Goal: Task Accomplishment & Management: Use online tool/utility

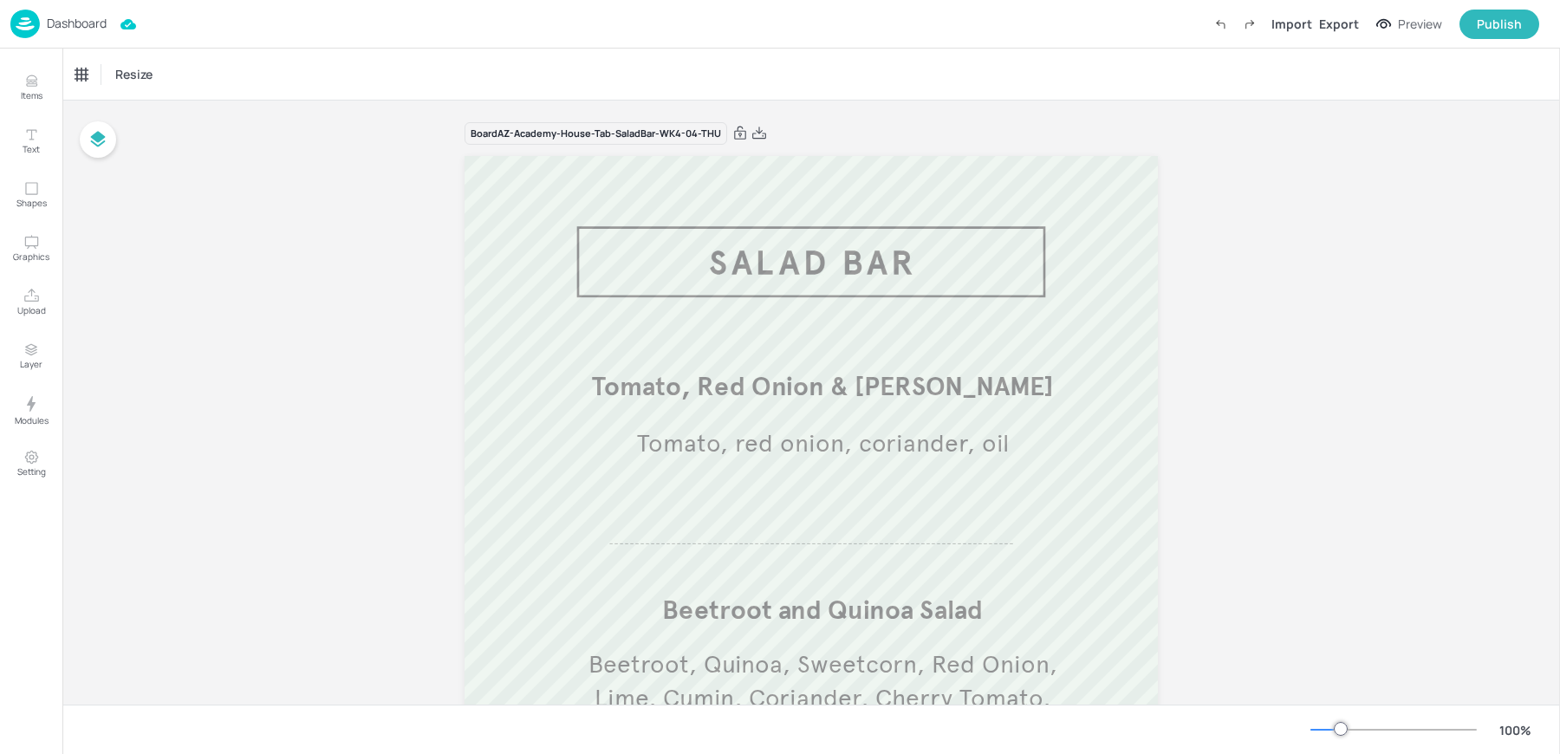
click at [58, 10] on div "Dashboard" at bounding box center [58, 24] width 96 height 29
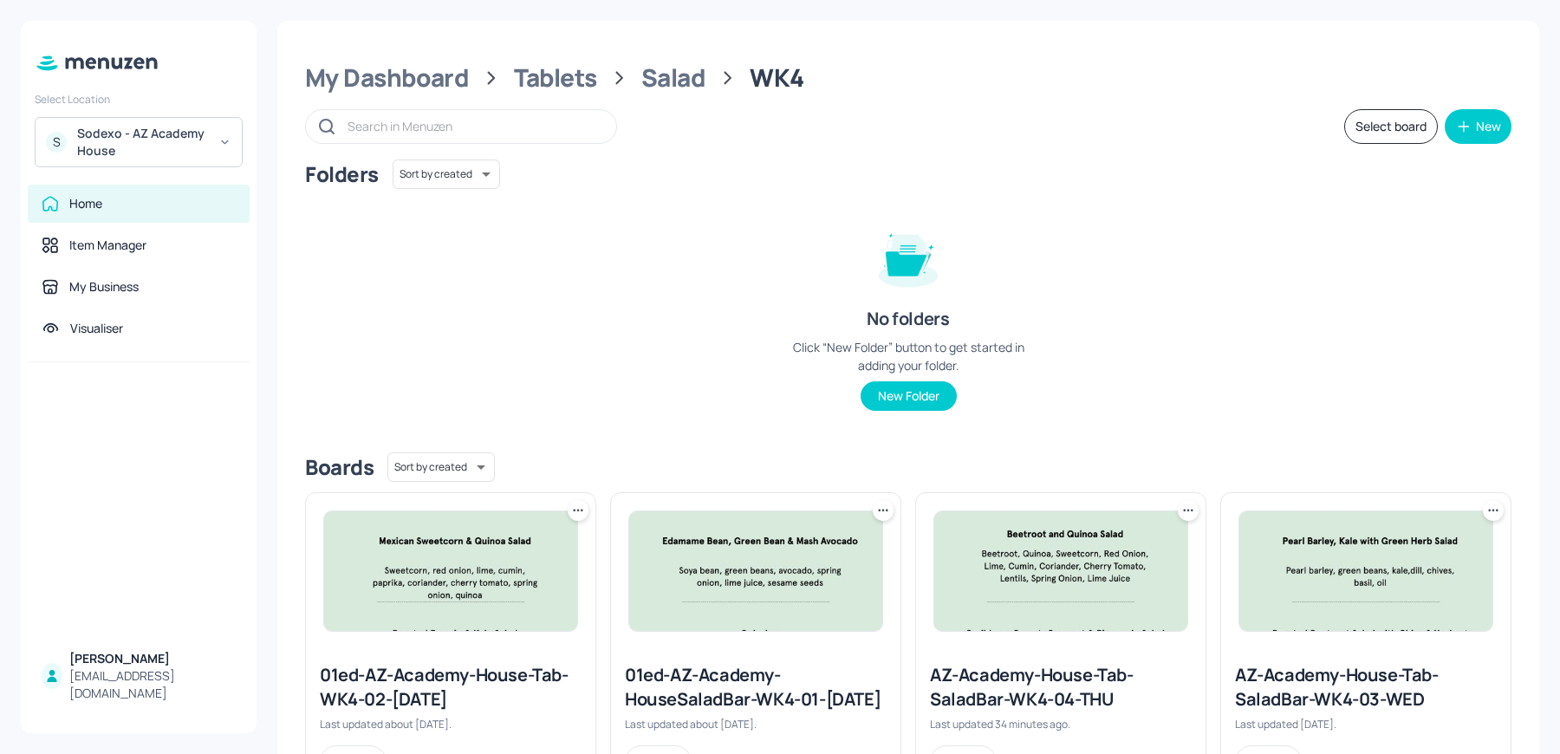
click at [74, 143] on div "S Sodexo - AZ Academy House" at bounding box center [139, 142] width 208 height 50
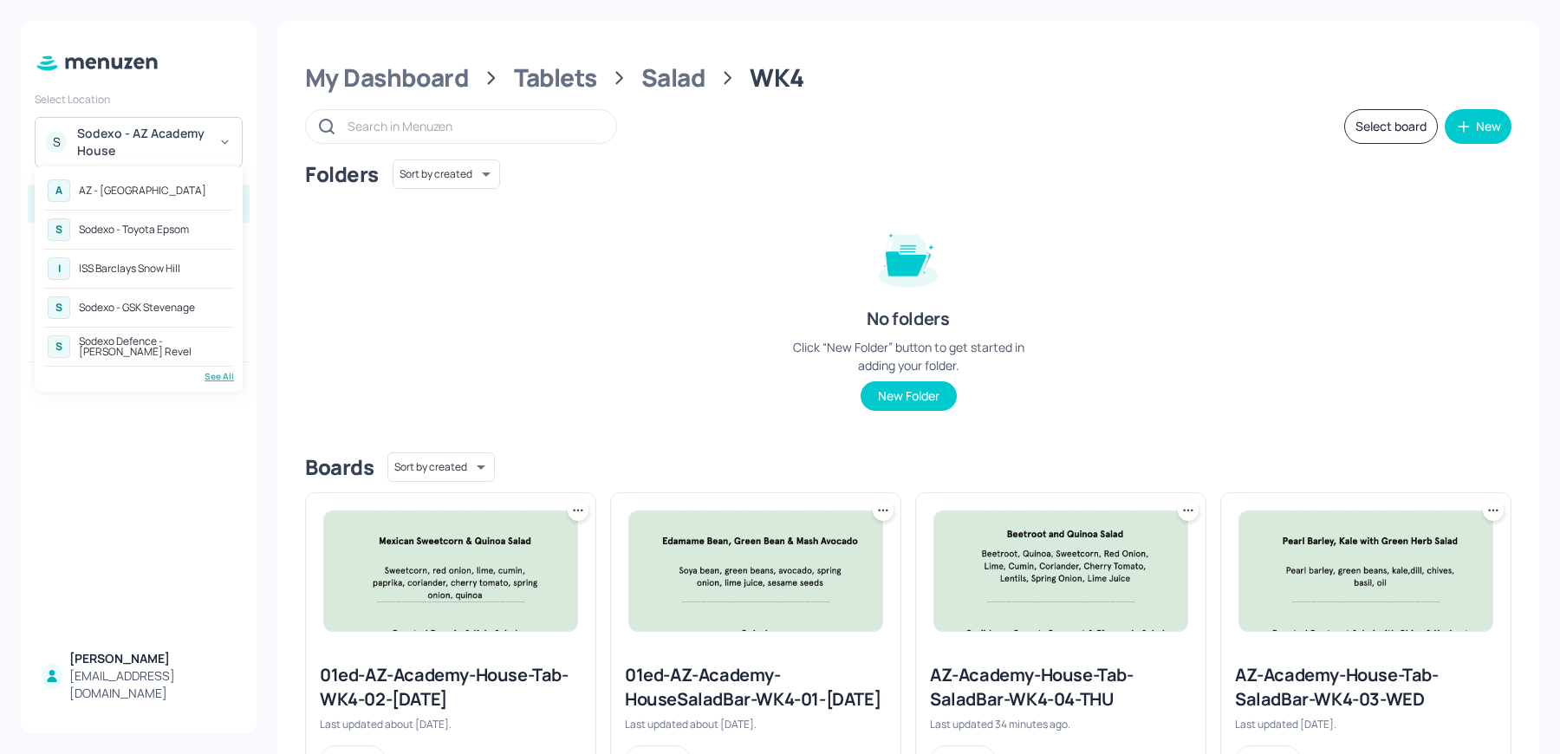
click at [129, 192] on div "AZ - [GEOGRAPHIC_DATA]" at bounding box center [142, 190] width 127 height 10
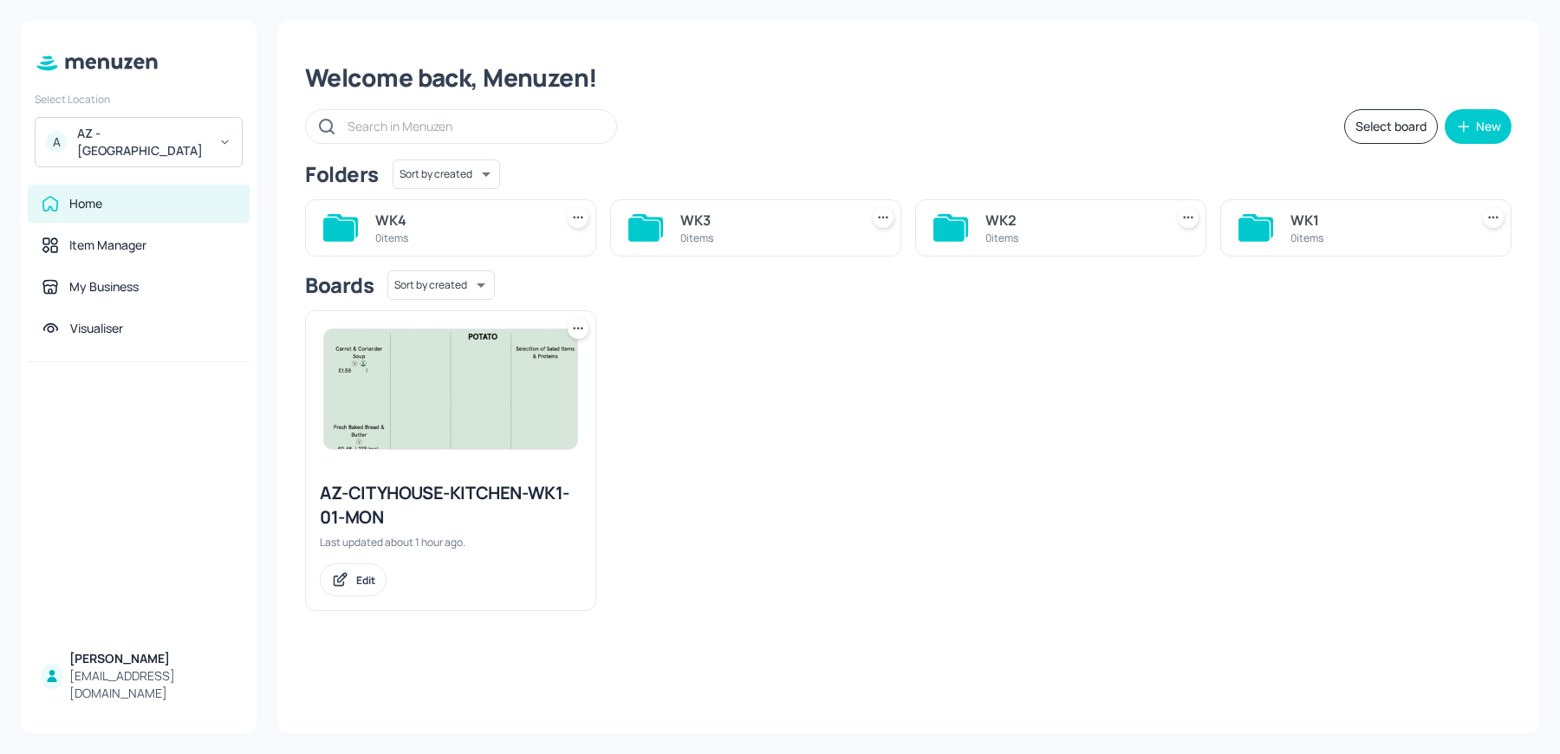
click at [503, 443] on img at bounding box center [450, 389] width 253 height 120
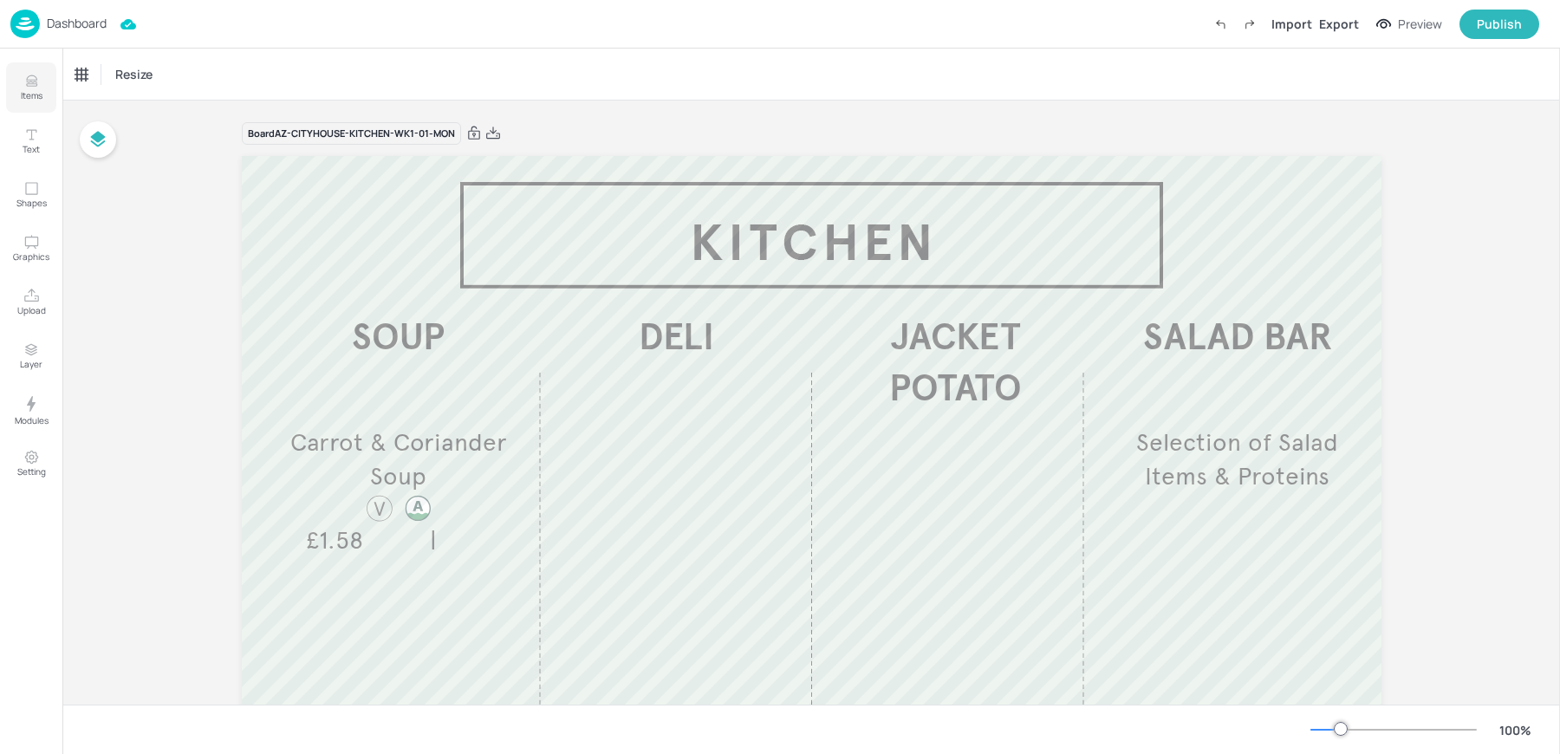
click at [23, 84] on icon "Items" at bounding box center [31, 81] width 16 height 16
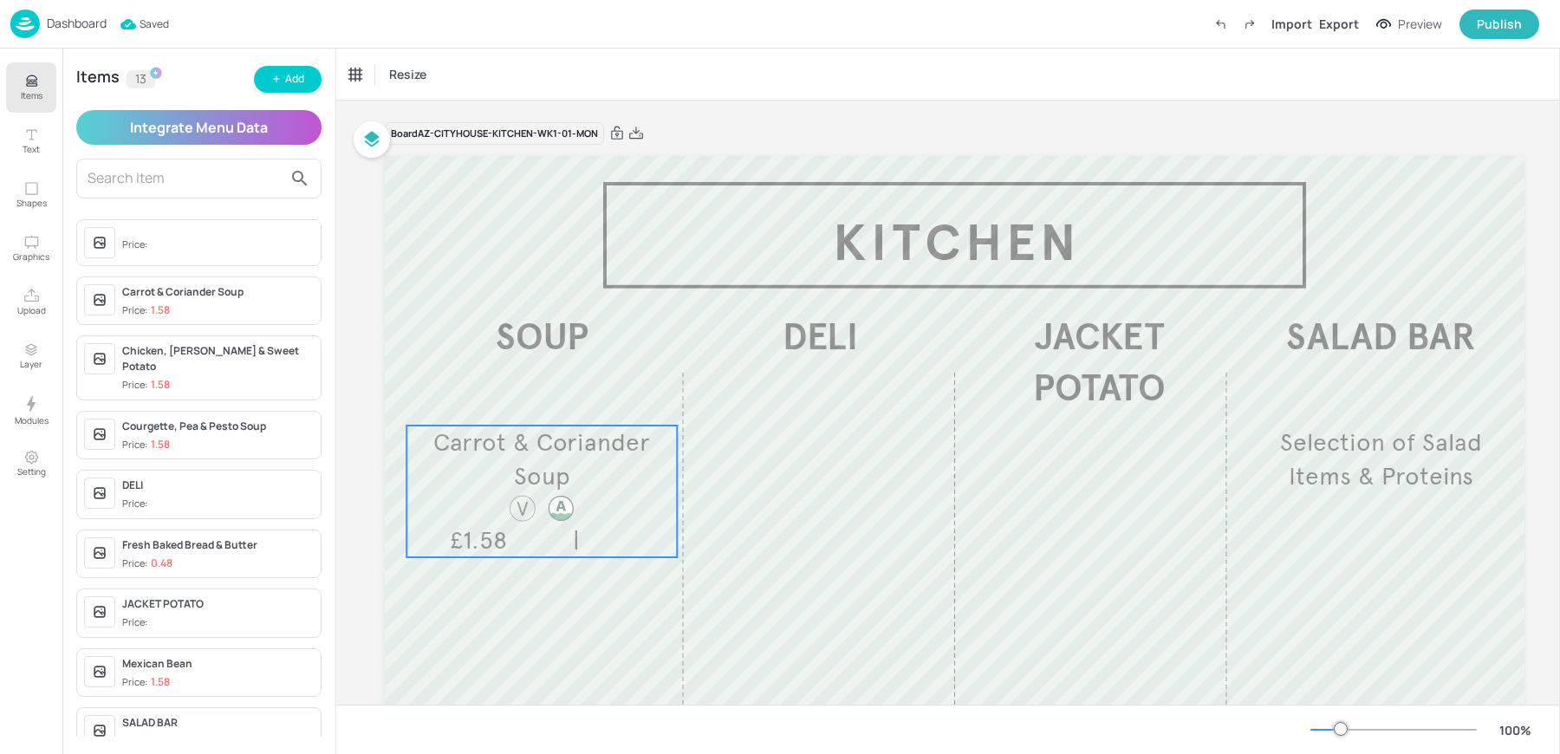
click at [589, 502] on div "Carrot & Coriander Soup £1.58 |" at bounding box center [541, 492] width 270 height 132
click at [482, 393] on div "Ungroup" at bounding box center [485, 396] width 67 height 23
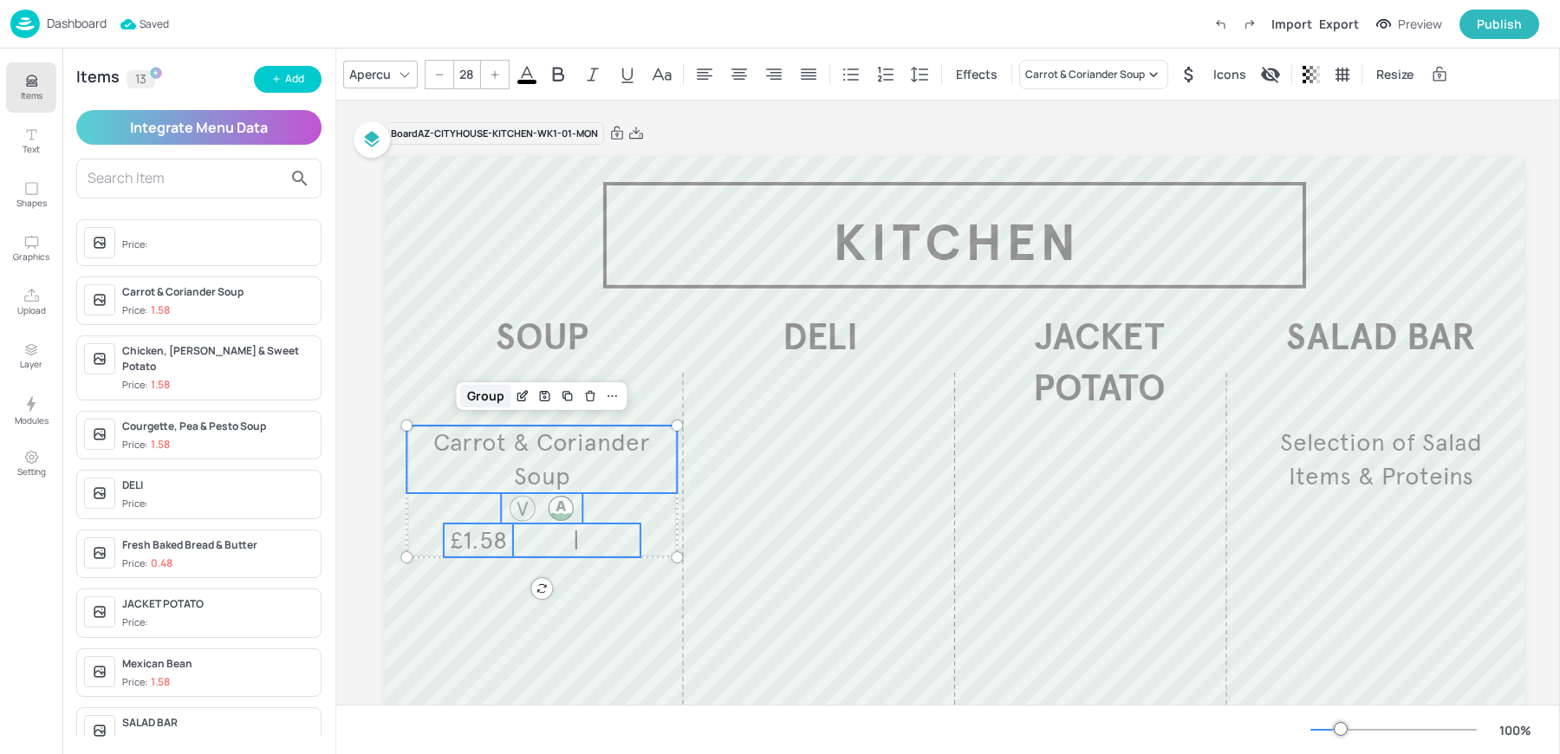
click at [489, 398] on div "Group" at bounding box center [485, 396] width 51 height 23
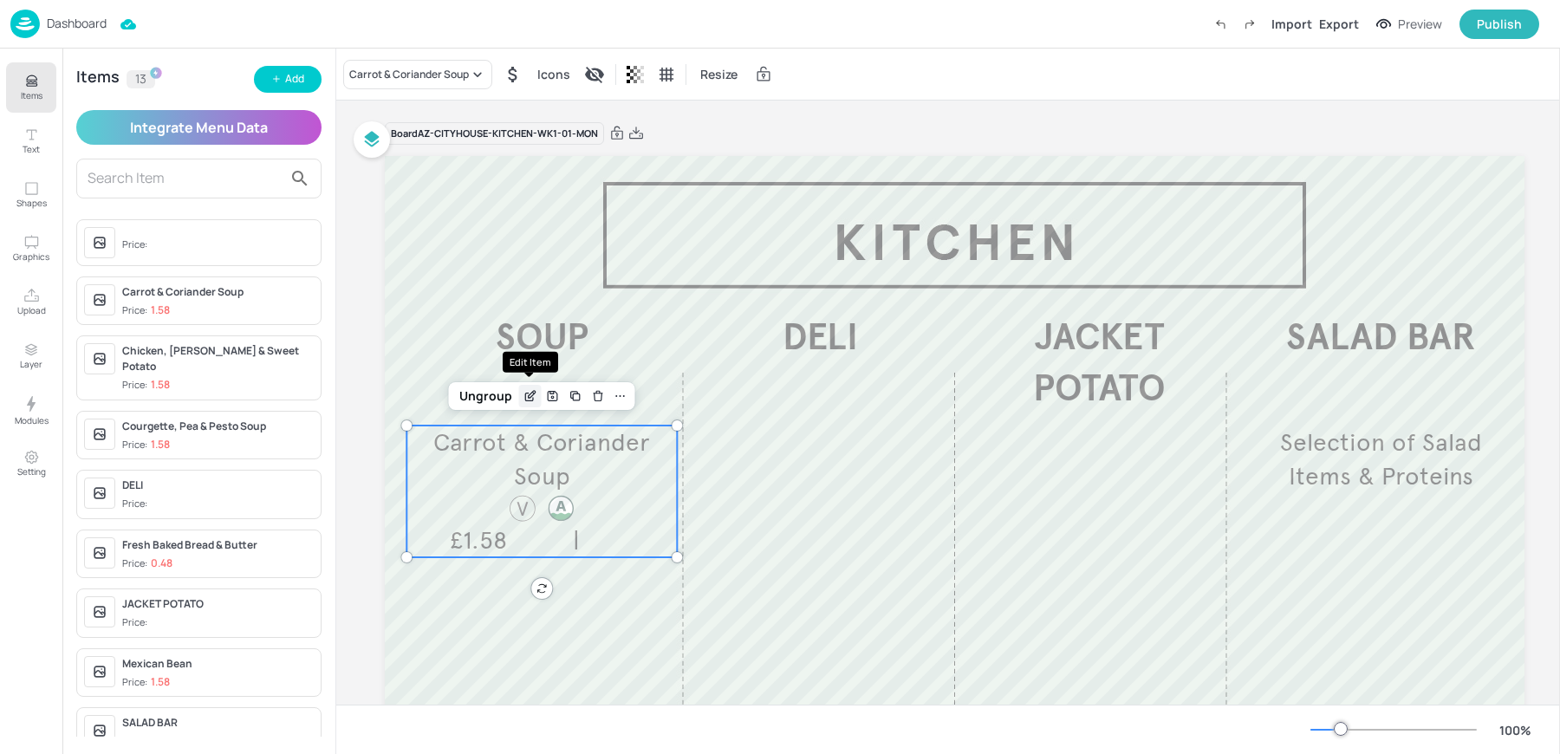
click at [525, 397] on icon "Edit Item" at bounding box center [530, 396] width 15 height 14
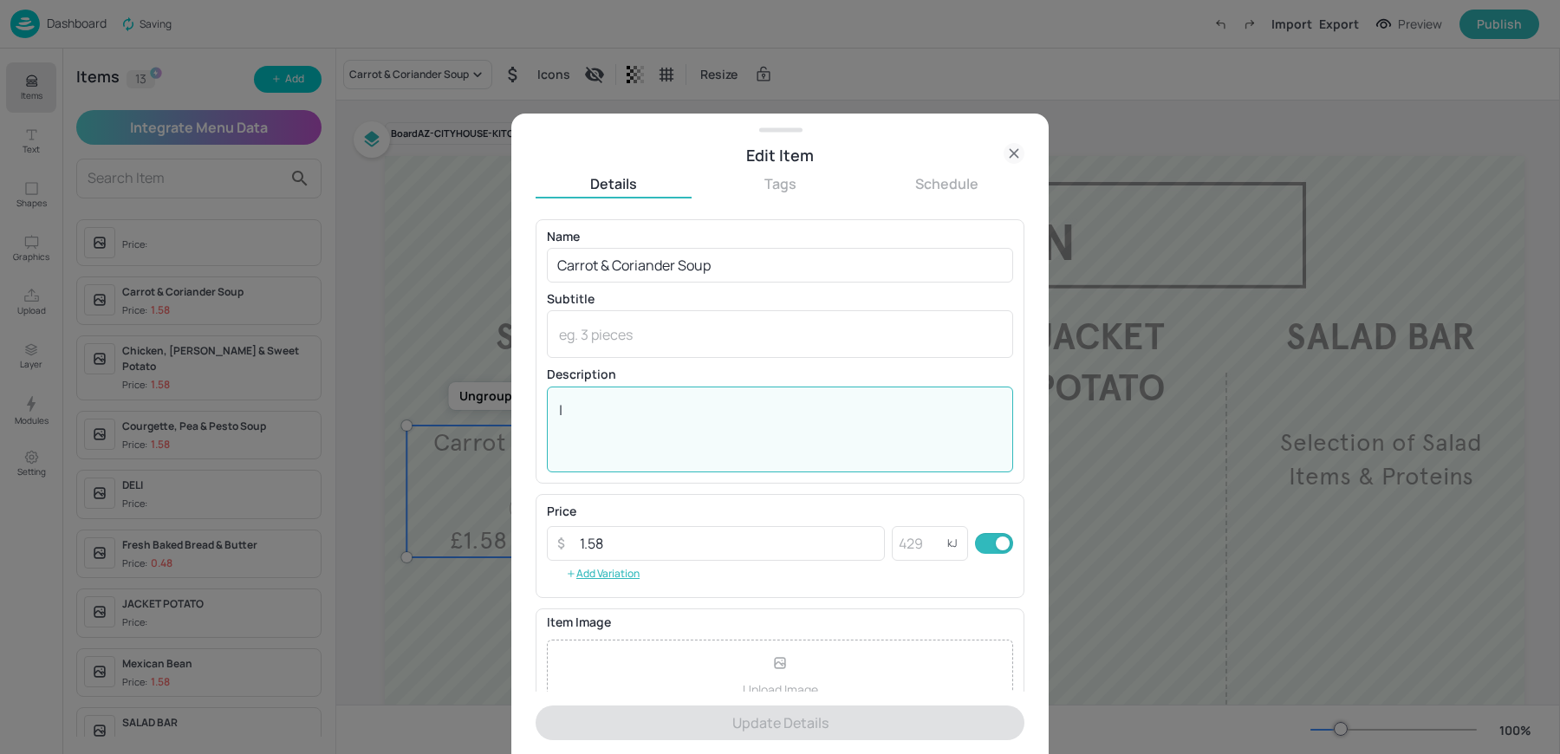
click at [646, 418] on textarea "|" at bounding box center [780, 428] width 442 height 57
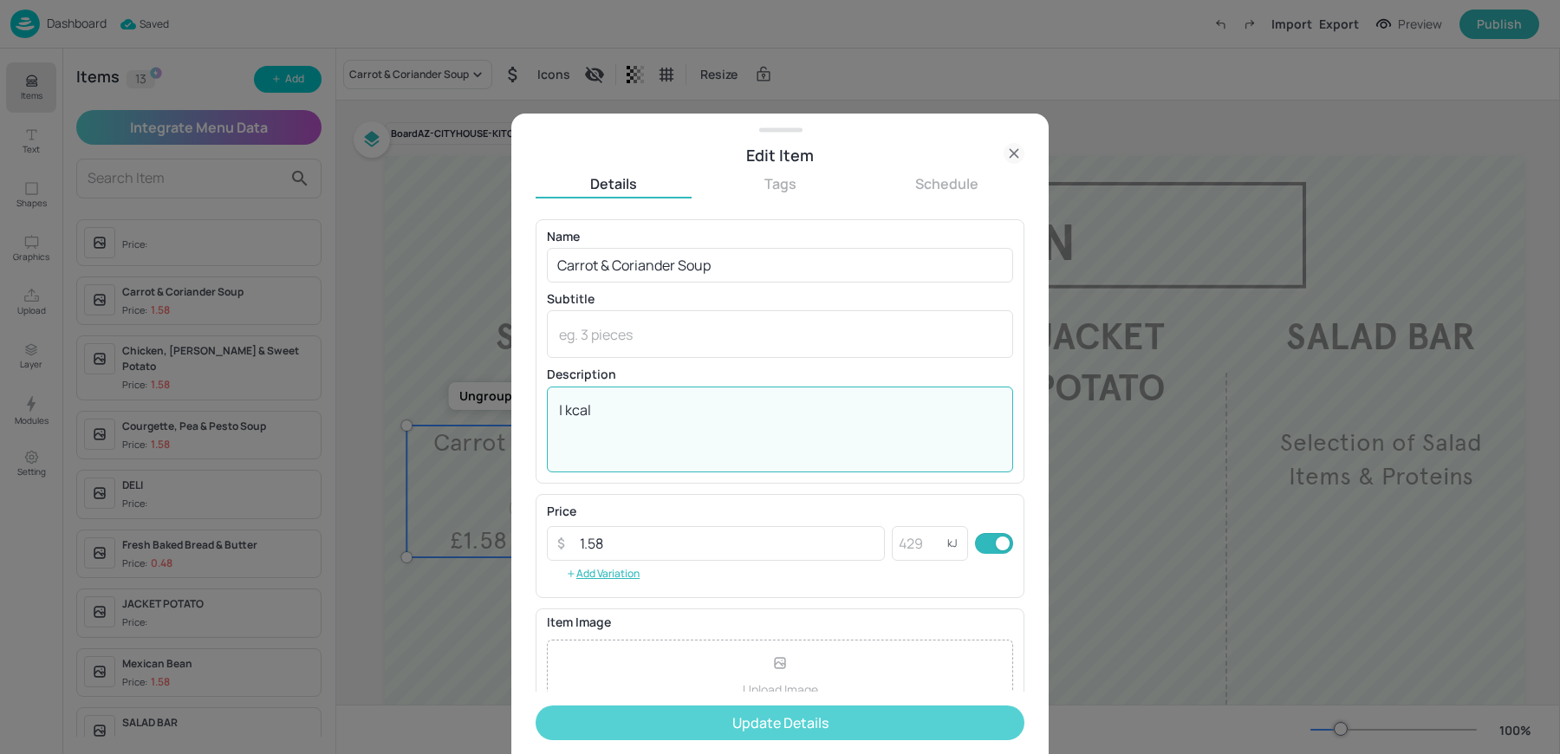
type textarea "| kcal"
click at [642, 724] on button "Update Details" at bounding box center [780, 722] width 489 height 35
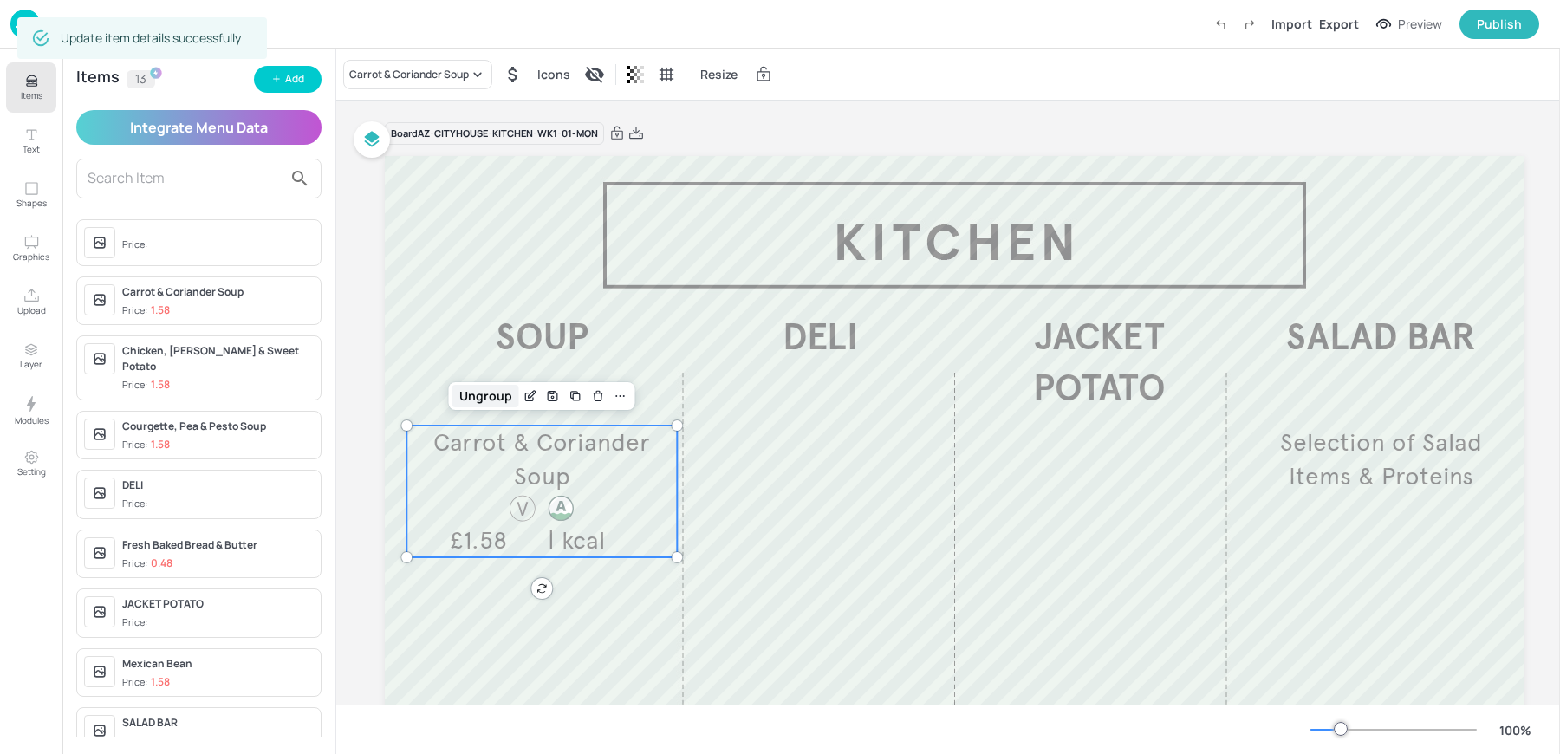
click at [480, 397] on div "Ungroup" at bounding box center [485, 396] width 67 height 23
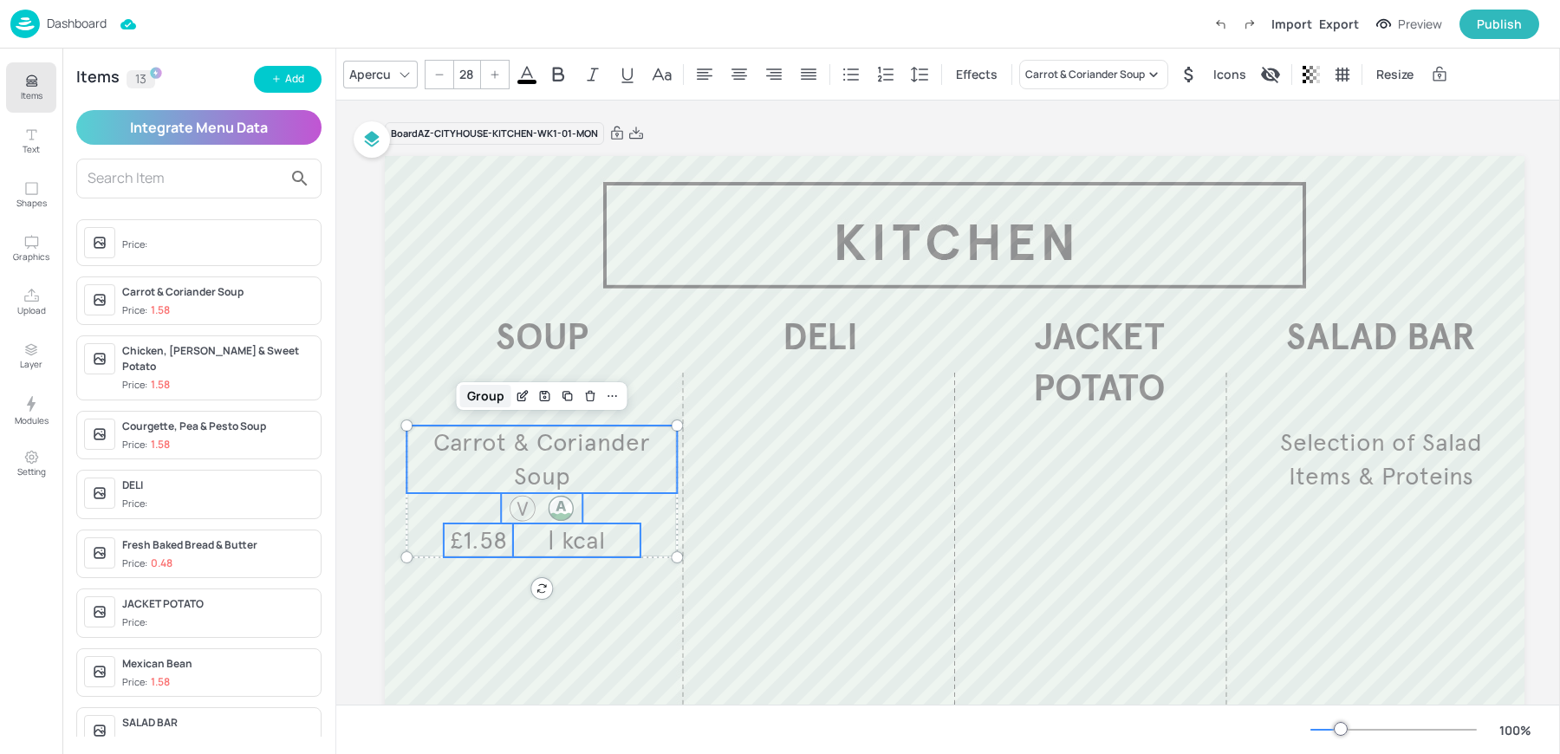
click at [481, 391] on div "Group" at bounding box center [485, 396] width 51 height 23
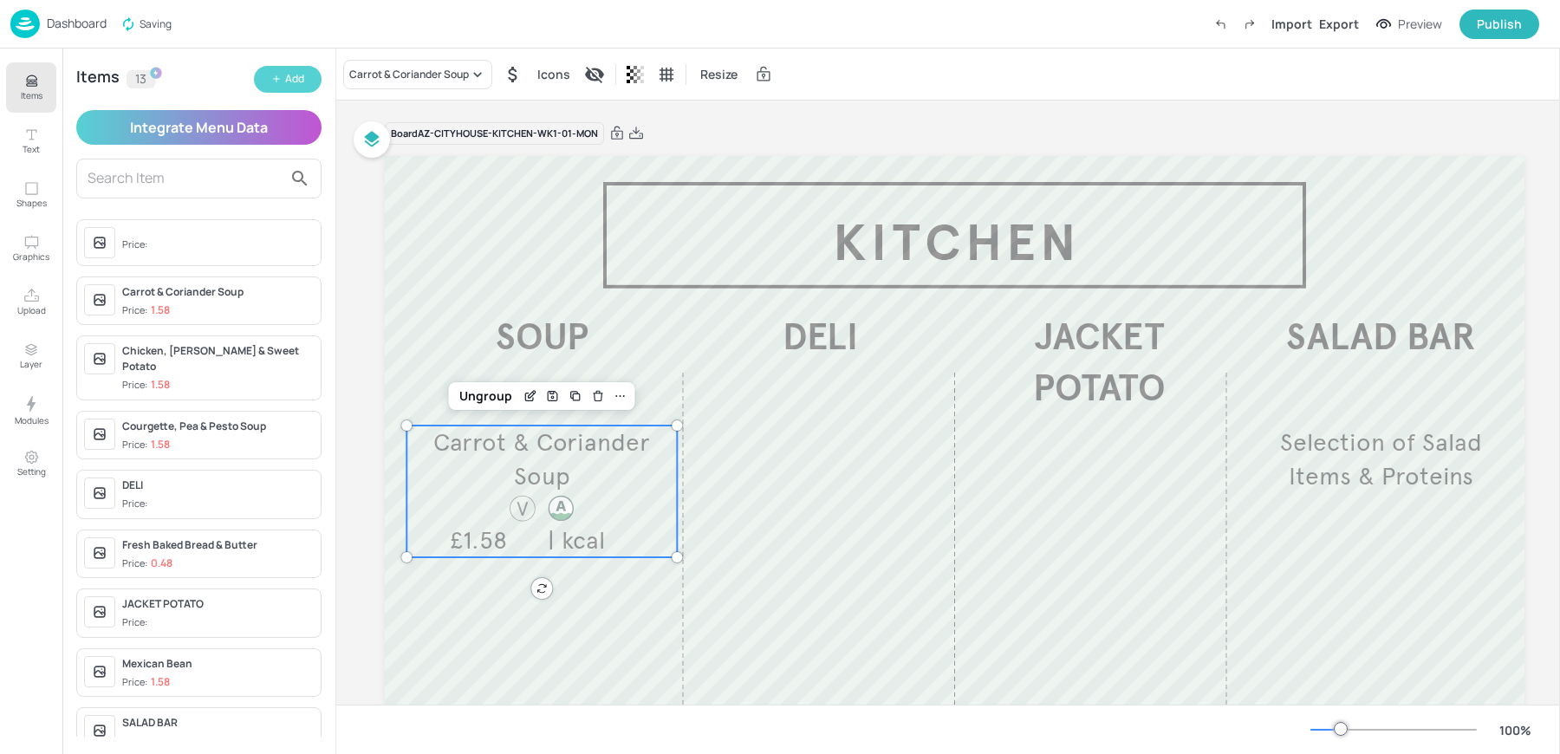
click at [288, 77] on div "Add" at bounding box center [294, 79] width 19 height 16
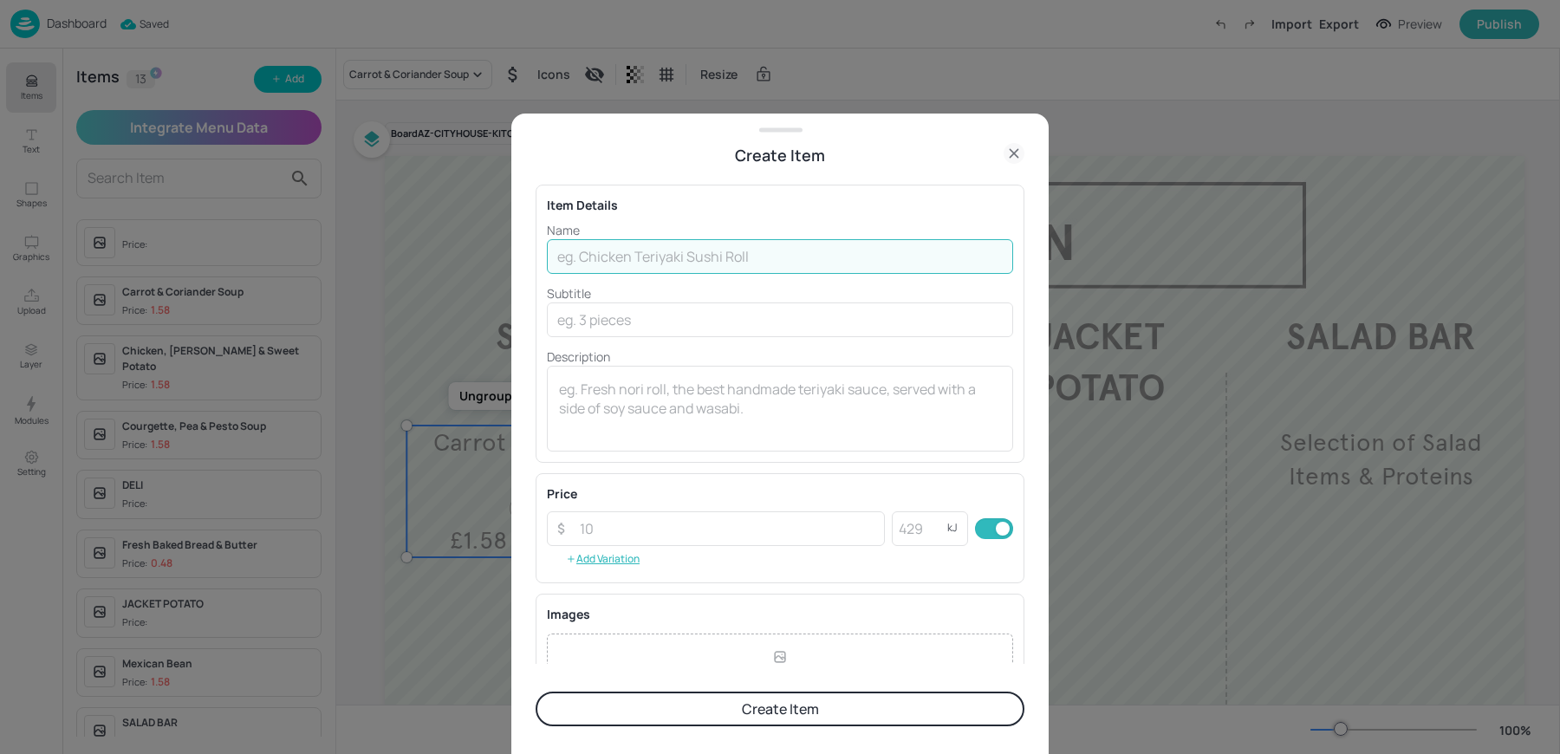
click at [728, 251] on input "text" at bounding box center [780, 256] width 466 height 35
paste input "Smoked Salmon Bagel £4.99"
drag, startPoint x: 699, startPoint y: 257, endPoint x: 827, endPoint y: 275, distance: 128.7
click at [827, 275] on div "Name Smoked Salmon Bagel £4.99 ​ Subtitle ​ Description x ​" at bounding box center [780, 336] width 466 height 231
type input "Smoked Salmon Bagel"
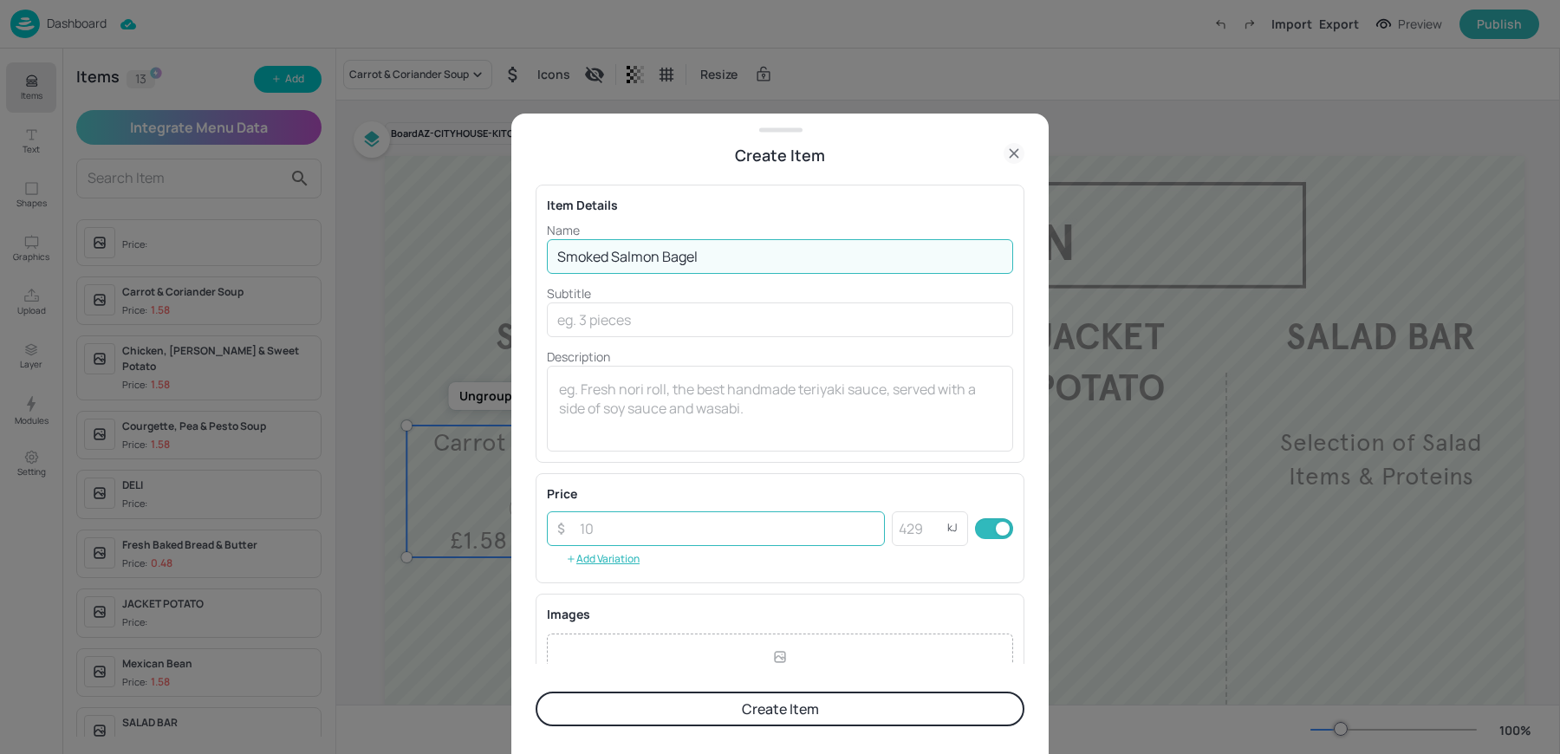
click at [635, 528] on input "number" at bounding box center [726, 528] width 315 height 35
paste input "4.99"
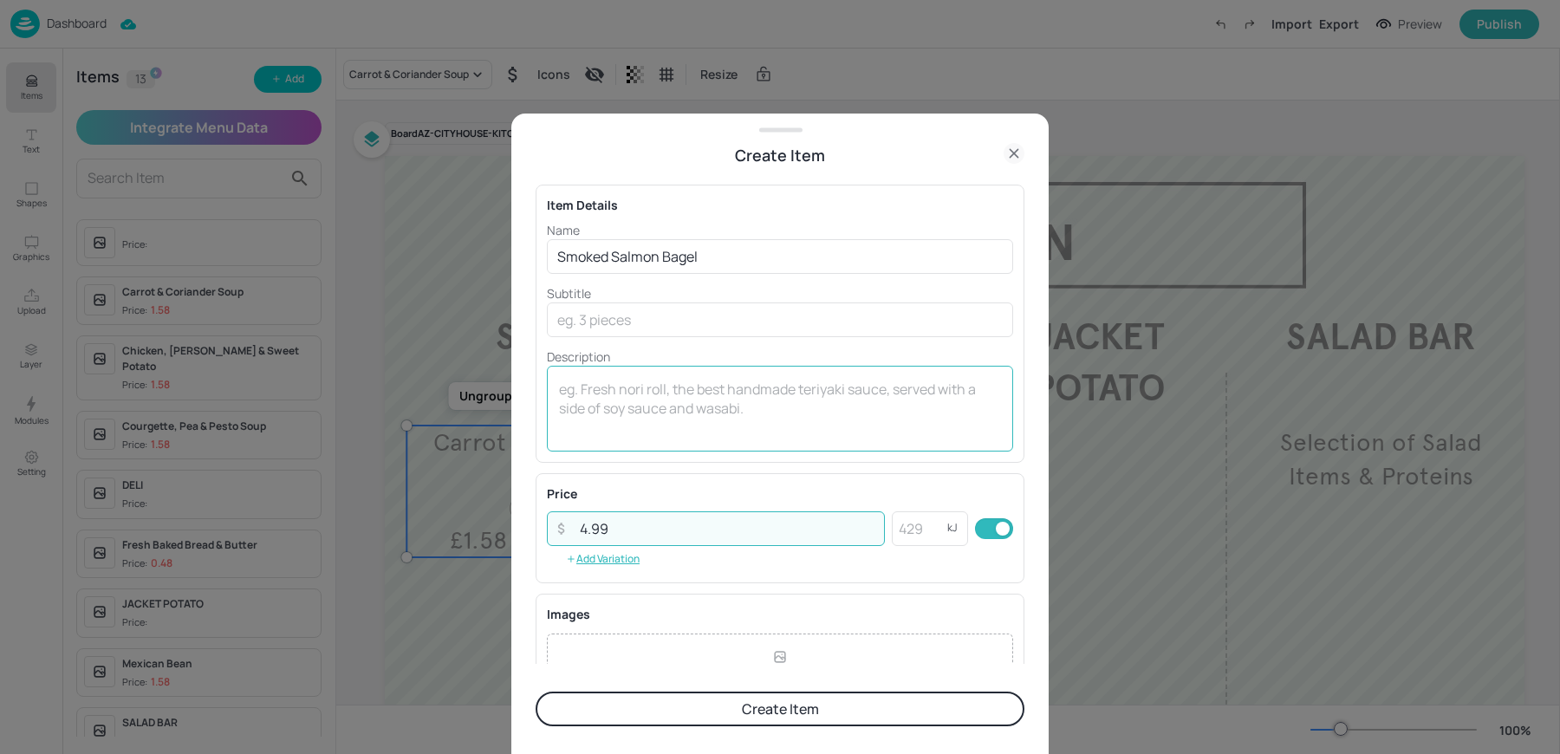
type input "4.99"
click at [638, 444] on div "x ​" at bounding box center [780, 409] width 466 height 86
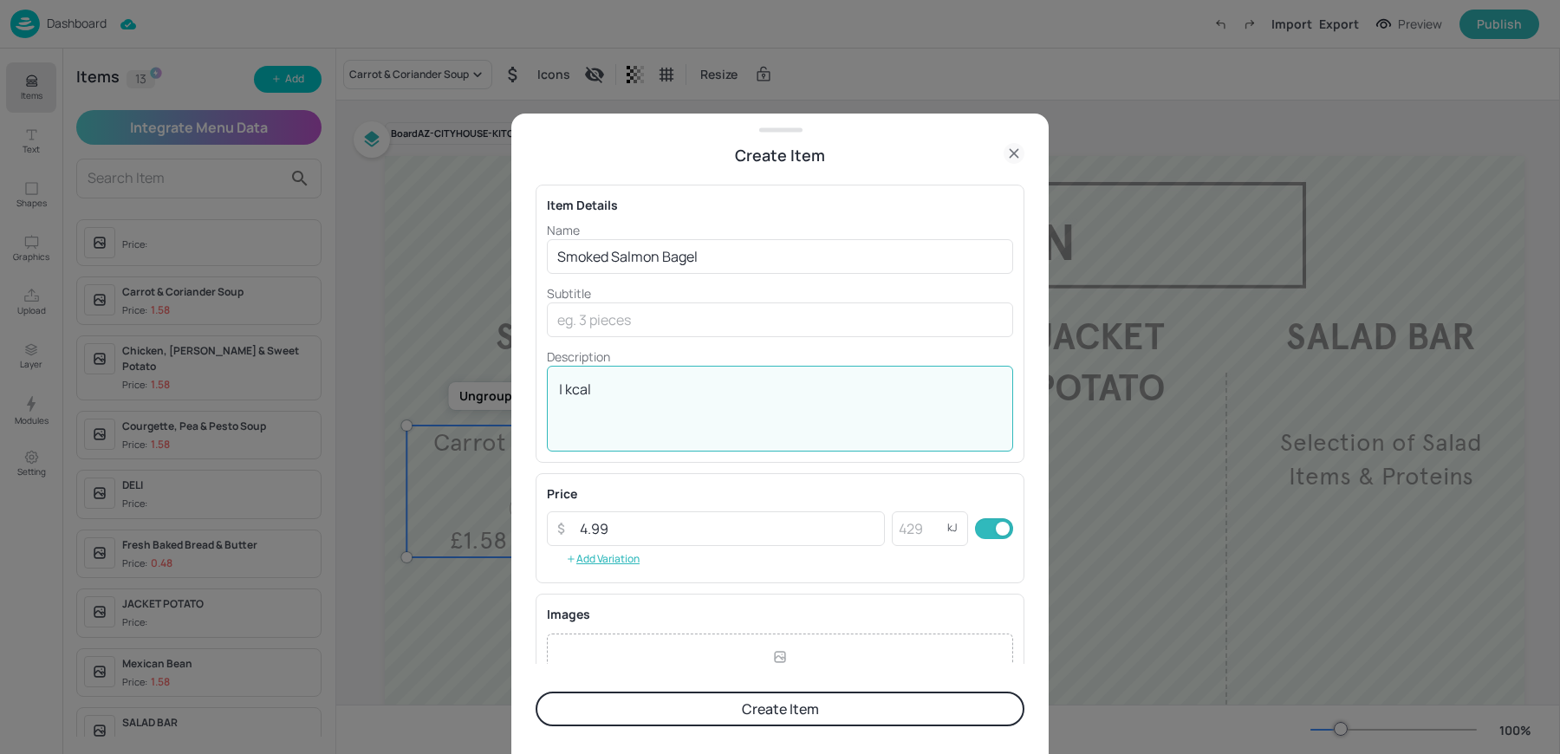
type textarea "| kcal"
click at [684, 710] on button "Create Item" at bounding box center [780, 709] width 489 height 35
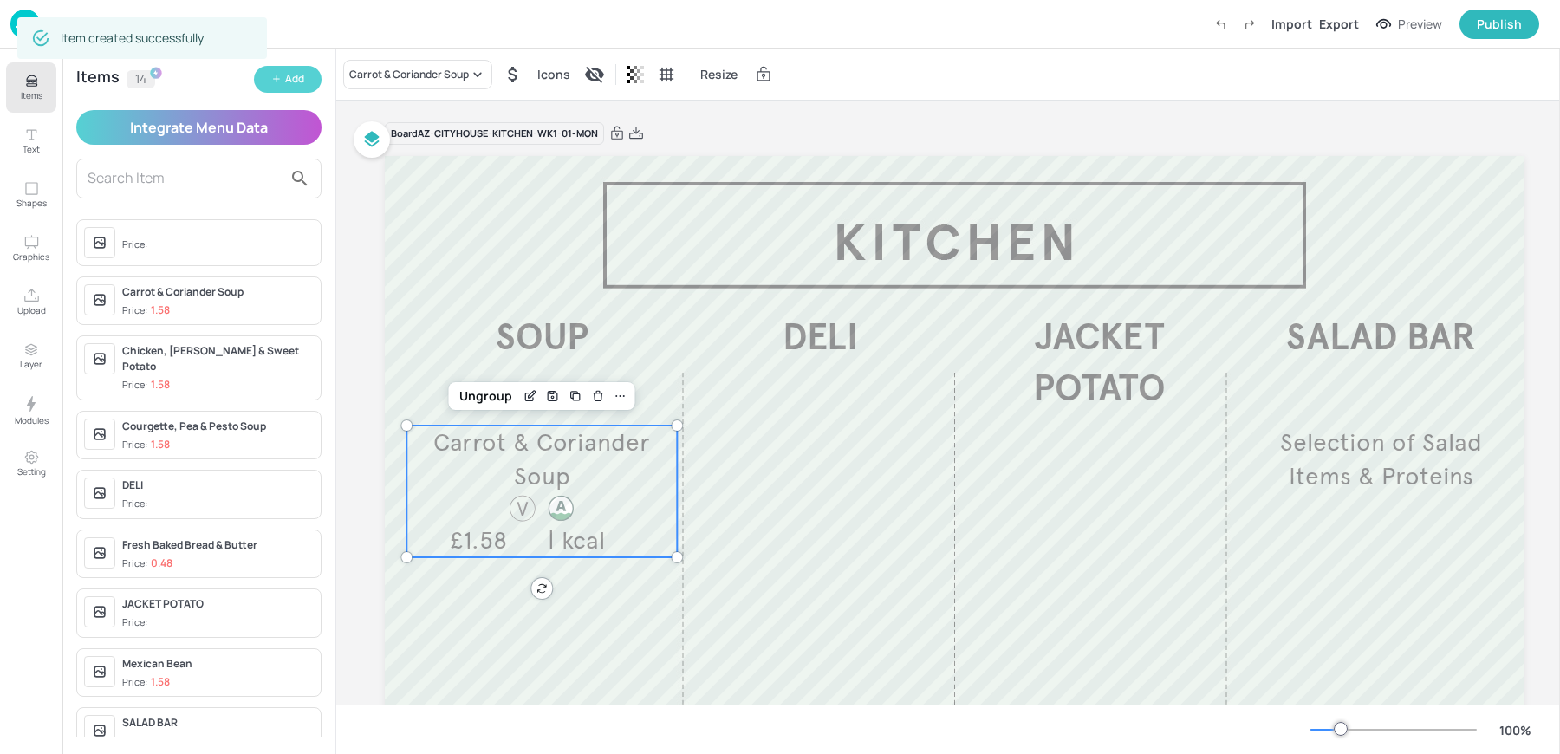
click at [298, 85] on div "Add" at bounding box center [294, 79] width 19 height 16
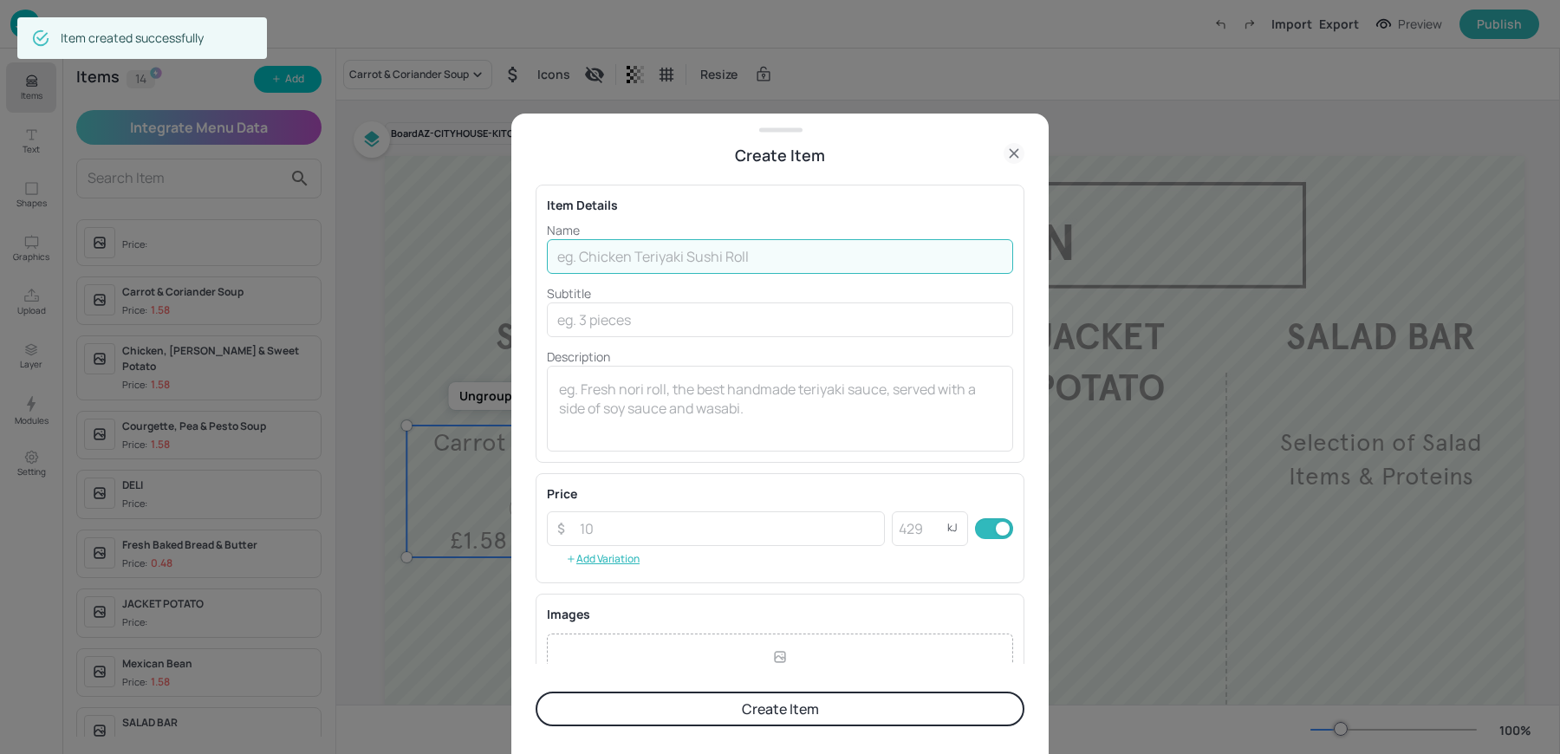
click at [652, 250] on input "text" at bounding box center [780, 256] width 466 height 35
type input "v"
paste input "Chicken & Bacon Ceaser£4.99"
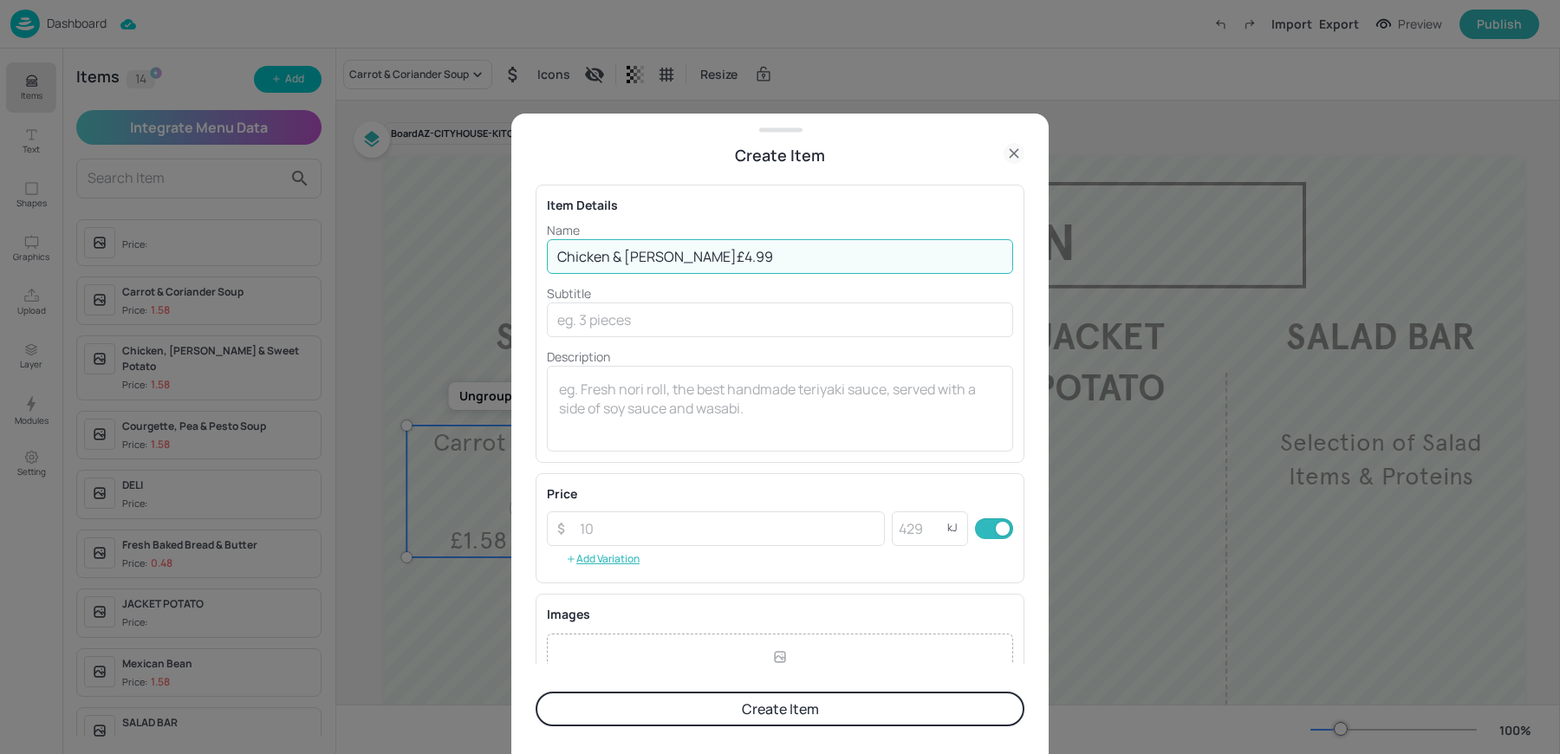
drag, startPoint x: 764, startPoint y: 257, endPoint x: 714, endPoint y: 250, distance: 50.9
click at [714, 250] on input "Chicken & Bacon Caesar£4.99" at bounding box center [780, 256] width 466 height 35
type input "Chicken & Bacon Caesar"
click at [620, 526] on input "number" at bounding box center [726, 528] width 315 height 35
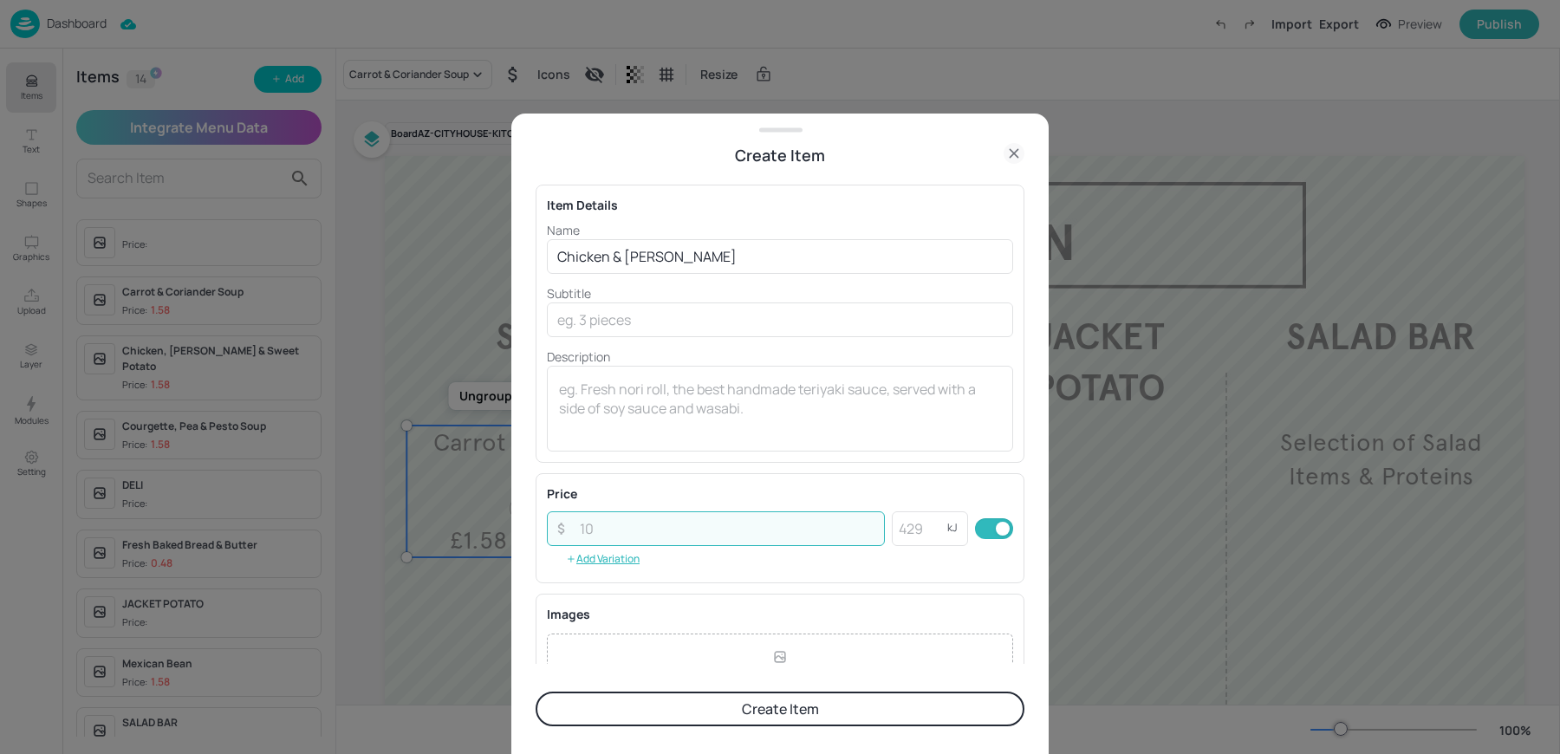
paste input "4.99"
type input "4.99"
click at [602, 399] on textarea at bounding box center [780, 408] width 442 height 57
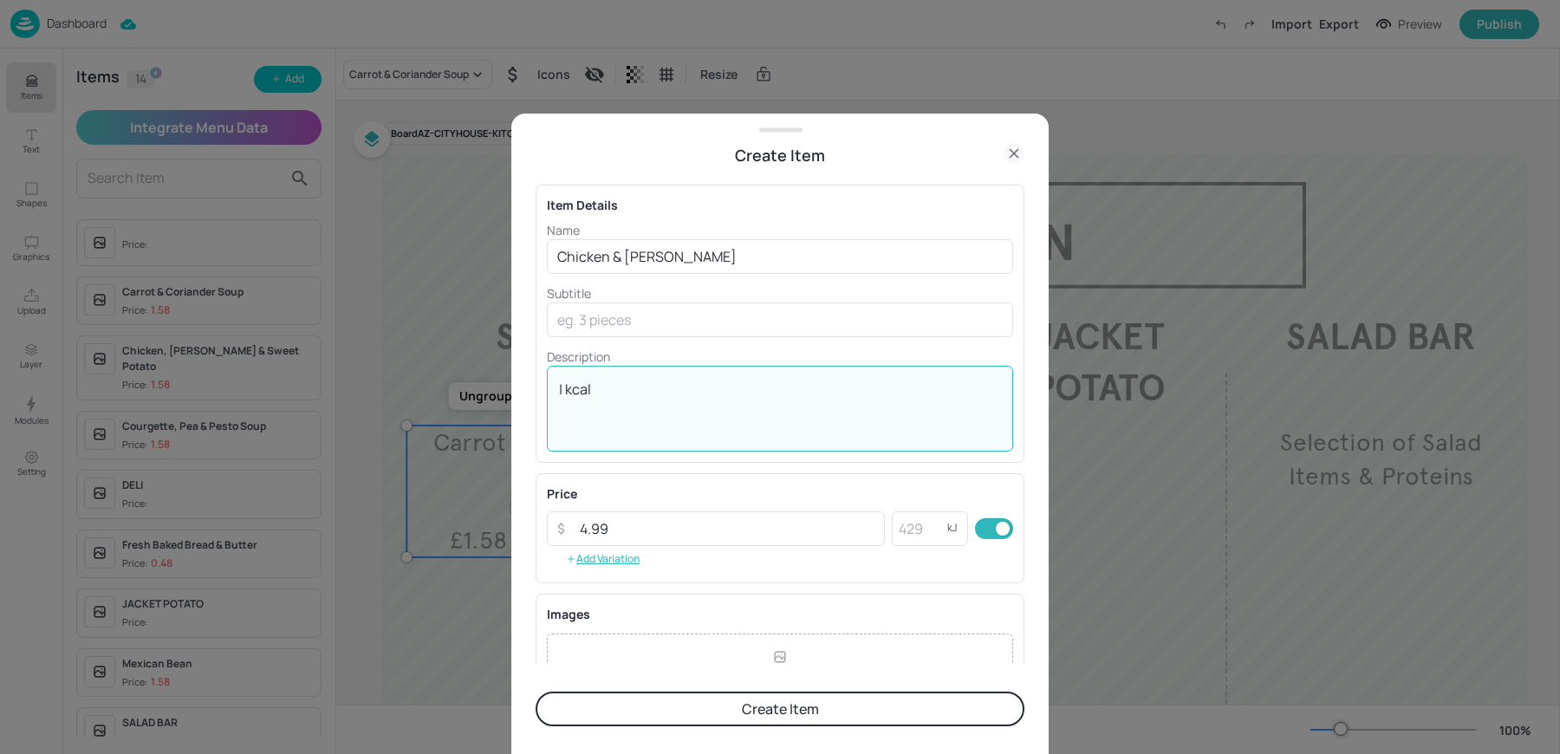
click at [742, 409] on textarea "| kcal" at bounding box center [780, 408] width 442 height 57
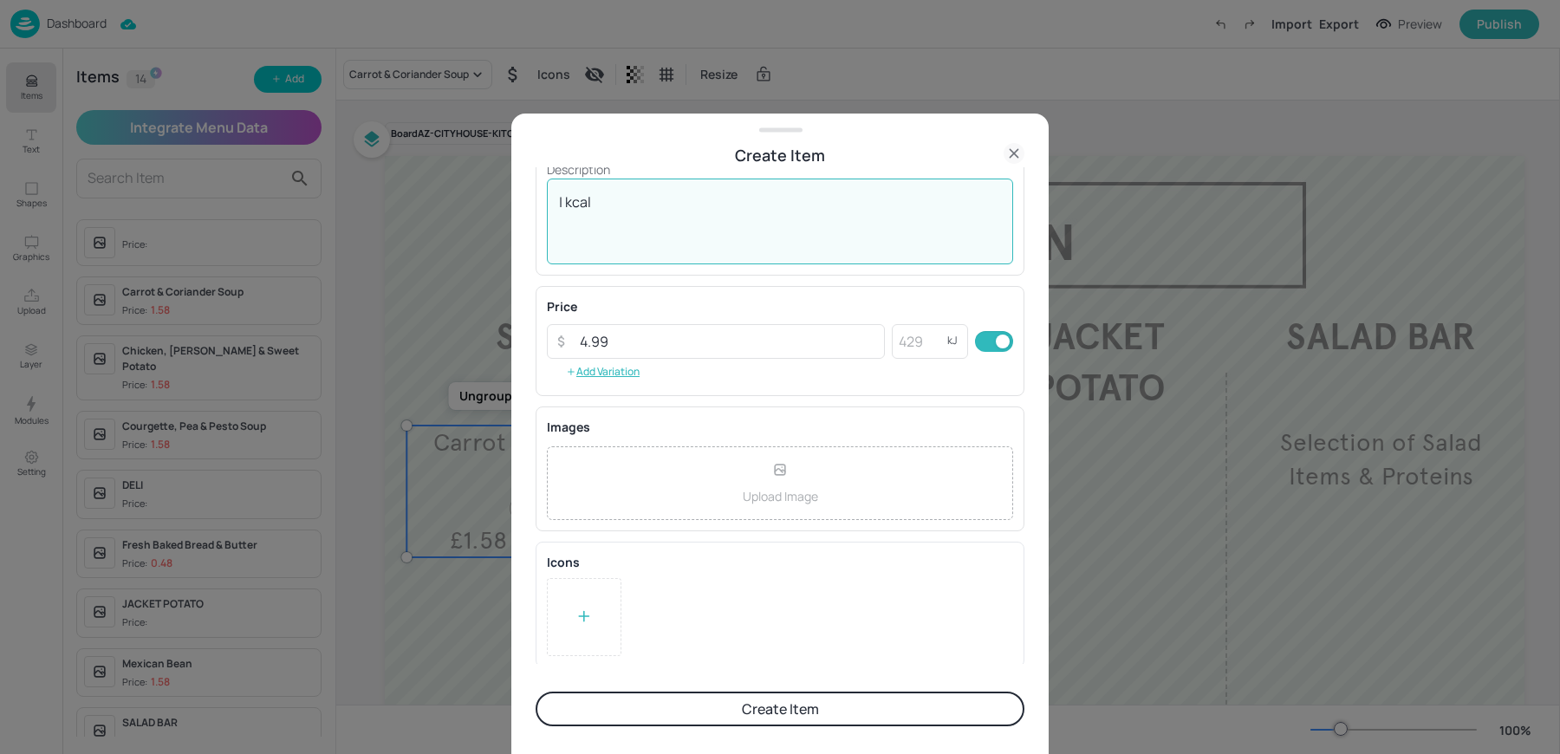
type textarea "| kcal"
click at [662, 705] on button "Create Item" at bounding box center [780, 709] width 489 height 35
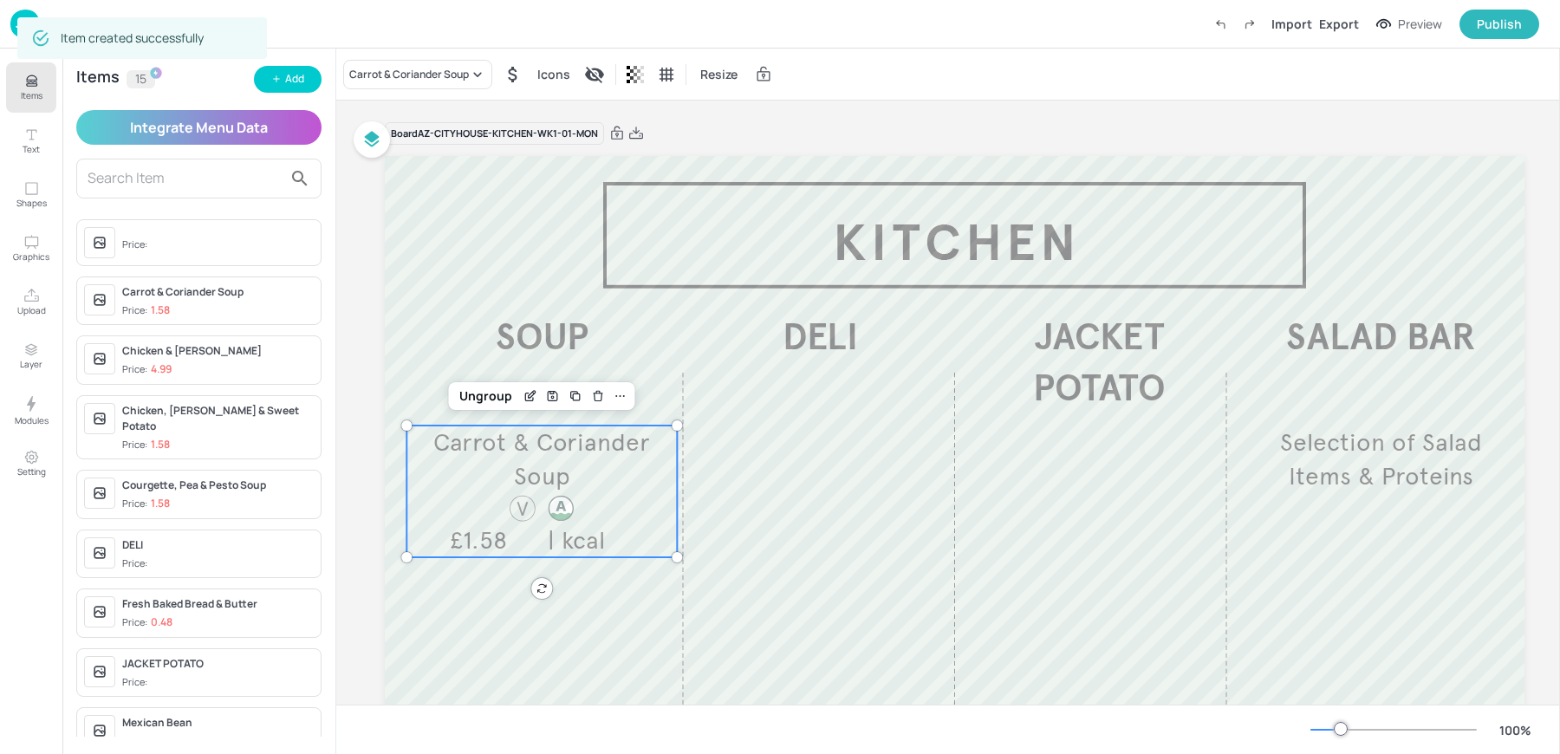
scroll to position [187, 0]
click at [309, 86] on button "Add" at bounding box center [288, 79] width 68 height 27
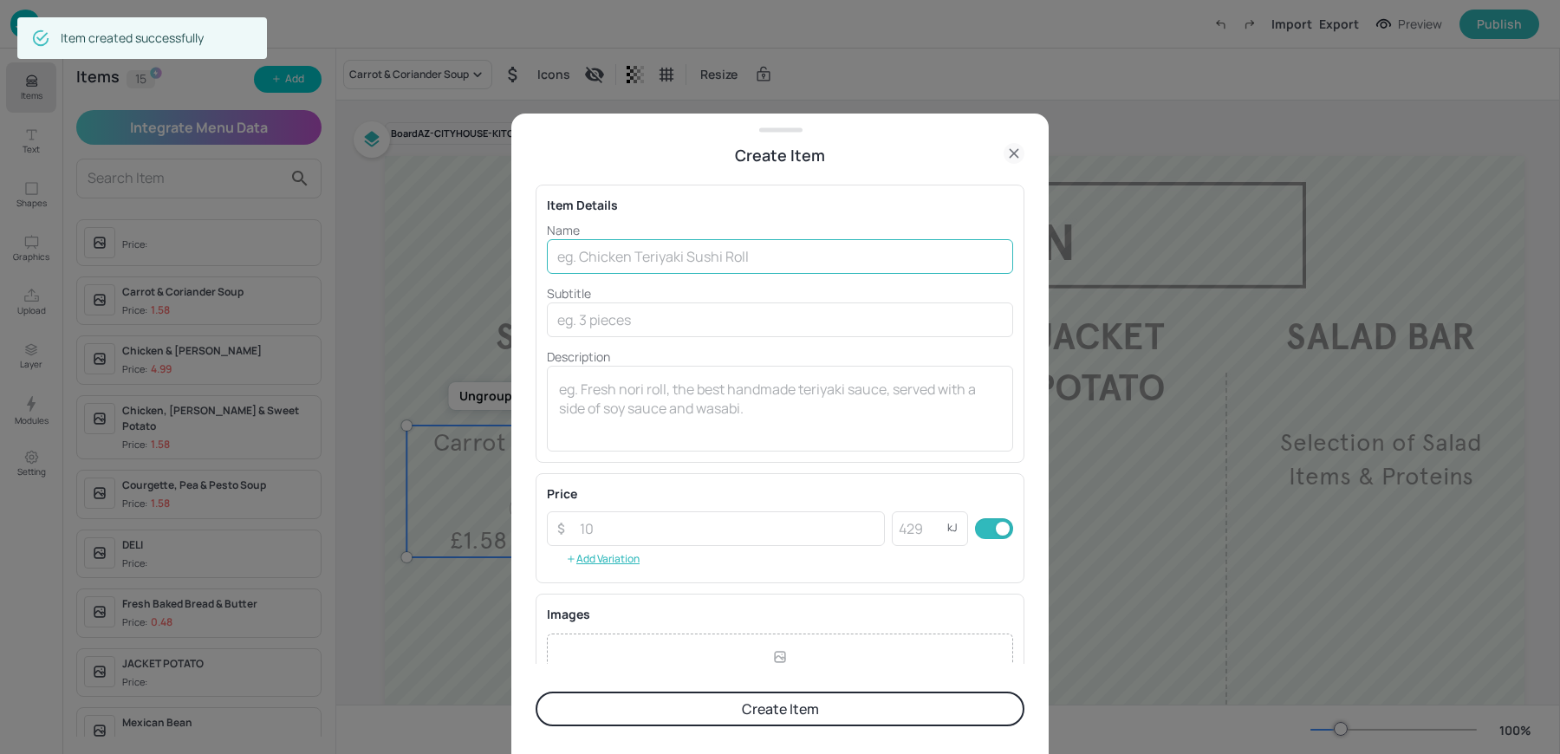
click at [679, 240] on input "text" at bounding box center [780, 256] width 466 height 35
paste input "Chipotle Bean And Roast Veg Khobez£4.75"
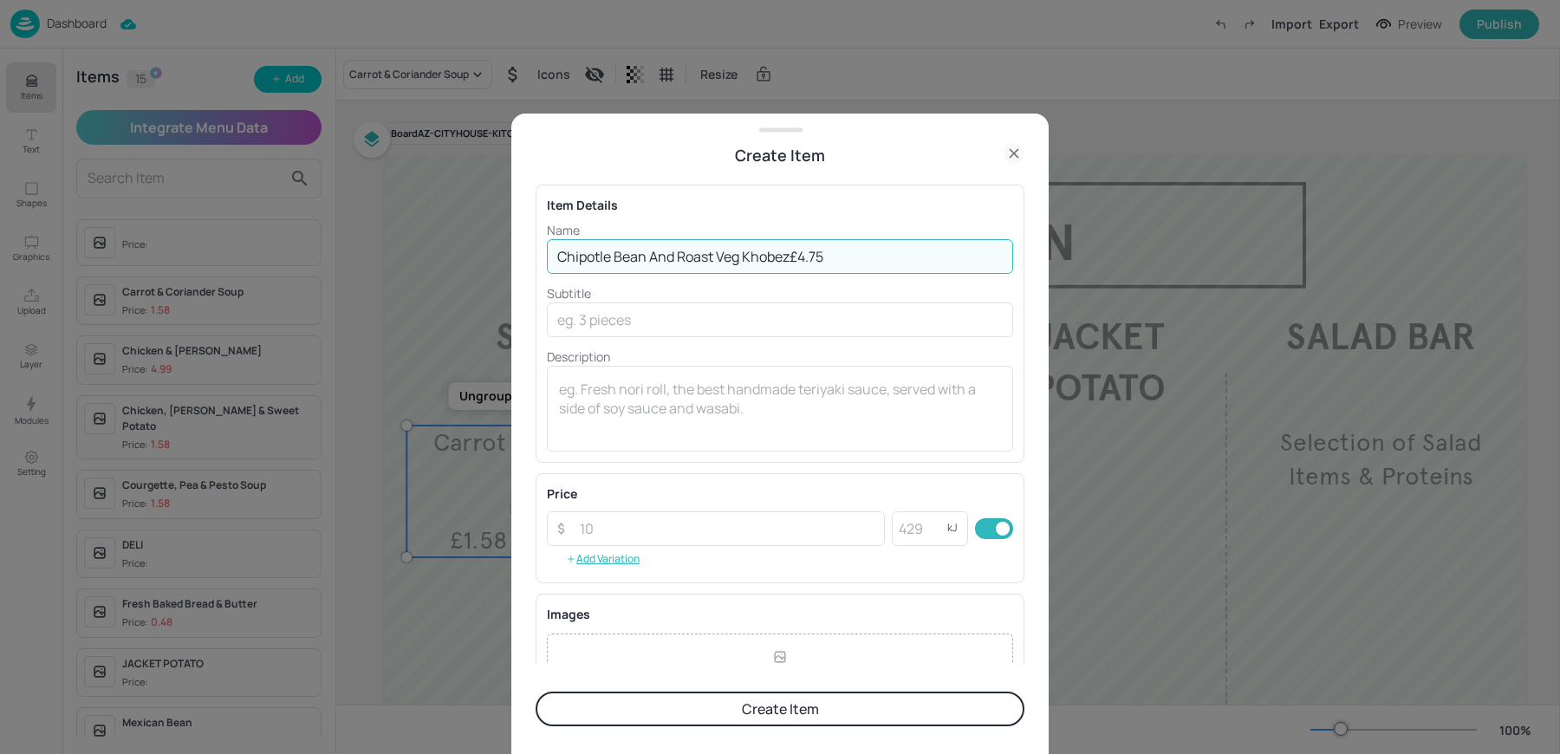
click at [794, 253] on input "Chipotle Bean And Roast Veg Khobez£4.75" at bounding box center [780, 256] width 466 height 35
type input "Chipotle Bean And Roast Veg Khobez"
click at [596, 539] on input "number" at bounding box center [726, 528] width 315 height 35
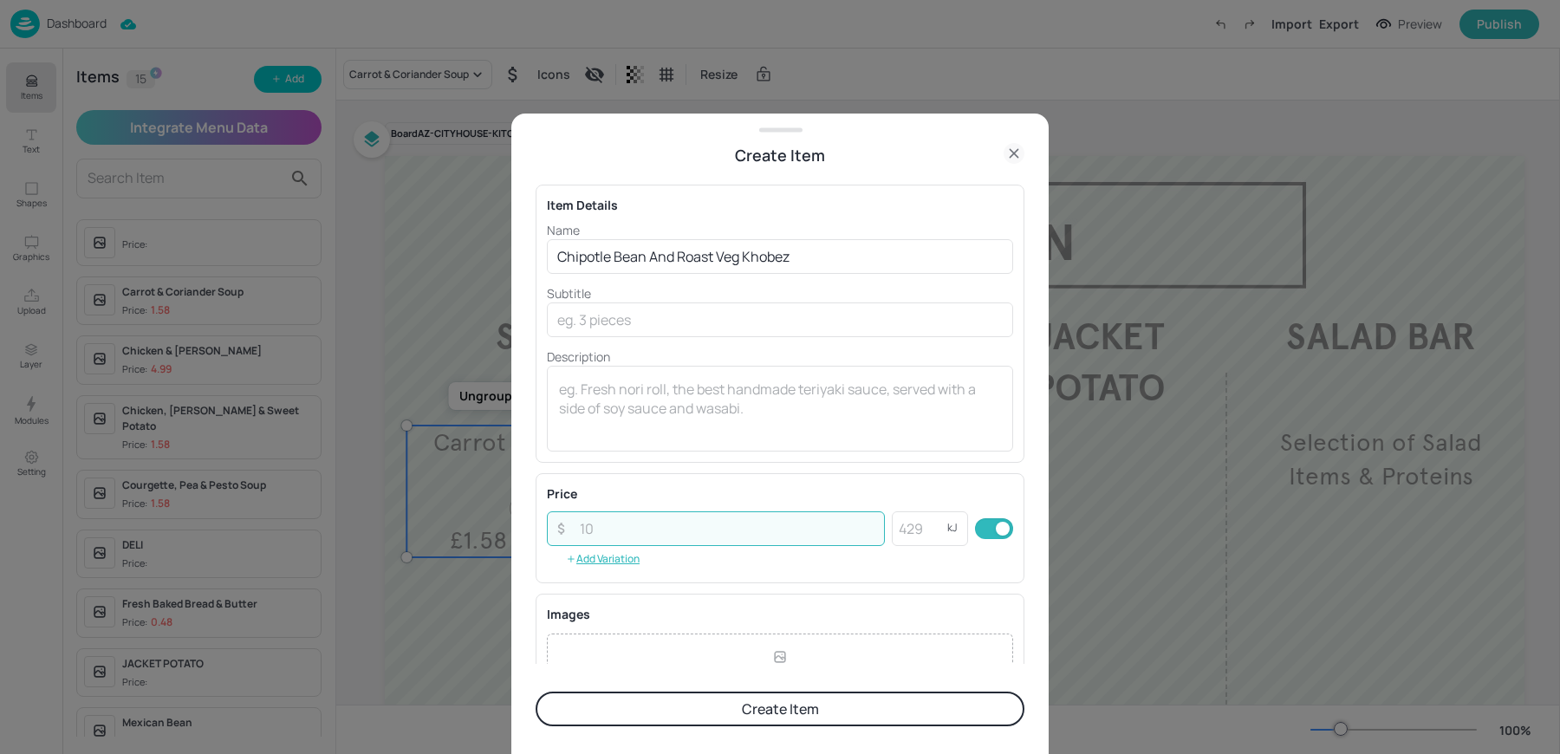
paste input "4.75"
type input "4.75"
click at [607, 417] on textarea at bounding box center [780, 408] width 442 height 57
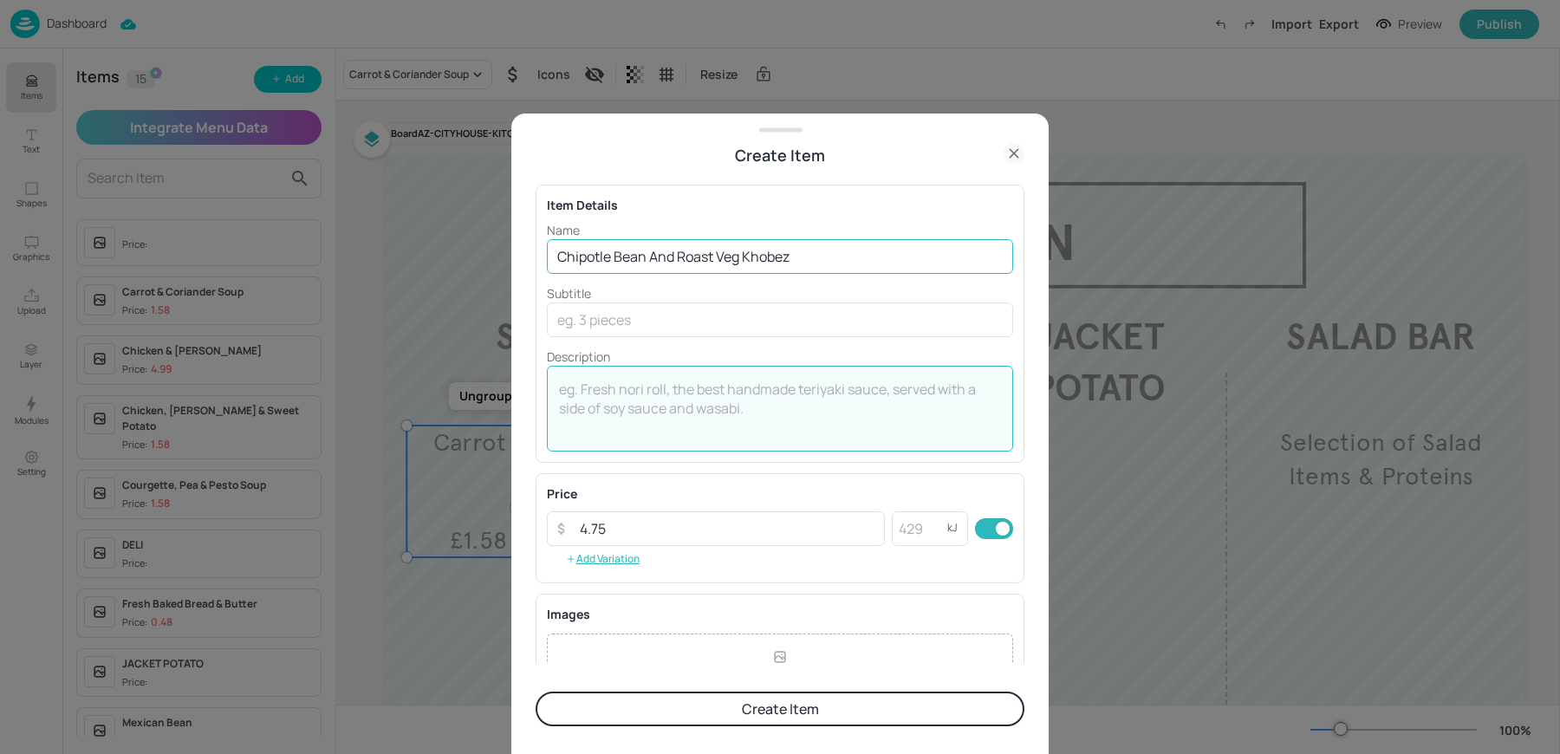
click at [672, 255] on input "Chipotle Bean And Roast Veg Khobez" at bounding box center [780, 256] width 466 height 35
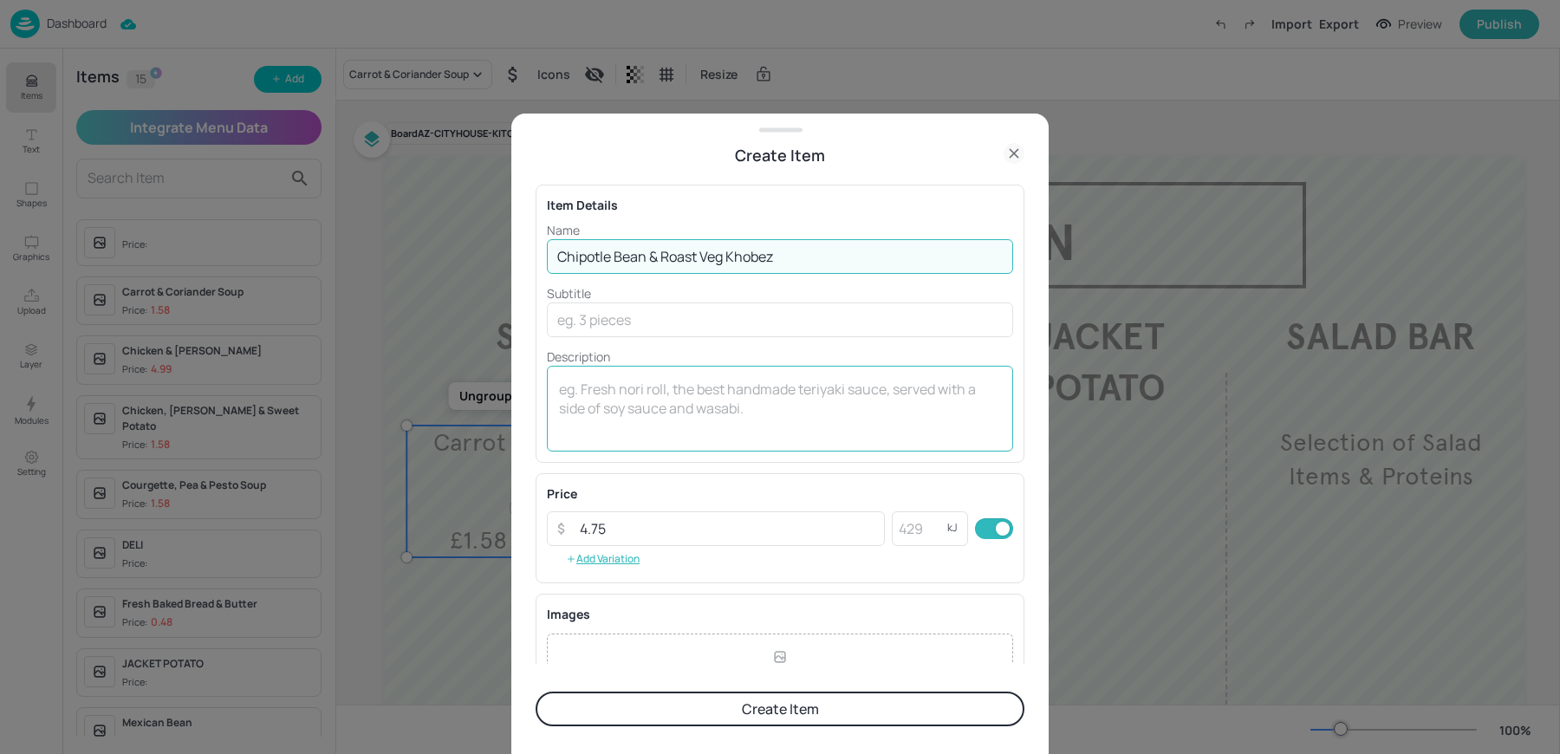
type input "Chipotle Bean & Roast Veg Khobez"
click at [620, 426] on textarea at bounding box center [780, 408] width 442 height 57
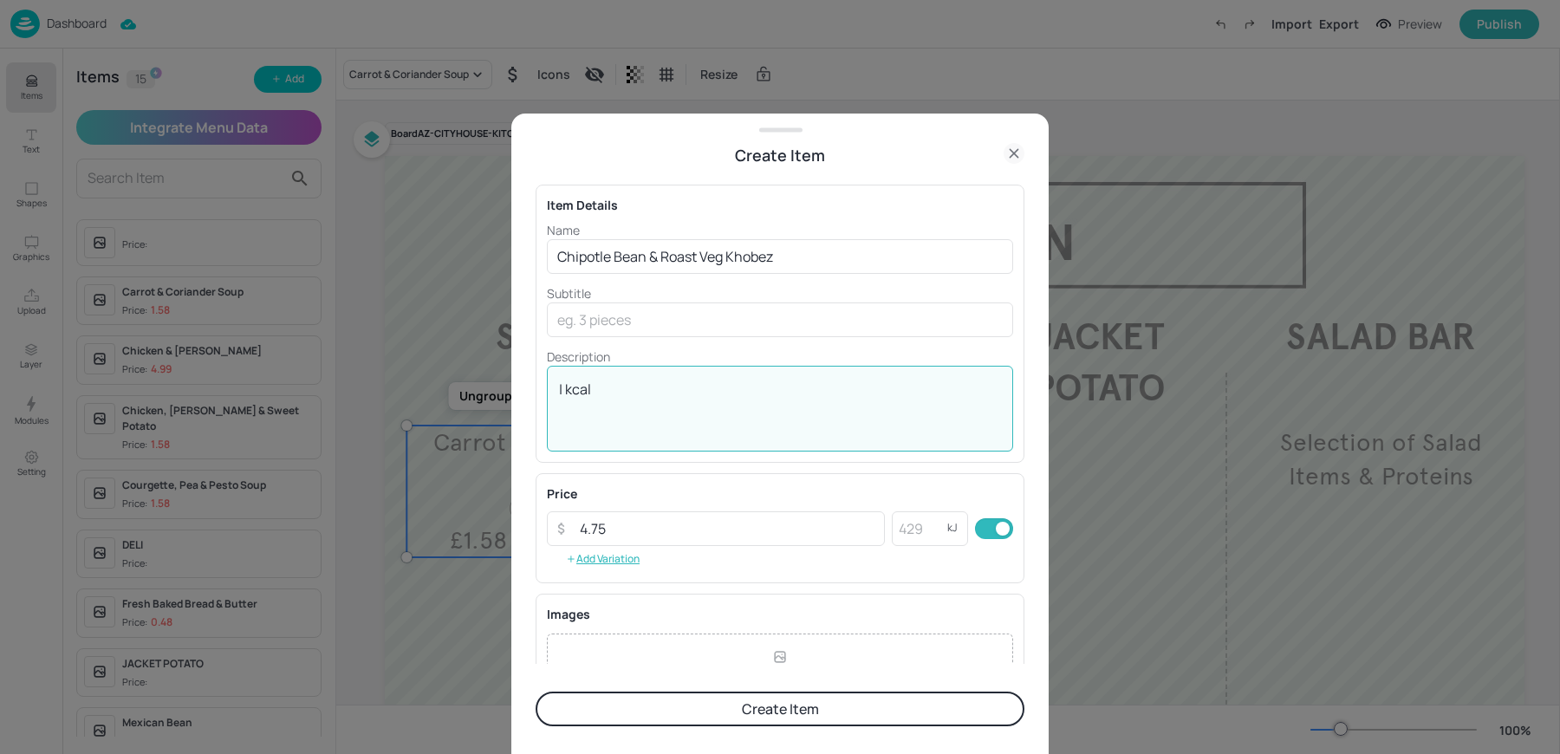
type textarea "| kcal"
click at [685, 340] on div "Name Chipotle Bean & Roast Veg Khobez ​ Subtitle ​ Description | kcal x ​" at bounding box center [780, 336] width 466 height 231
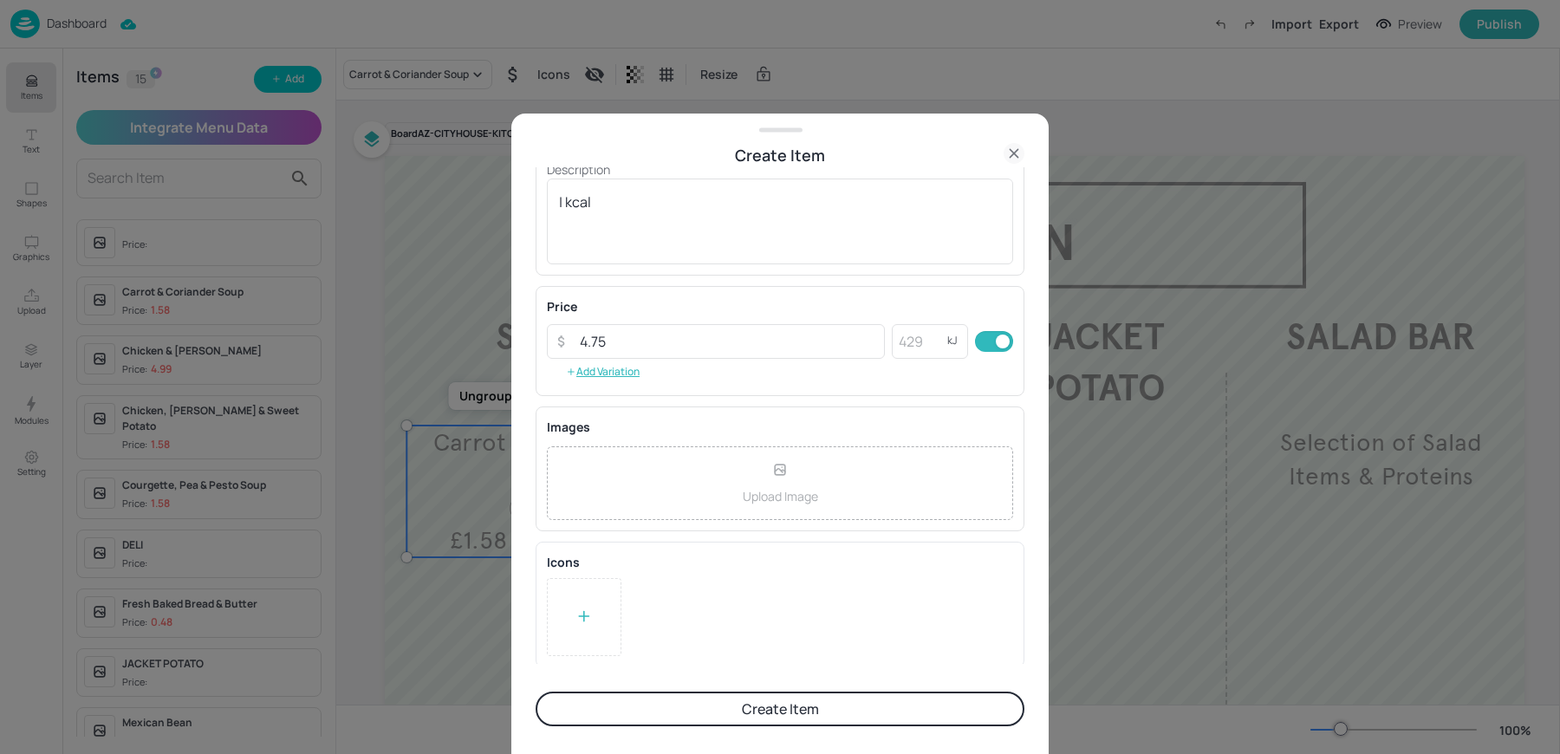
click at [595, 640] on div at bounding box center [584, 617] width 75 height 78
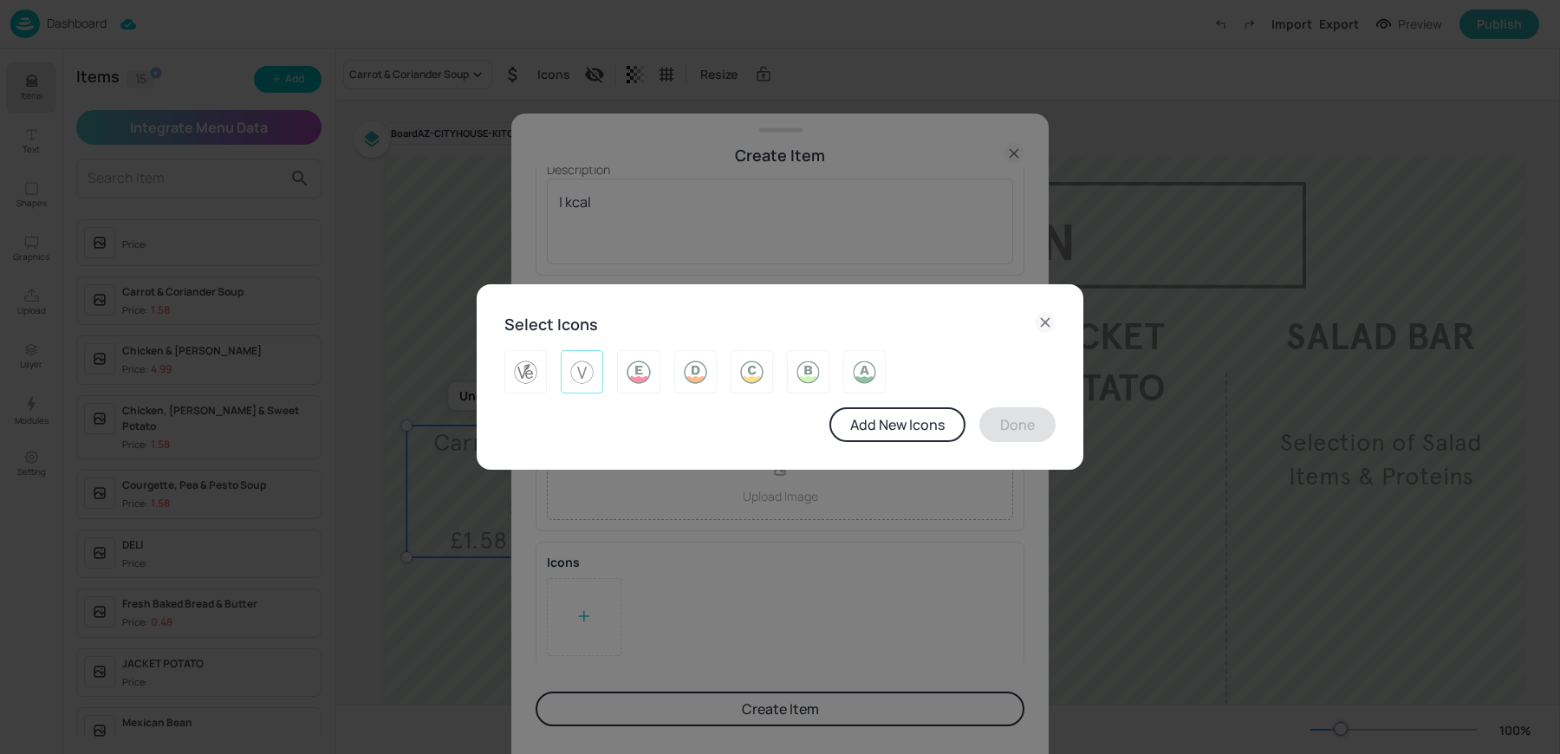
click at [587, 367] on img at bounding box center [581, 372] width 27 height 28
click at [1020, 440] on button "Done" at bounding box center [1017, 424] width 76 height 35
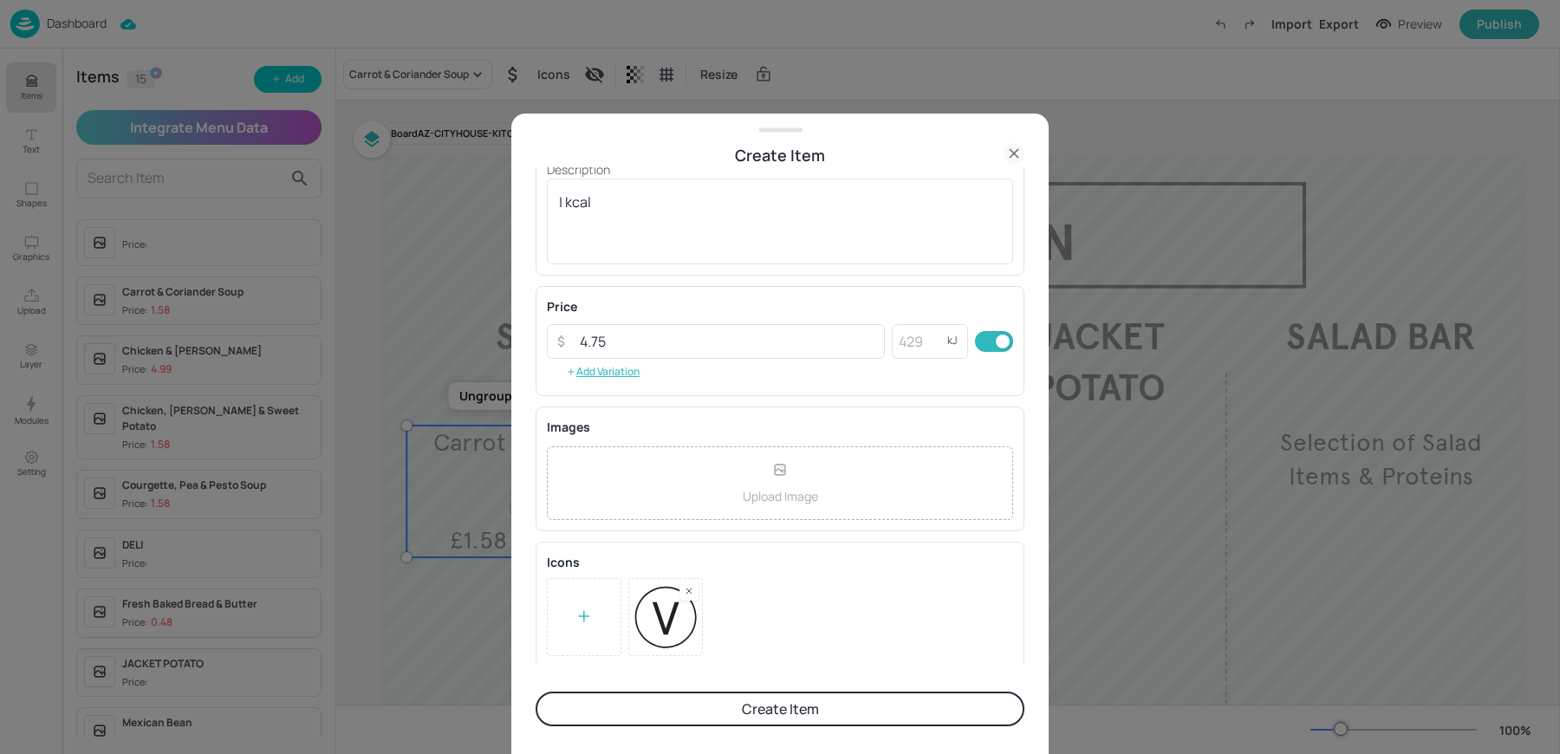
click at [659, 708] on button "Create Item" at bounding box center [780, 709] width 489 height 35
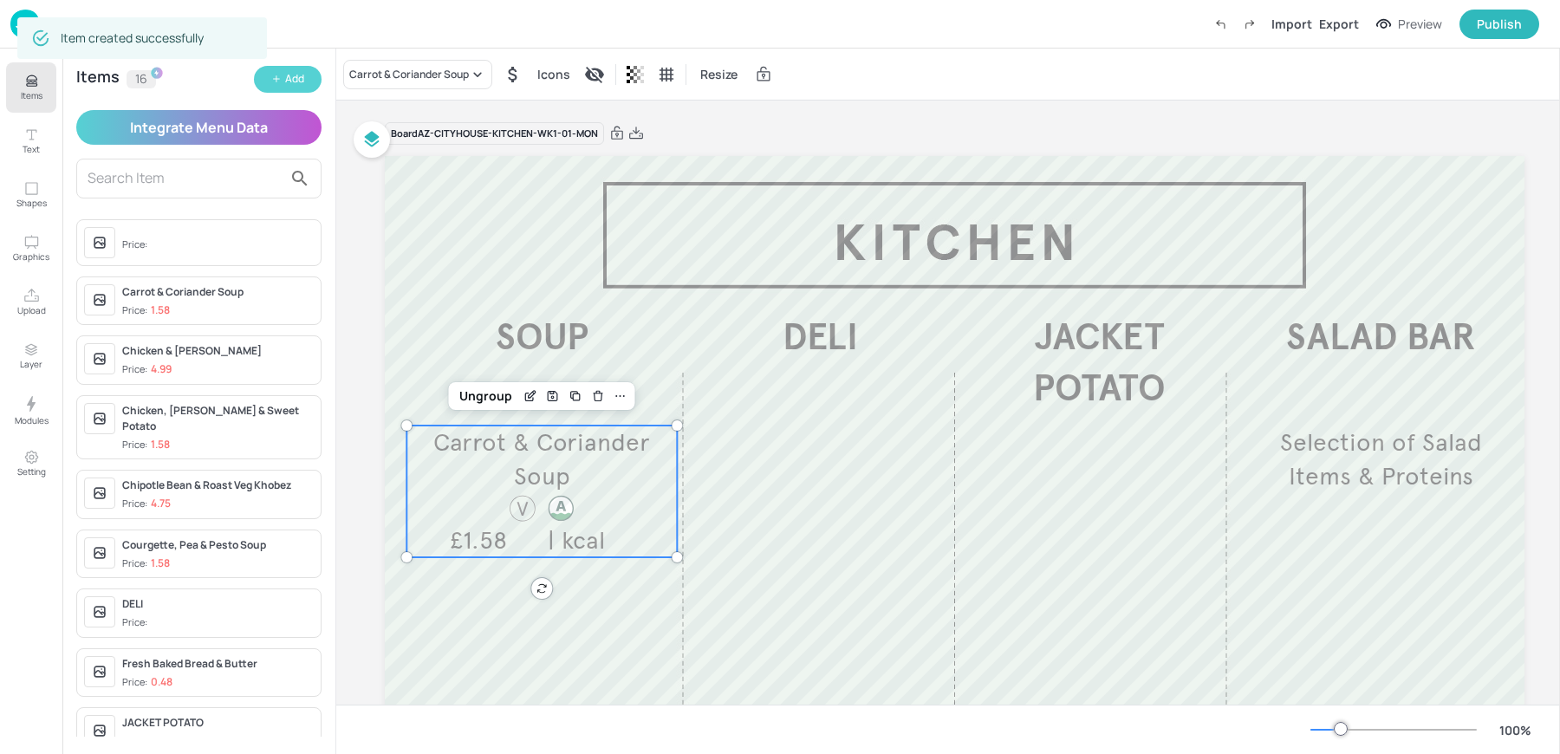
click at [270, 76] on button "Add" at bounding box center [288, 79] width 68 height 27
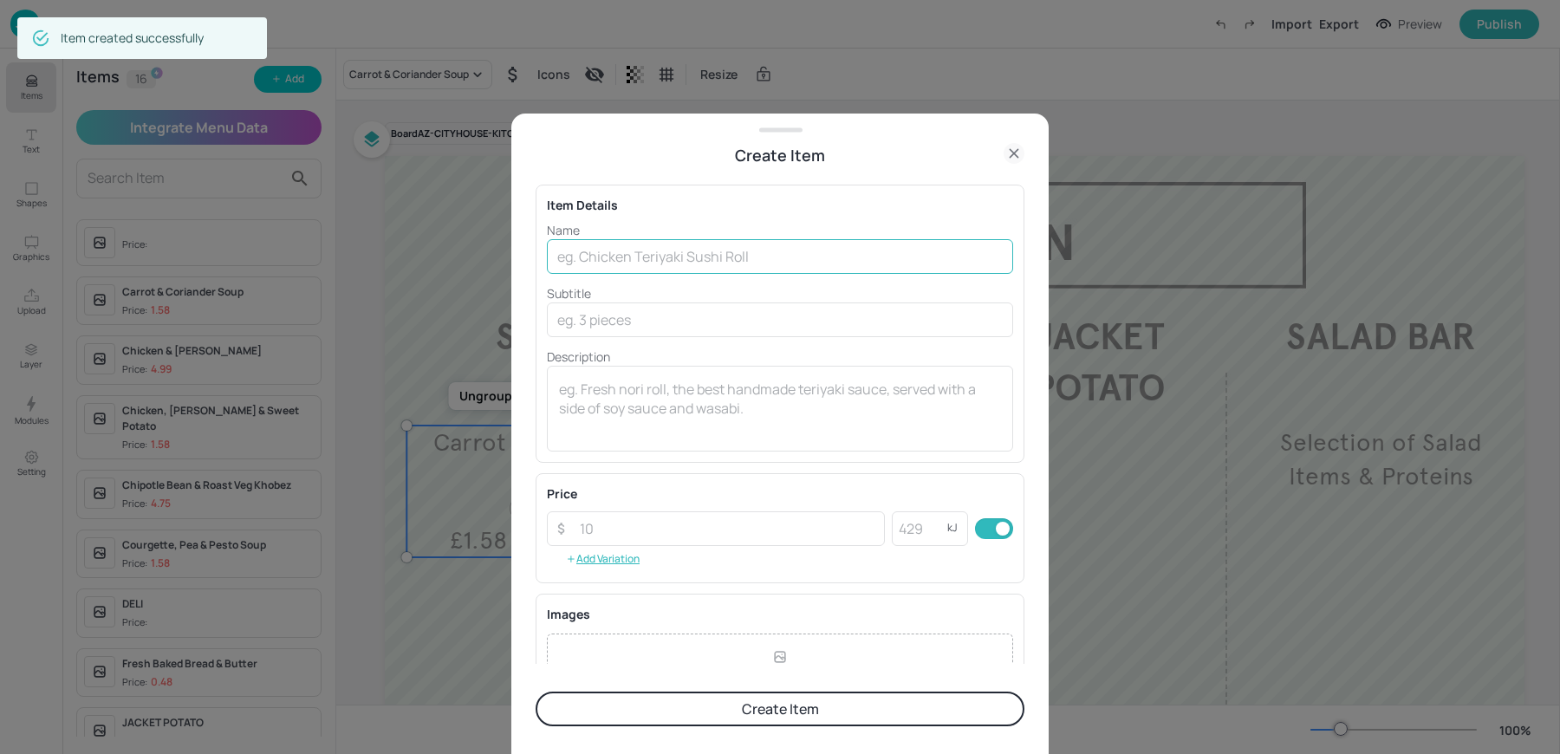
click at [623, 249] on input "text" at bounding box center [780, 256] width 466 height 35
paste input "Ham And Cheese£4.99"
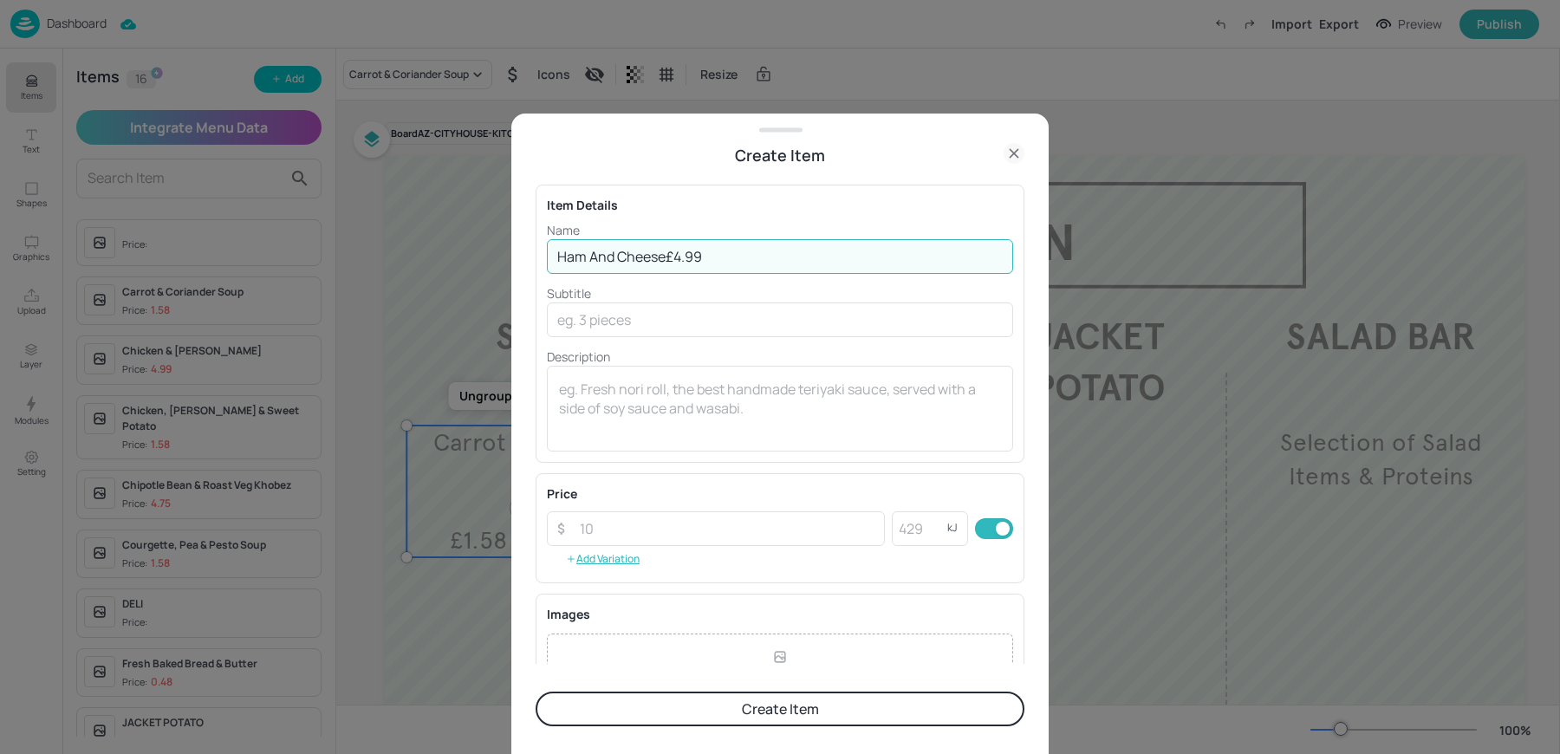
click at [668, 254] on input "Ham And Cheese£4.99" at bounding box center [780, 256] width 466 height 35
type input "Ham And Cheese"
click at [598, 529] on input "number" at bounding box center [726, 528] width 315 height 35
paste input "4.99"
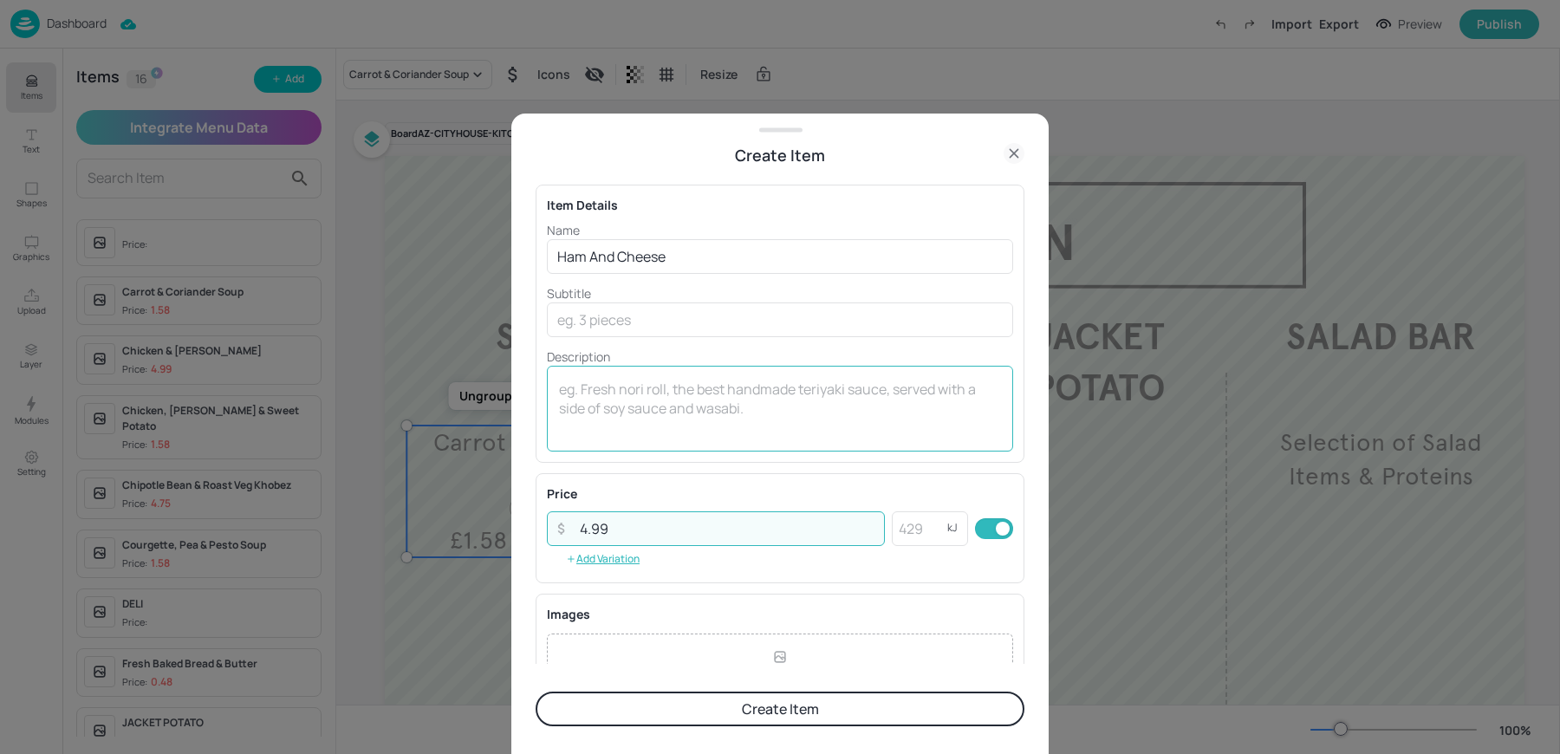
type input "4.99"
click at [601, 426] on textarea at bounding box center [780, 408] width 442 height 57
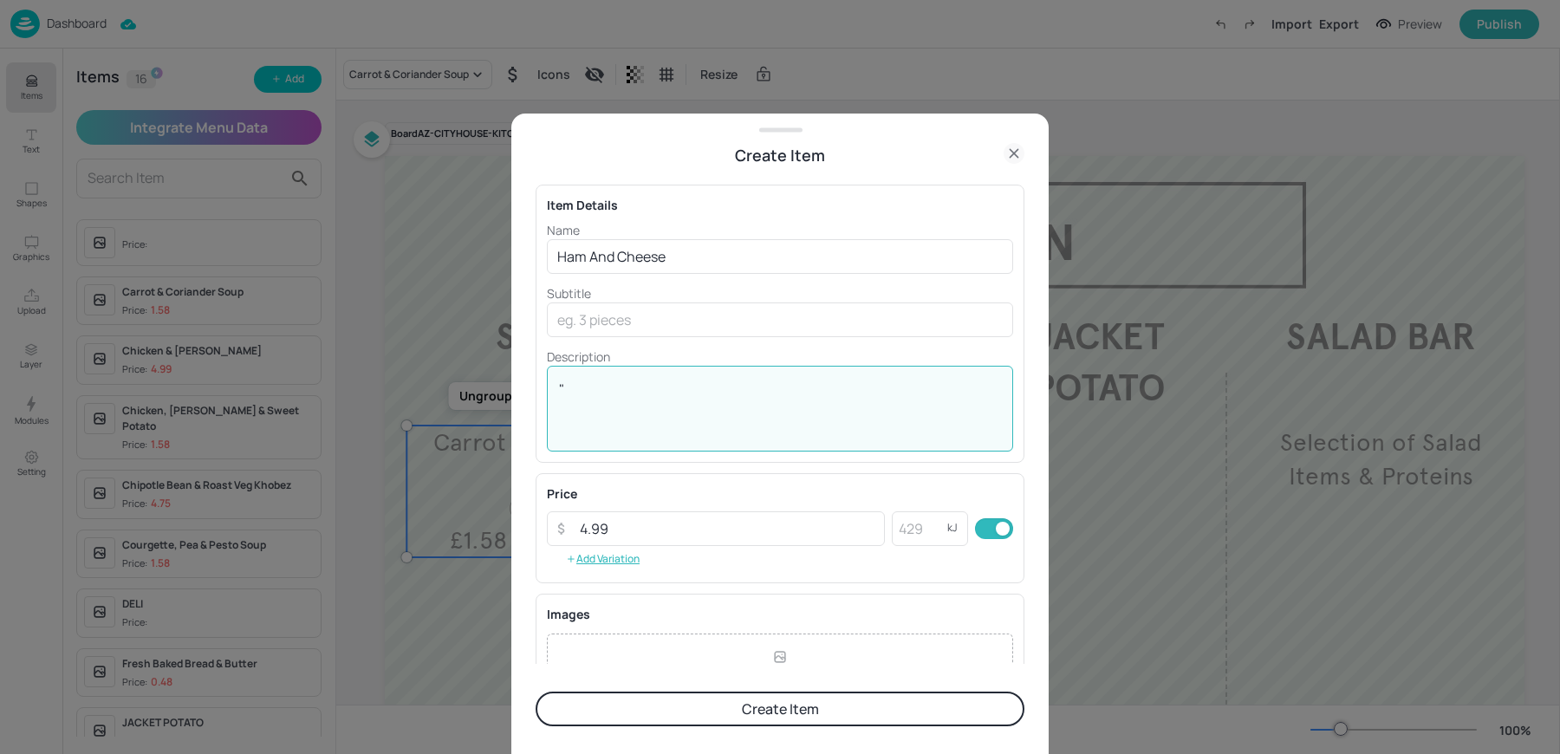
type textarea """
type textarea "| kcal"
click at [615, 256] on input "Ham And Cheese" at bounding box center [780, 256] width 466 height 35
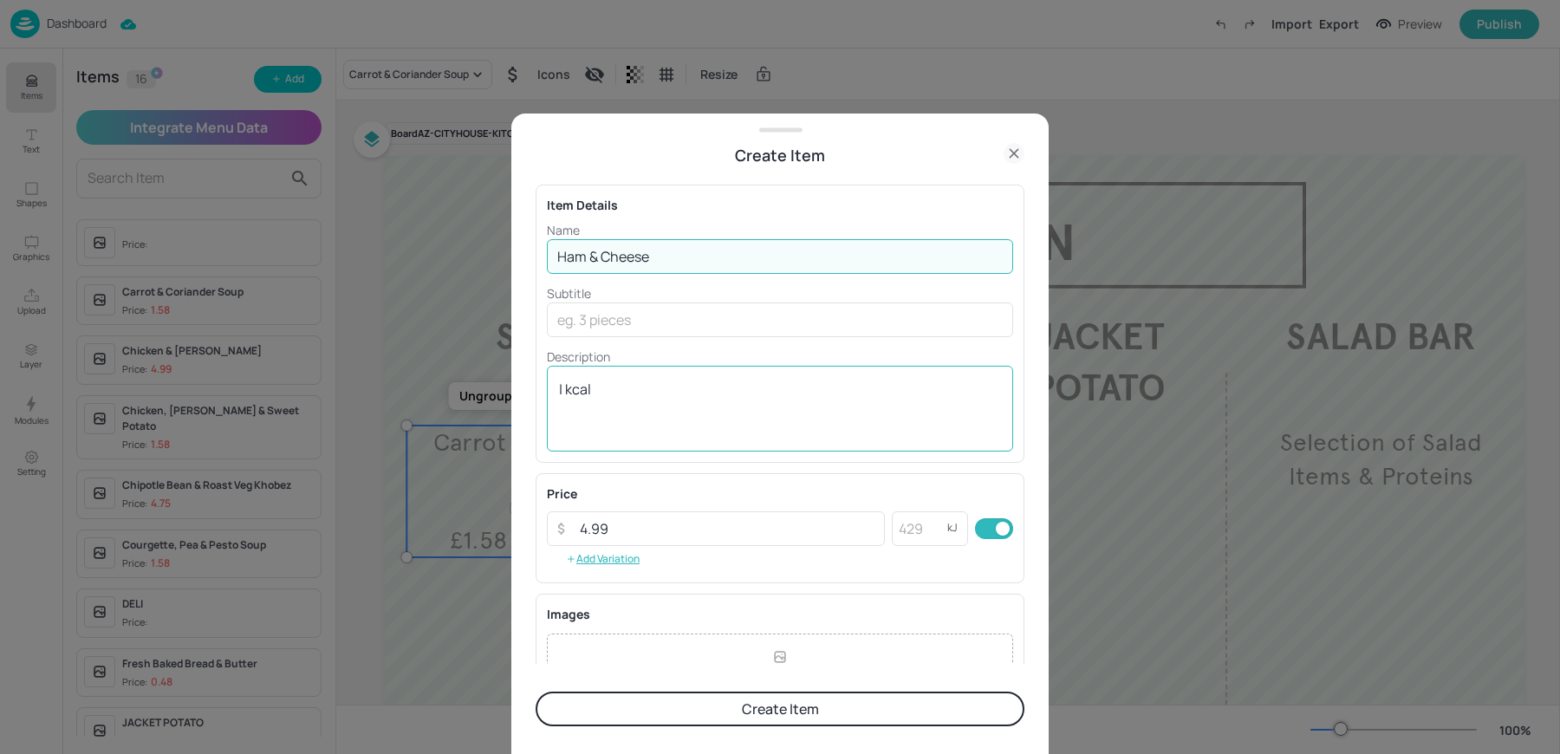
type input "Ham & Cheese"
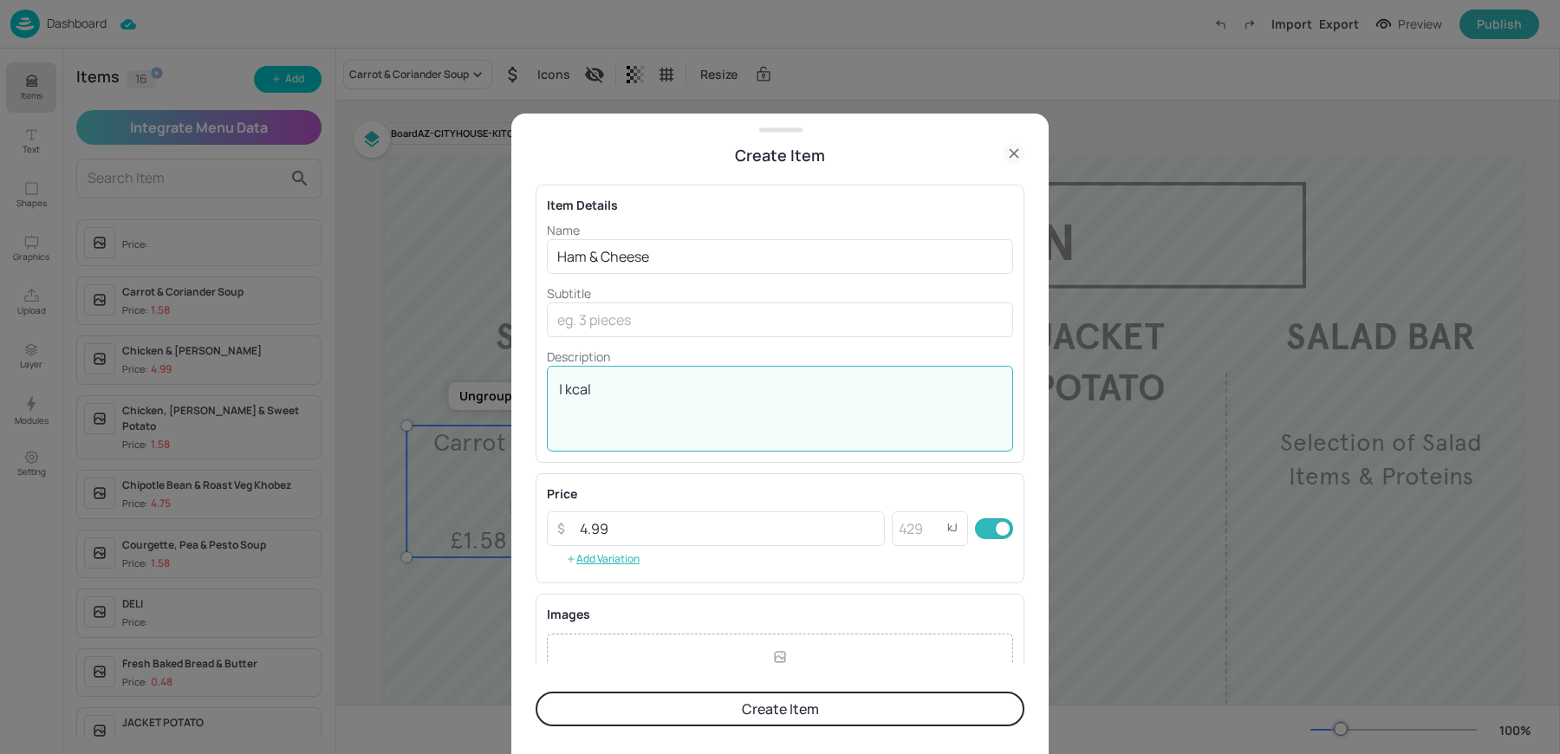
click at [757, 418] on textarea "| kcal" at bounding box center [780, 408] width 442 height 57
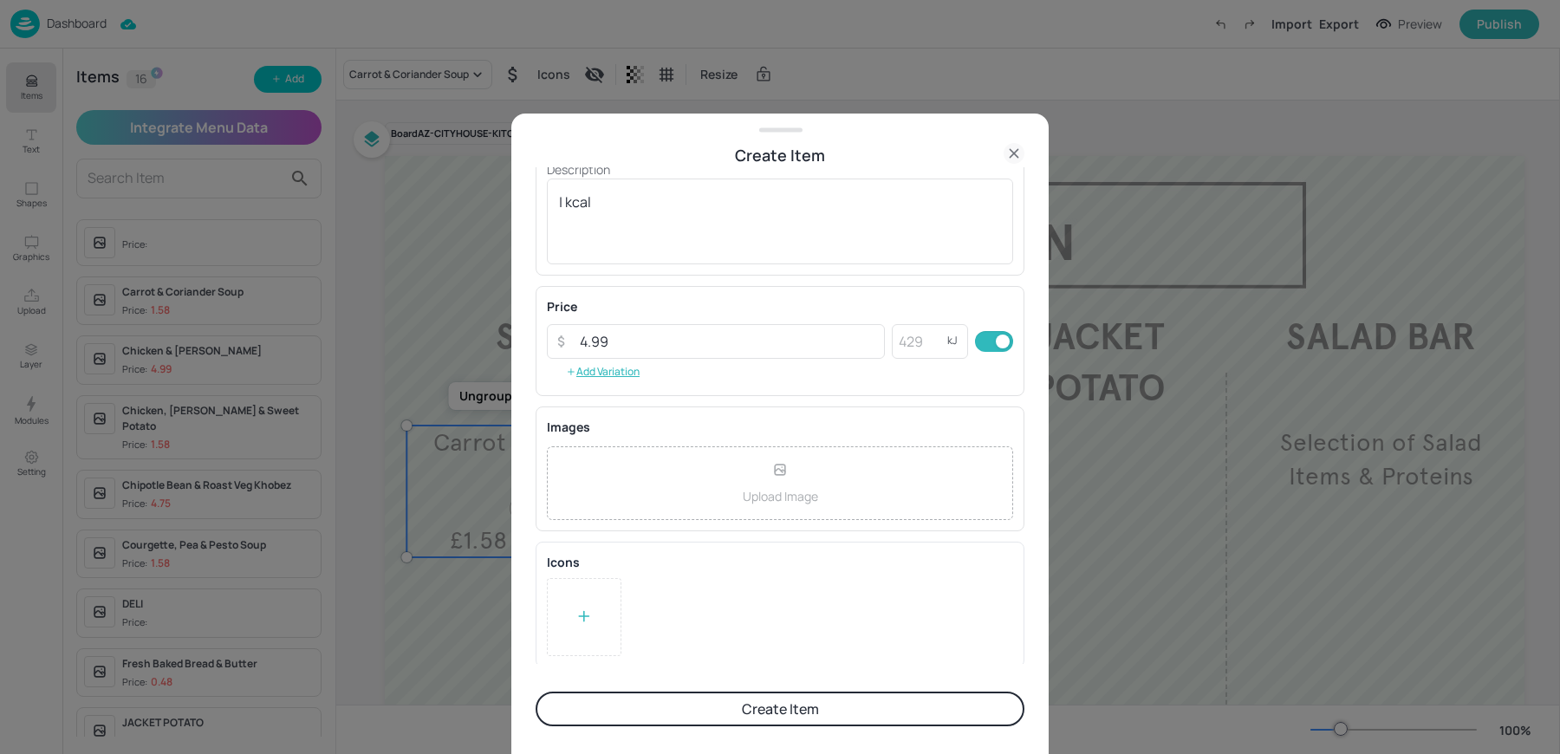
click at [669, 707] on button "Create Item" at bounding box center [780, 709] width 489 height 35
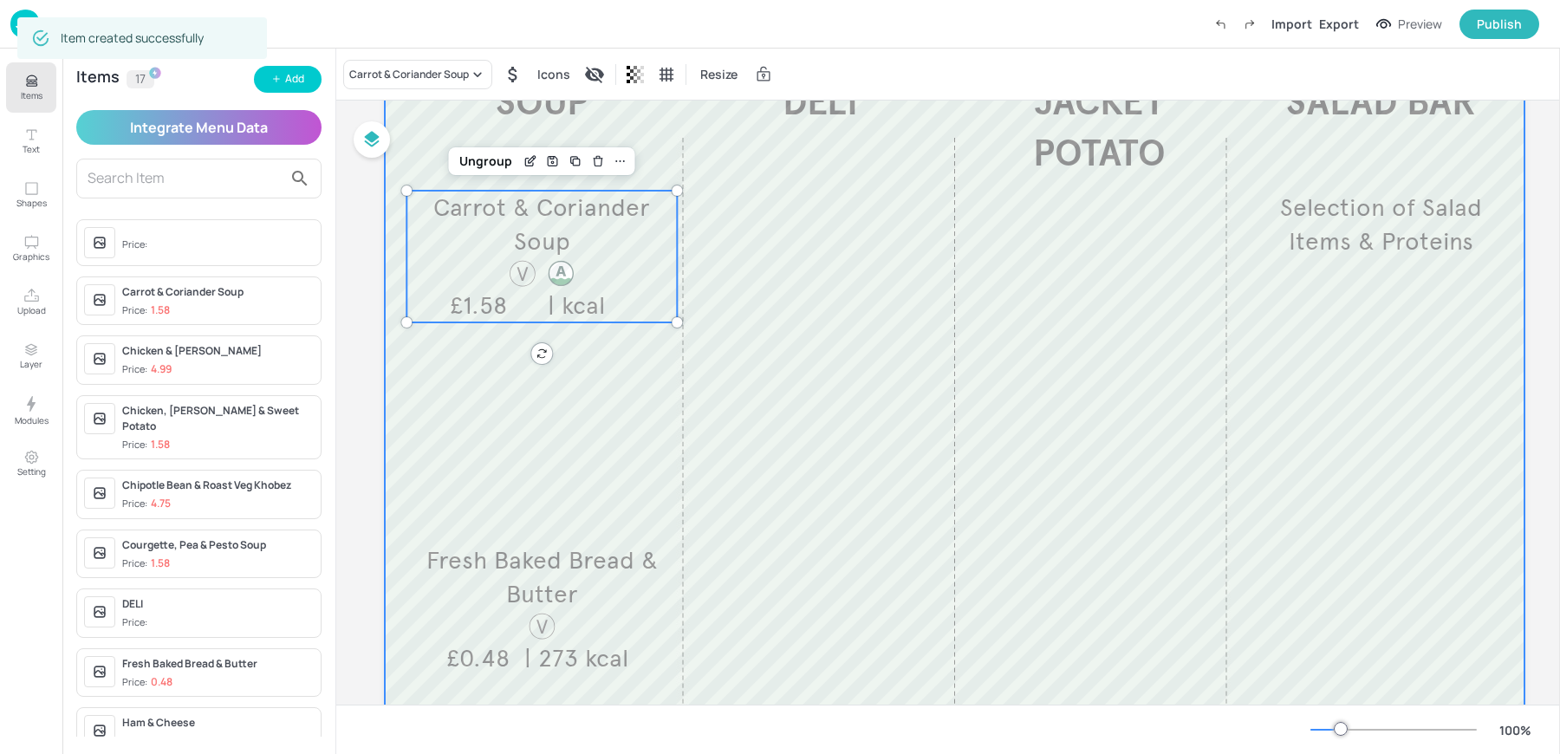
scroll to position [239, 0]
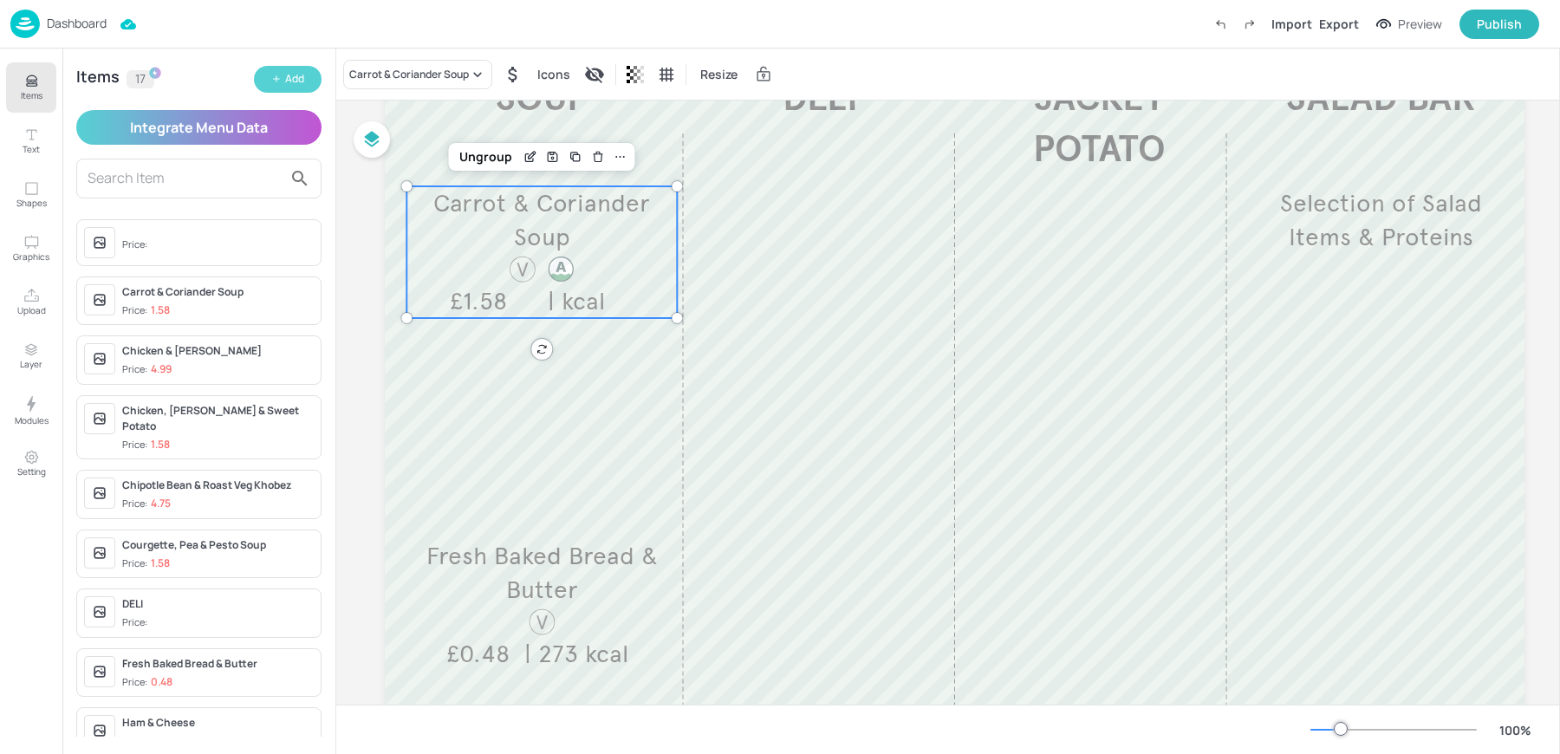
click at [303, 86] on div "Add" at bounding box center [294, 79] width 19 height 16
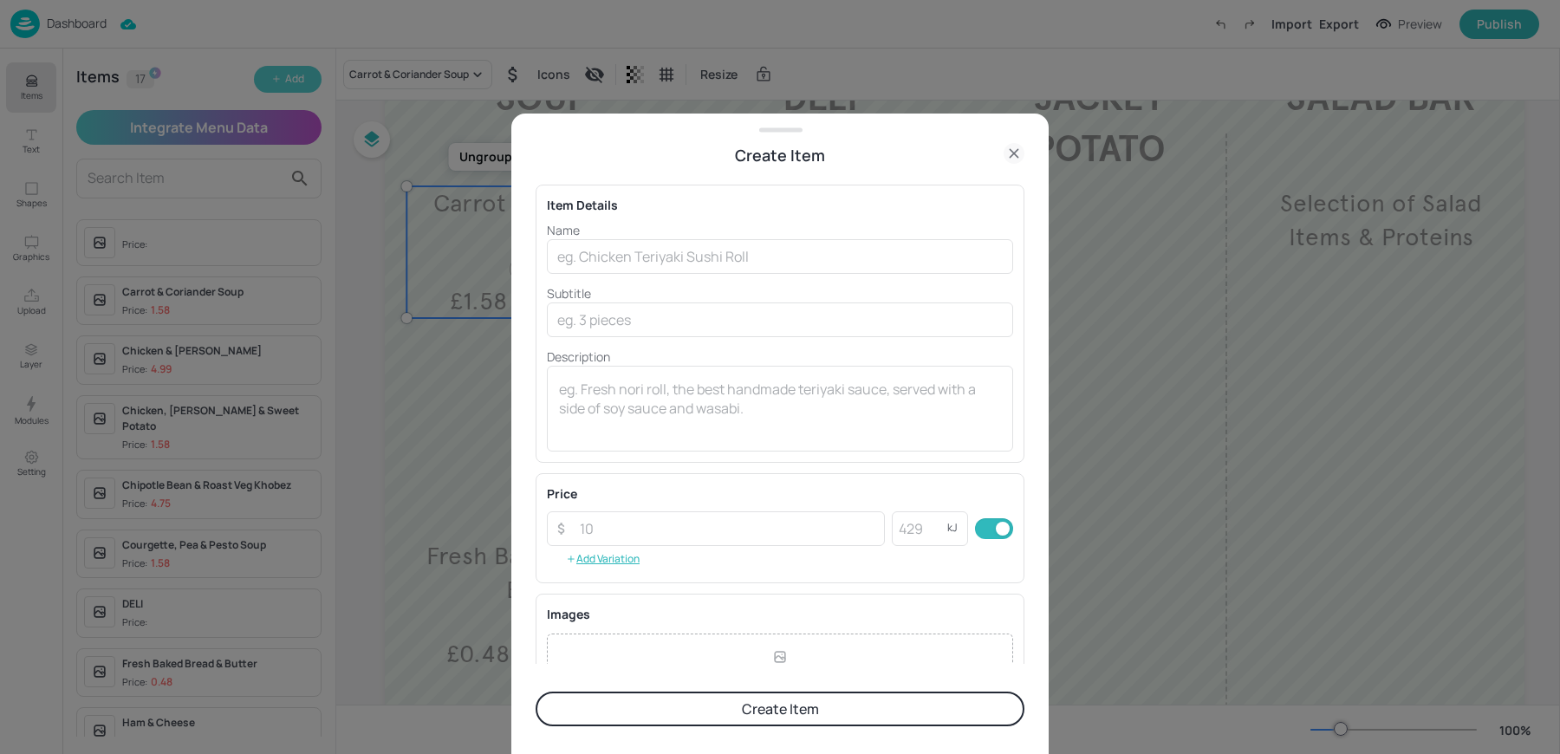
click at [303, 86] on div at bounding box center [780, 377] width 1560 height 754
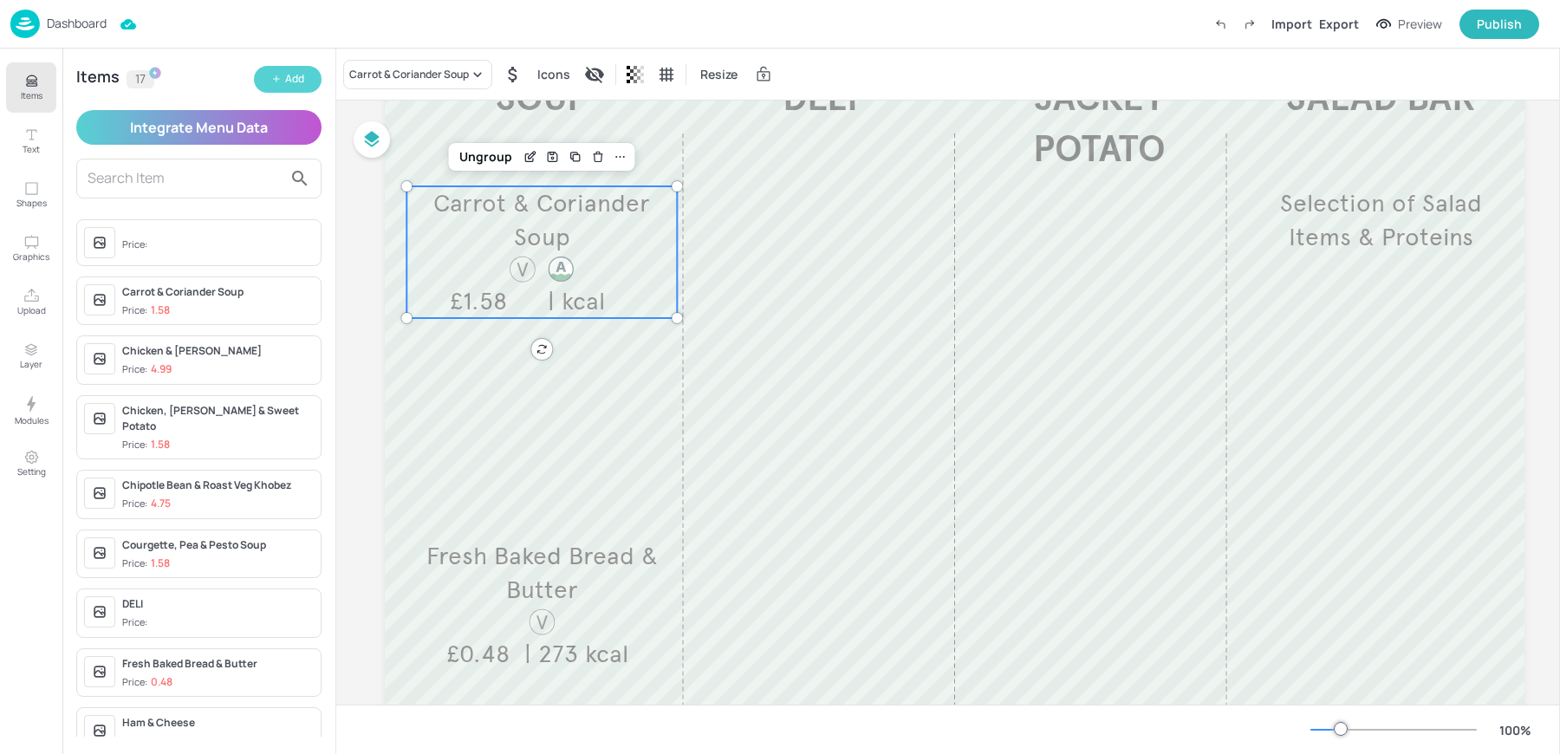
click at [287, 72] on div "Add" at bounding box center [294, 79] width 19 height 16
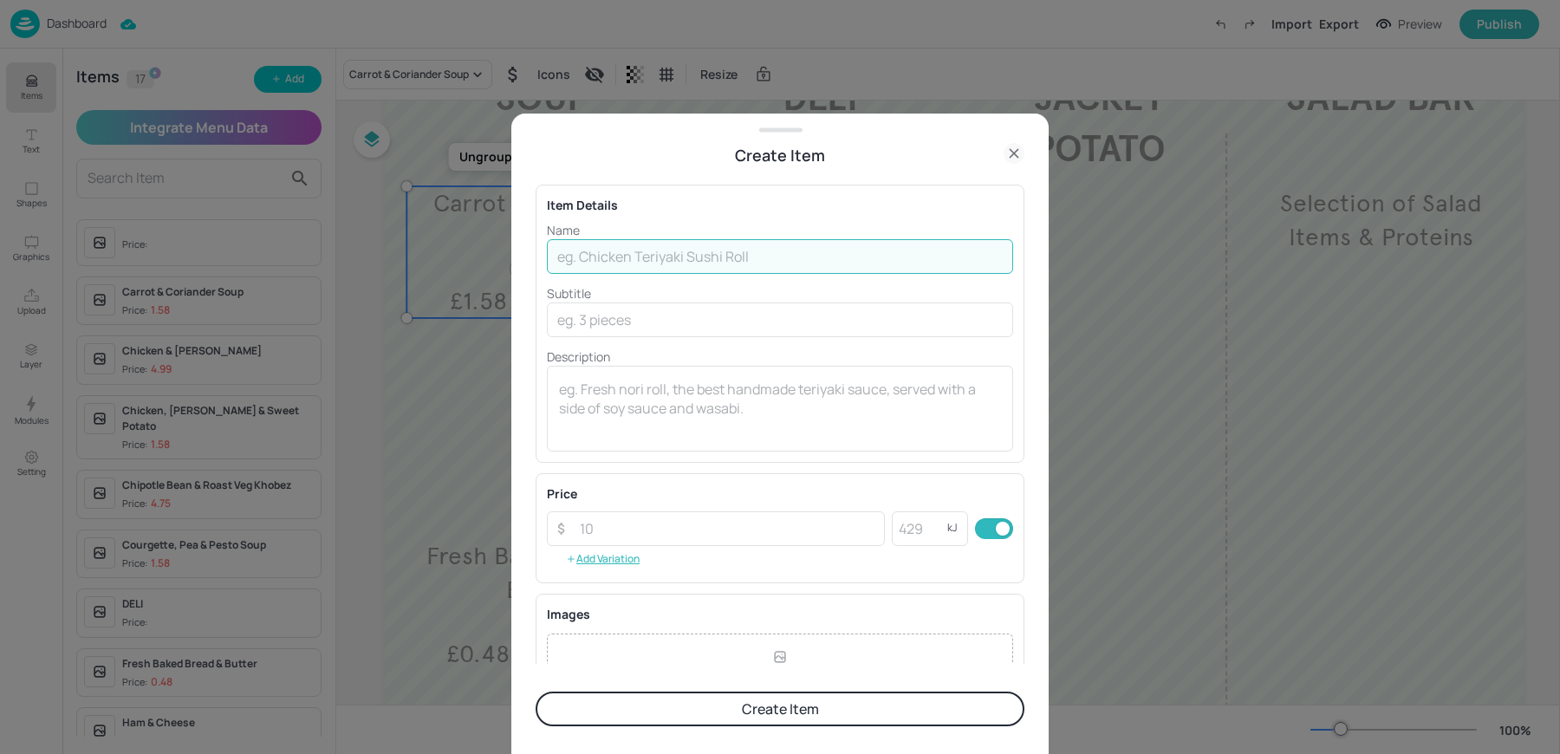
click at [624, 251] on input "text" at bounding box center [780, 256] width 466 height 35
paste input "Baked Bean£0.80"
click at [634, 257] on input "Baked Bean£0.80" at bounding box center [780, 256] width 466 height 35
type input "Baked Bean"
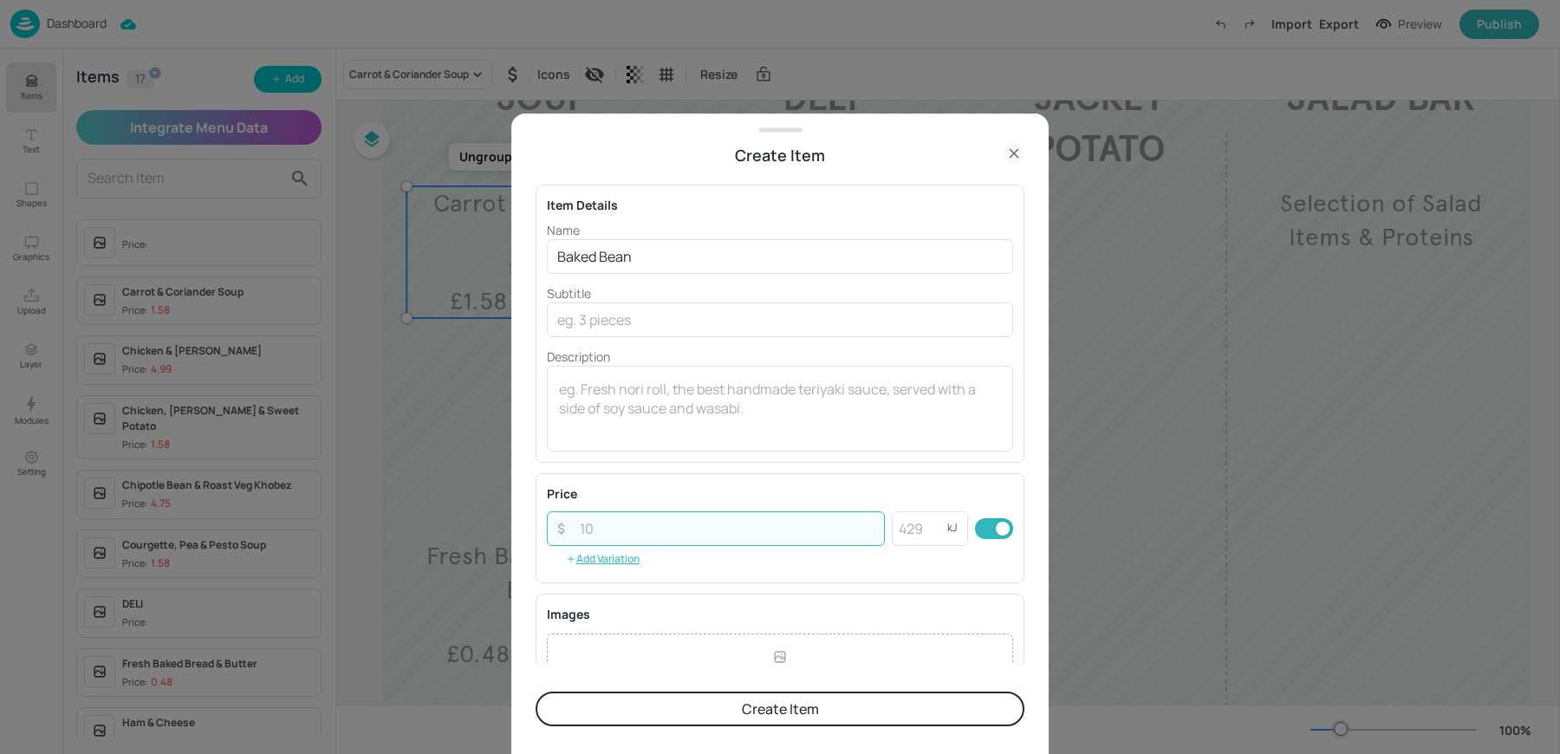
click at [616, 514] on input "number" at bounding box center [726, 528] width 315 height 35
paste input "0.80"
type input "0.80"
click at [640, 254] on input "Baked Bean" at bounding box center [780, 256] width 466 height 35
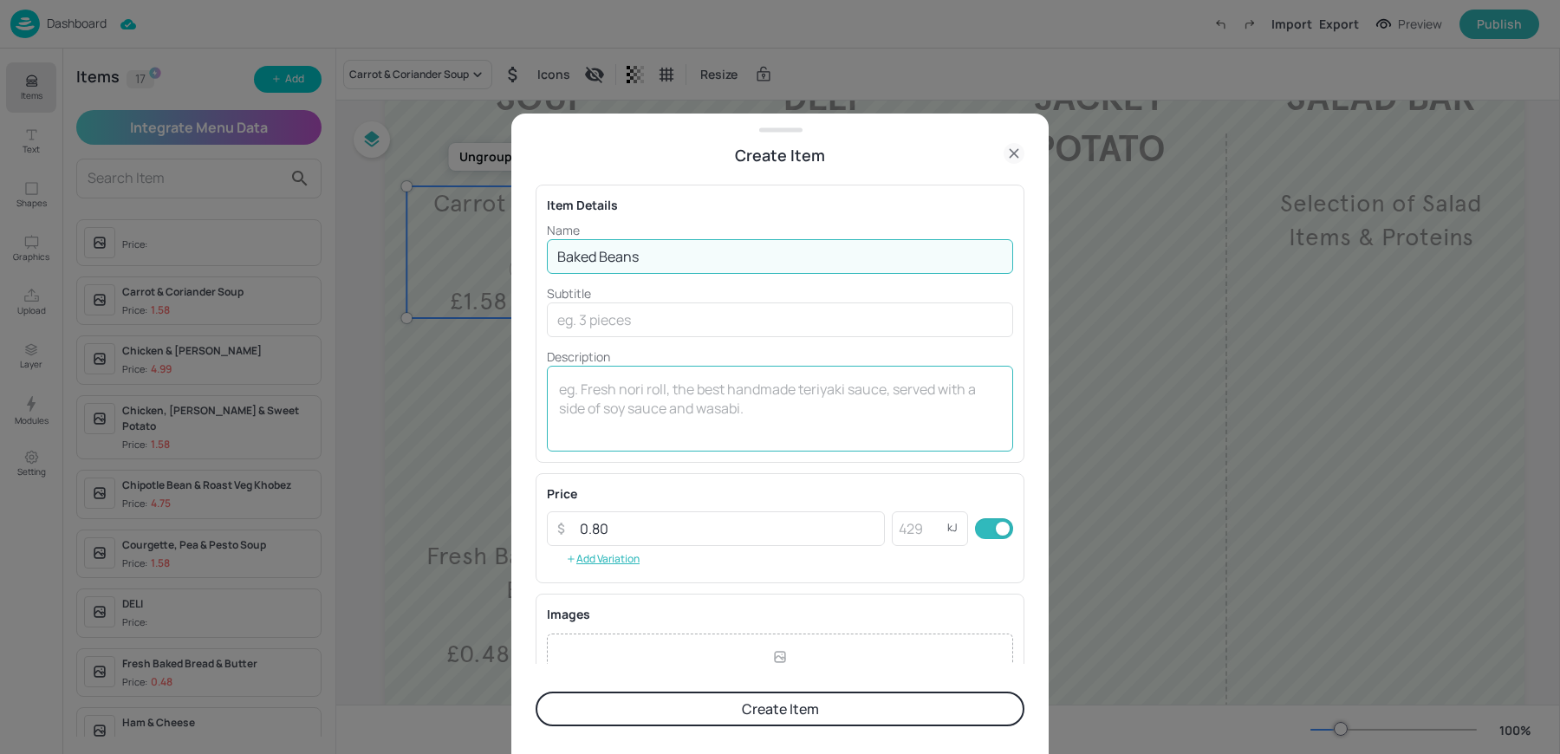
type input "Baked Beans"
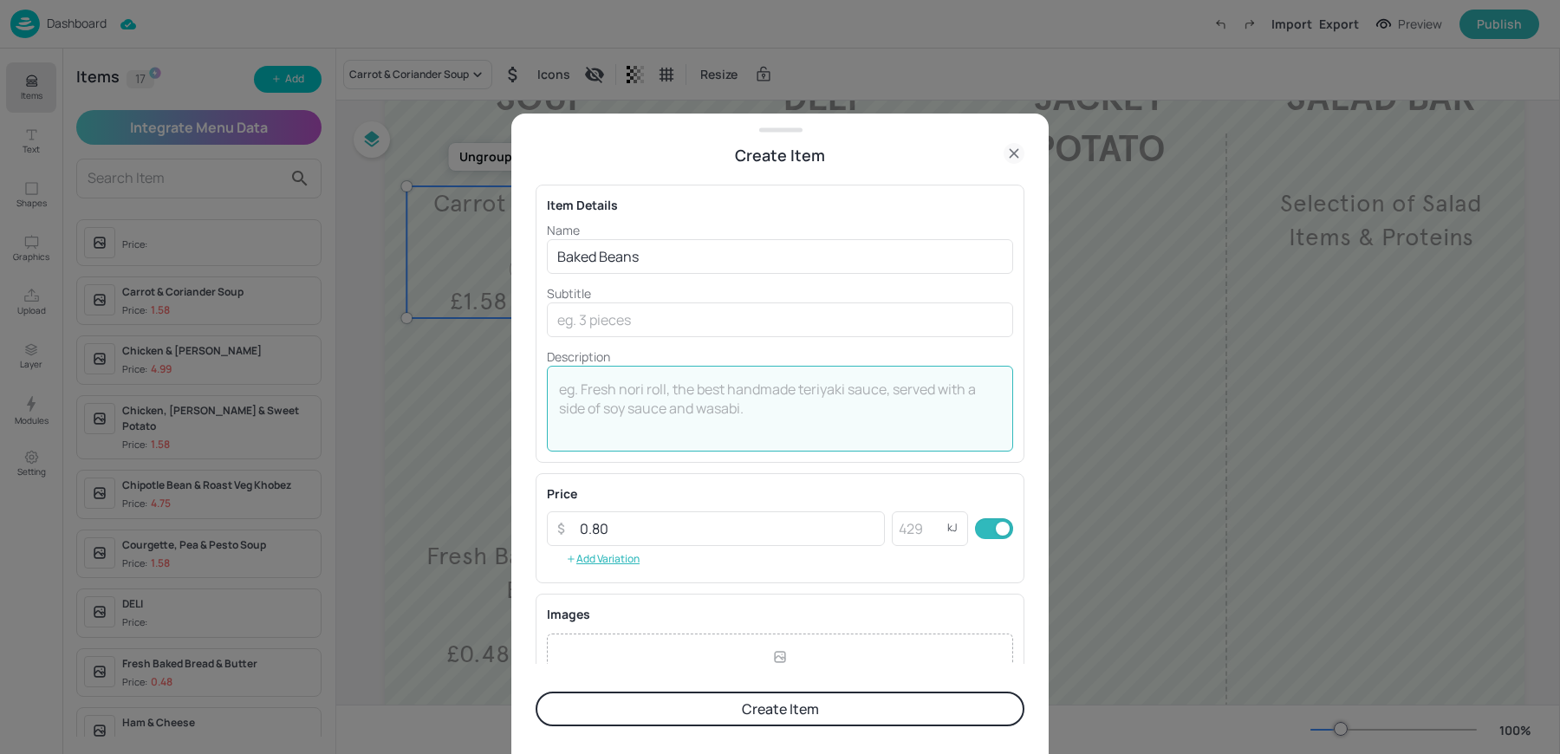
click at [596, 422] on textarea at bounding box center [780, 408] width 442 height 57
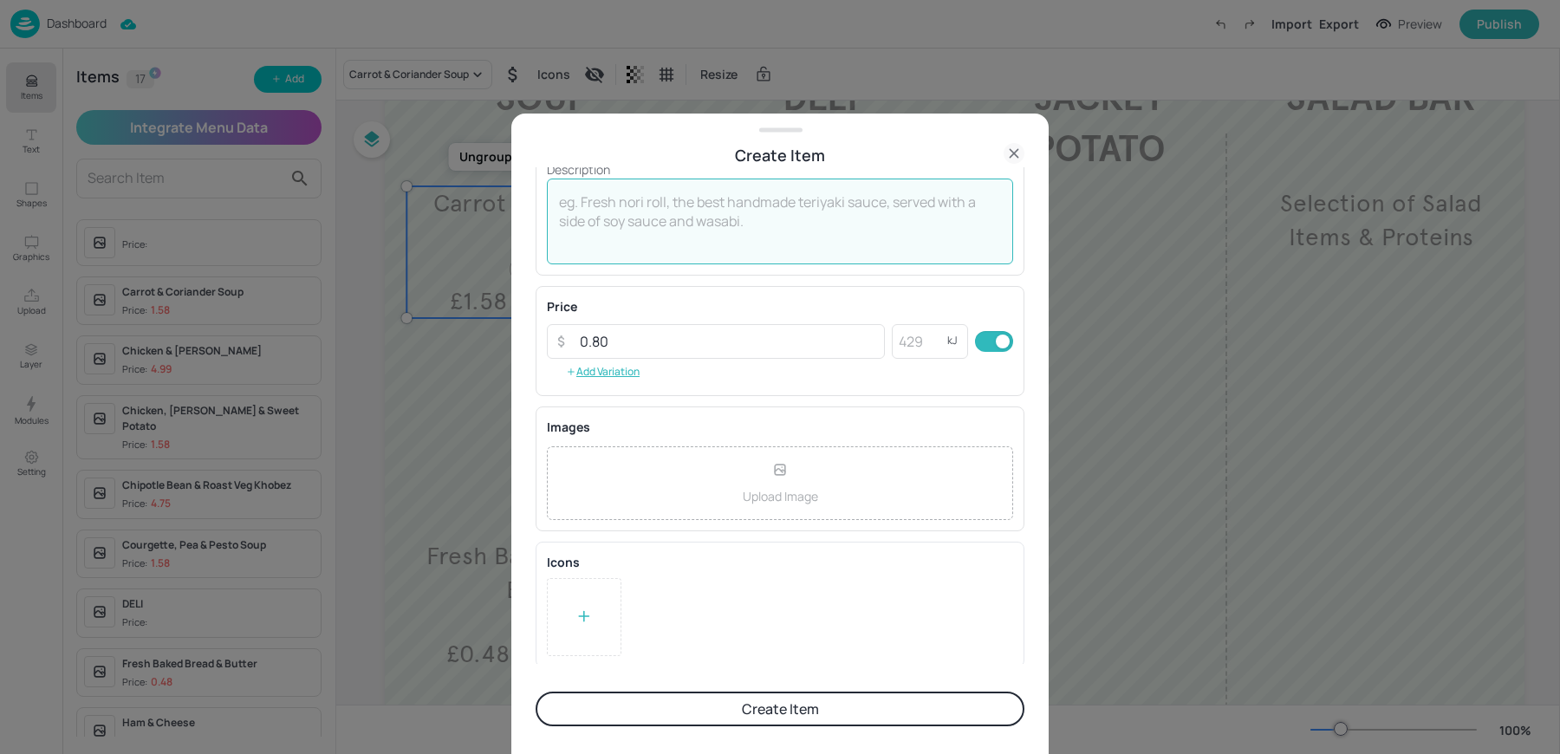
click at [577, 612] on icon at bounding box center [583, 615] width 17 height 17
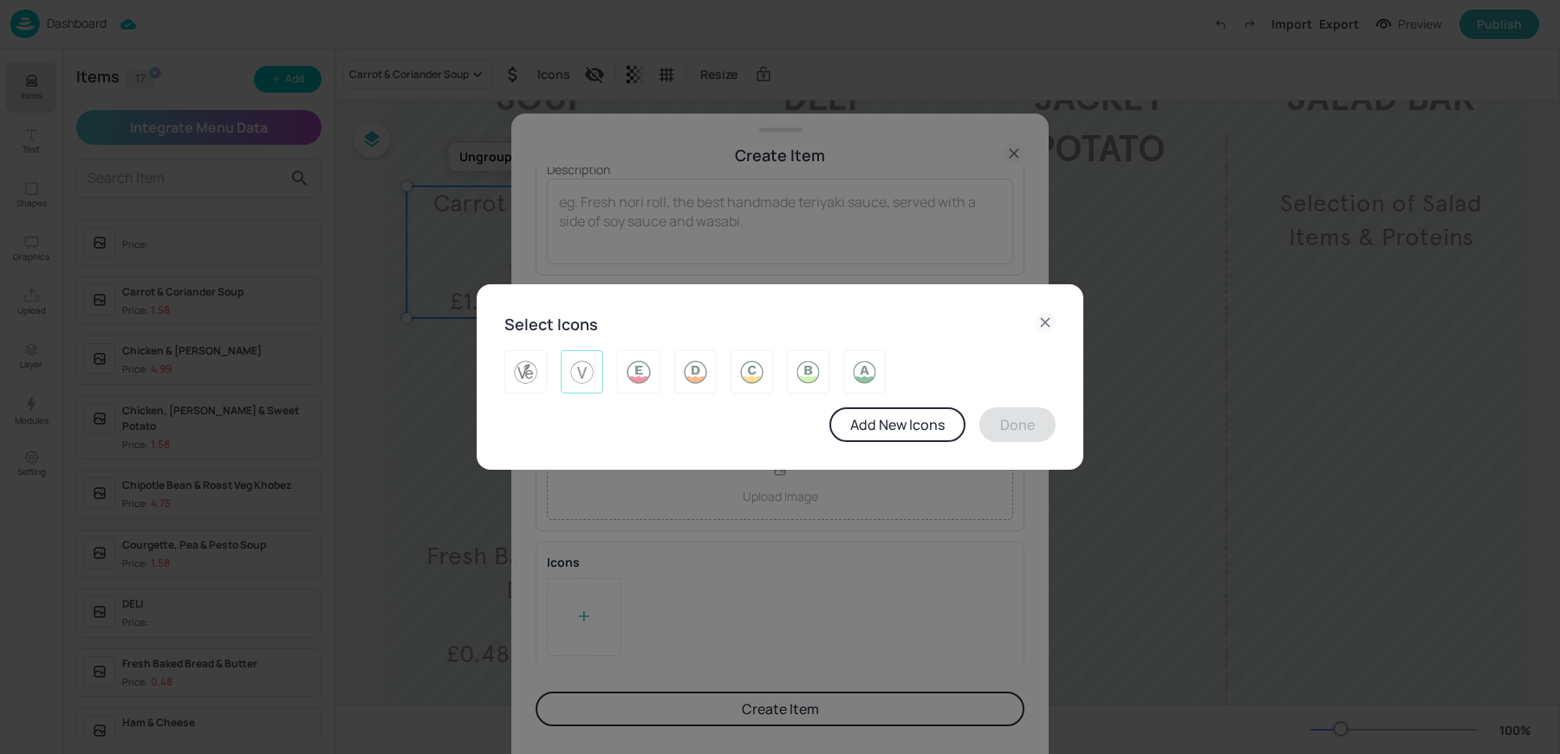
click at [589, 384] on img at bounding box center [581, 372] width 27 height 28
click at [1022, 420] on button "Done" at bounding box center [1017, 424] width 76 height 35
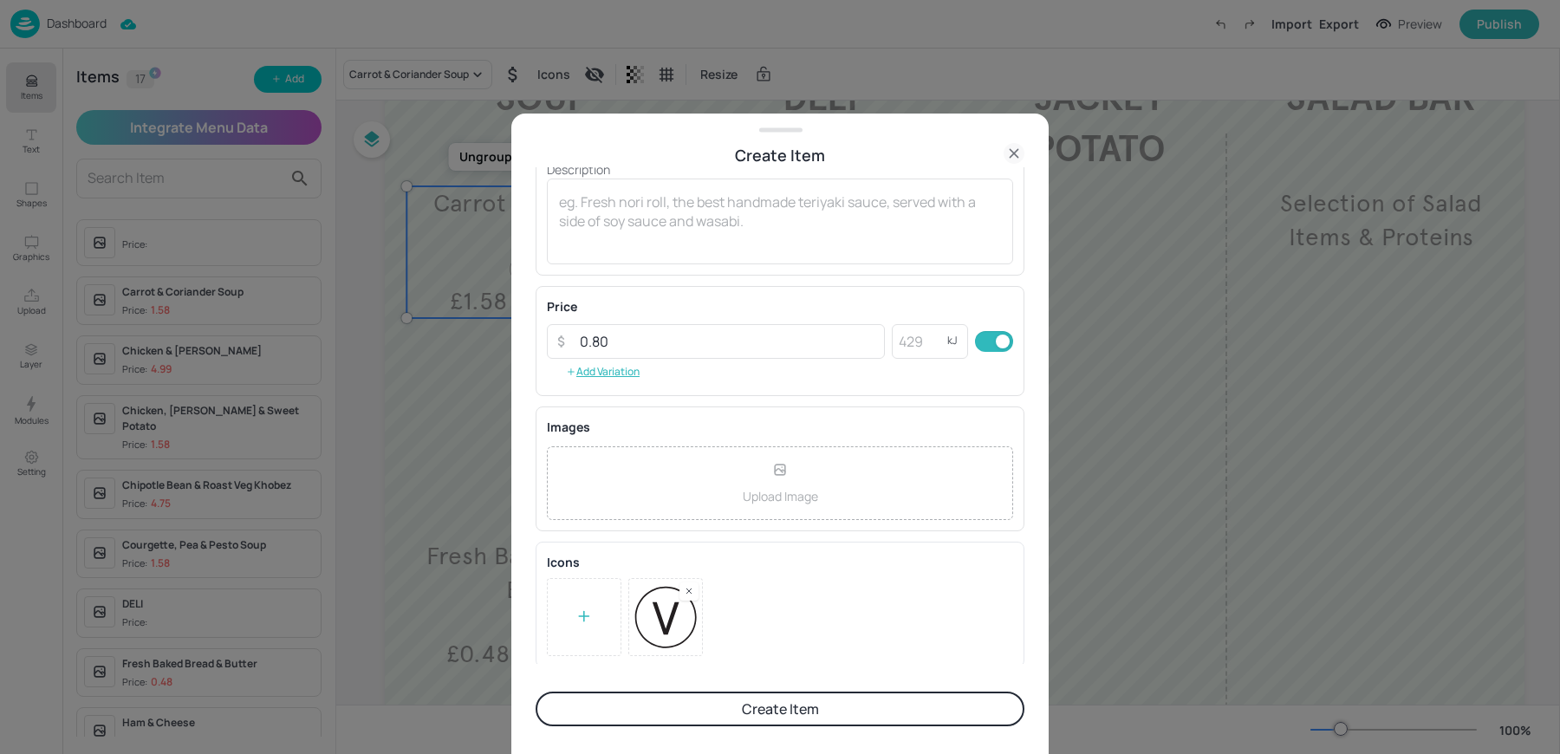
click at [757, 706] on button "Create Item" at bounding box center [780, 709] width 489 height 35
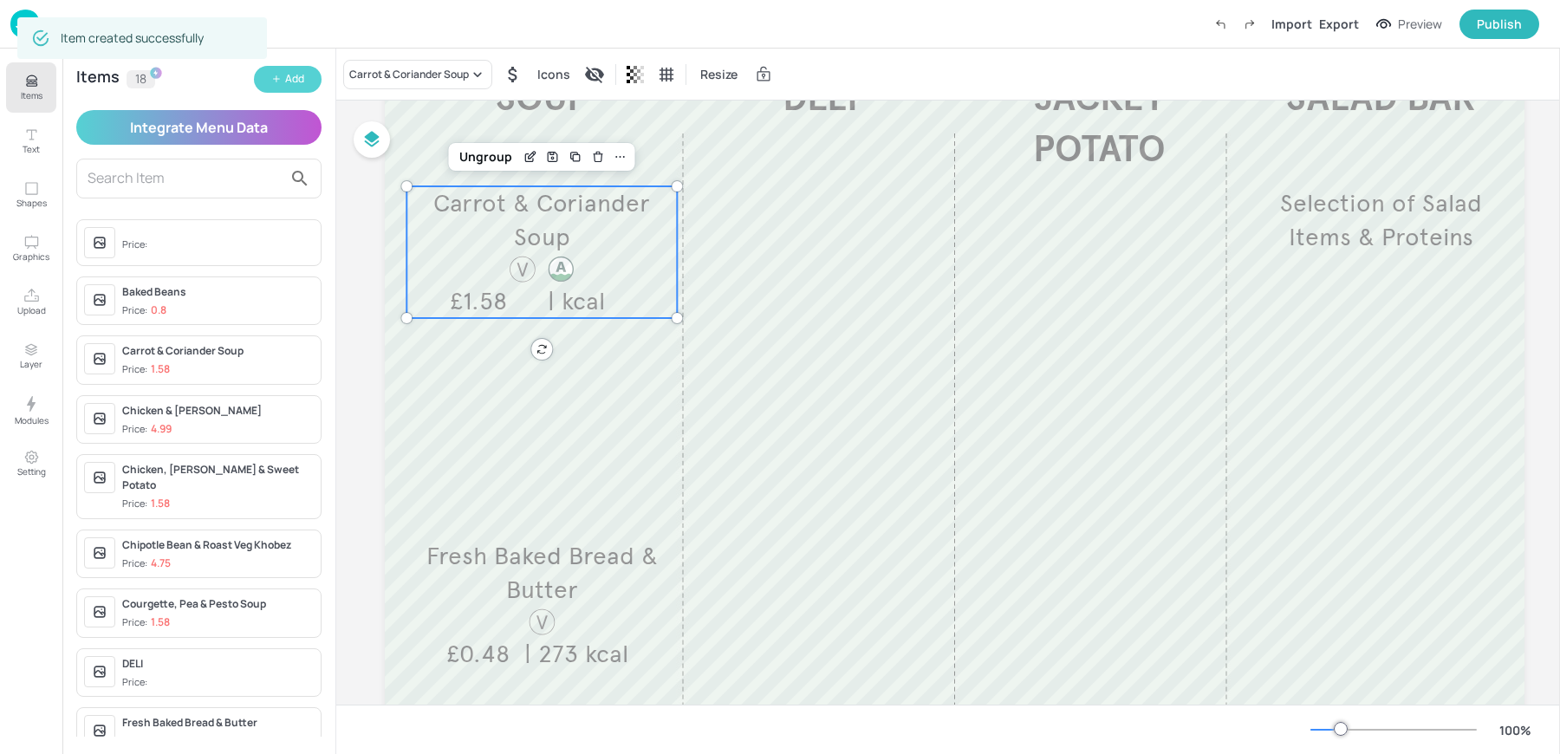
click at [299, 78] on div "Add" at bounding box center [294, 79] width 19 height 16
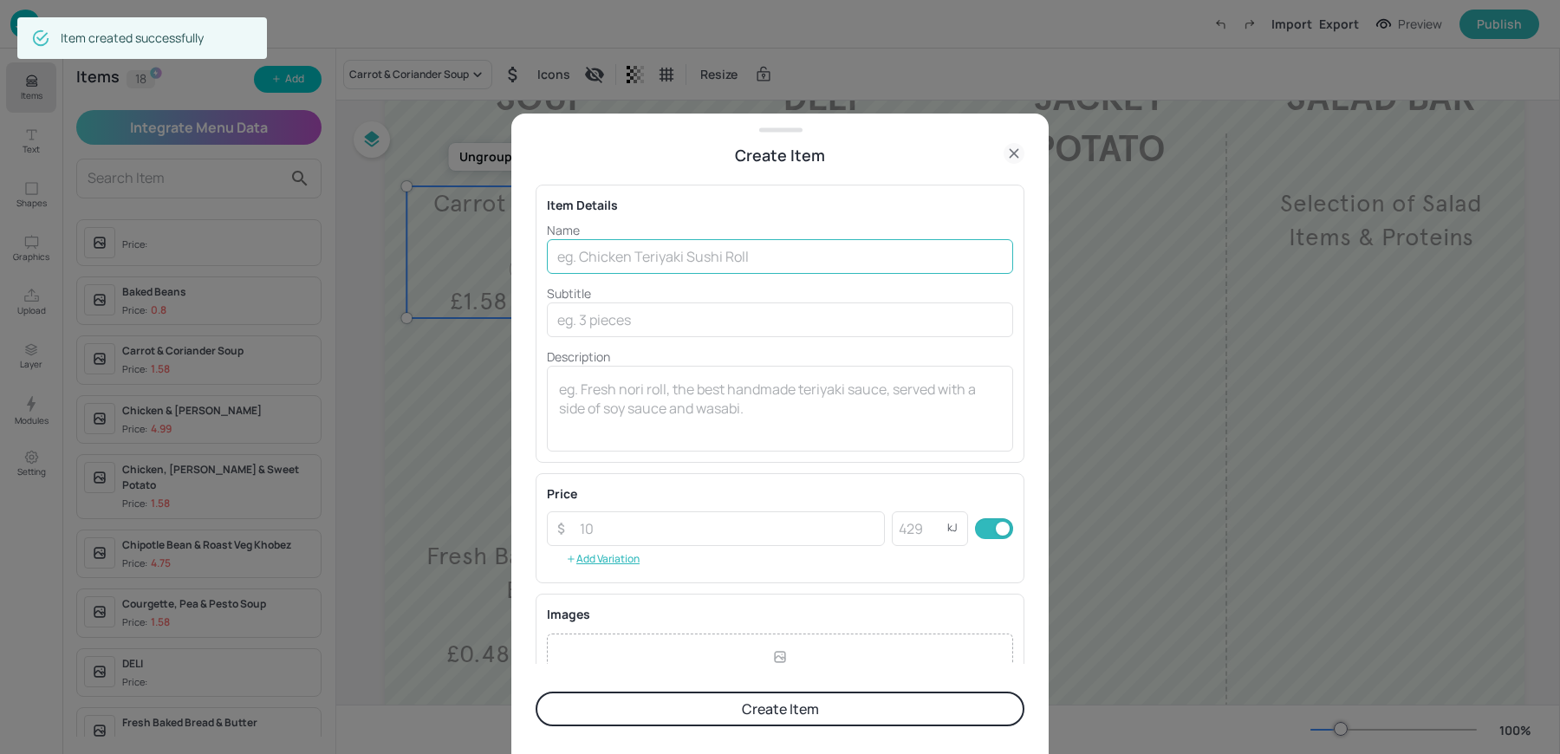
click at [670, 247] on input "text" at bounding box center [780, 256] width 466 height 35
paste input "Cheese £1.00"
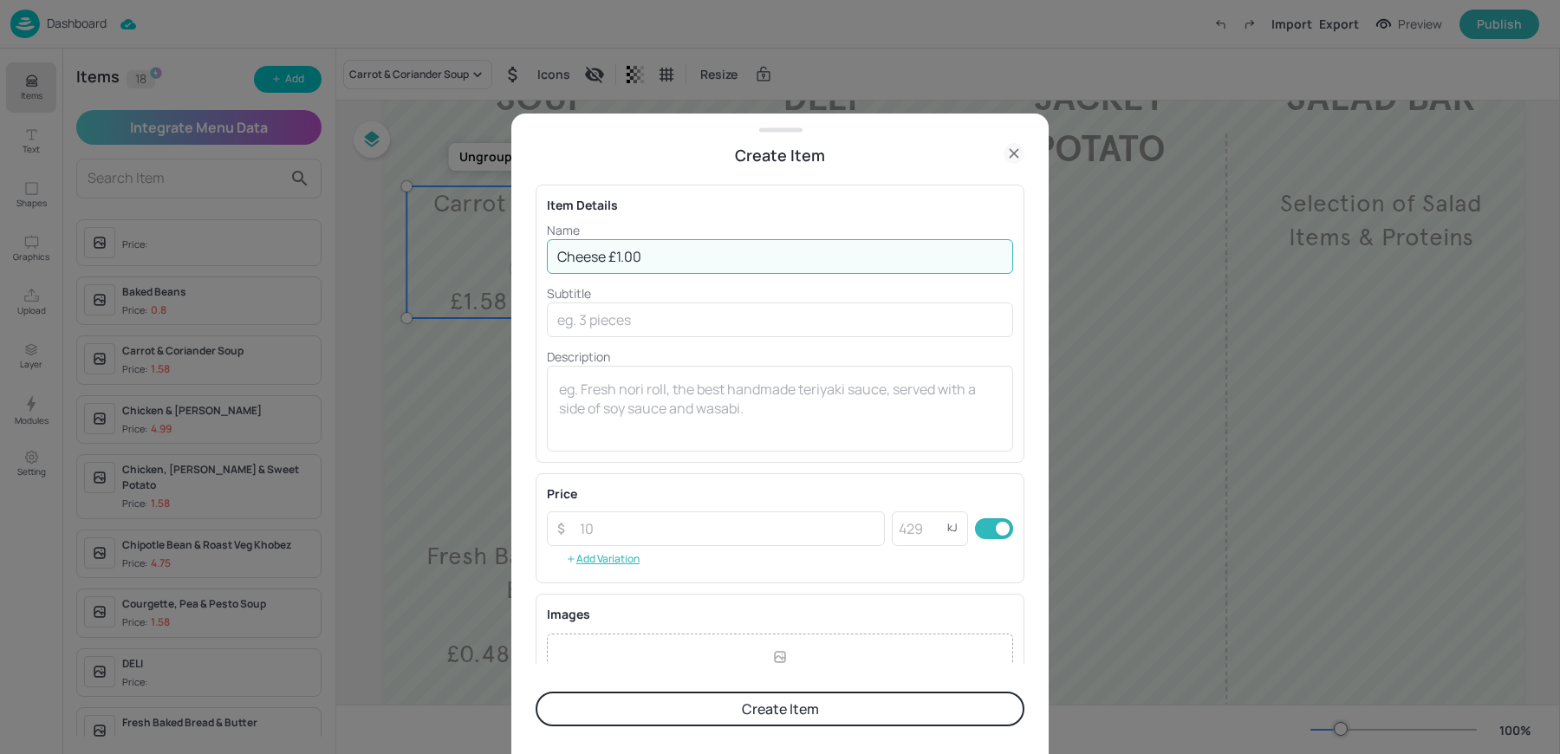
click at [607, 251] on input "Cheese £1.00" at bounding box center [780, 256] width 466 height 35
type input "Cheese"
click at [601, 534] on input "number" at bounding box center [726, 528] width 315 height 35
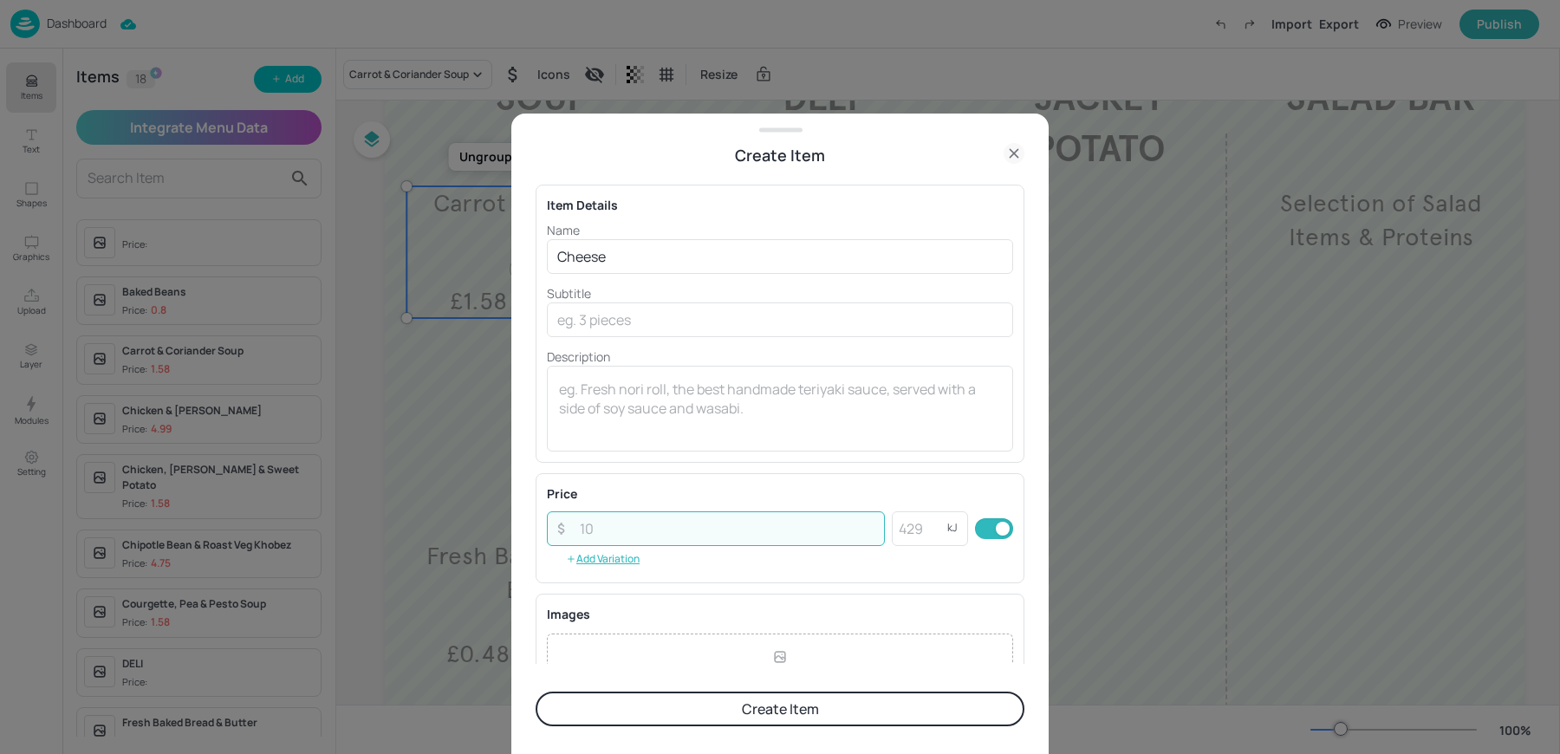
paste input "1.00"
type input "1.00"
click at [601, 426] on textarea at bounding box center [780, 408] width 442 height 57
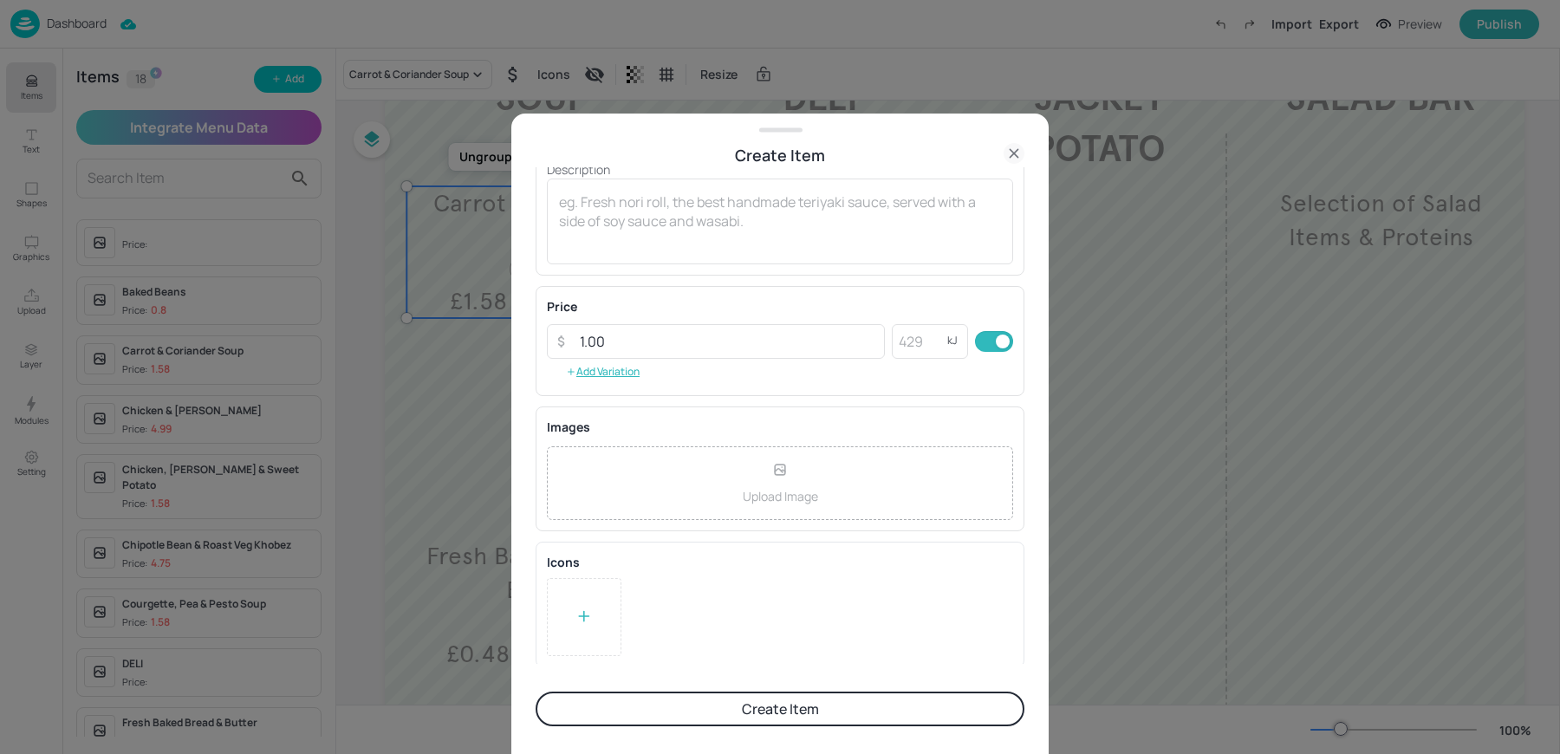
click at [594, 613] on div at bounding box center [584, 617] width 75 height 78
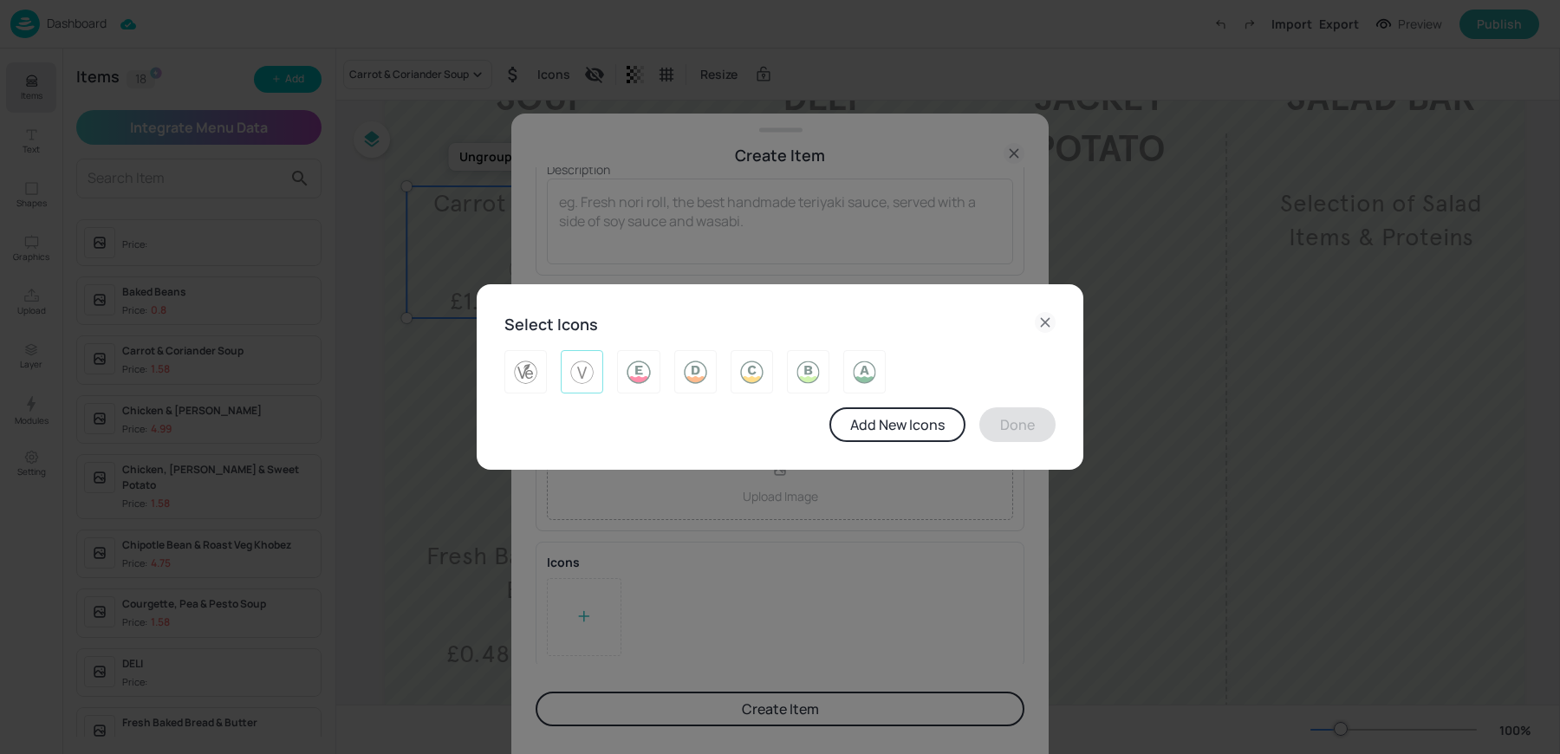
click at [588, 374] on img at bounding box center [581, 372] width 27 height 28
click at [1023, 420] on button "Done" at bounding box center [1017, 424] width 76 height 35
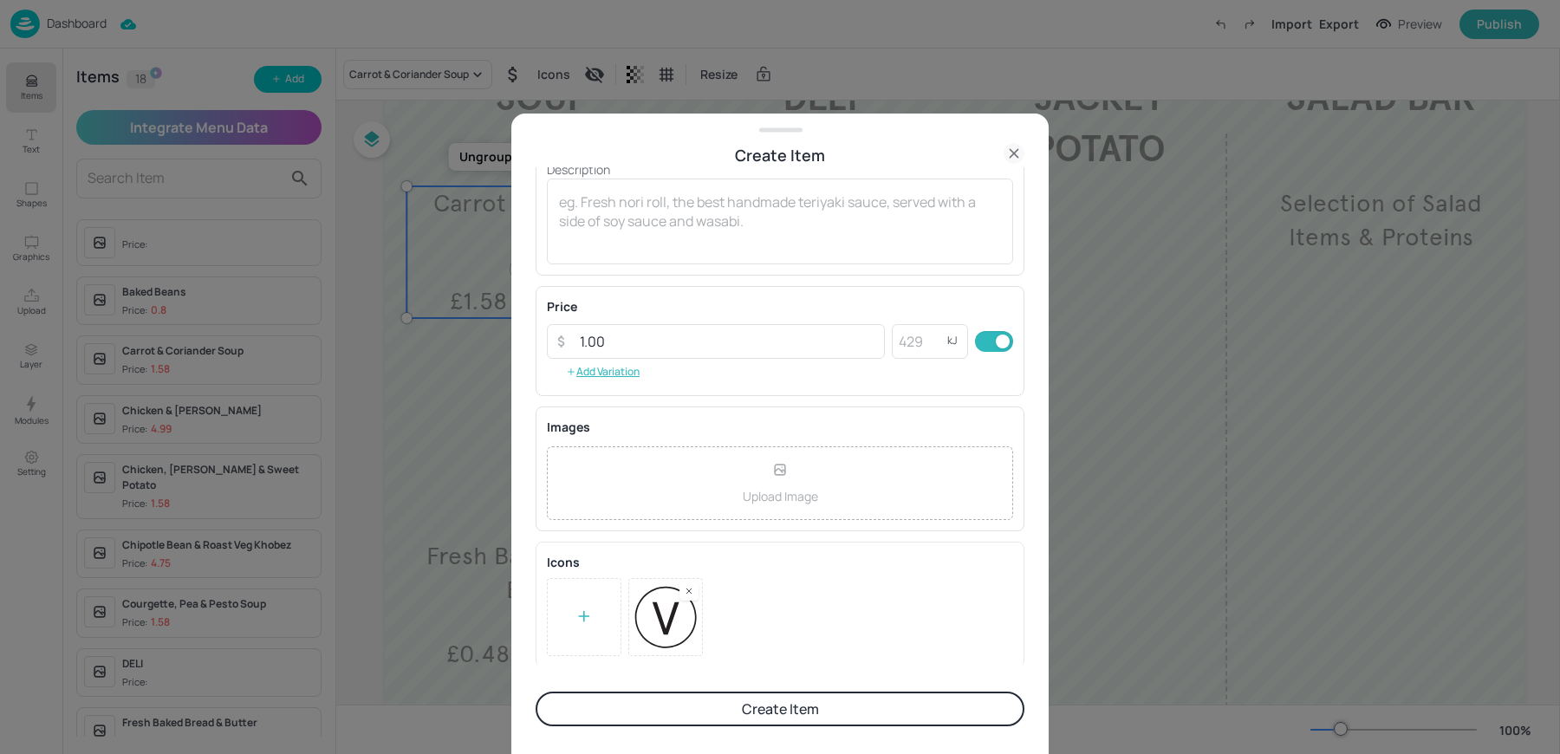
click at [658, 704] on button "Create Item" at bounding box center [780, 709] width 489 height 35
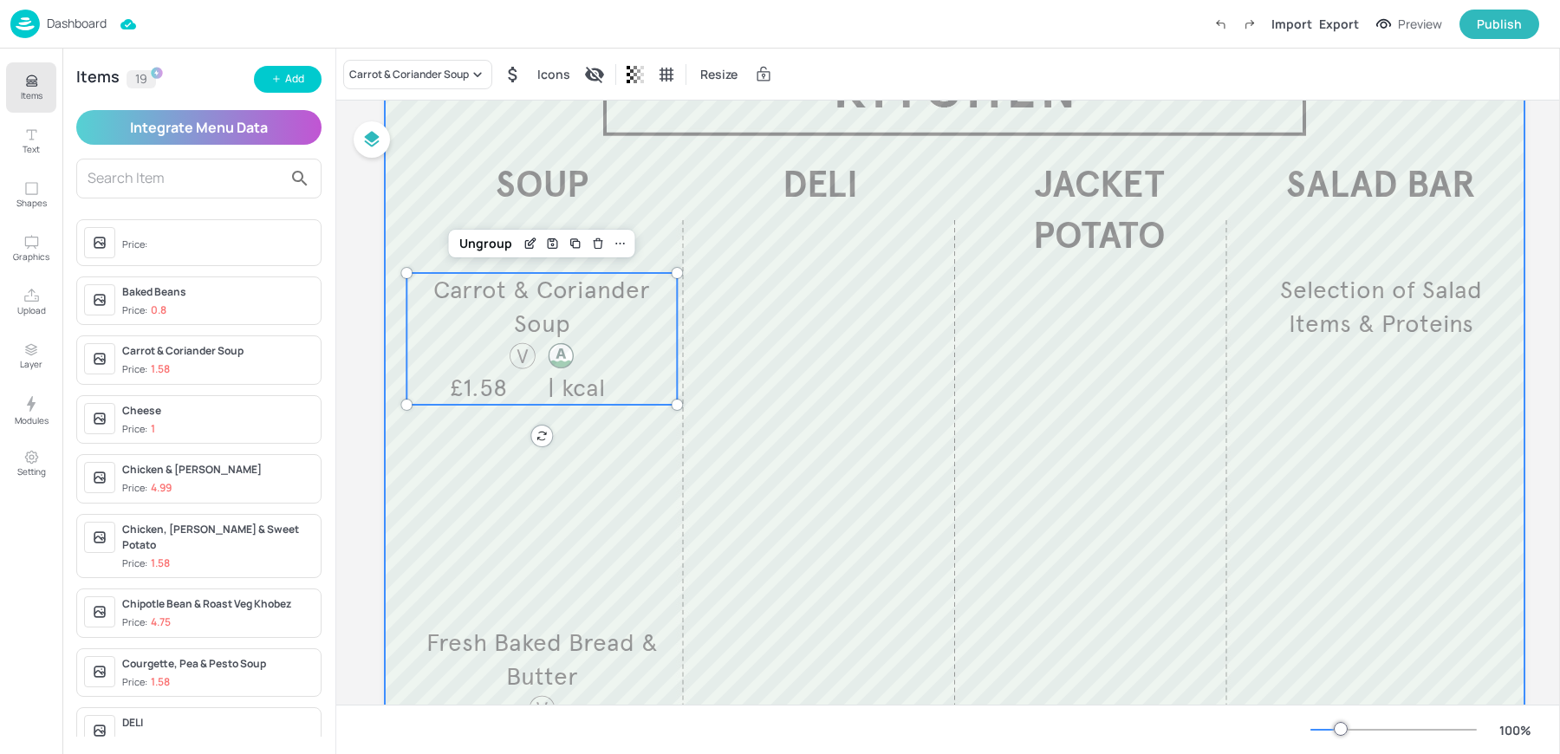
scroll to position [128, 0]
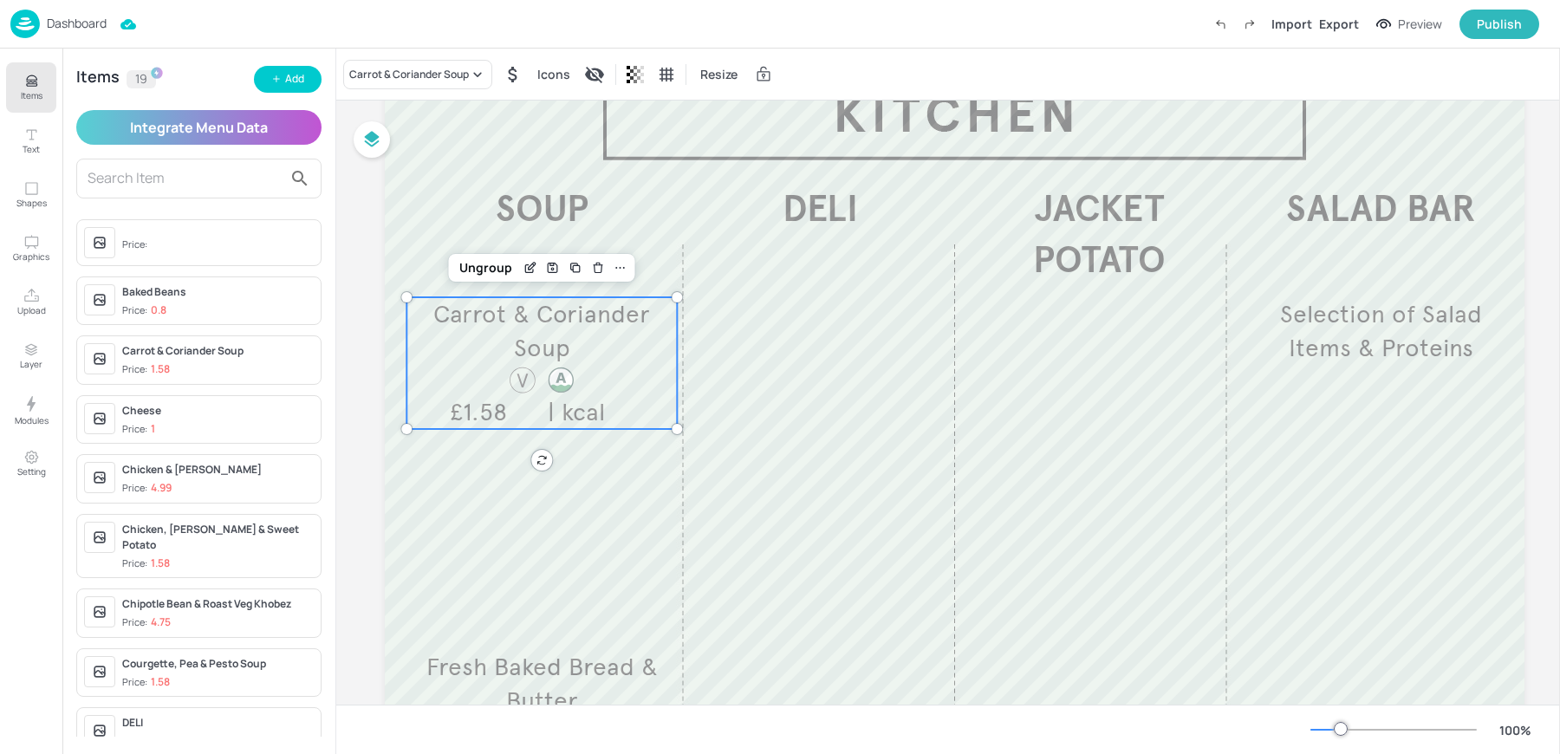
click at [573, 345] on p "Carrot & Coriander Soup" at bounding box center [541, 331] width 270 height 68
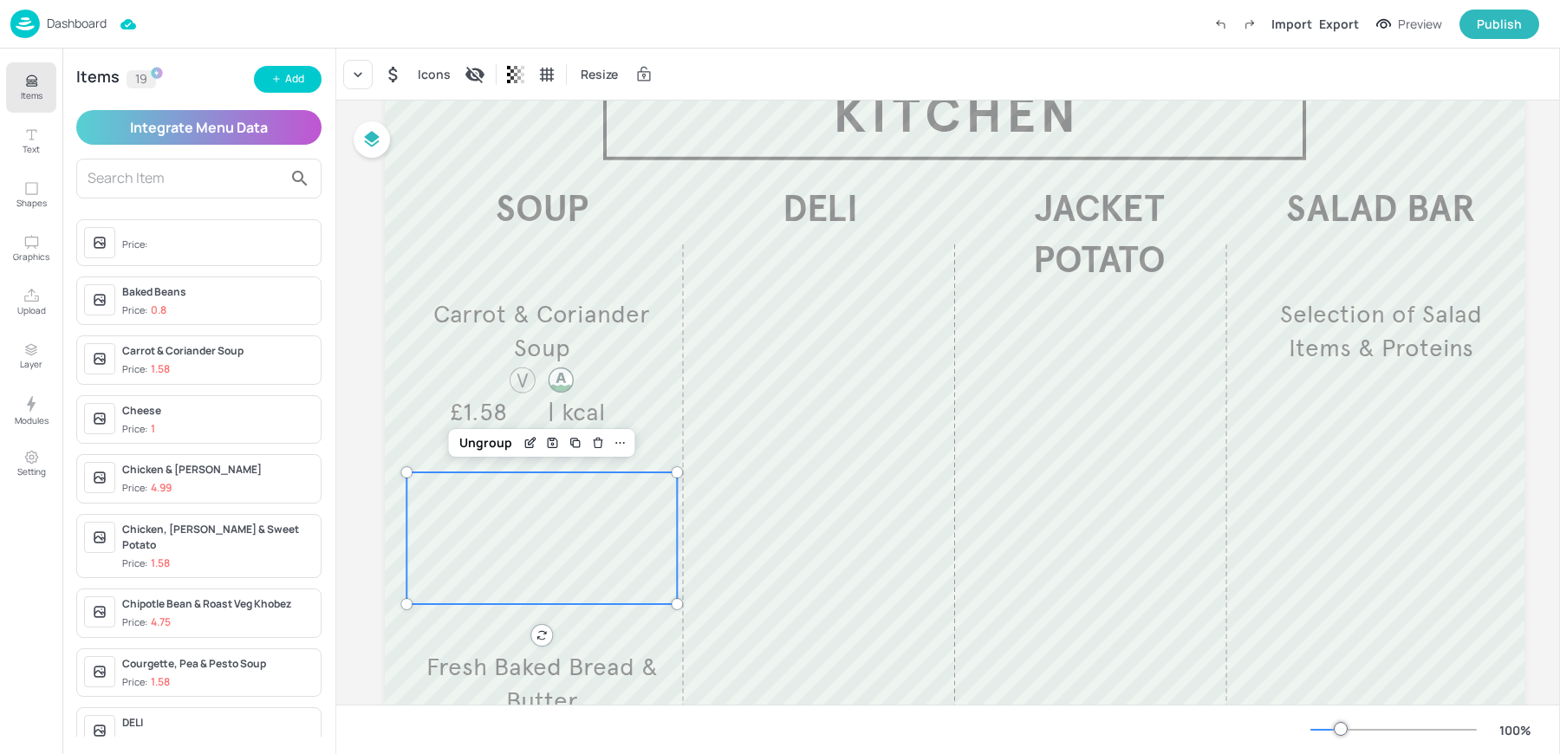
click at [503, 568] on div at bounding box center [541, 538] width 270 height 132
click at [495, 380] on div "Carrot & Coriander Soup £1.58 | kcal" at bounding box center [541, 363] width 270 height 132
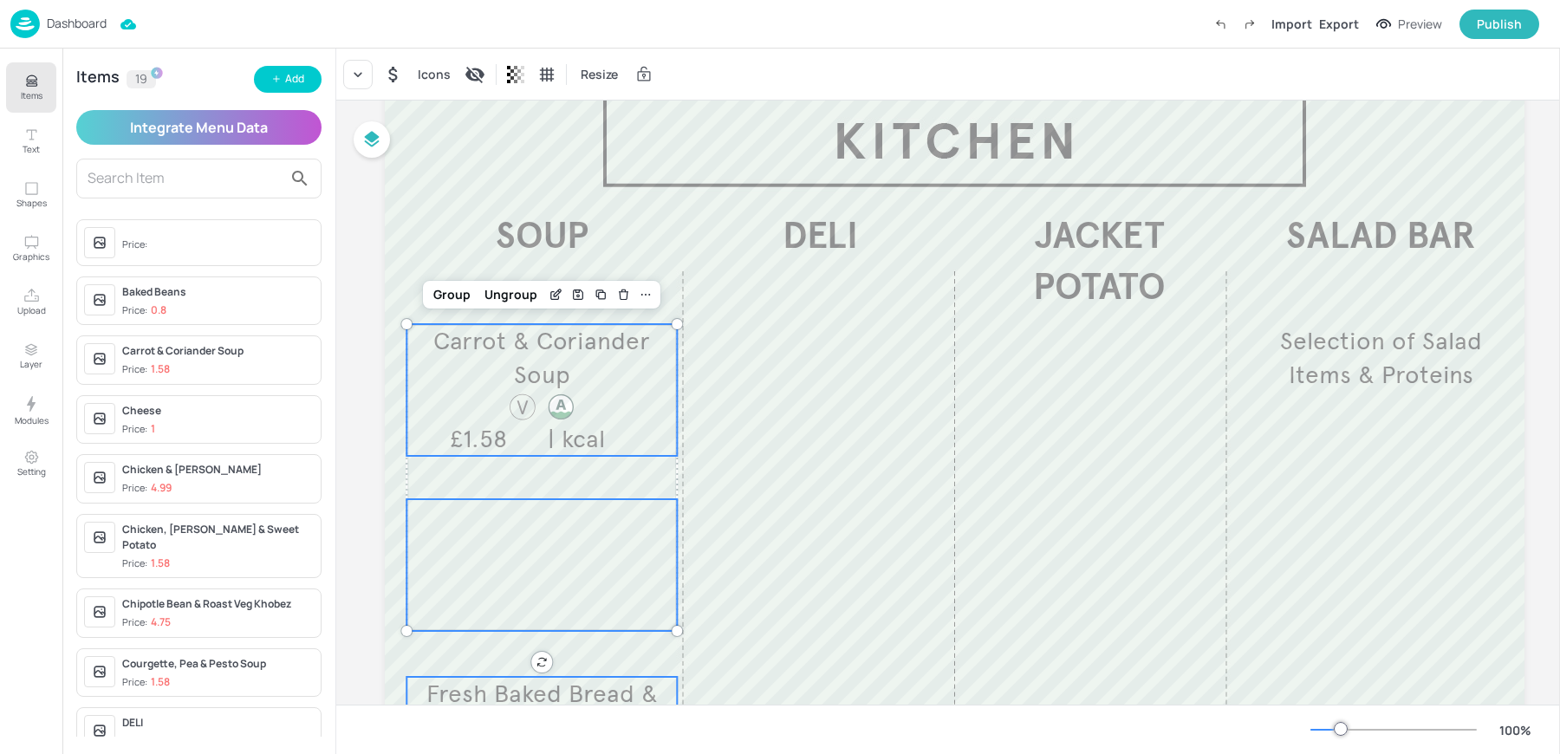
scroll to position [97, 0]
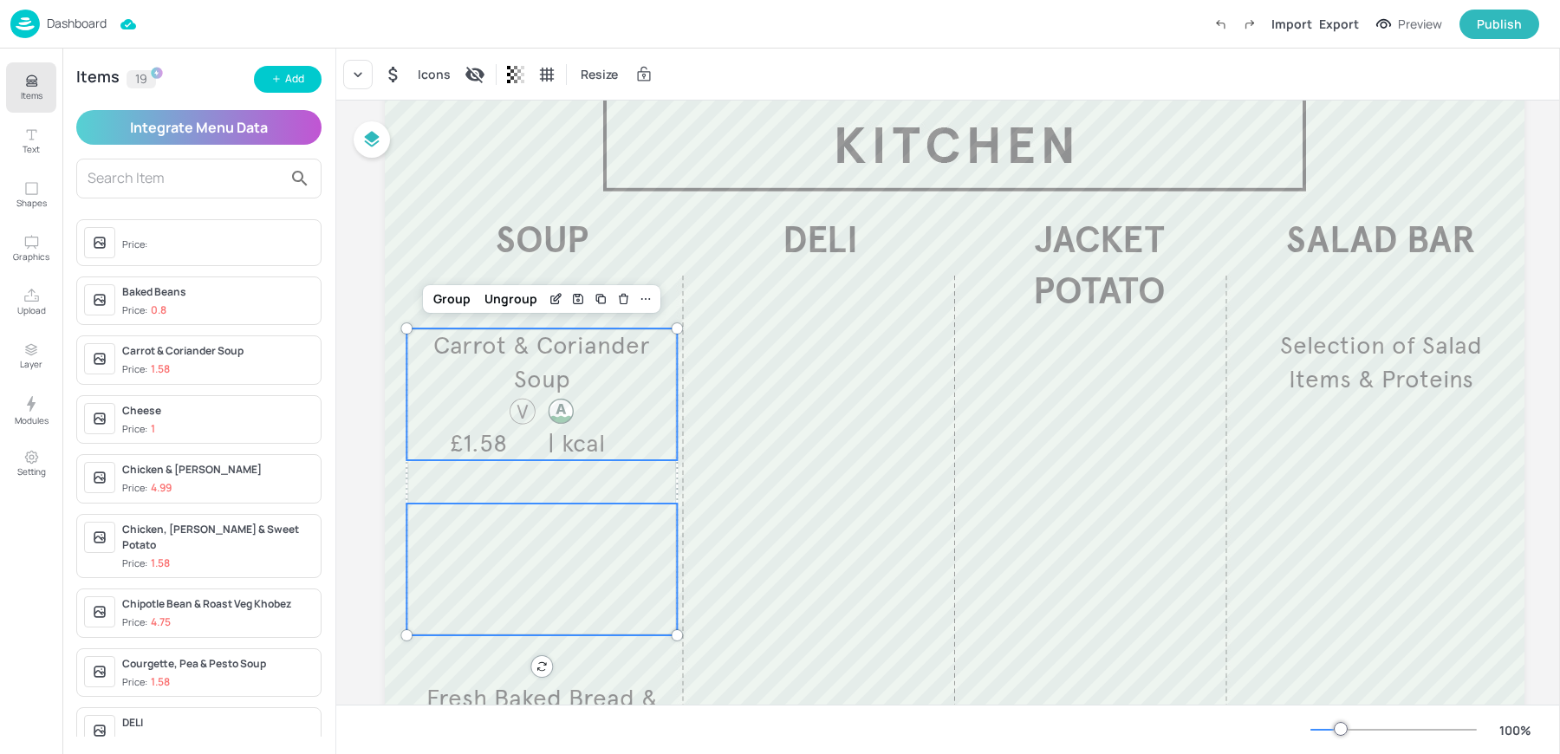
click at [547, 396] on div at bounding box center [561, 411] width 30 height 30
click at [537, 576] on div at bounding box center [541, 569] width 270 height 132
click at [599, 296] on icon "Duplicate" at bounding box center [602, 299] width 7 height 7
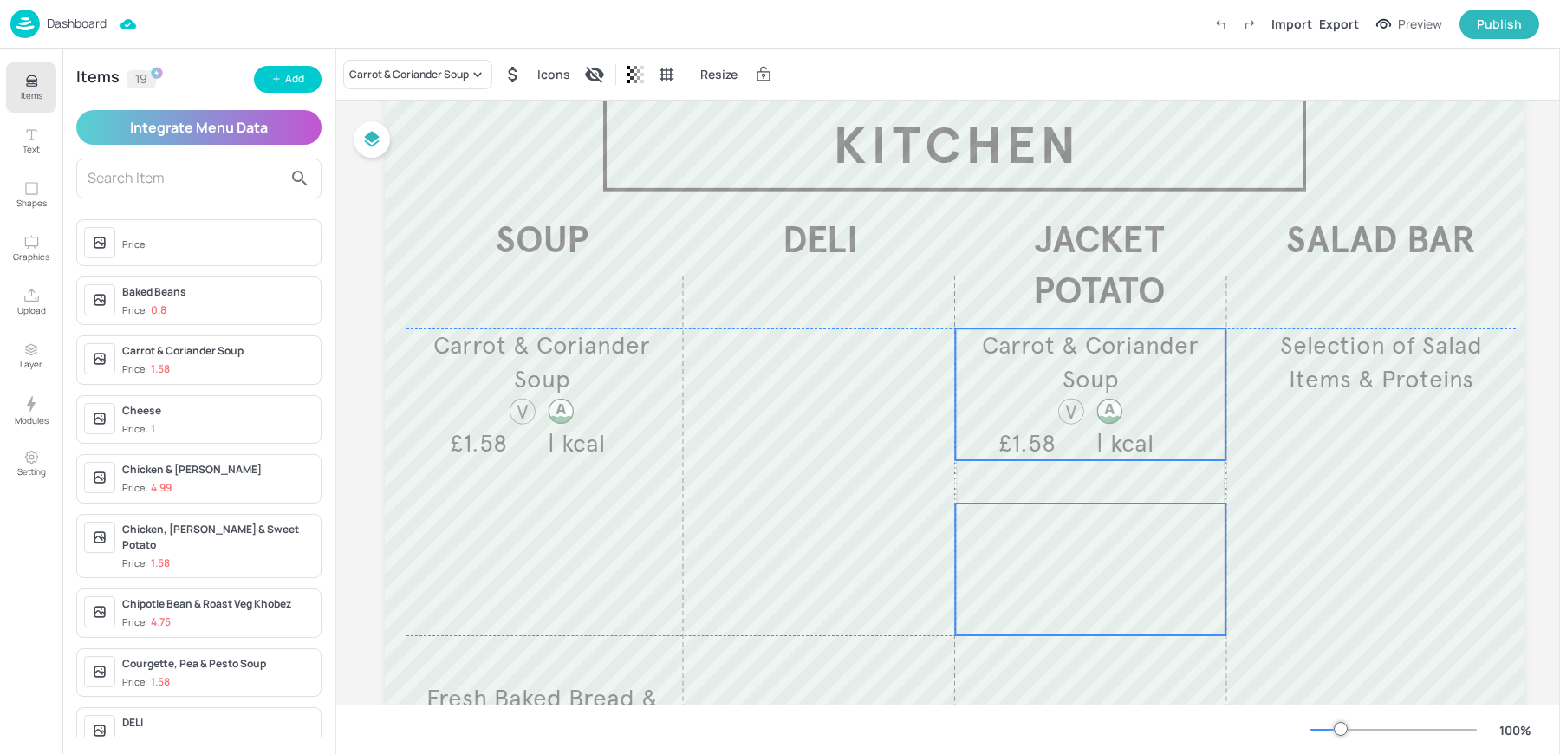
drag, startPoint x: 575, startPoint y: 391, endPoint x: 1114, endPoint y: 383, distance: 539.9
click at [1114, 383] on span "Carrot & Coriander Soup" at bounding box center [1090, 362] width 217 height 64
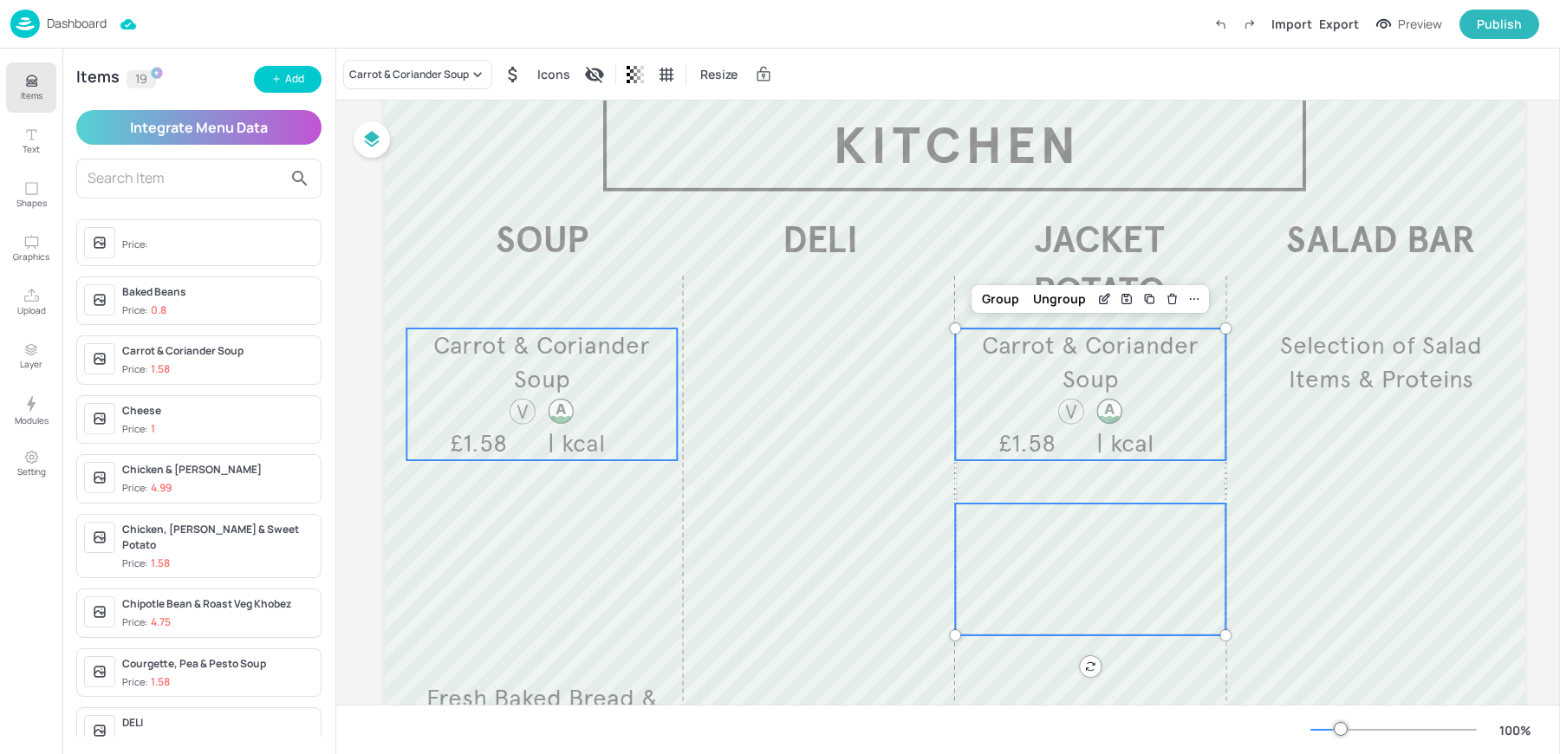
click at [564, 375] on span "Carrot & Coriander Soup" at bounding box center [541, 362] width 217 height 64
click at [1159, 401] on div "Carrot & Coriander Soup £1.58 | kcal" at bounding box center [1090, 394] width 270 height 132
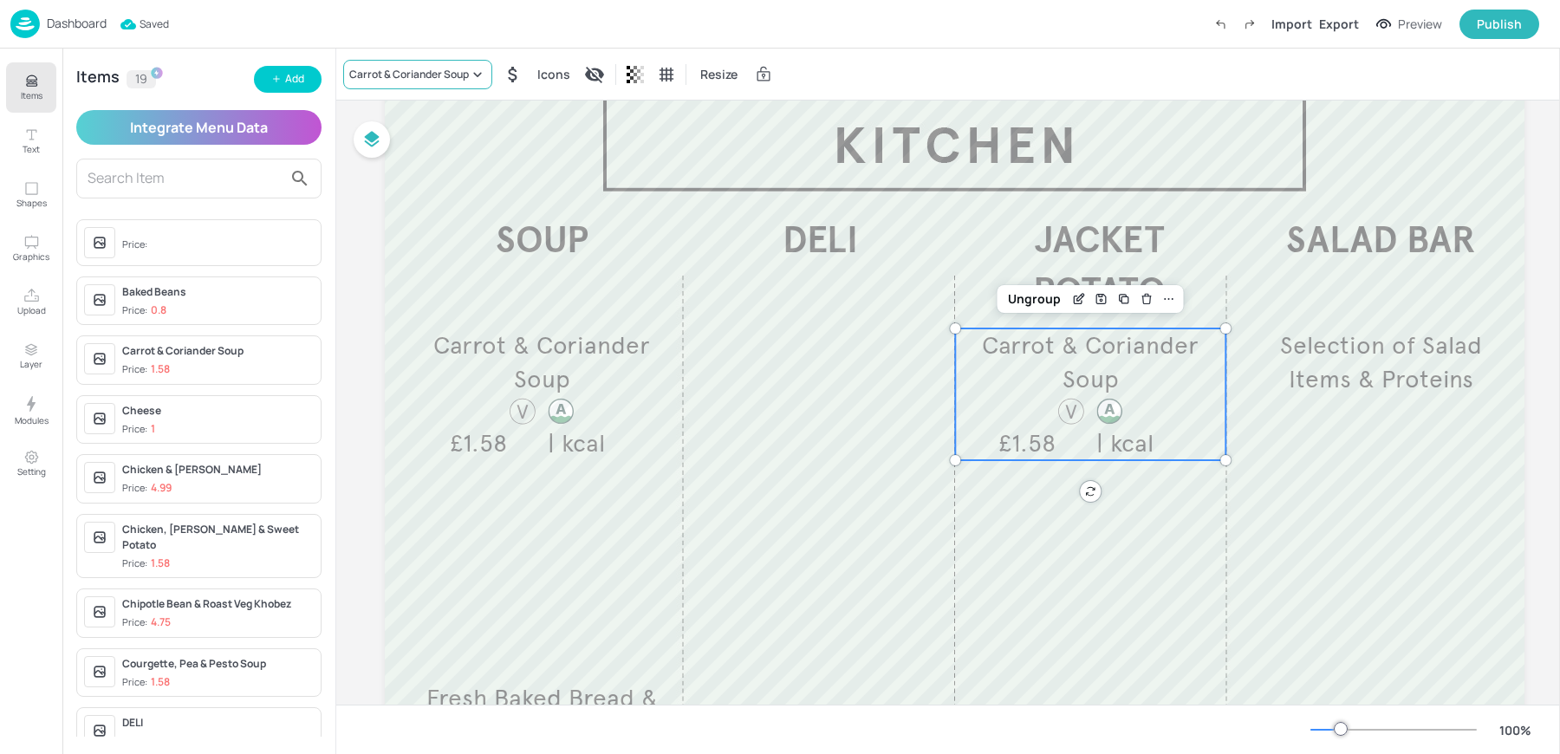
click at [409, 78] on div "Carrot & Coriander Soup" at bounding box center [409, 75] width 120 height 16
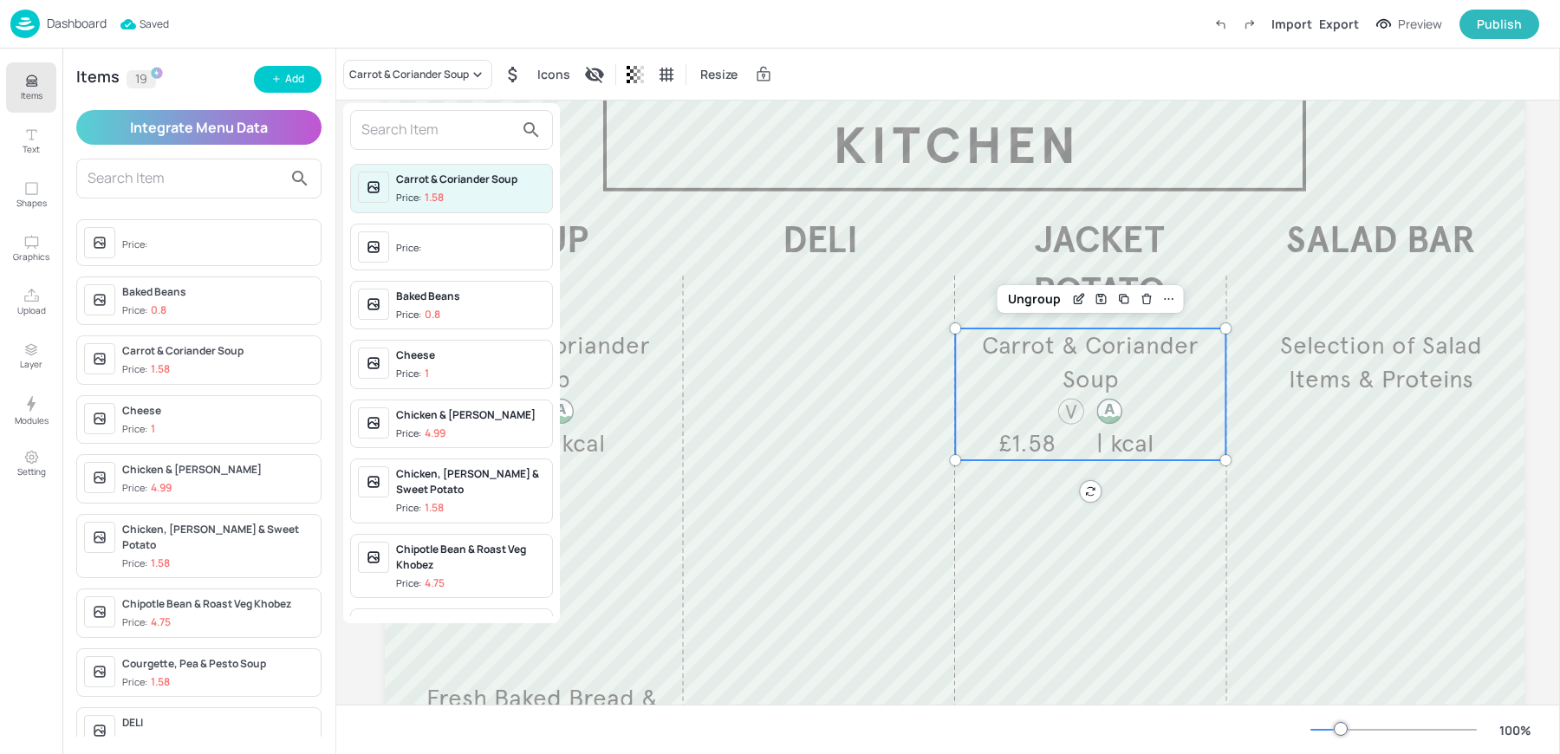
click at [409, 138] on input "text" at bounding box center [437, 130] width 153 height 28
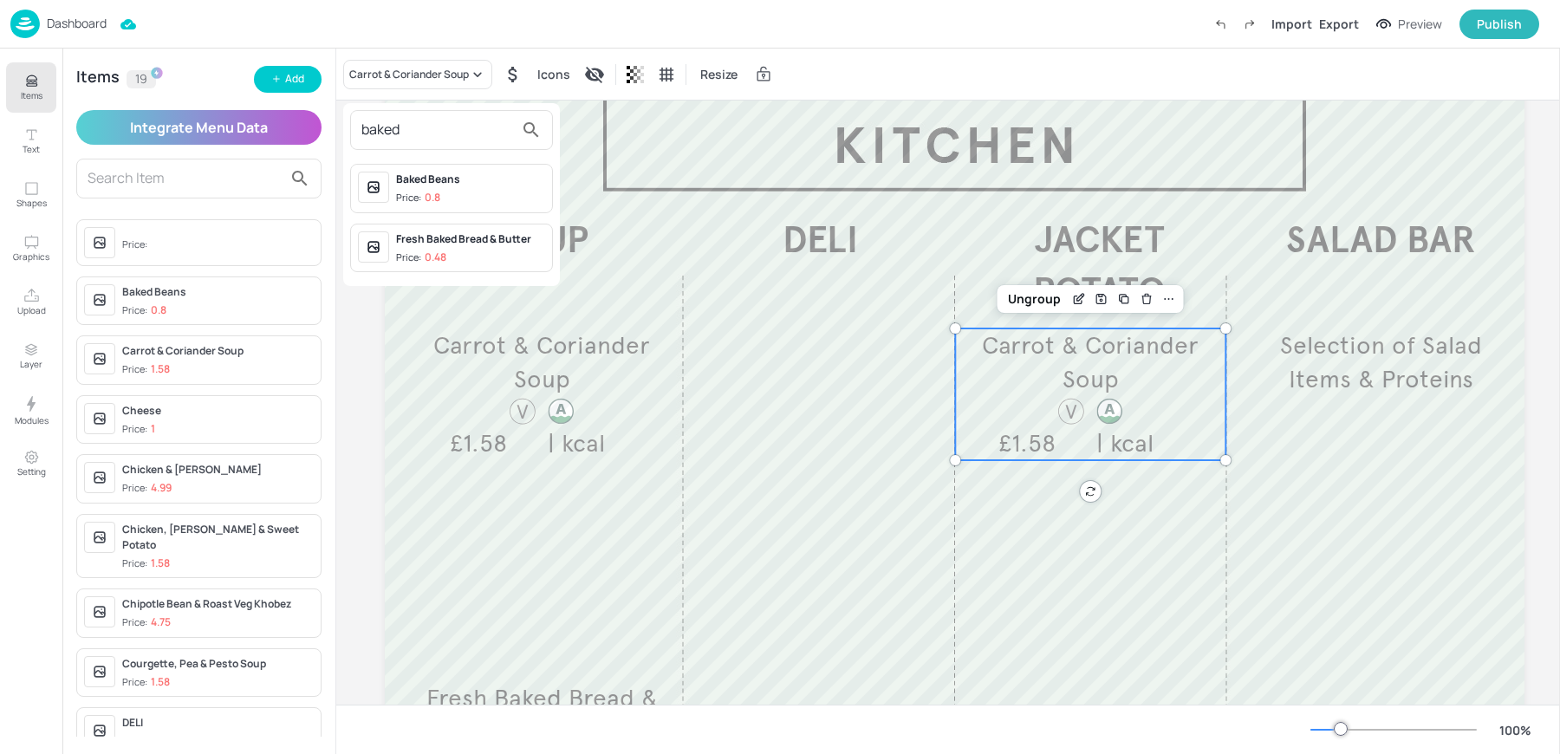
type input "baked"
click at [425, 194] on p "0.8" at bounding box center [433, 198] width 16 height 12
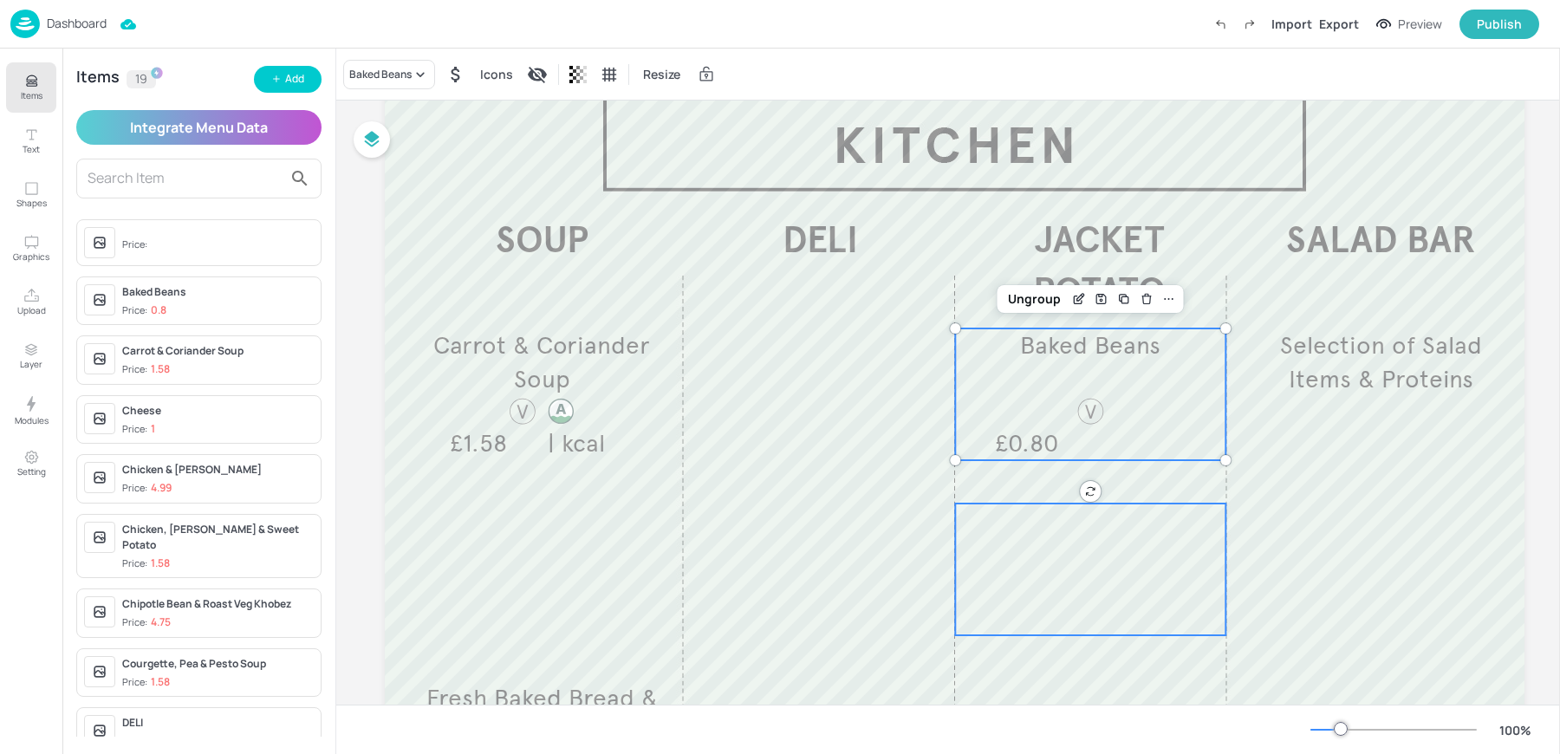
click at [1096, 573] on div at bounding box center [1090, 569] width 270 height 132
click at [1045, 367] on div "Baked Beans £0.80" at bounding box center [1090, 394] width 270 height 132
click at [1078, 286] on div "Edit Item" at bounding box center [1078, 271] width 55 height 34
click at [1072, 307] on div "Edit Item" at bounding box center [1079, 299] width 23 height 23
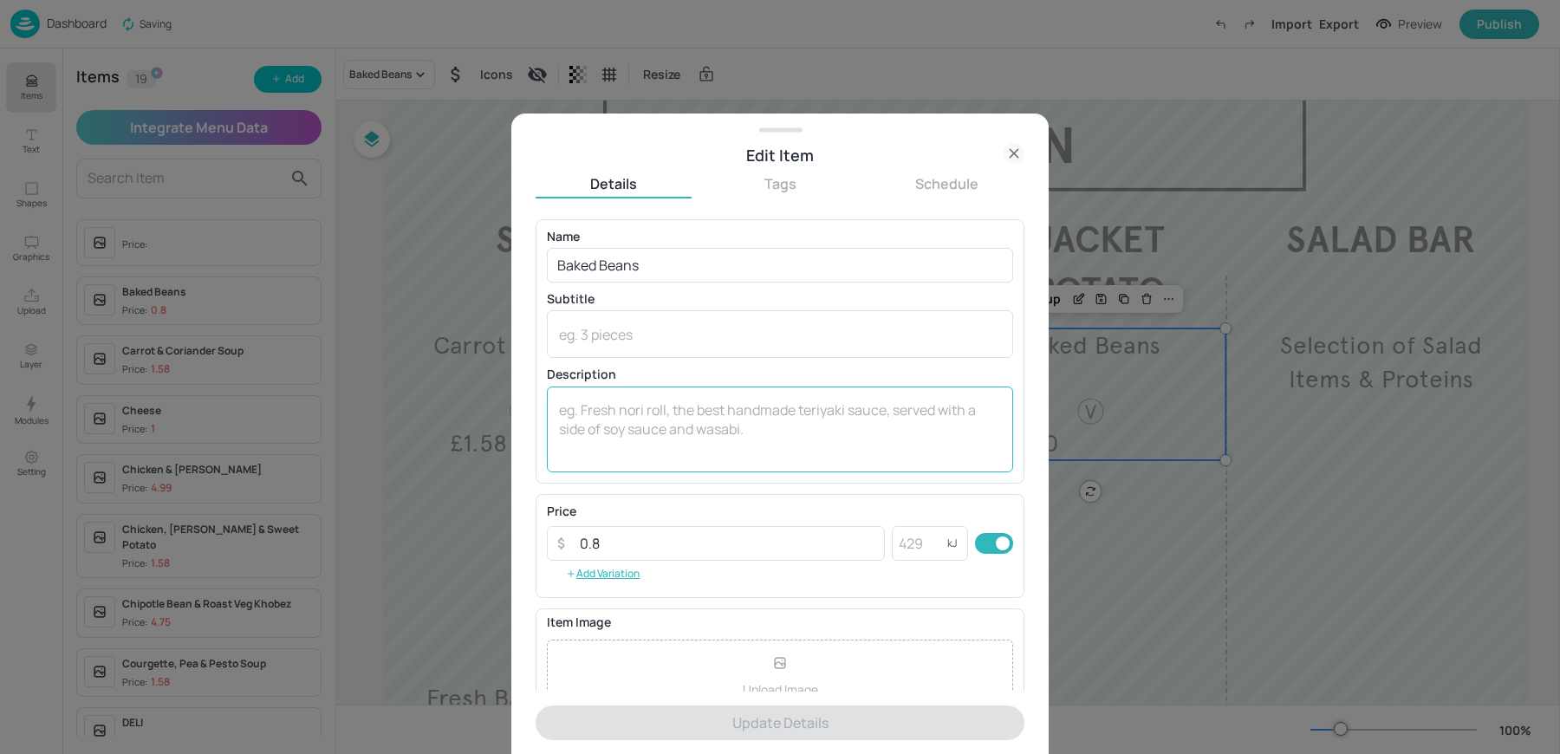
click at [620, 433] on textarea at bounding box center [780, 428] width 442 height 57
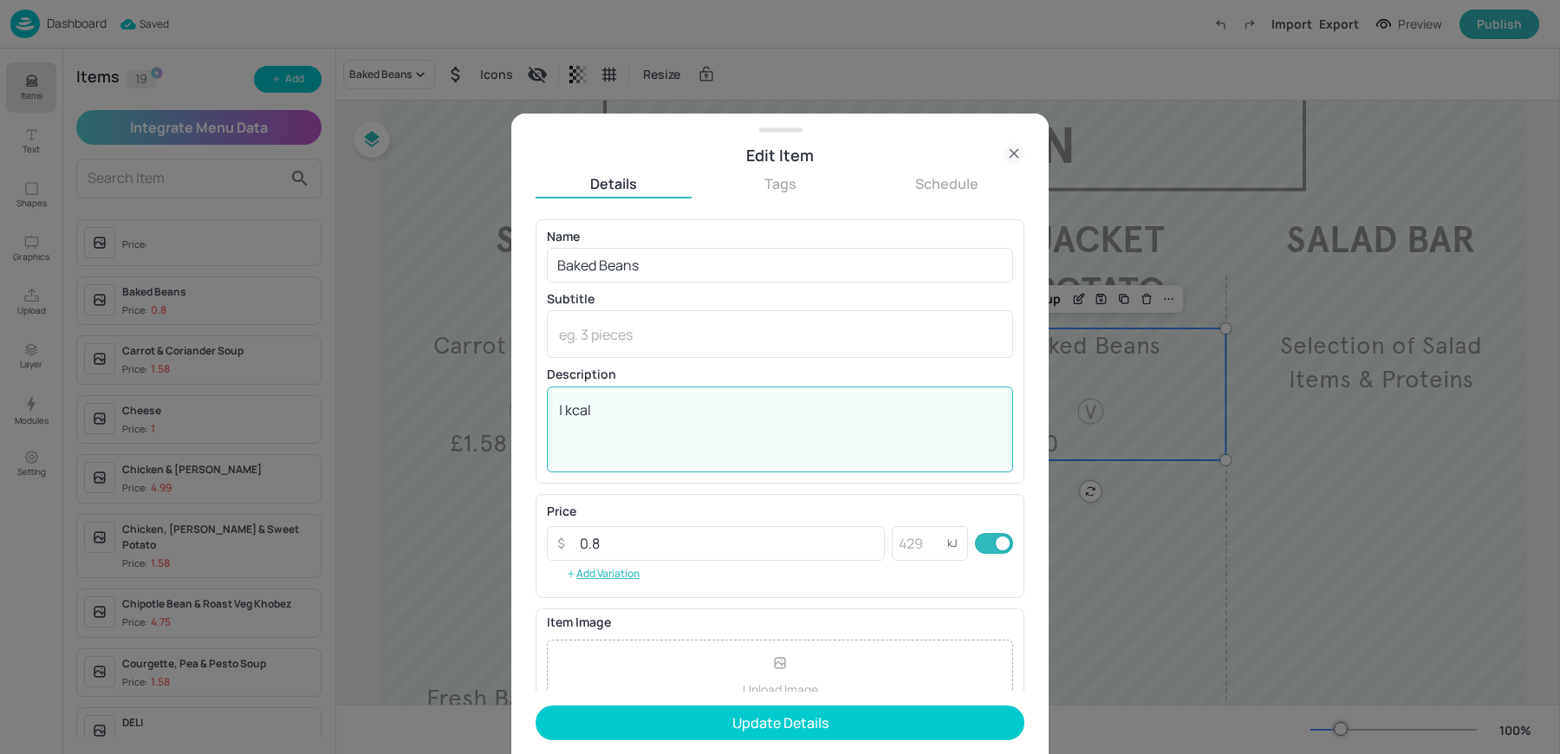
click at [567, 405] on textarea "| kcal" at bounding box center [780, 428] width 442 height 57
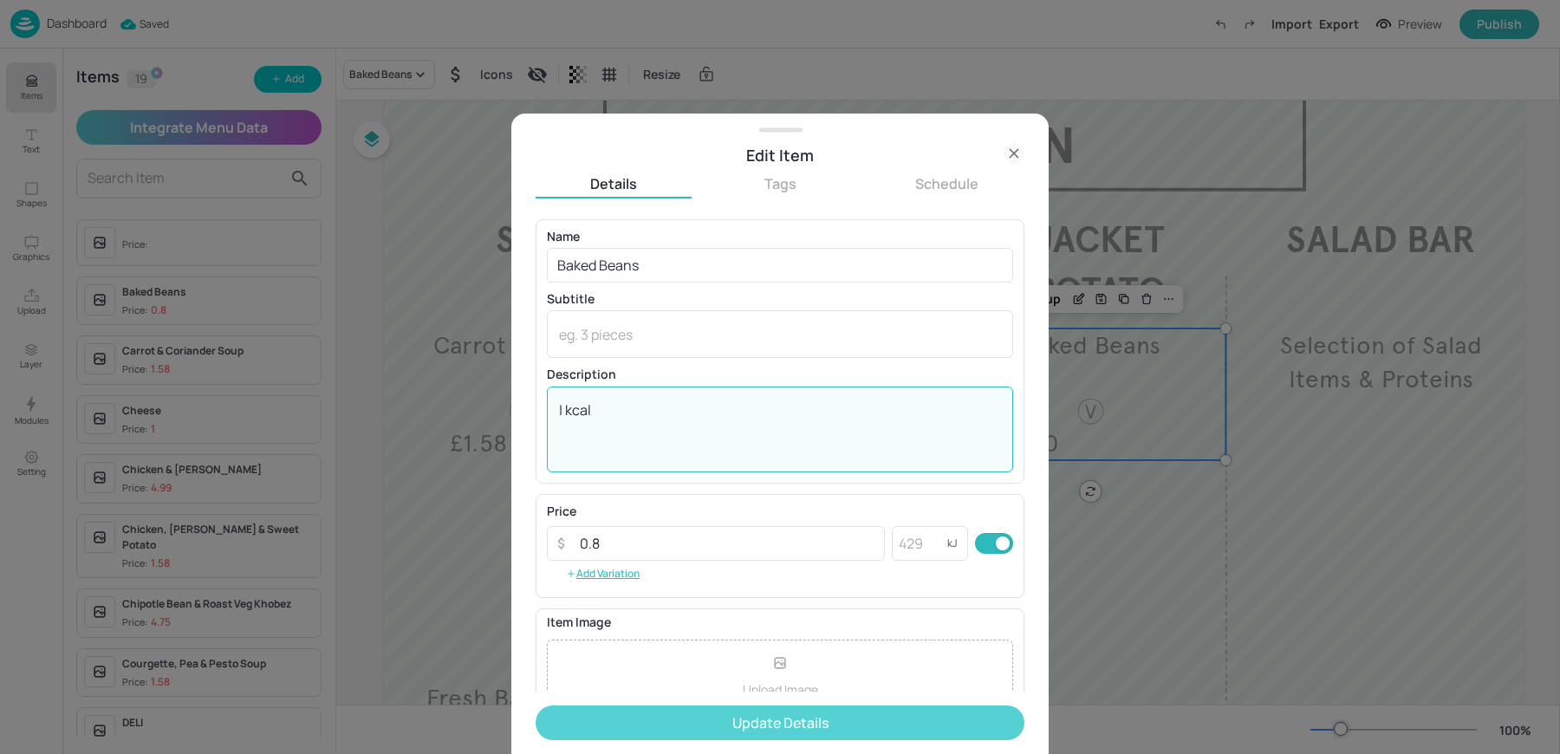
type textarea "| kcal"
click at [738, 722] on button "Update Details" at bounding box center [780, 722] width 489 height 35
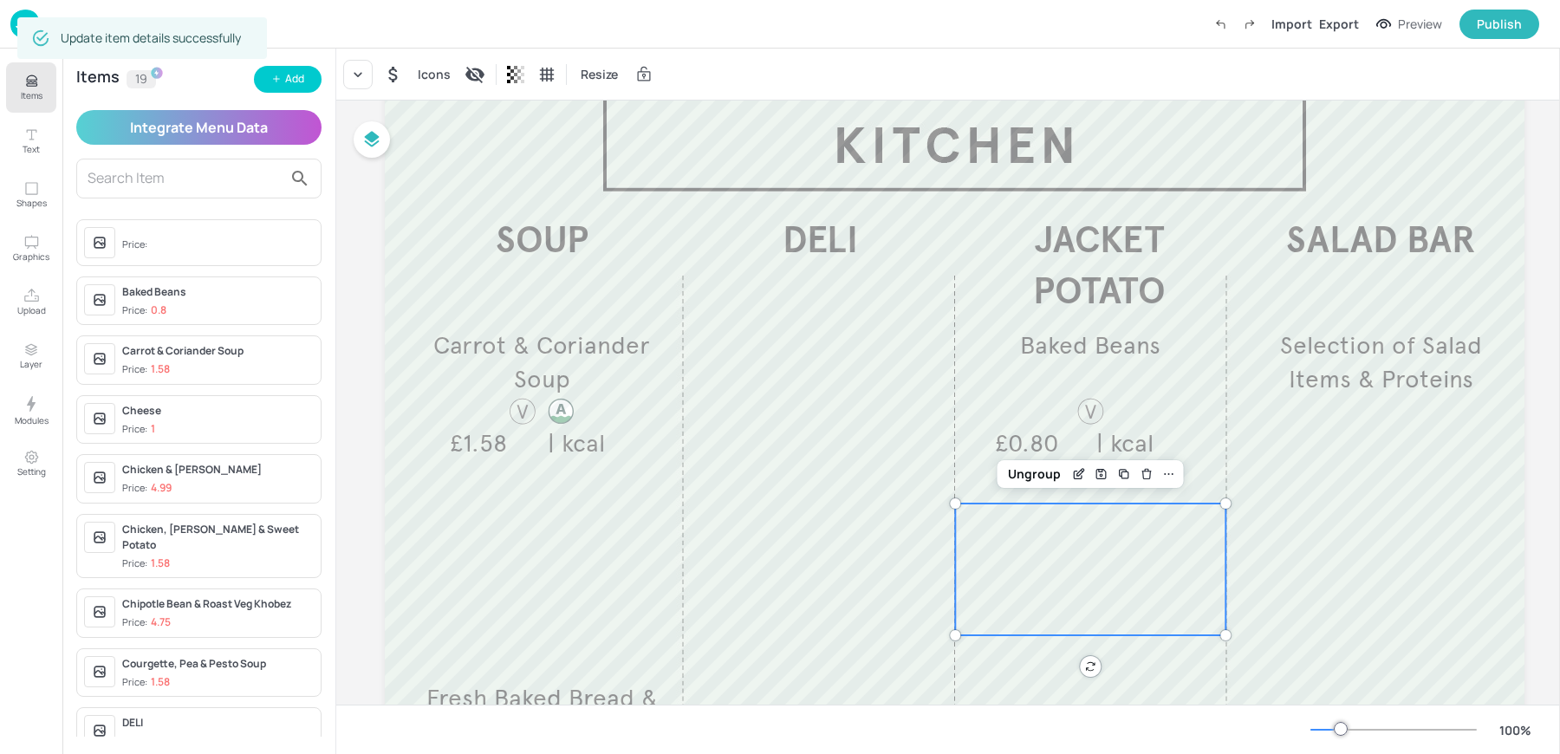
click at [1103, 565] on div at bounding box center [1090, 569] width 270 height 132
click at [353, 79] on icon at bounding box center [357, 74] width 17 height 17
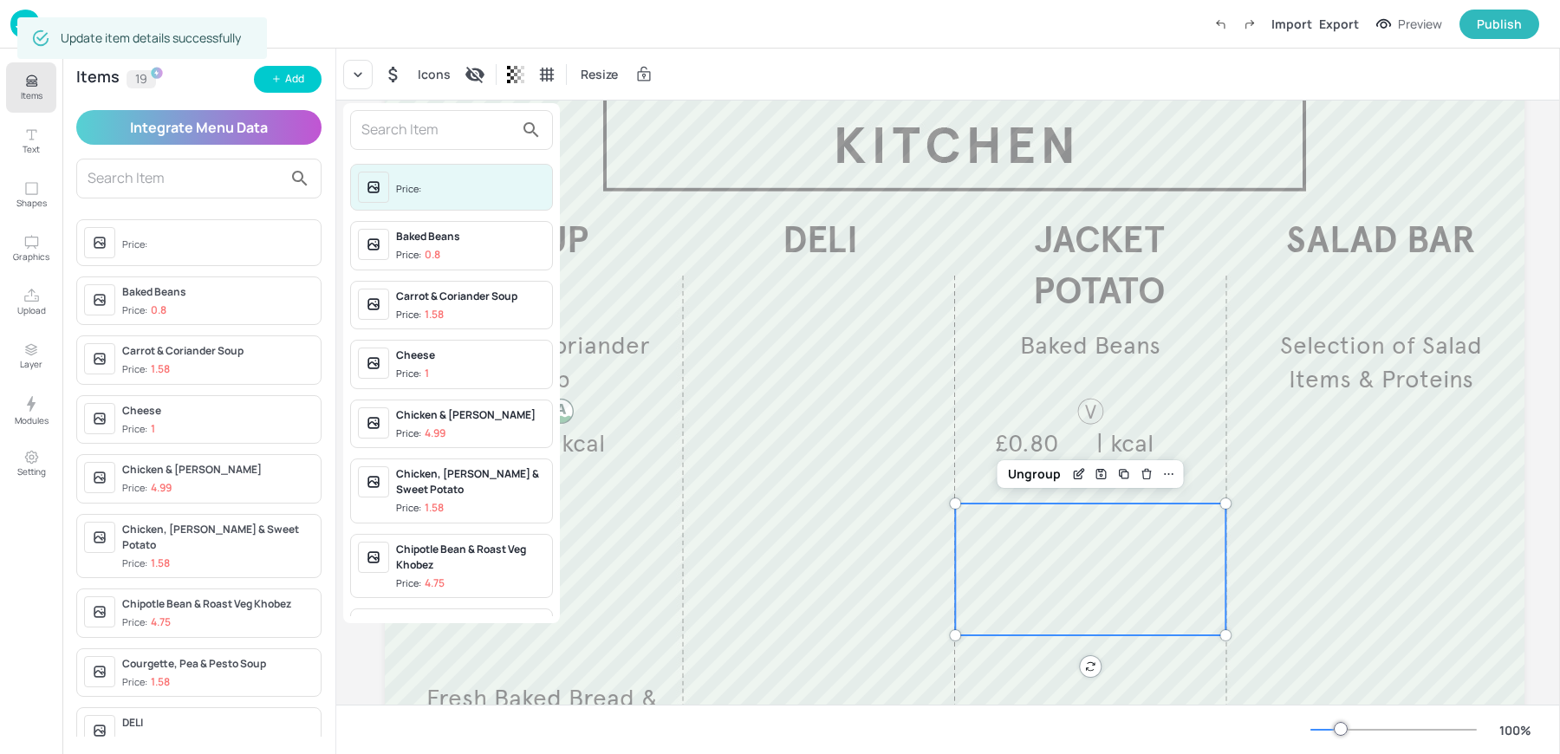
click at [396, 132] on input "text" at bounding box center [437, 130] width 153 height 28
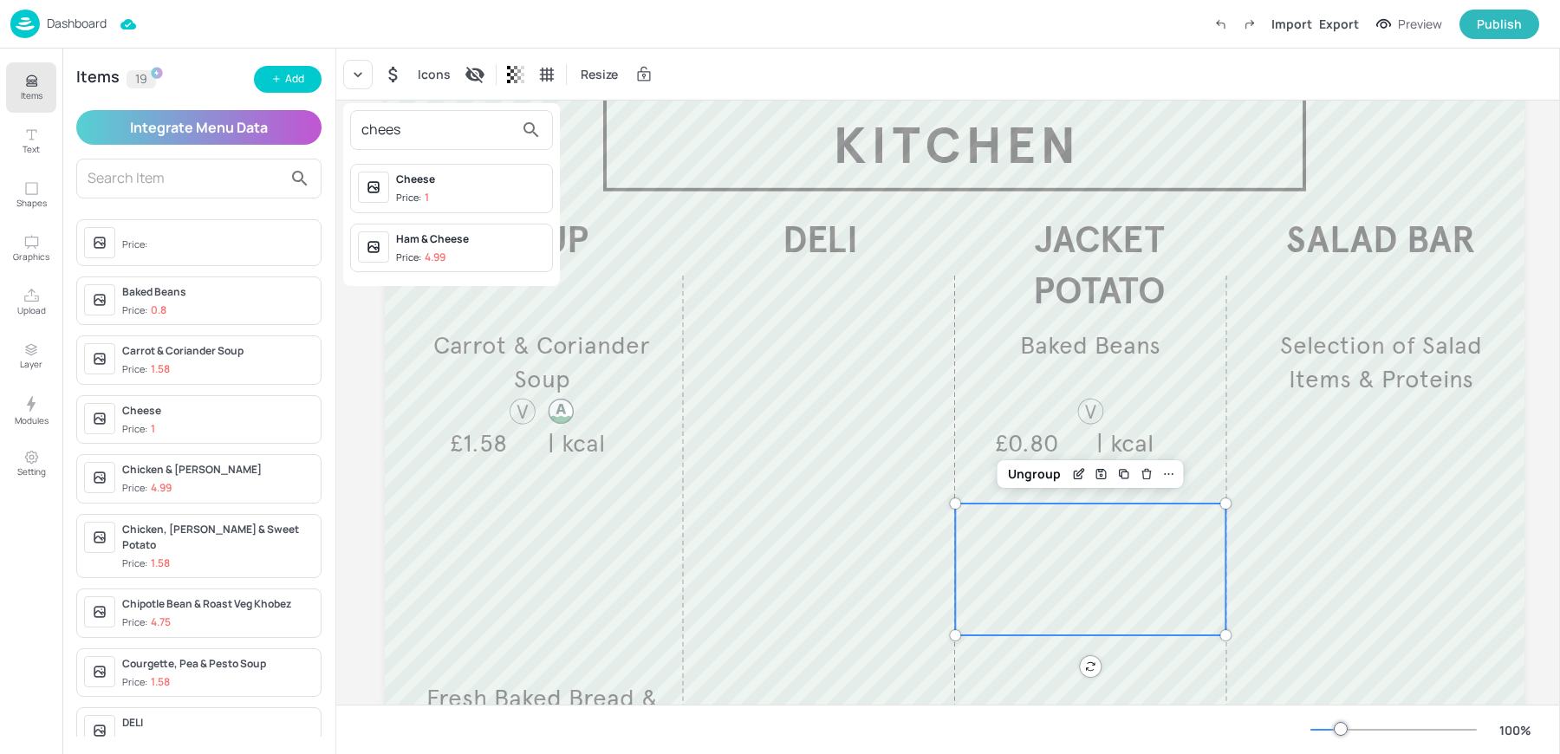
type input "cheese"
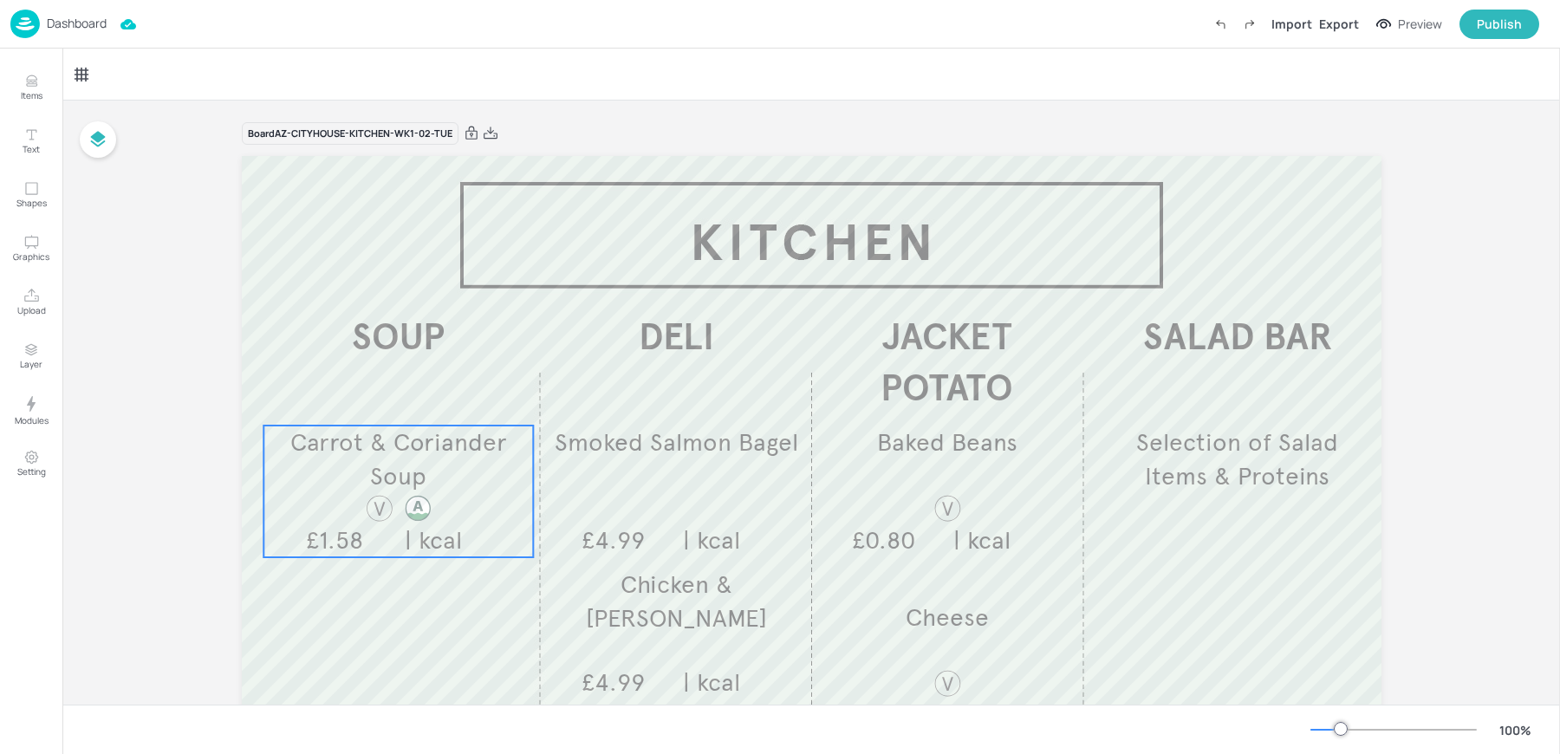
click at [338, 478] on p "Carrot & Coriander Soup" at bounding box center [398, 460] width 270 height 68
click at [155, 70] on div "Carrot & Coriander Soup" at bounding box center [135, 75] width 120 height 16
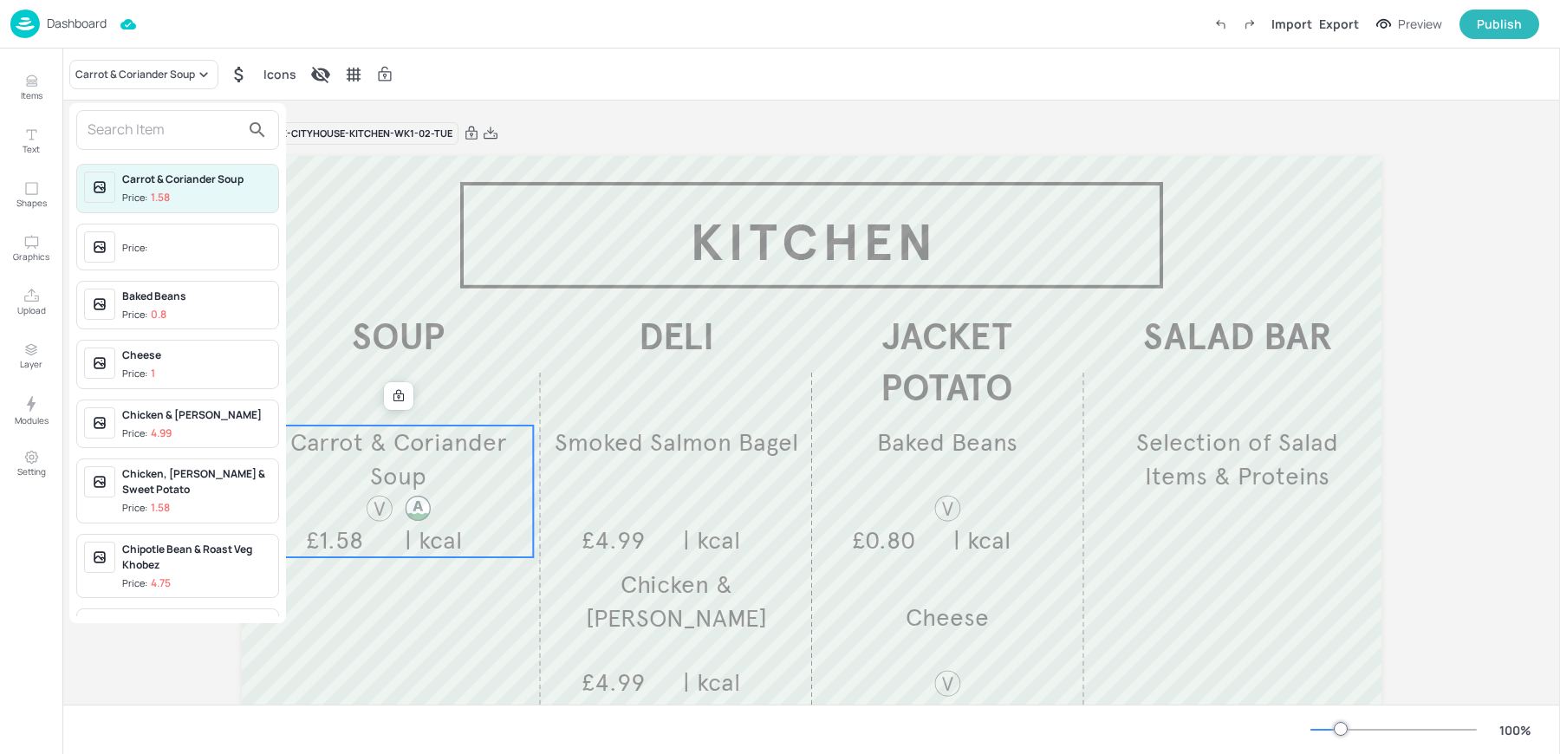
click at [146, 127] on input "text" at bounding box center [164, 130] width 153 height 28
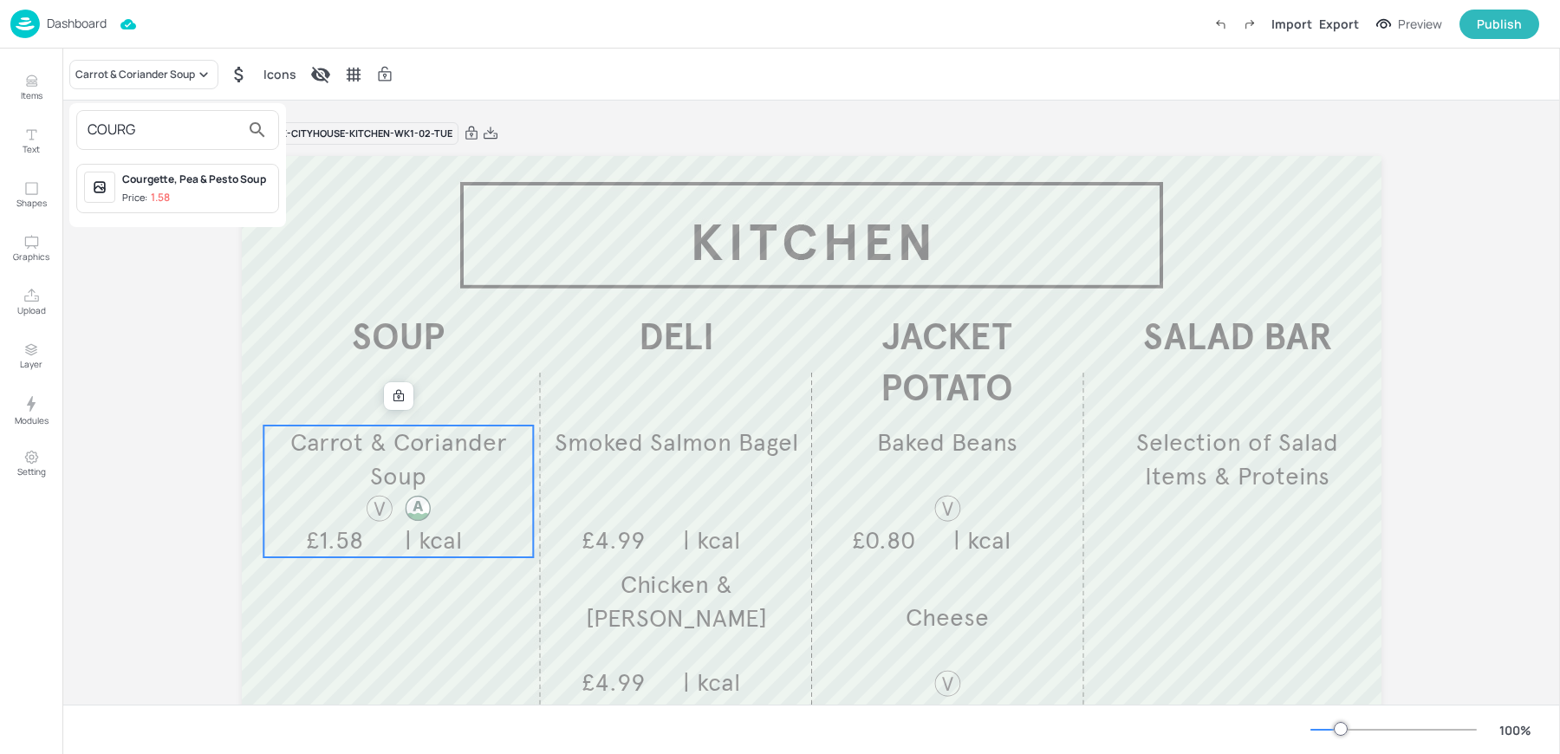
type input "COURG"
click at [163, 186] on div "Courgette, Pea & Pesto Soup Price: 1.58" at bounding box center [196, 189] width 149 height 34
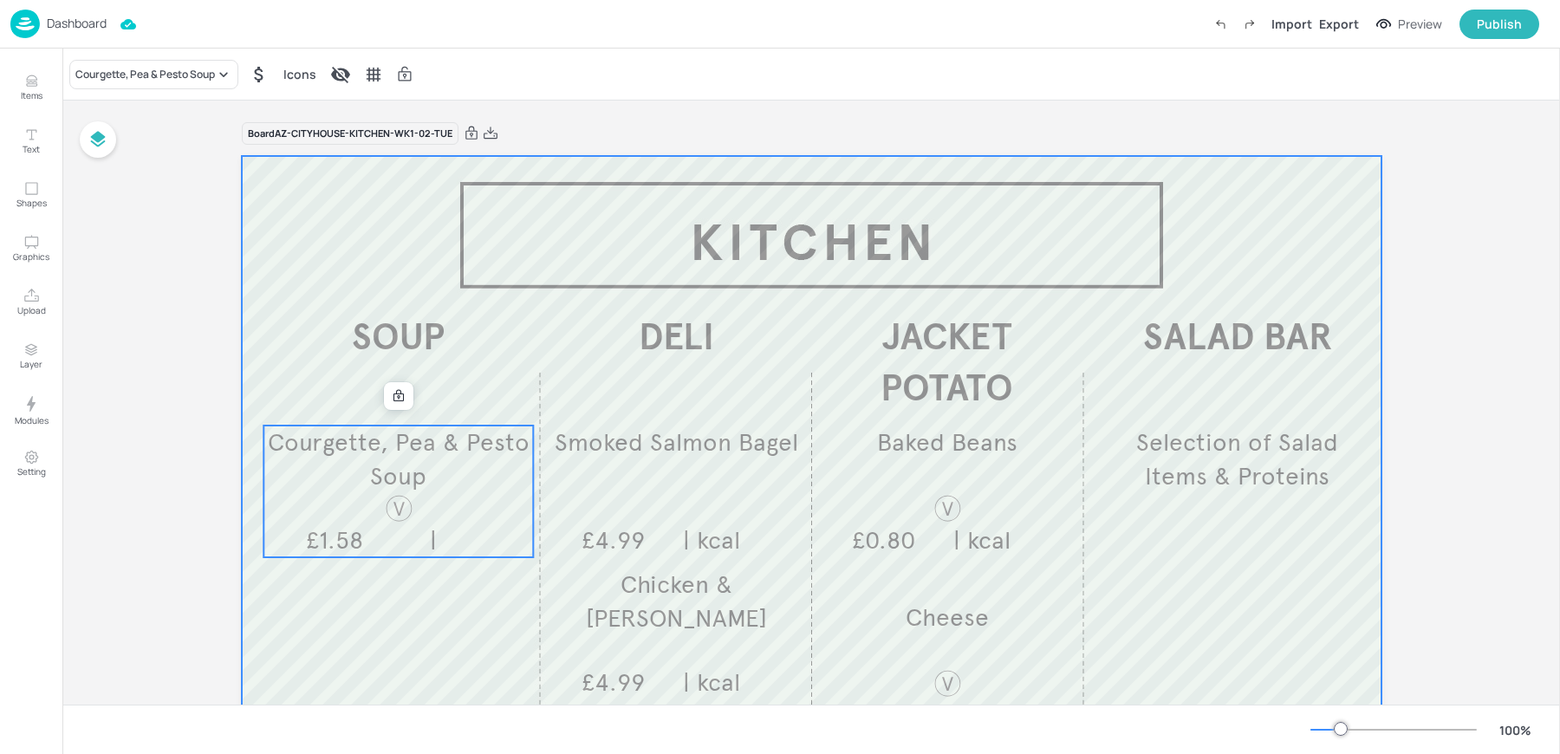
scroll to position [205, 0]
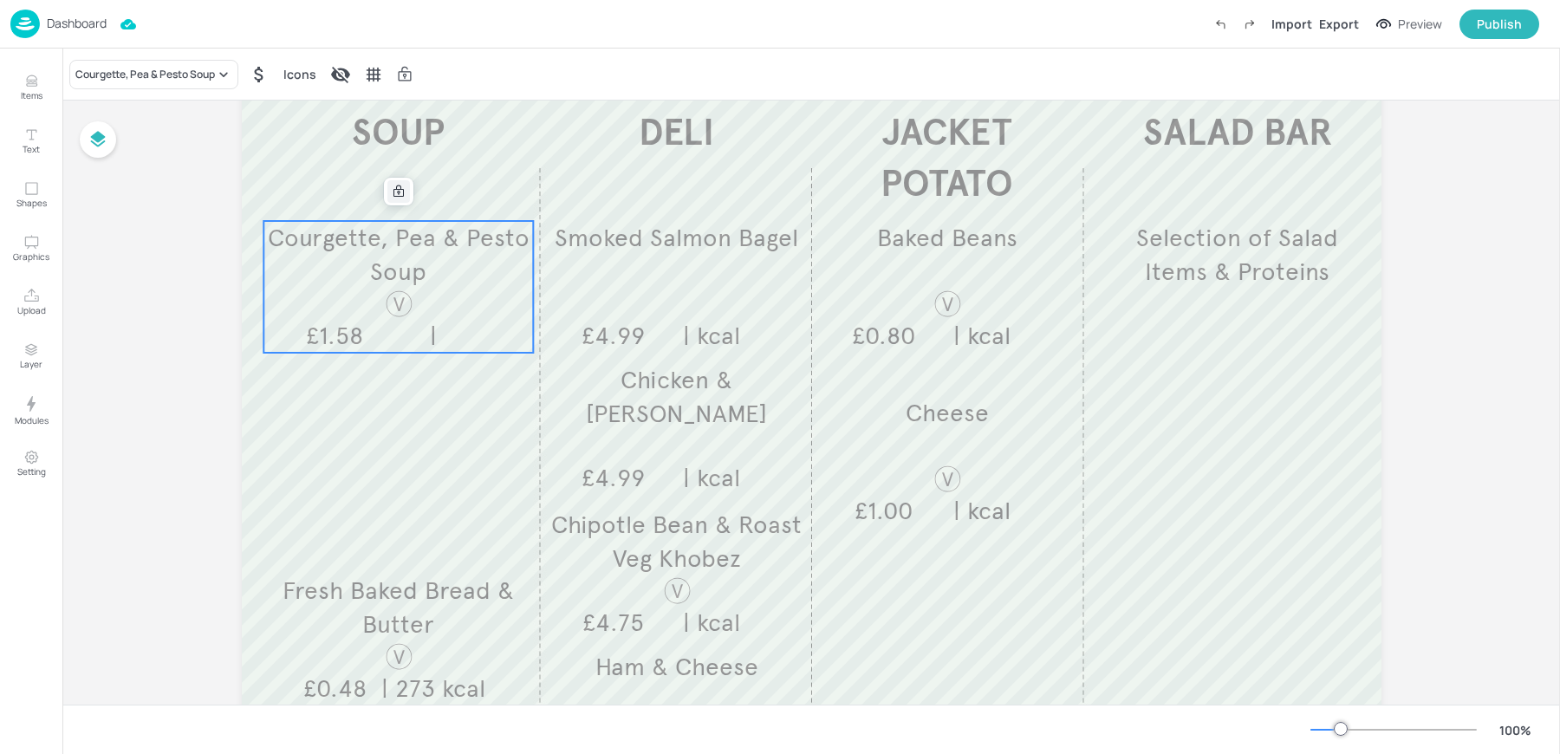
click at [393, 185] on icon at bounding box center [399, 192] width 14 height 14
click at [393, 195] on icon at bounding box center [399, 192] width 14 height 14
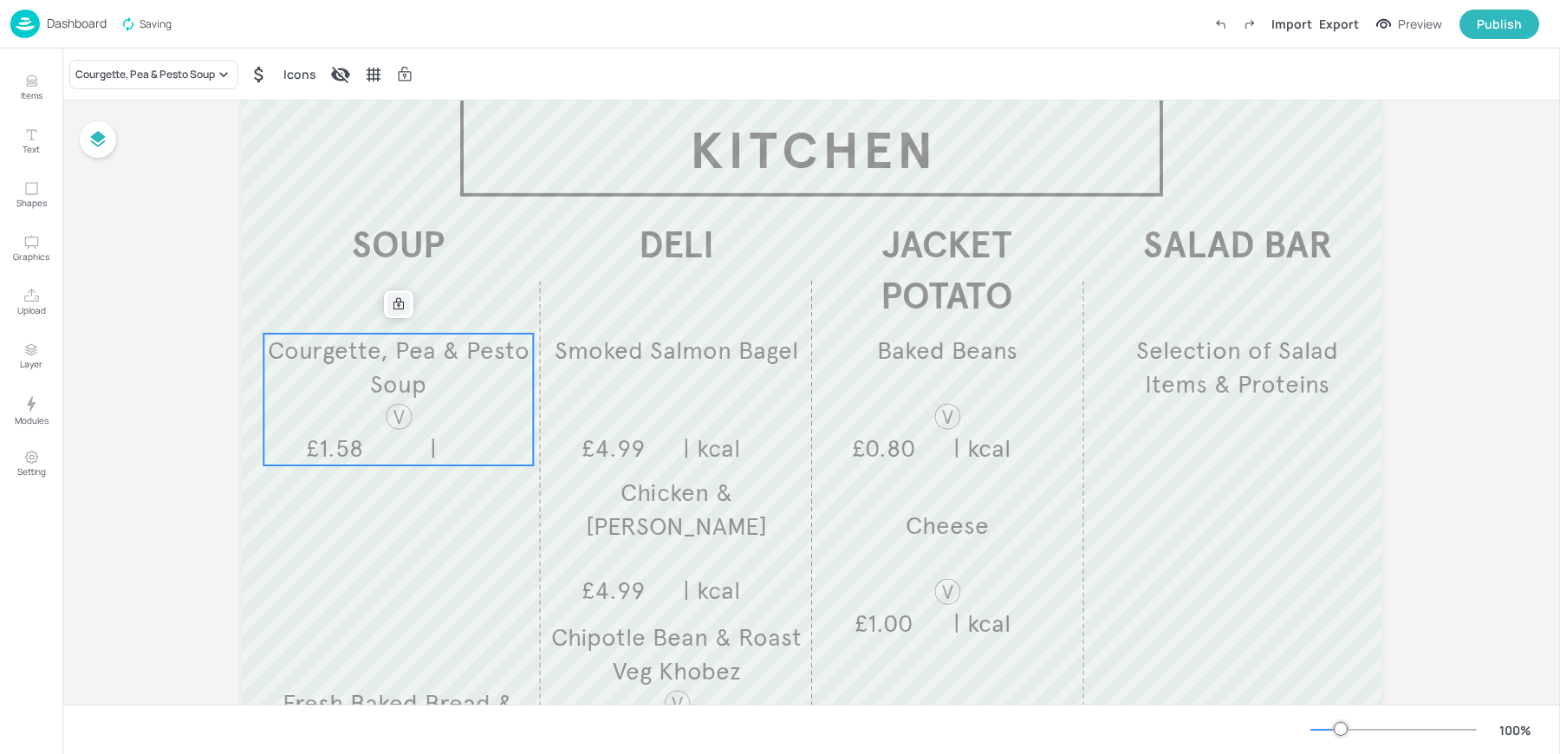
scroll to position [0, 0]
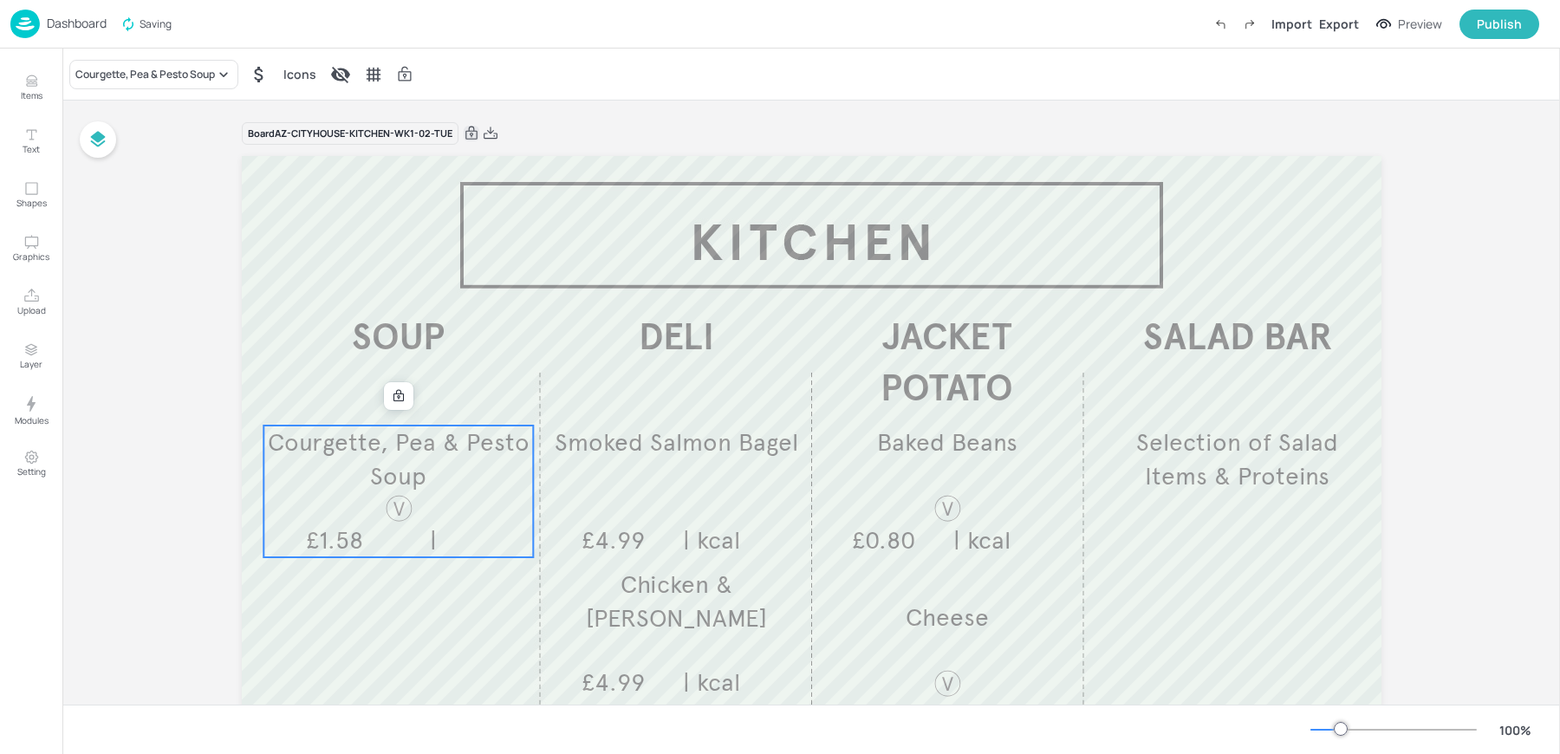
click at [474, 137] on icon at bounding box center [471, 133] width 12 height 13
click at [382, 392] on icon "Edit Item" at bounding box center [387, 396] width 15 height 14
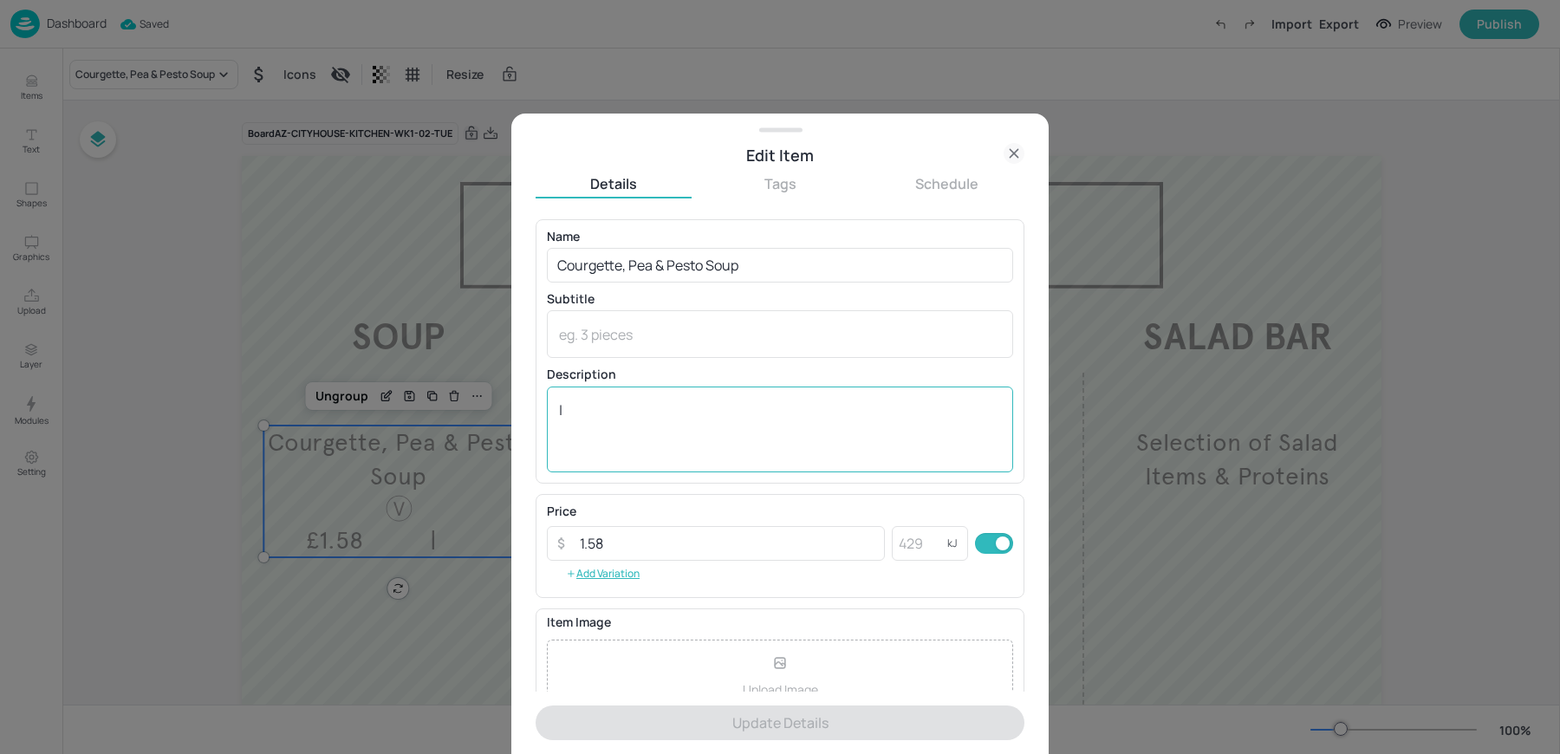
click at [601, 418] on textarea "|" at bounding box center [780, 428] width 442 height 57
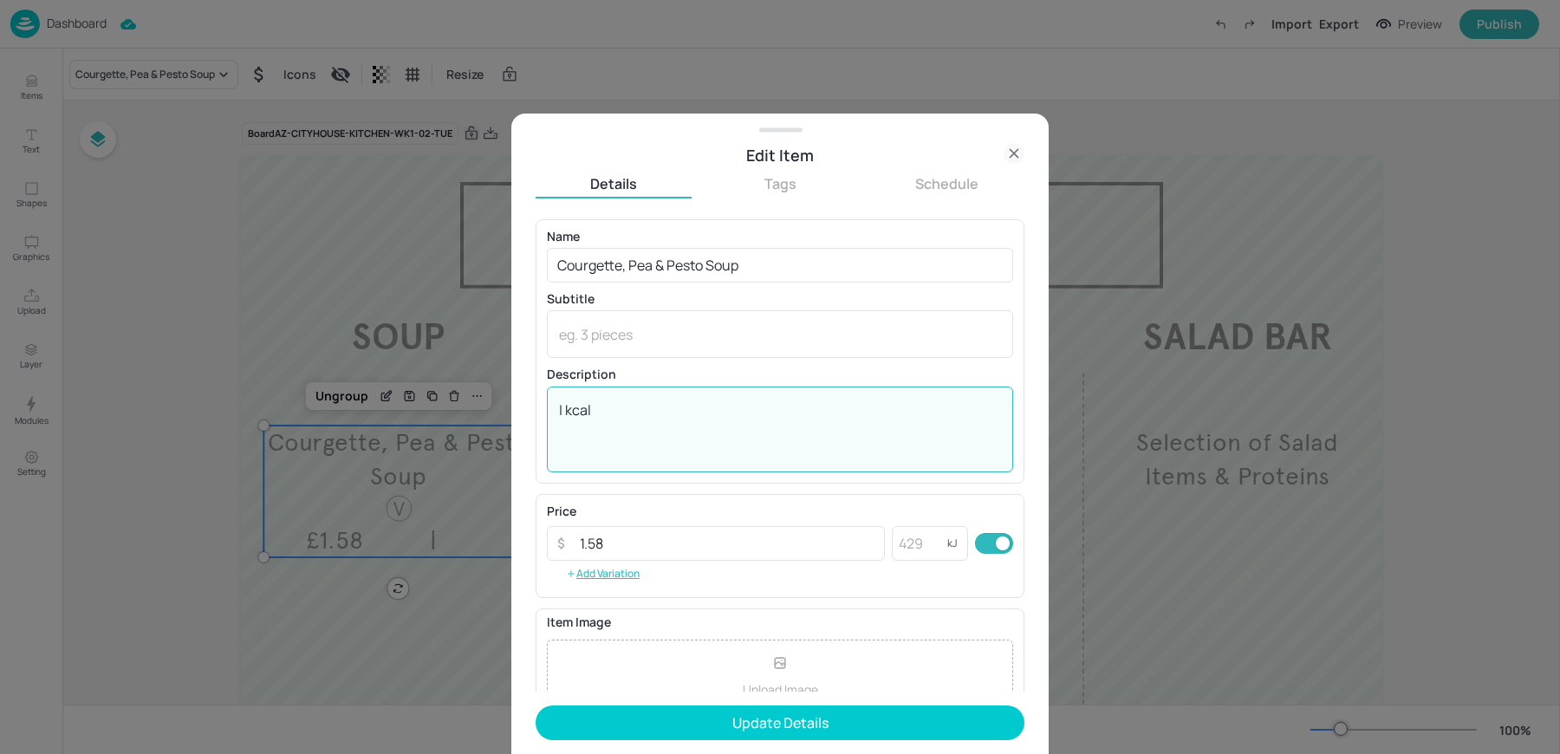
click at [604, 418] on textarea "| kcal" at bounding box center [780, 428] width 442 height 57
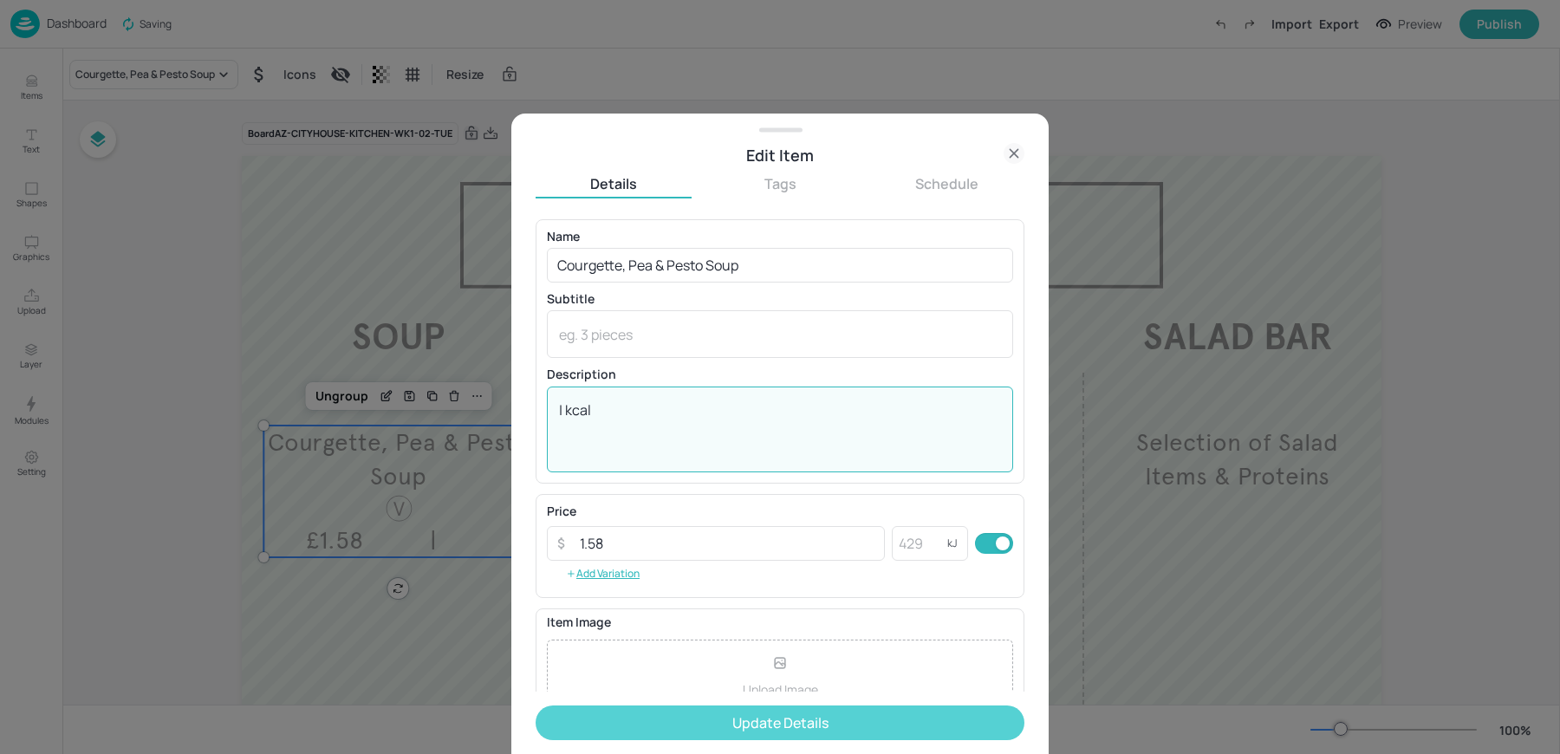
type textarea "| kcal"
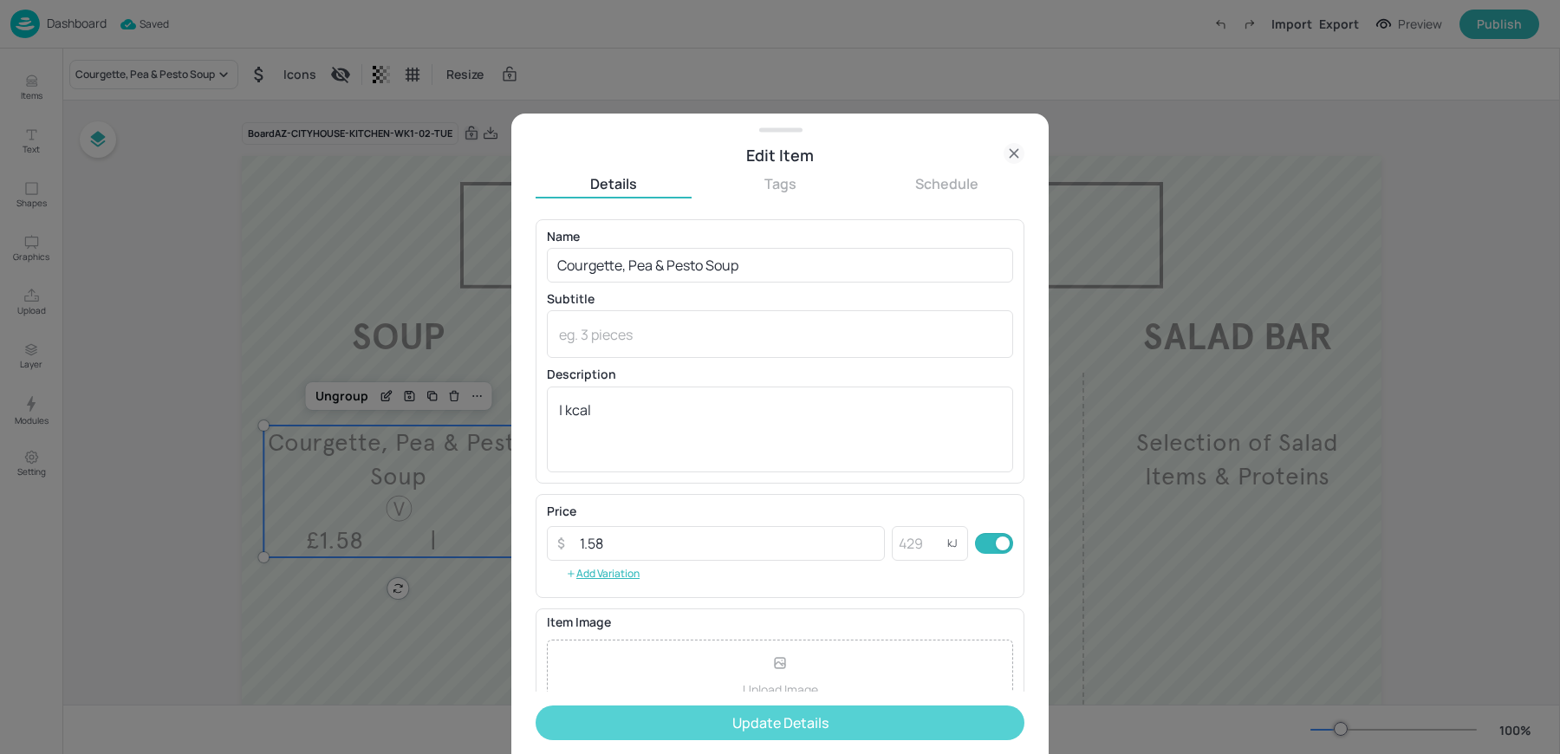
click at [668, 731] on button "Update Details" at bounding box center [780, 722] width 489 height 35
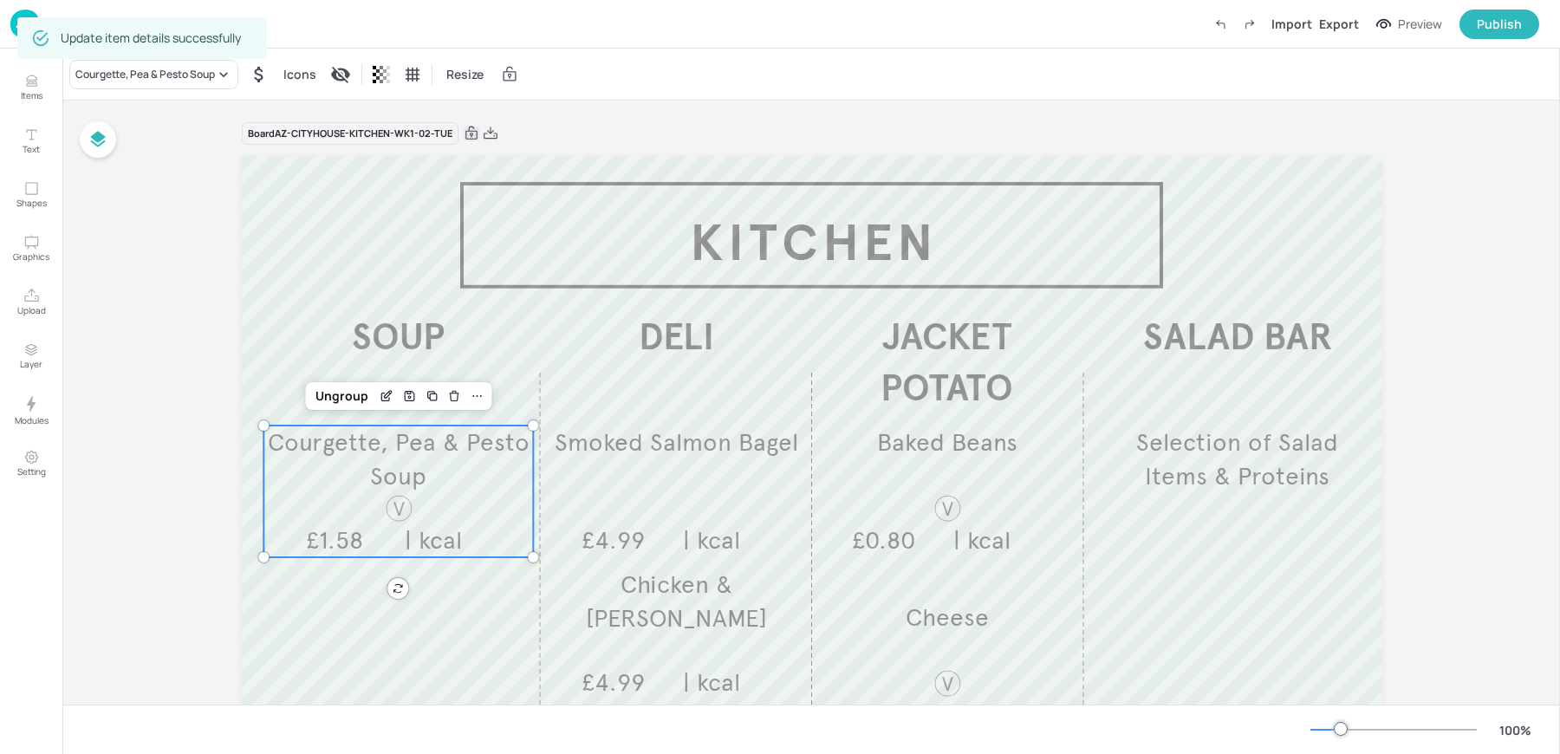
scroll to position [62, 0]
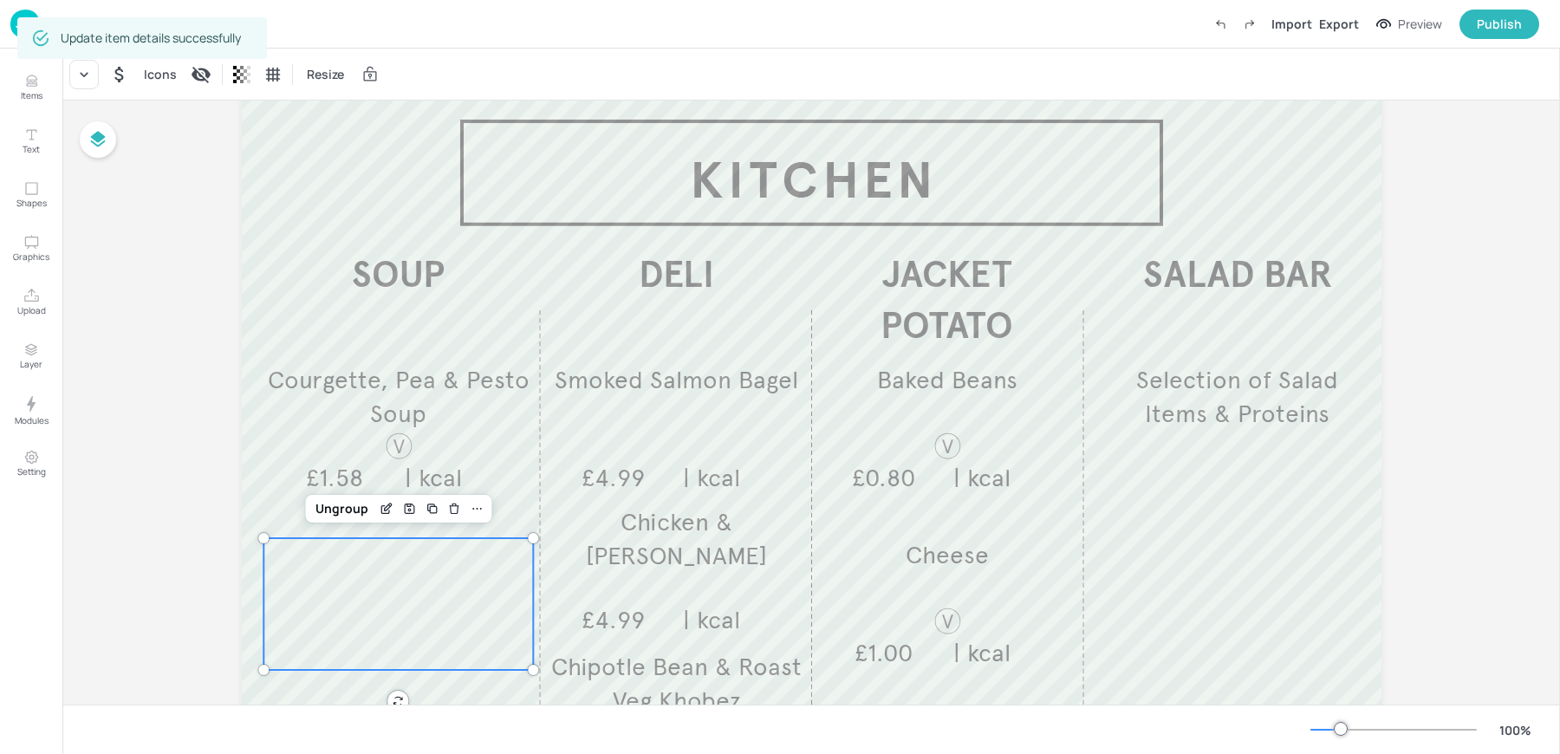
click at [324, 568] on div at bounding box center [398, 604] width 270 height 132
click at [70, 75] on div at bounding box center [83, 74] width 29 height 29
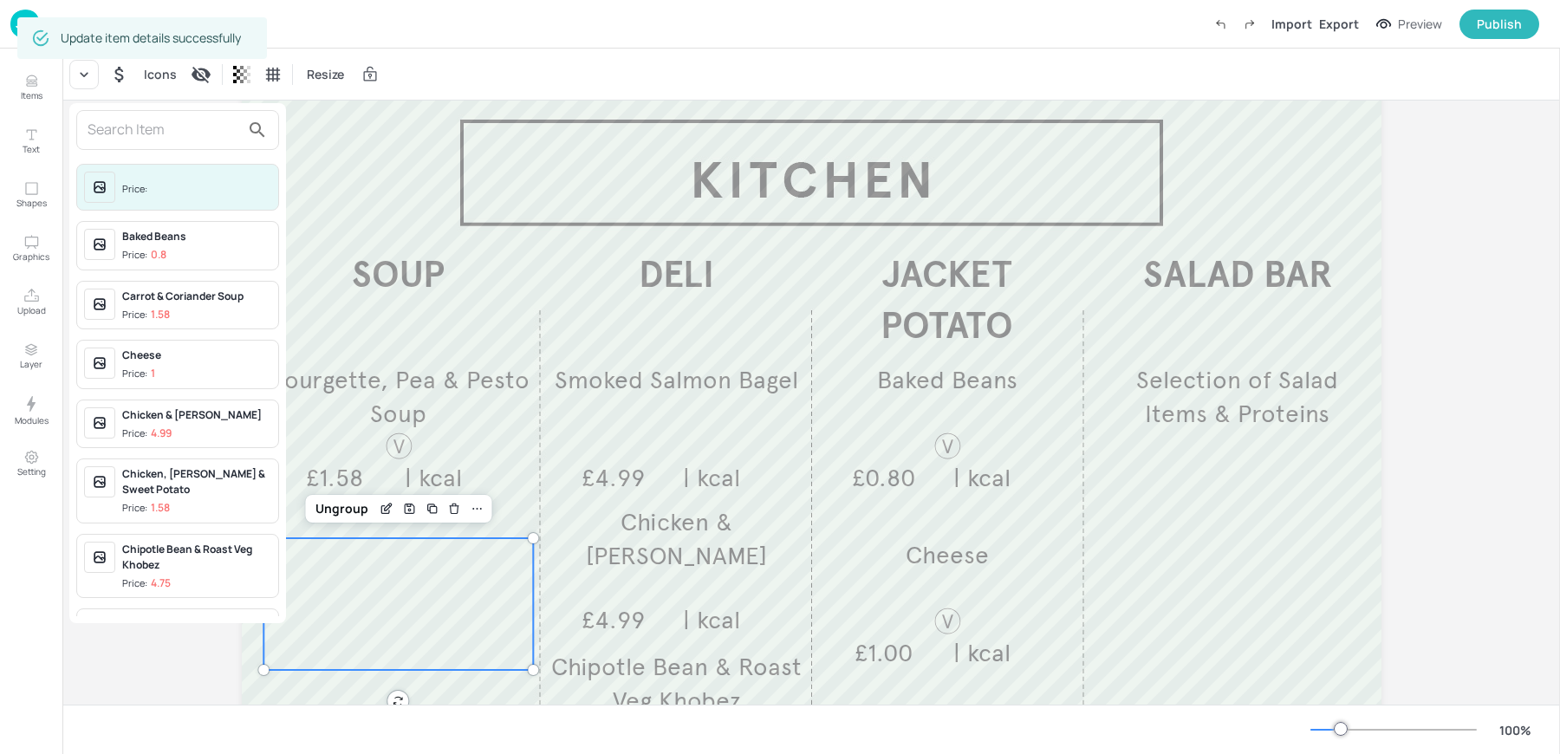
click at [120, 126] on input "text" at bounding box center [164, 130] width 153 height 28
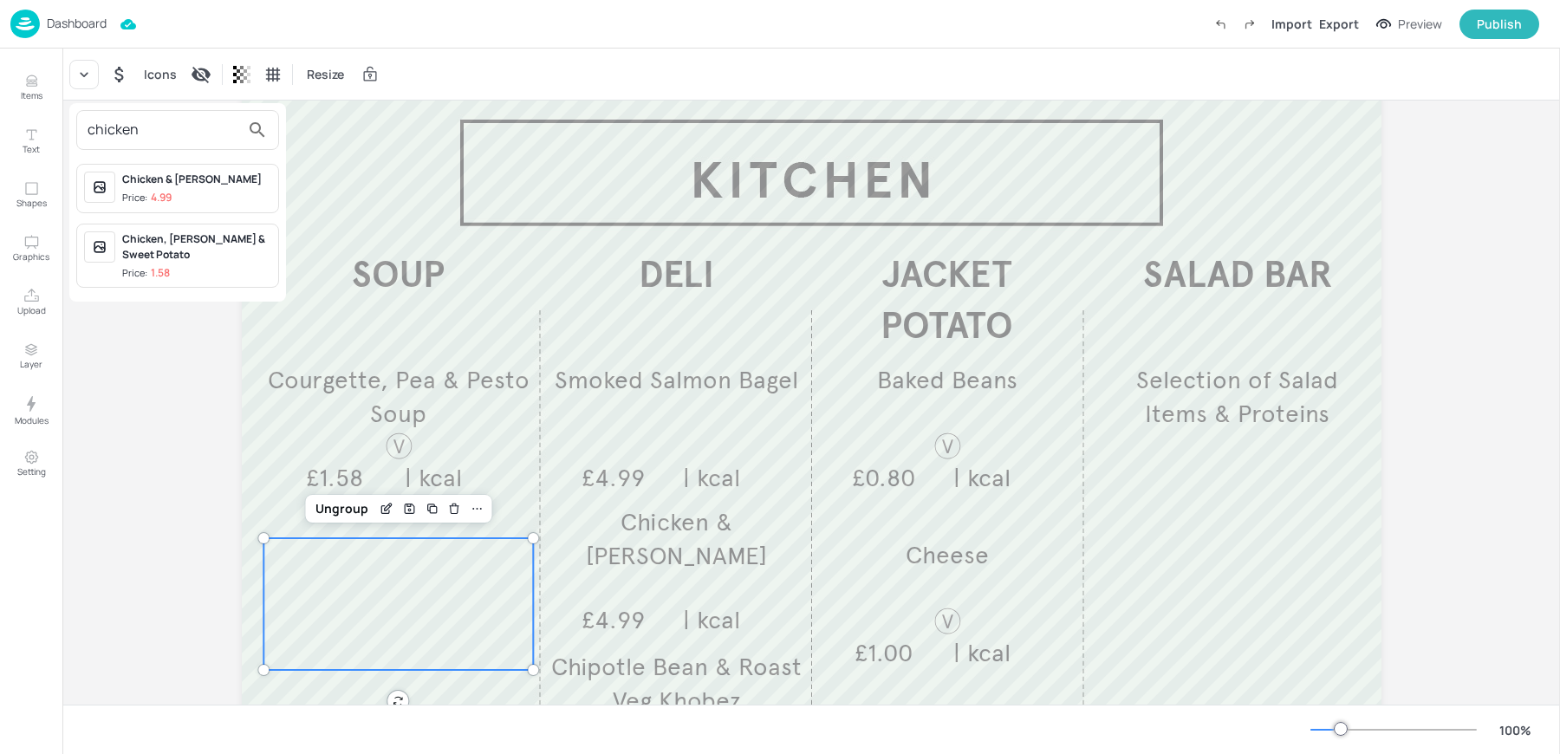
type input "chicken"
click at [187, 251] on div "Chicken, Curry & Sweet Potato" at bounding box center [196, 246] width 149 height 31
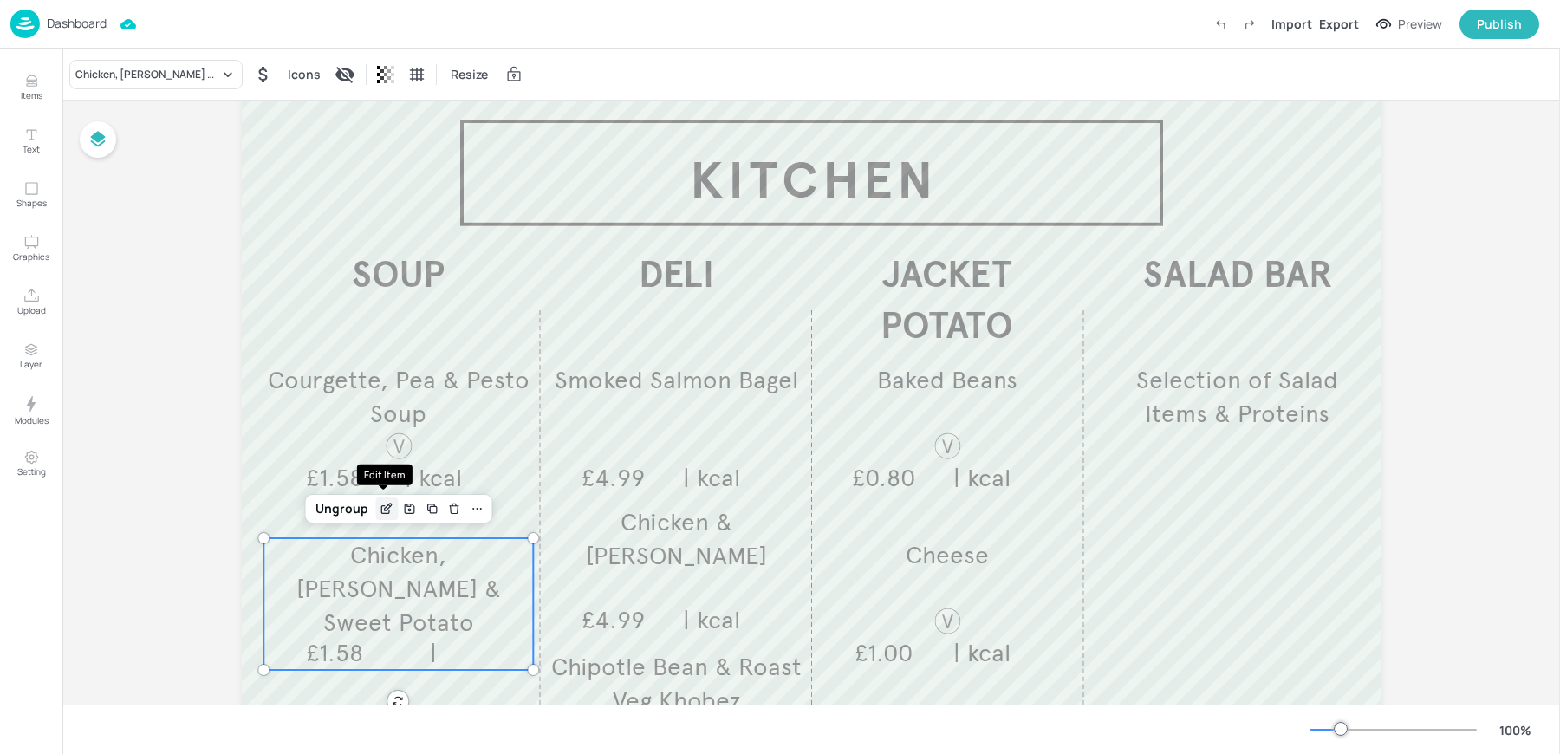
click at [381, 511] on icon "Edit Item" at bounding box center [387, 509] width 15 height 14
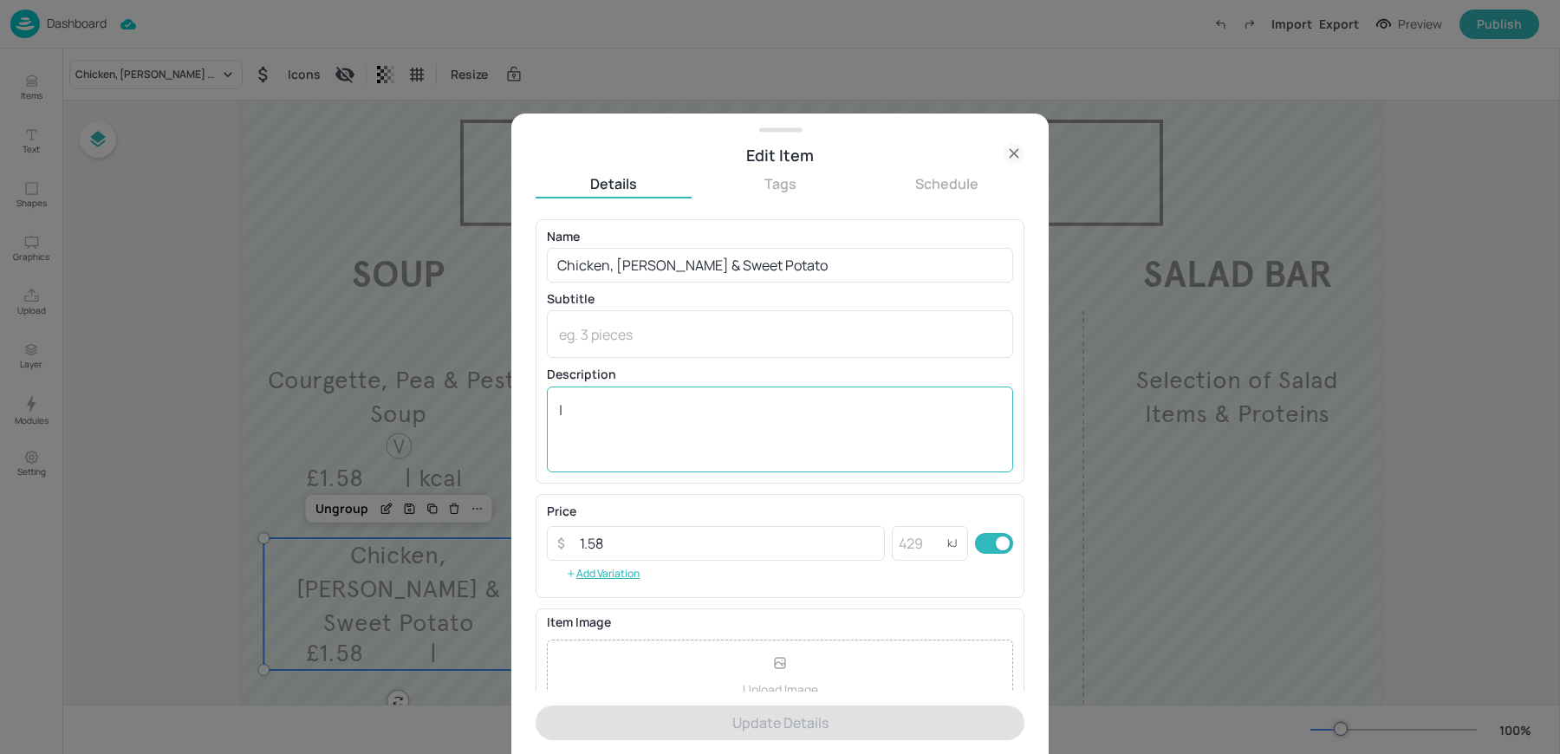
click at [674, 436] on textarea "|" at bounding box center [780, 428] width 442 height 57
paste textarea "| kcal"
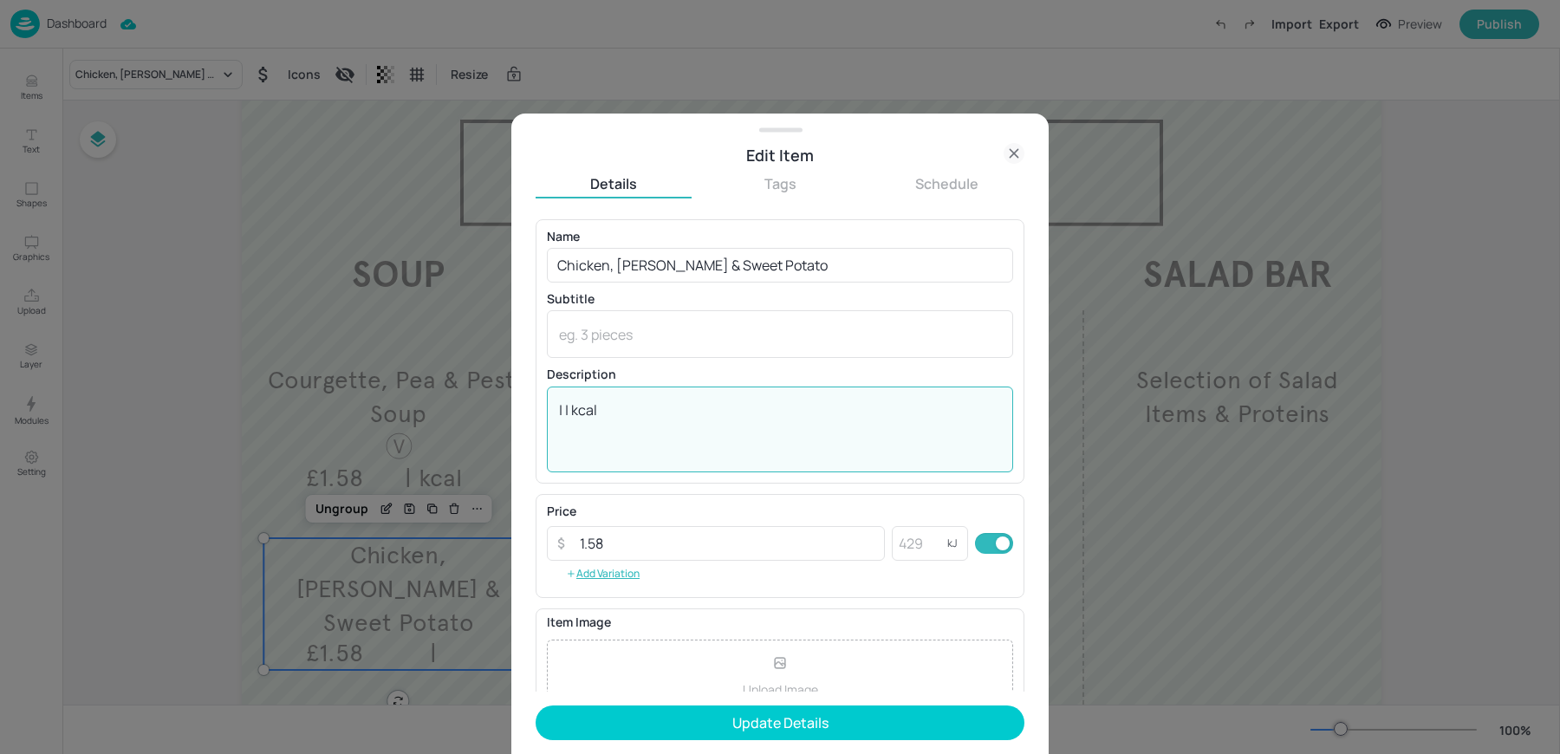
click at [575, 406] on textarea "| | kcal" at bounding box center [780, 428] width 442 height 57
click at [609, 415] on textarea "| kcal" at bounding box center [780, 428] width 442 height 57
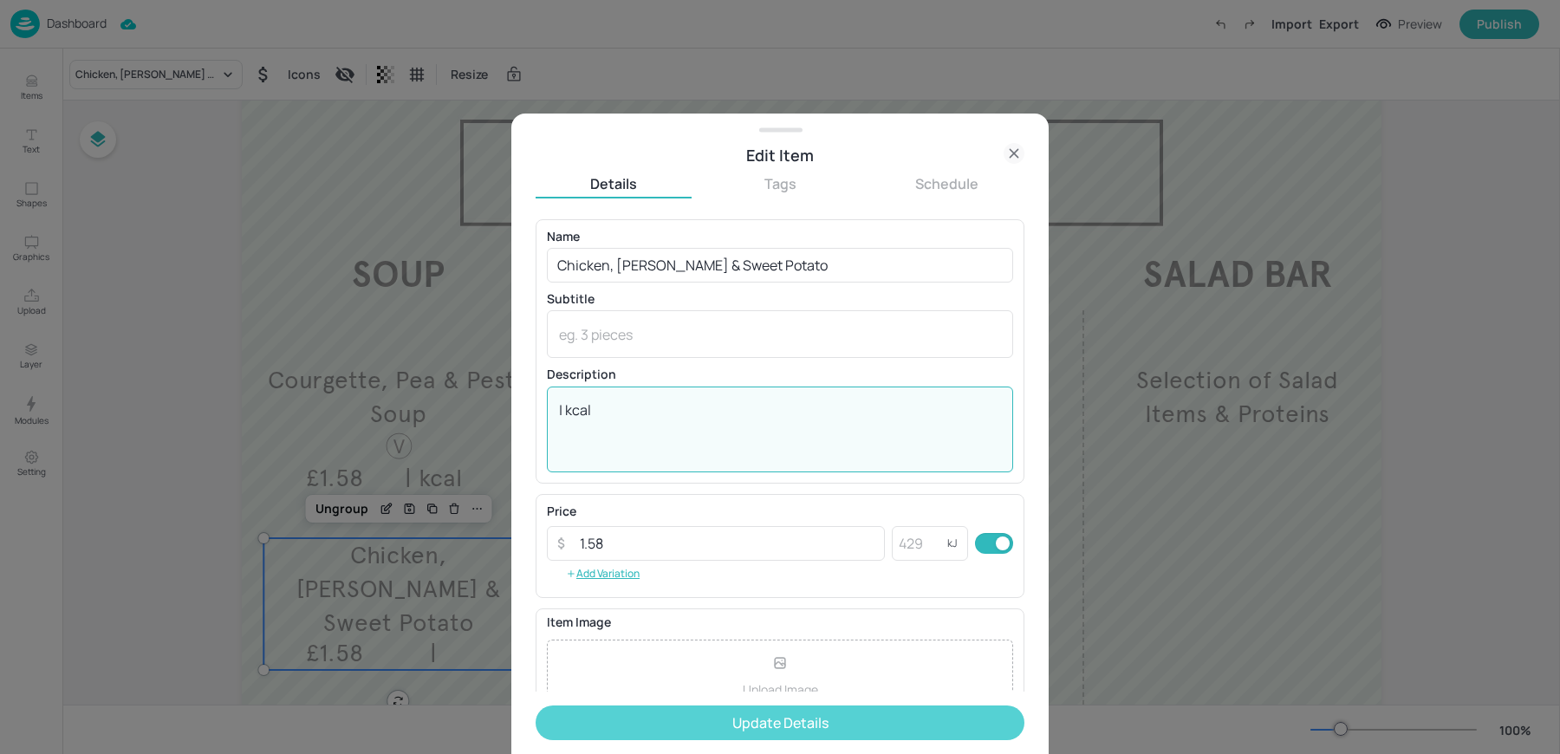
type textarea "| kcal"
click at [642, 731] on button "Update Details" at bounding box center [780, 722] width 489 height 35
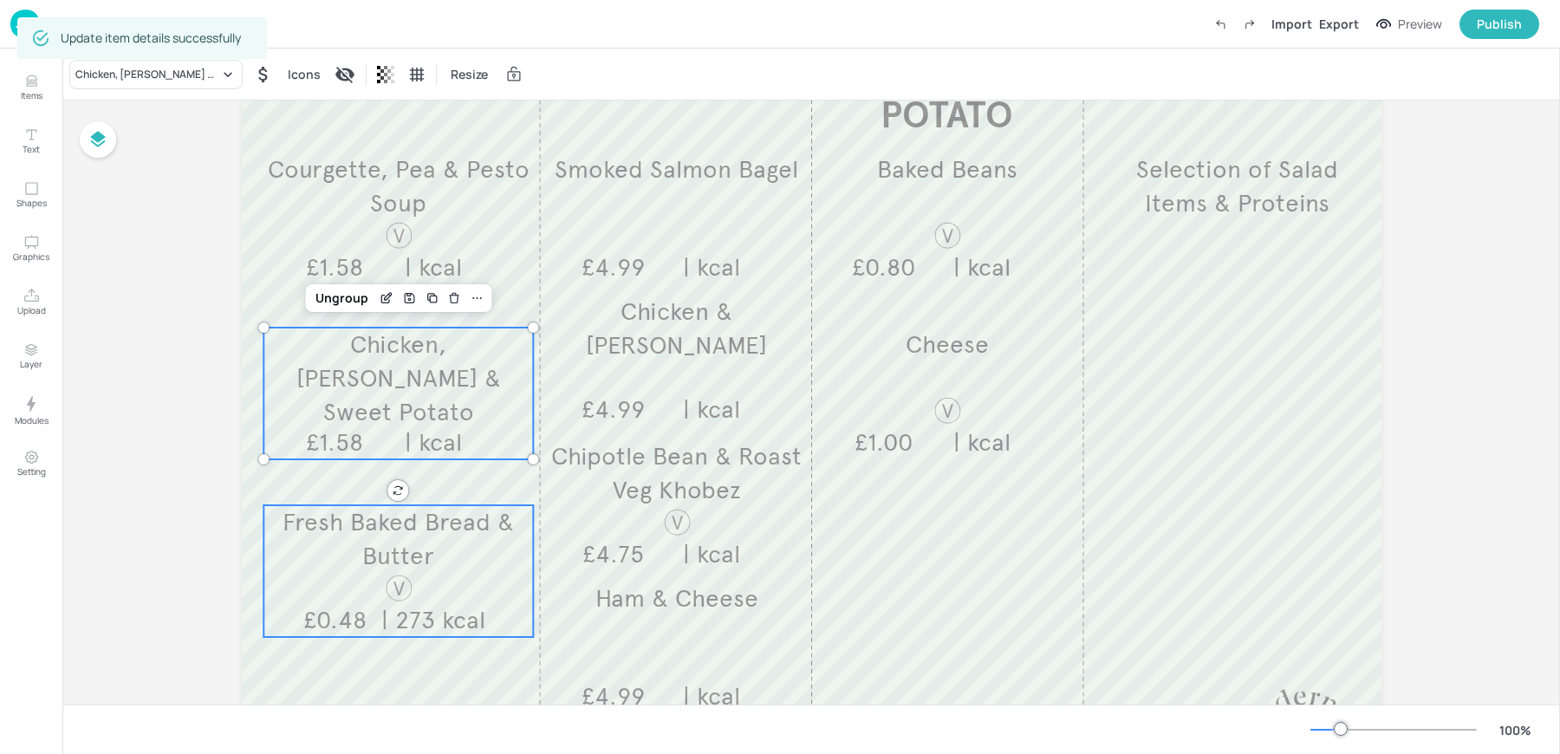
scroll to position [218, 0]
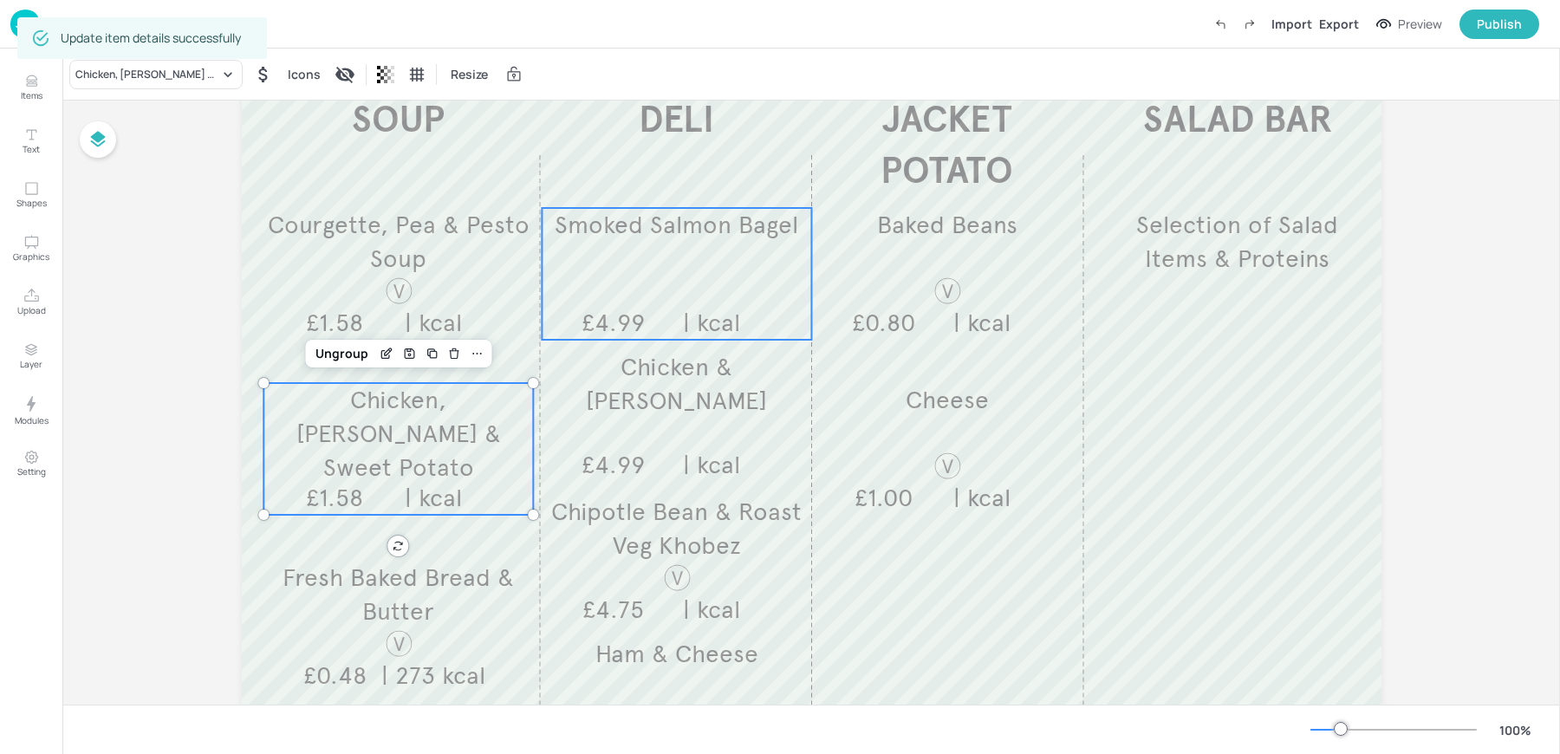
click at [713, 290] on div "Smoked Salmon Bagel £4.99 | kcal" at bounding box center [677, 274] width 270 height 132
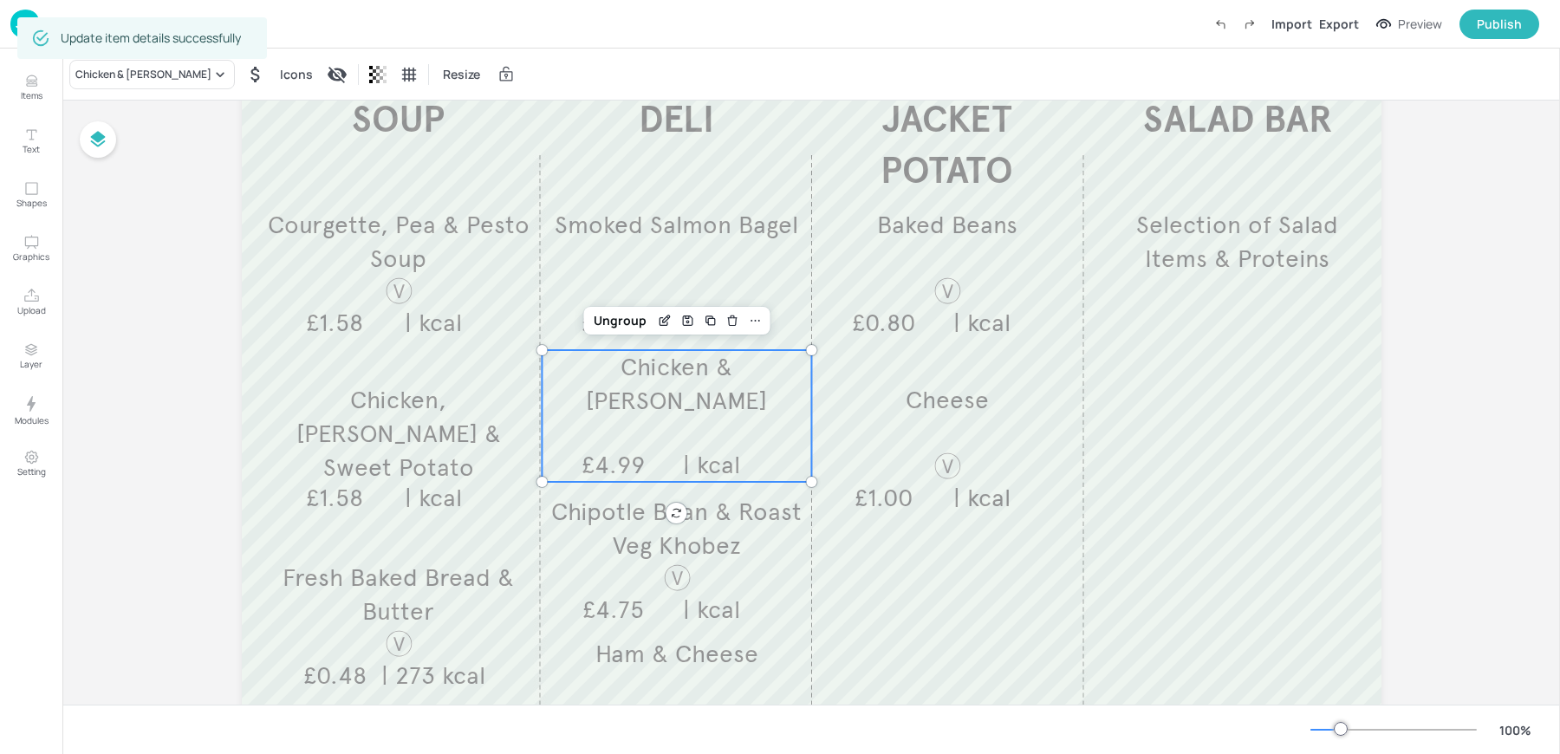
click at [654, 426] on div "Chicken & Bacon Caesar £4.99 | kcal" at bounding box center [677, 416] width 270 height 132
click at [622, 526] on p "Chipotle Bean & Roast Veg Khobez" at bounding box center [677, 529] width 270 height 68
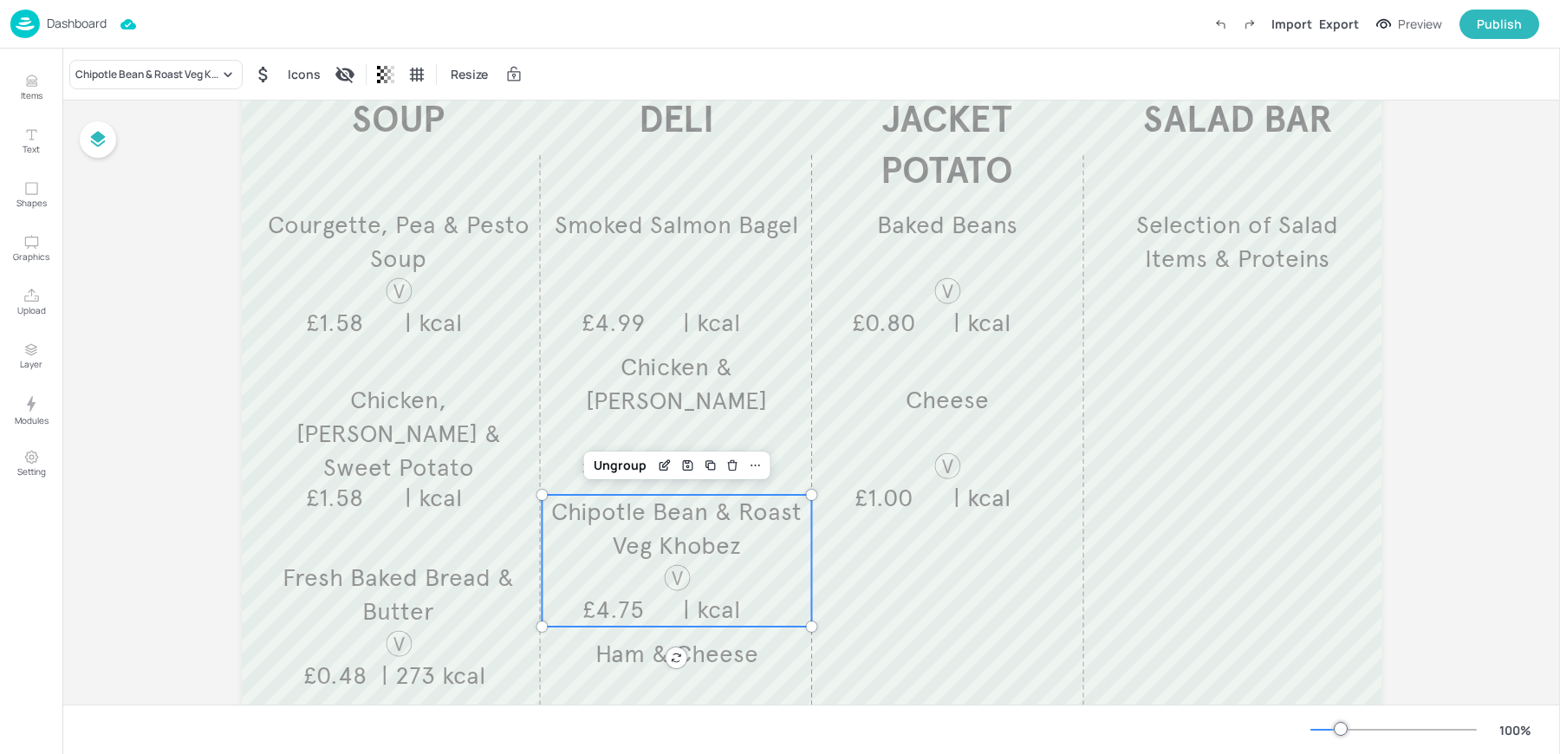
scroll to position [265, 0]
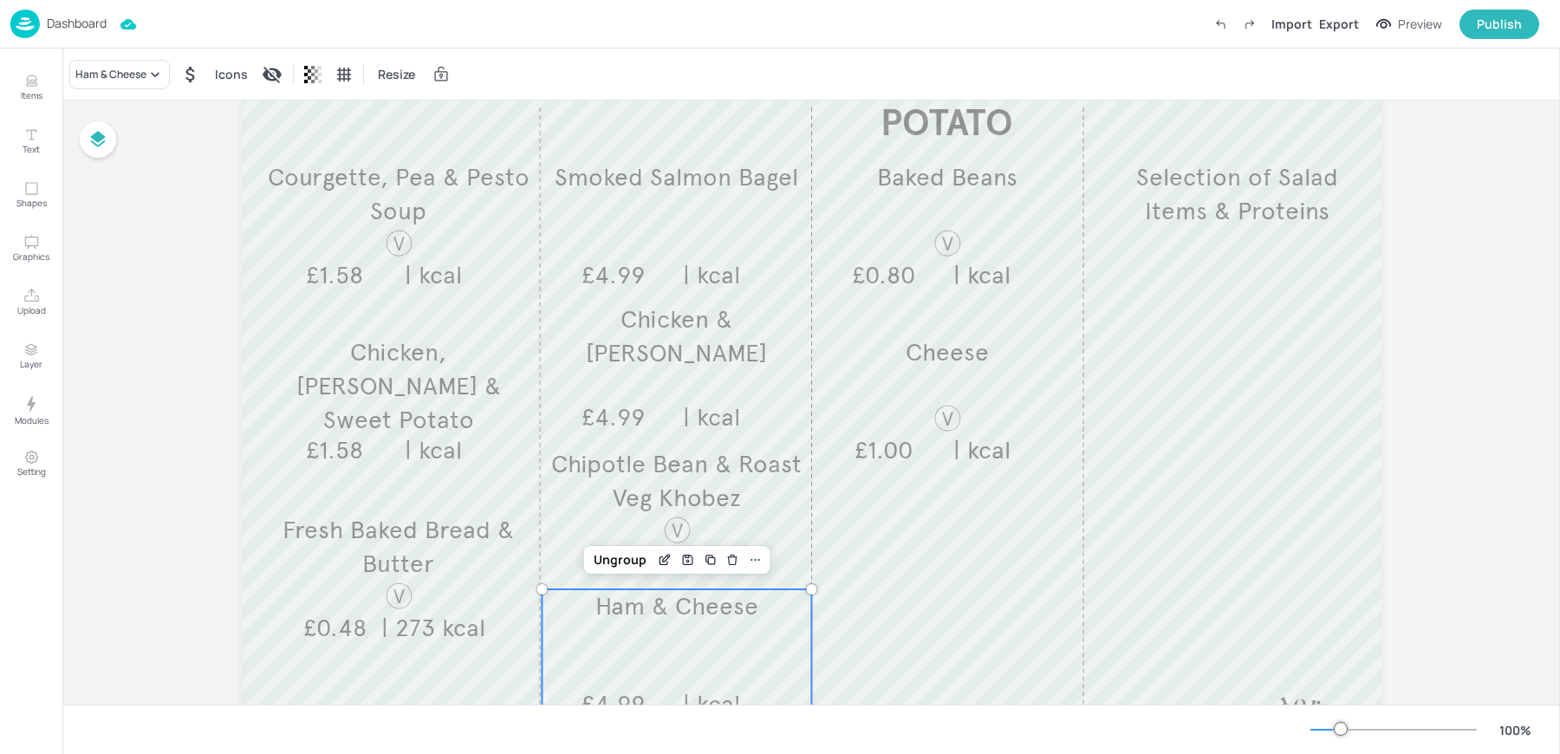
click at [627, 622] on p "Ham & Cheese" at bounding box center [677, 606] width 270 height 34
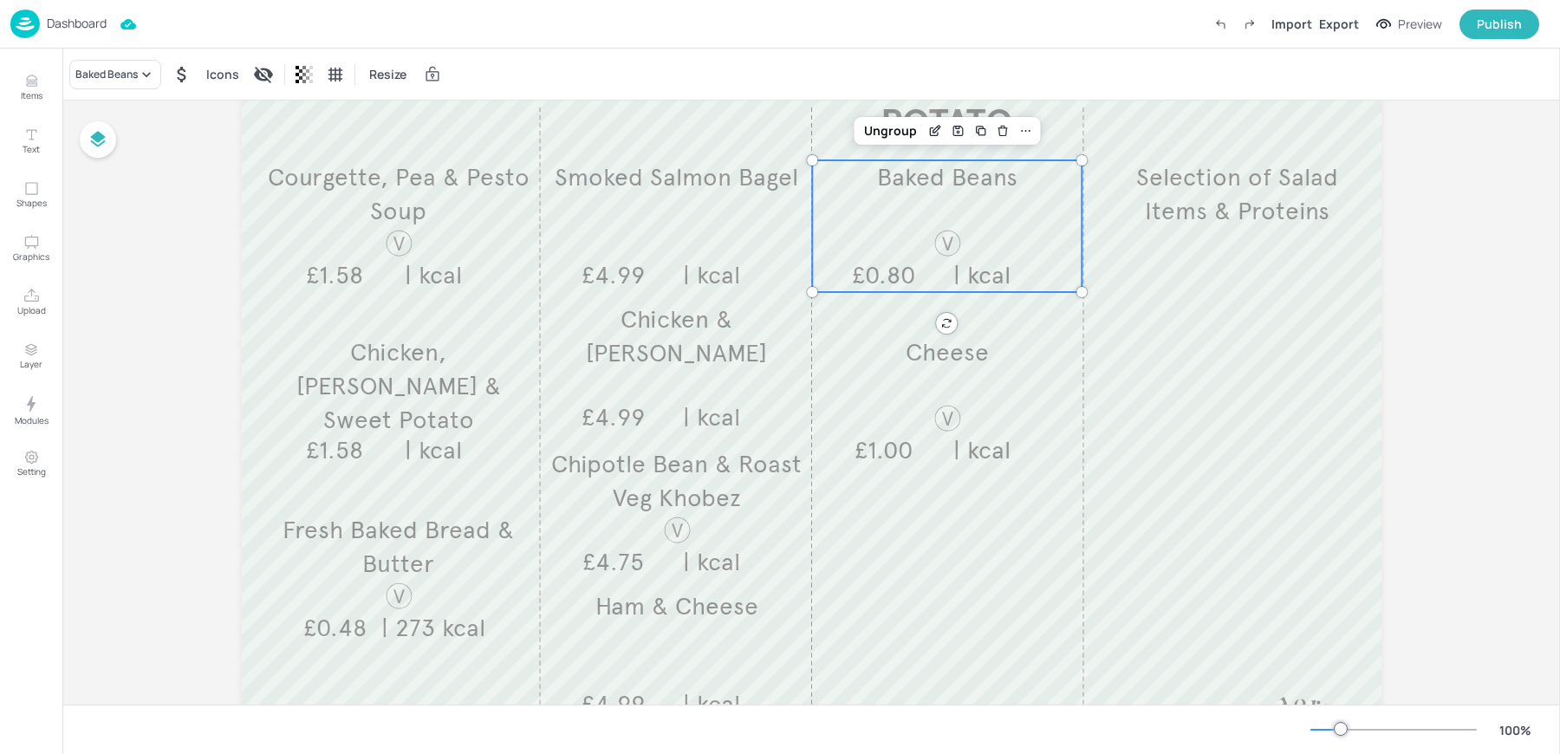
click at [950, 209] on div "Baked Beans £0.80 | kcal" at bounding box center [947, 226] width 270 height 132
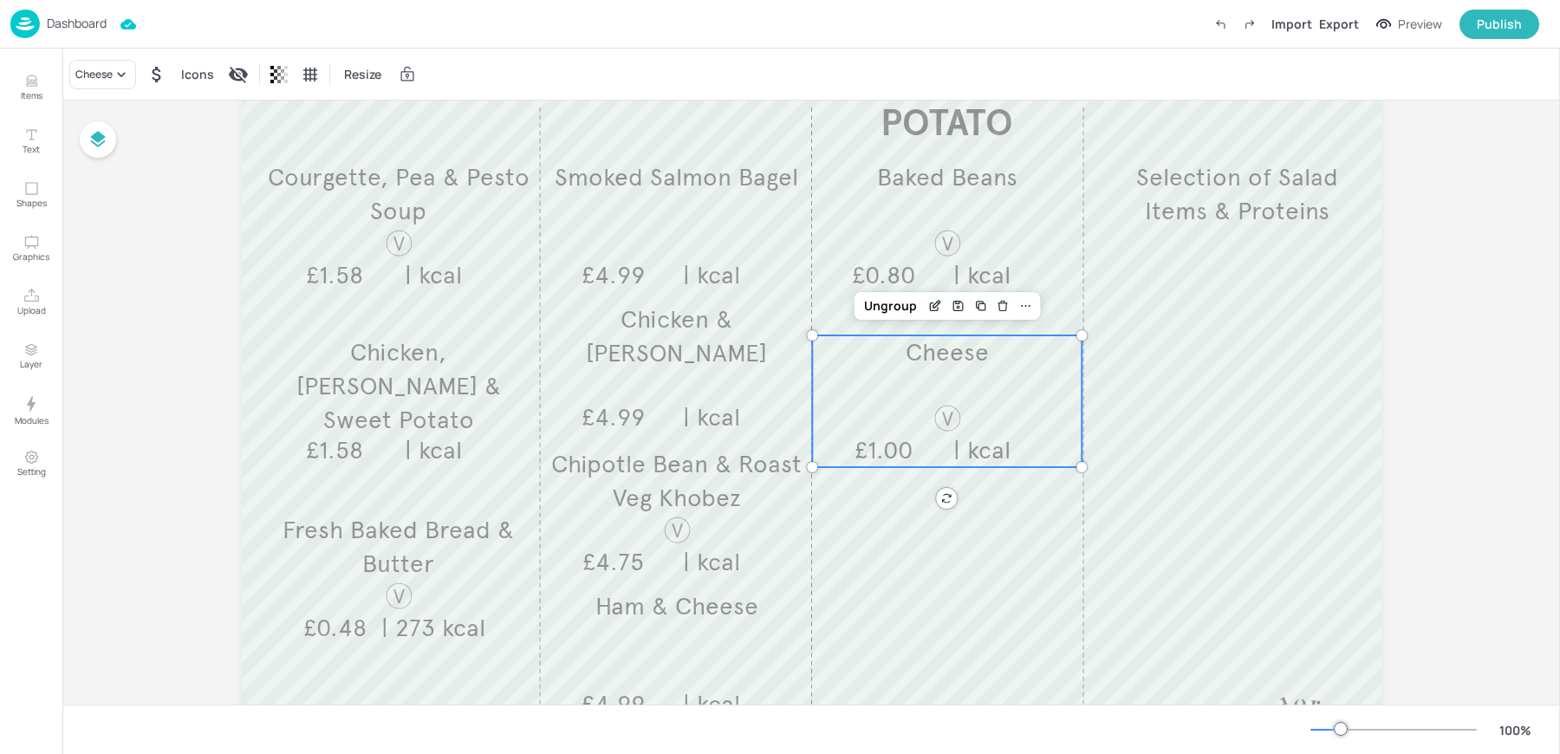
click at [919, 366] on span "Cheese" at bounding box center [947, 352] width 83 height 30
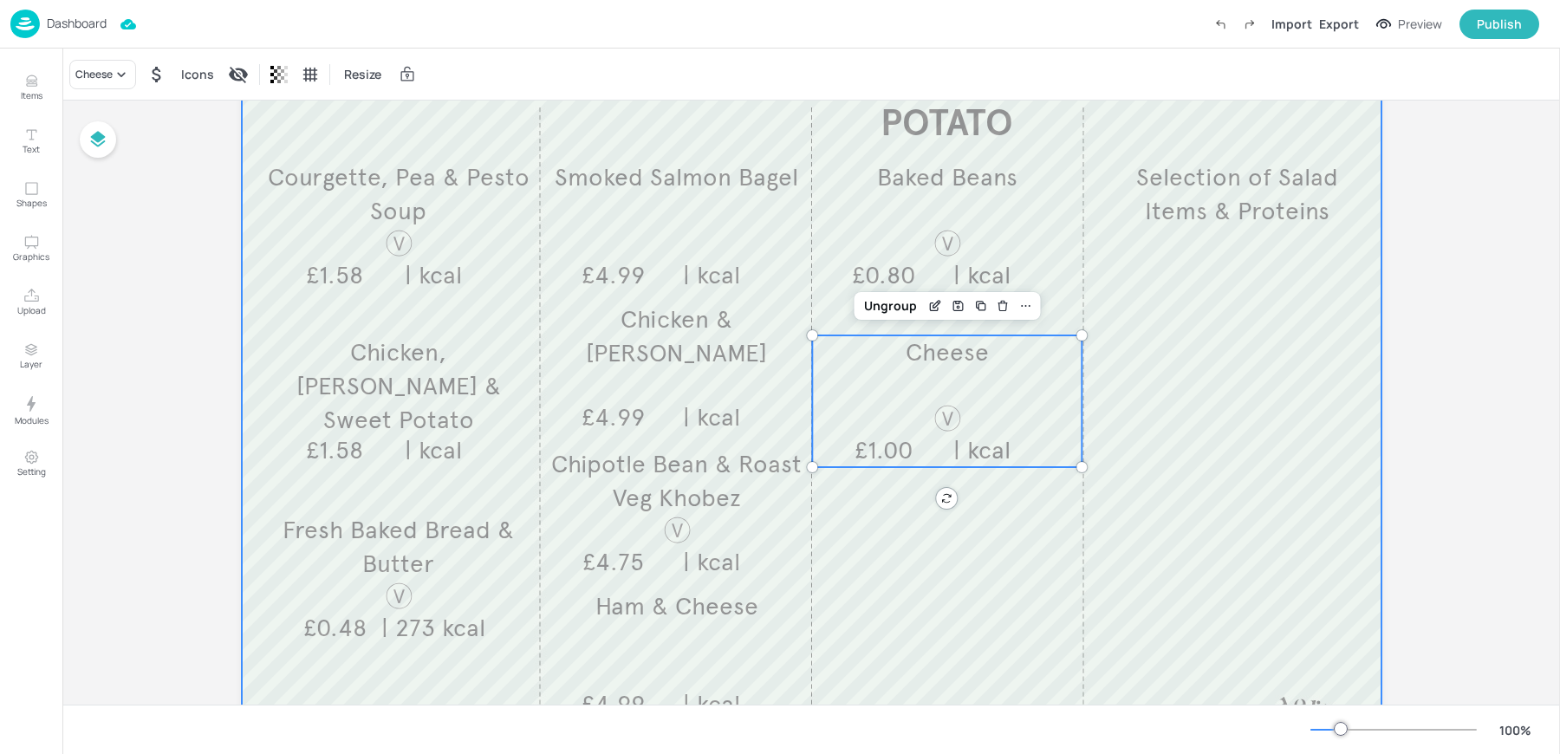
click at [936, 581] on div at bounding box center [812, 359] width 1140 height 936
click at [1004, 393] on div "Cheese £1.00 | kcal" at bounding box center [947, 401] width 270 height 132
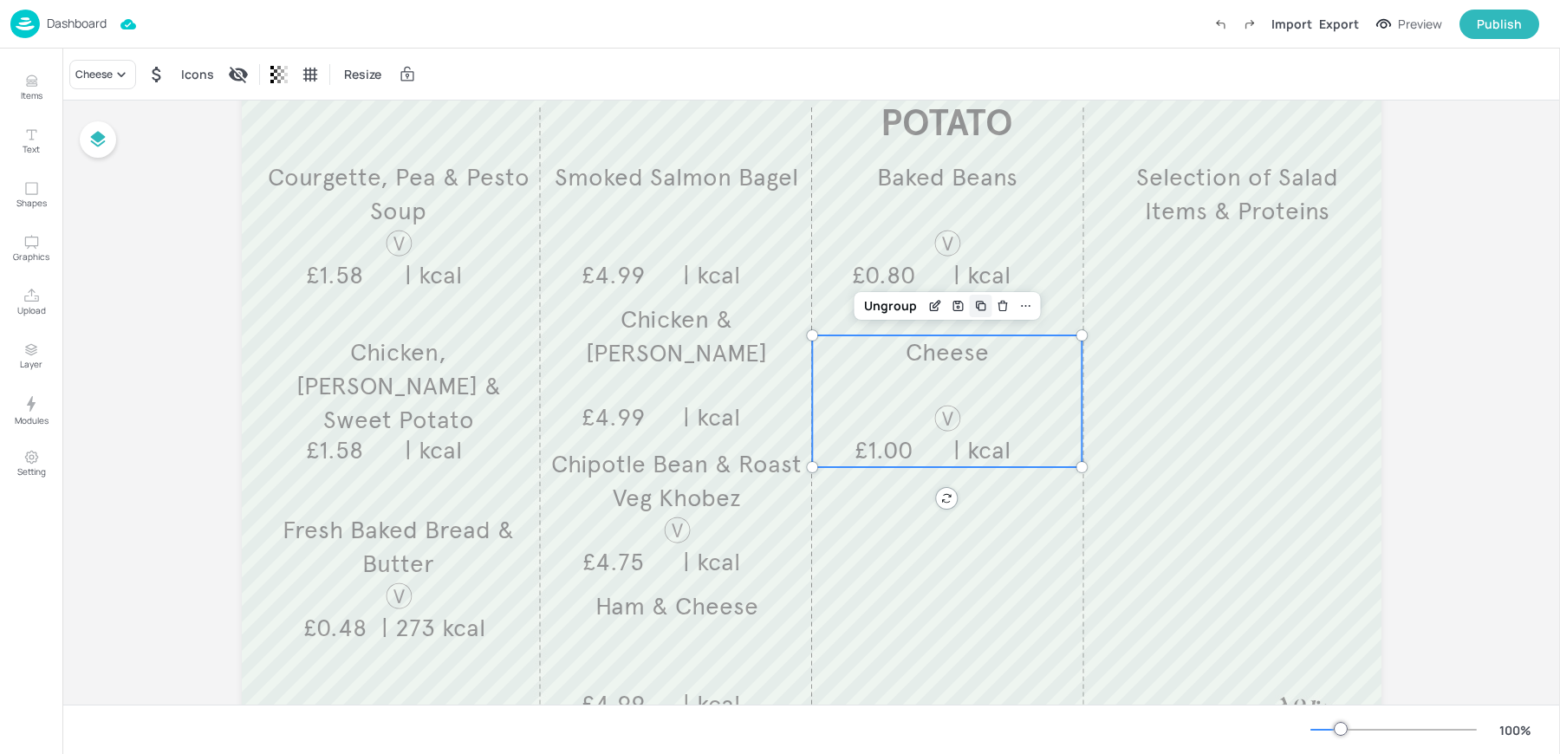
click at [976, 303] on icon "Duplicate" at bounding box center [979, 305] width 7 height 7
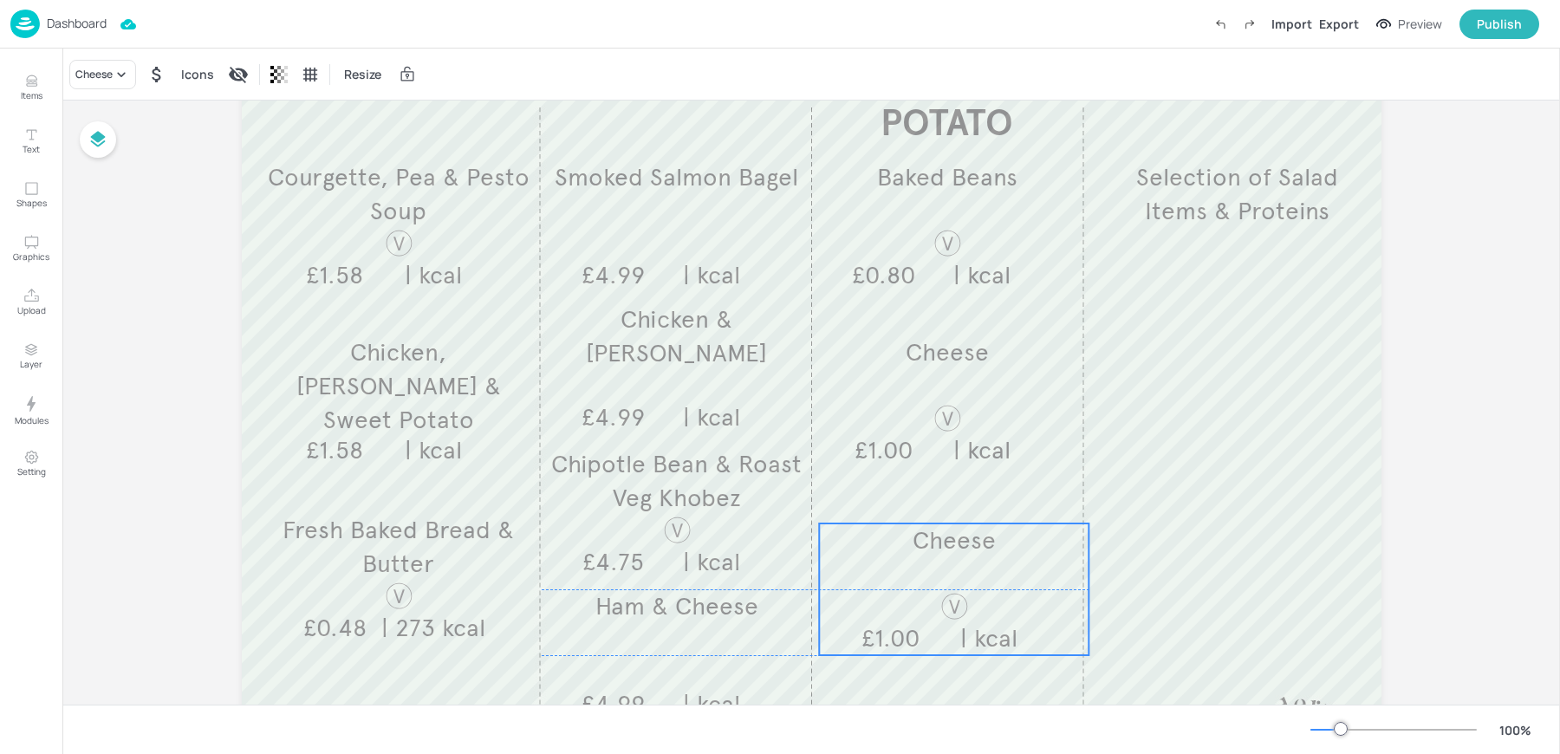
drag, startPoint x: 931, startPoint y: 393, endPoint x: 929, endPoint y: 569, distance: 175.9
click at [929, 569] on div "Cheese £1.00 | kcal" at bounding box center [954, 589] width 270 height 132
click at [338, 593] on div "Fresh Baked Bread & Butter £0.48 | 273 kcal" at bounding box center [398, 579] width 270 height 132
click at [773, 483] on icon at bounding box center [780, 484] width 14 height 14
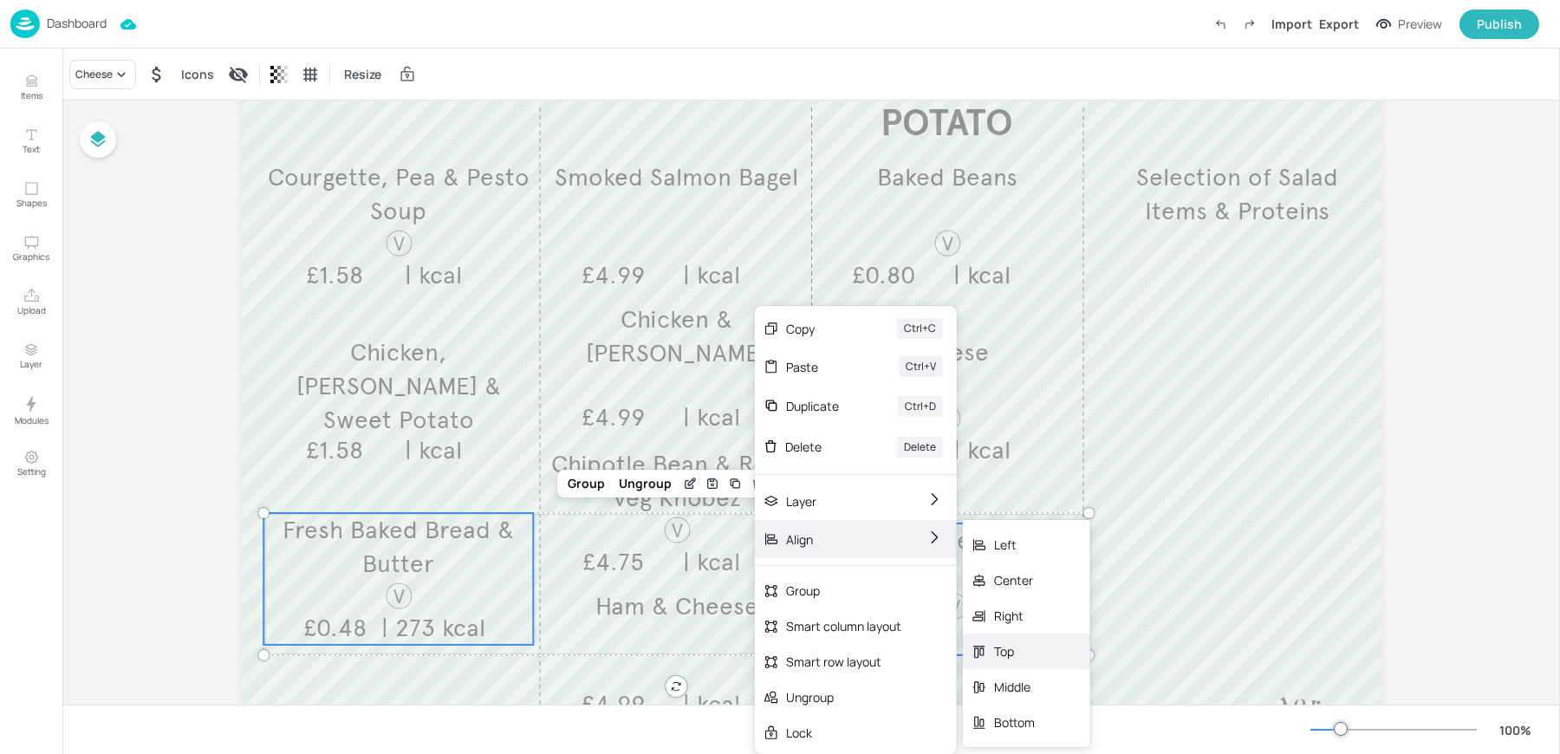
click at [1009, 652] on div "Top" at bounding box center [1014, 651] width 41 height 18
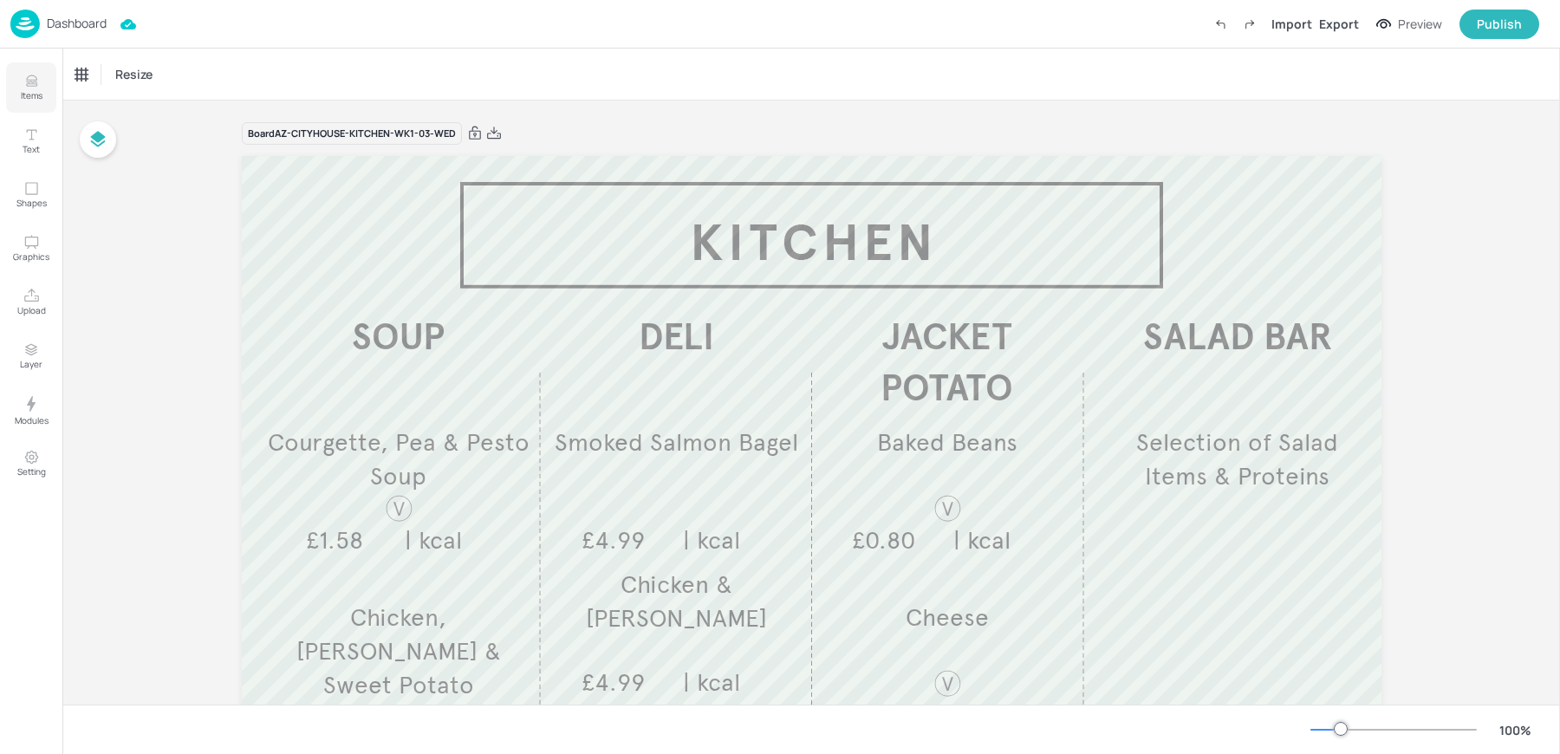
click at [24, 88] on icon "Items" at bounding box center [31, 81] width 16 height 16
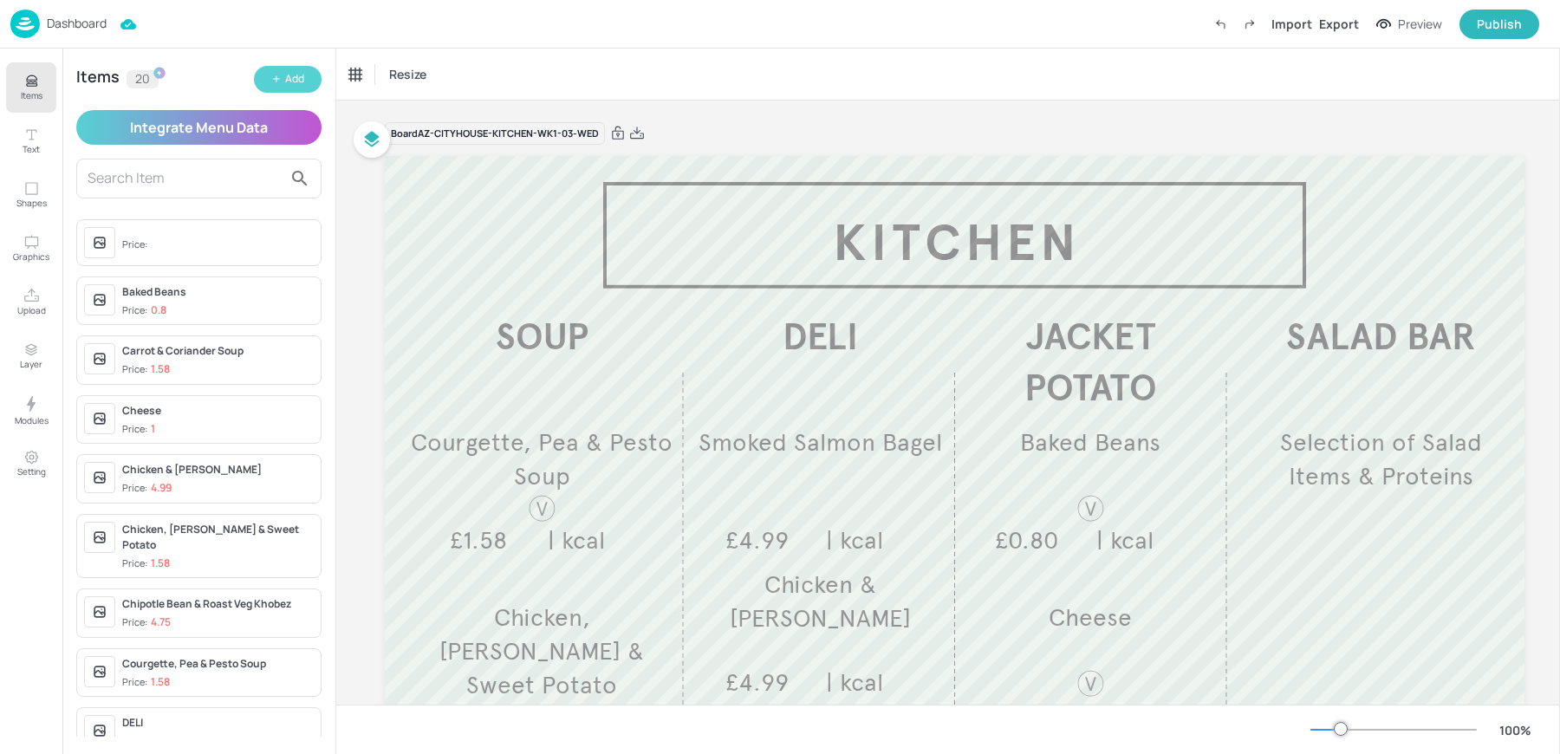
click at [307, 83] on button "Add" at bounding box center [288, 79] width 68 height 27
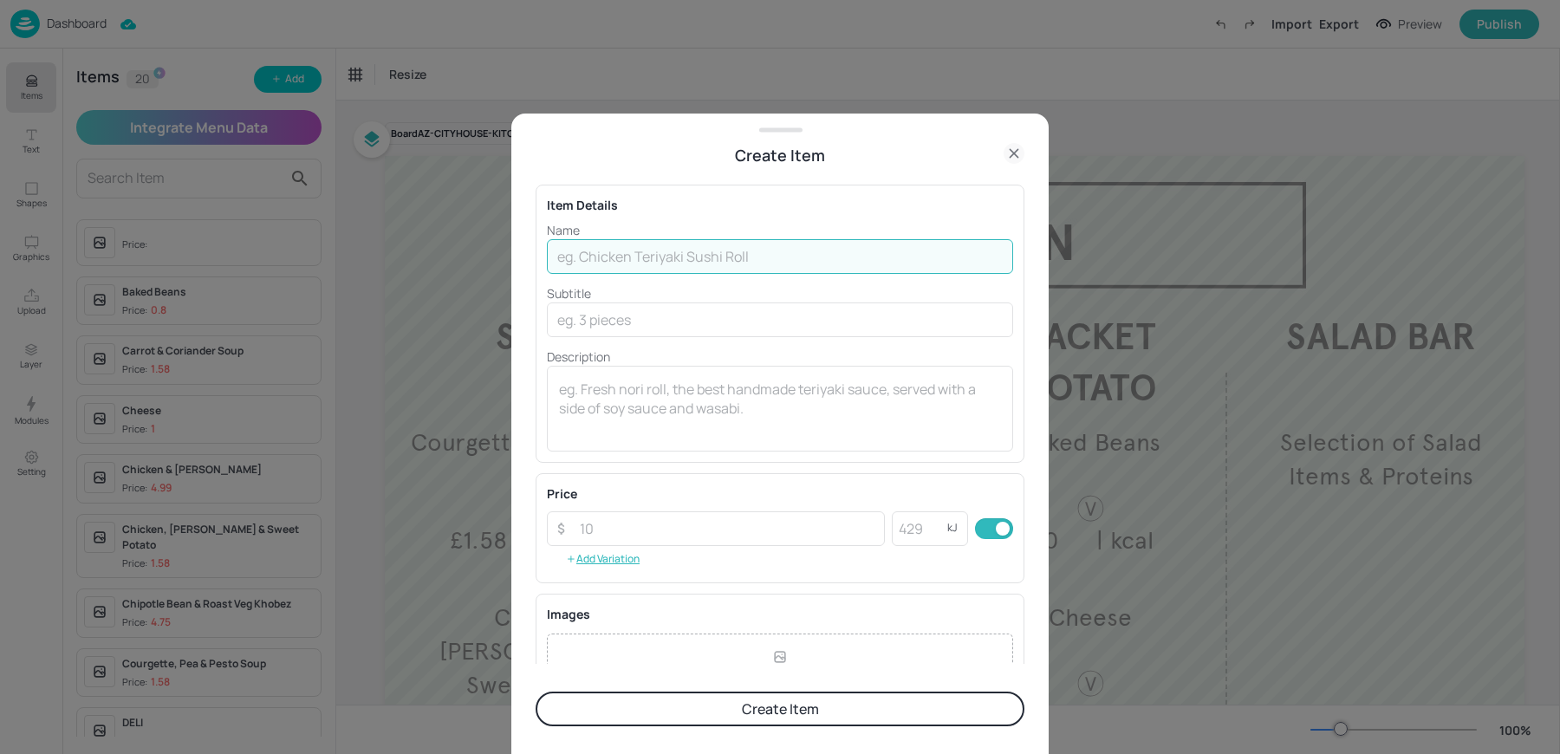
click at [607, 243] on input "text" at bounding box center [780, 256] width 466 height 35
paste input "Tuna Melt £4.99"
click at [627, 255] on input "Tuna Melt £4.99" at bounding box center [780, 256] width 466 height 35
type input "Tuna Melt"
click at [643, 522] on input "number" at bounding box center [726, 528] width 315 height 35
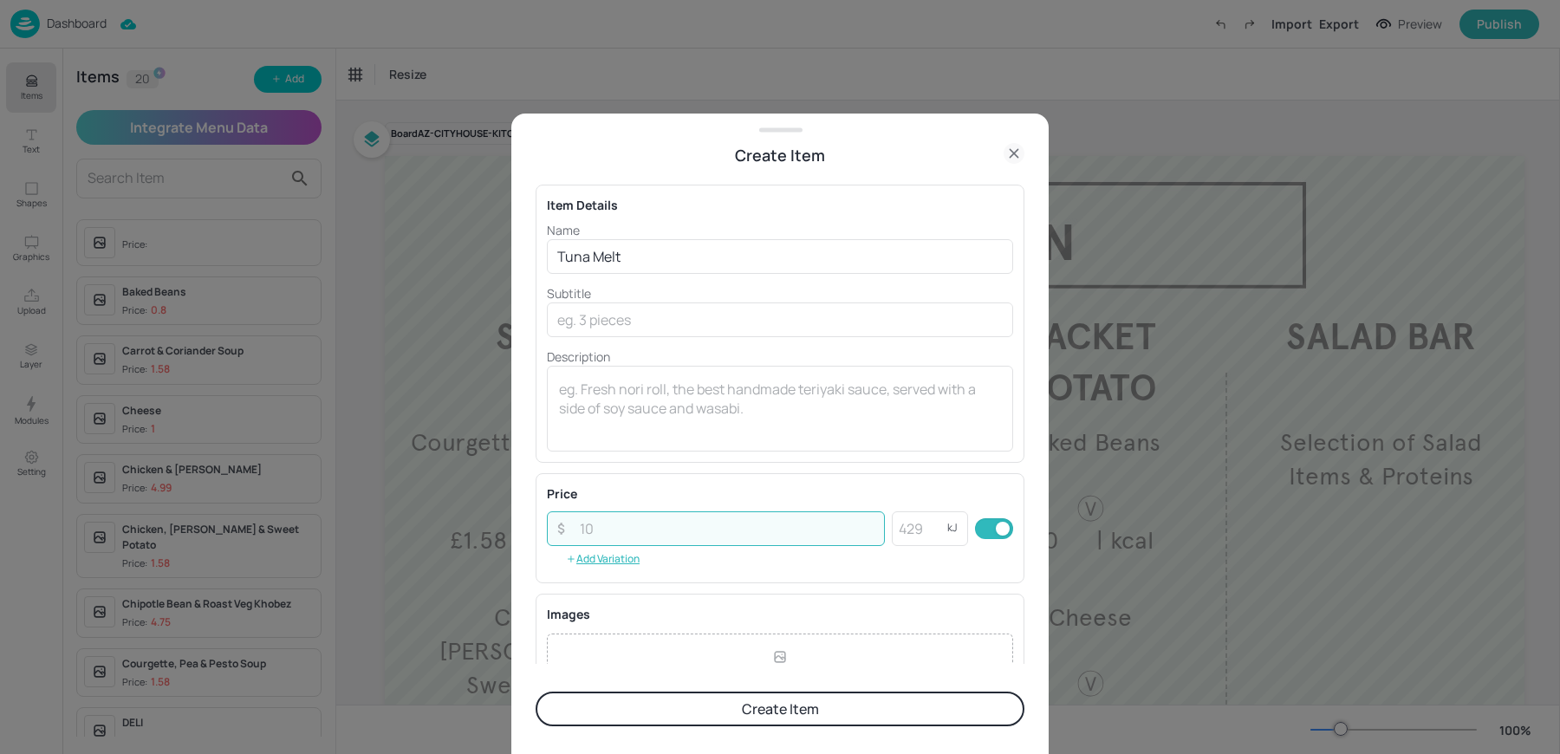
paste input "4.99"
type input "4.99"
click at [601, 433] on textarea at bounding box center [780, 408] width 442 height 57
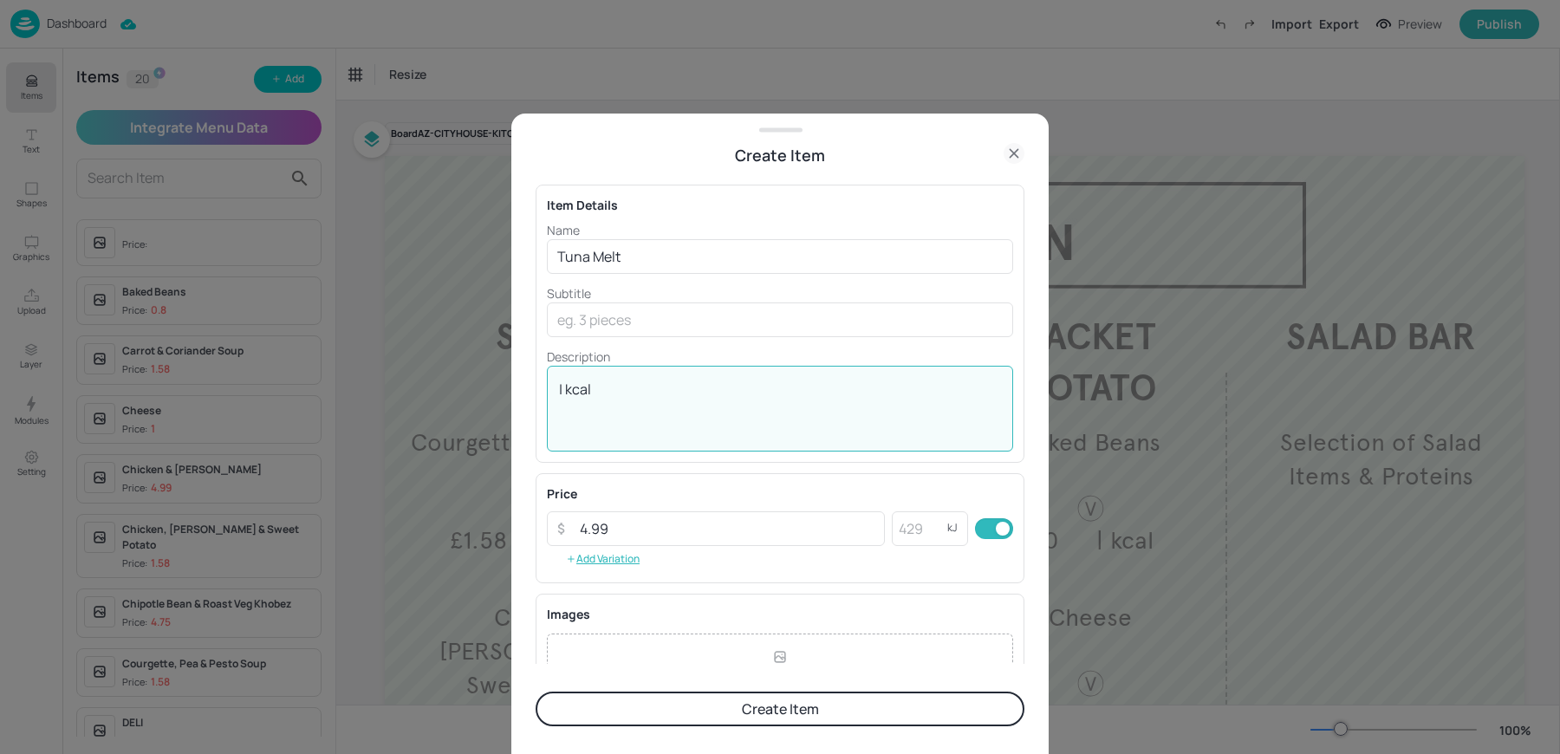
click at [724, 411] on textarea "| kcal" at bounding box center [780, 408] width 442 height 57
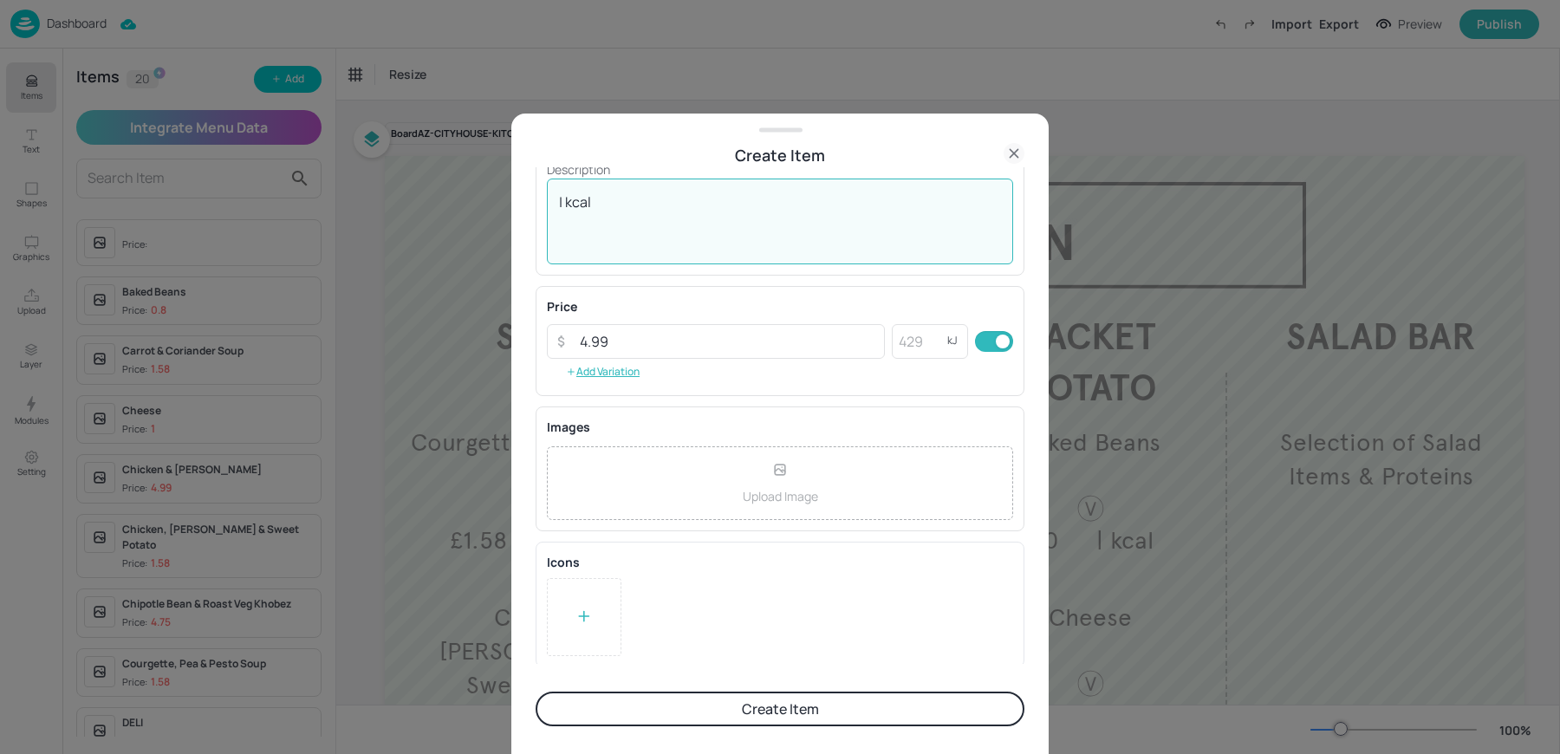
type textarea "| kcal"
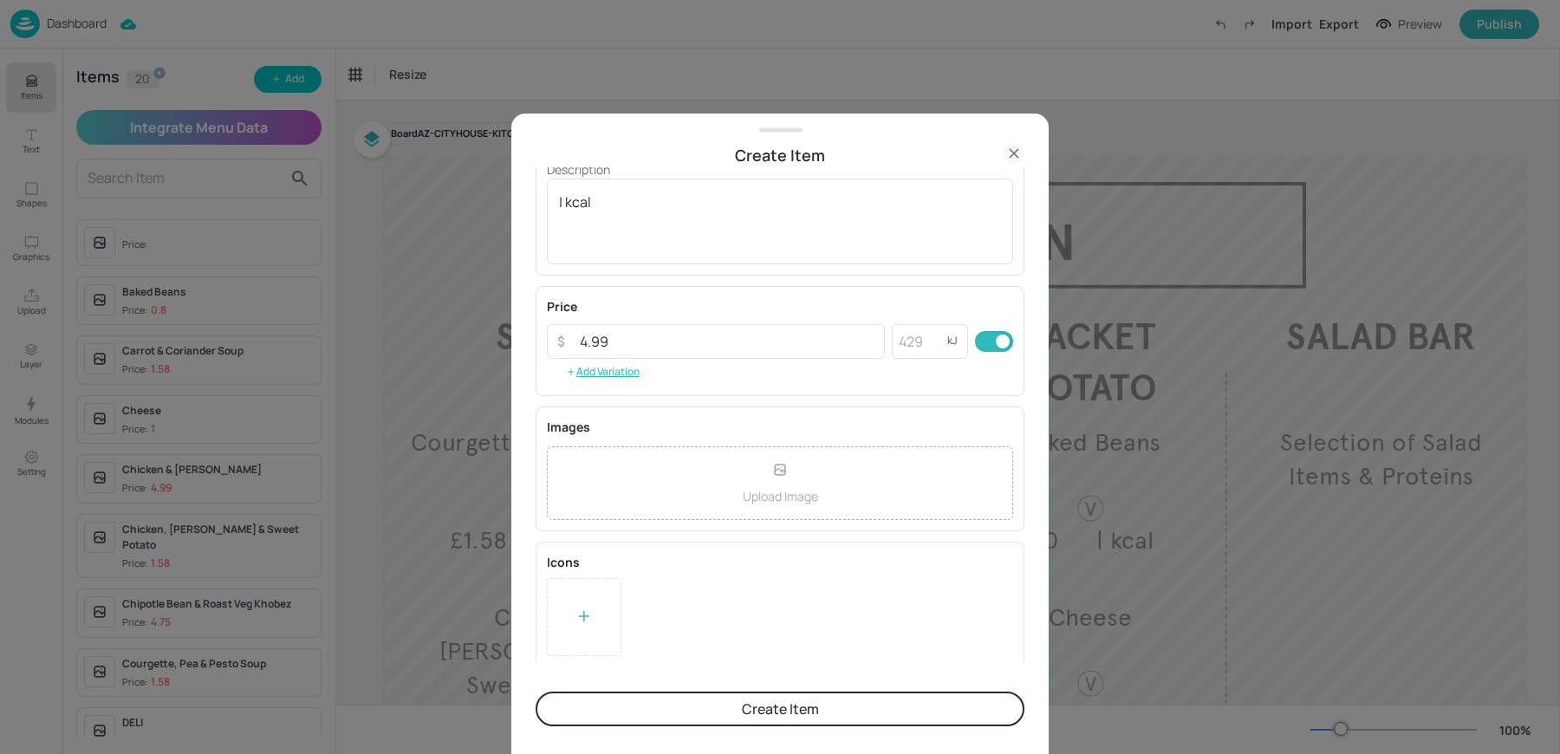
click at [638, 705] on button "Create Item" at bounding box center [780, 709] width 489 height 35
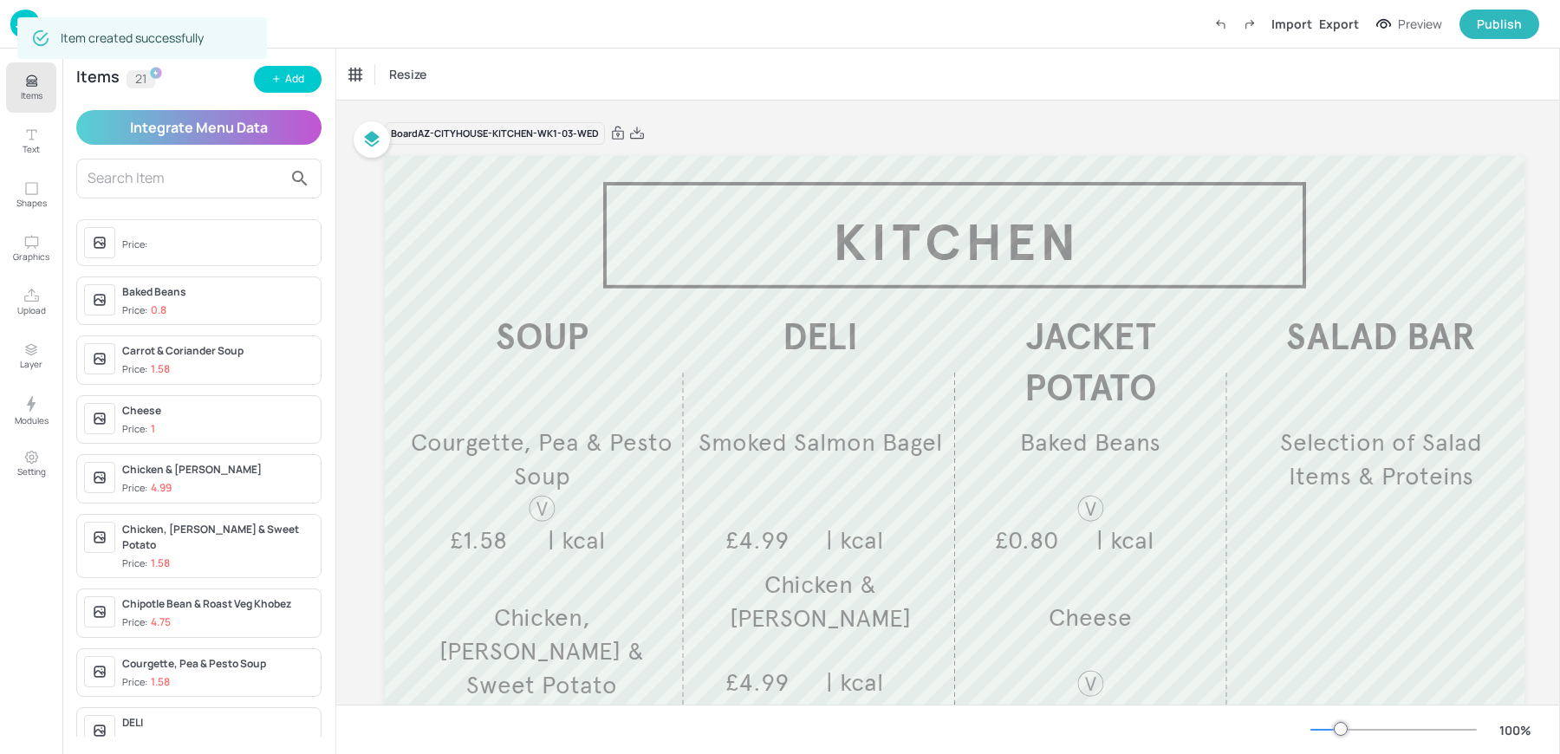
scroll to position [187, 0]
click at [275, 81] on icon "button" at bounding box center [276, 79] width 10 height 10
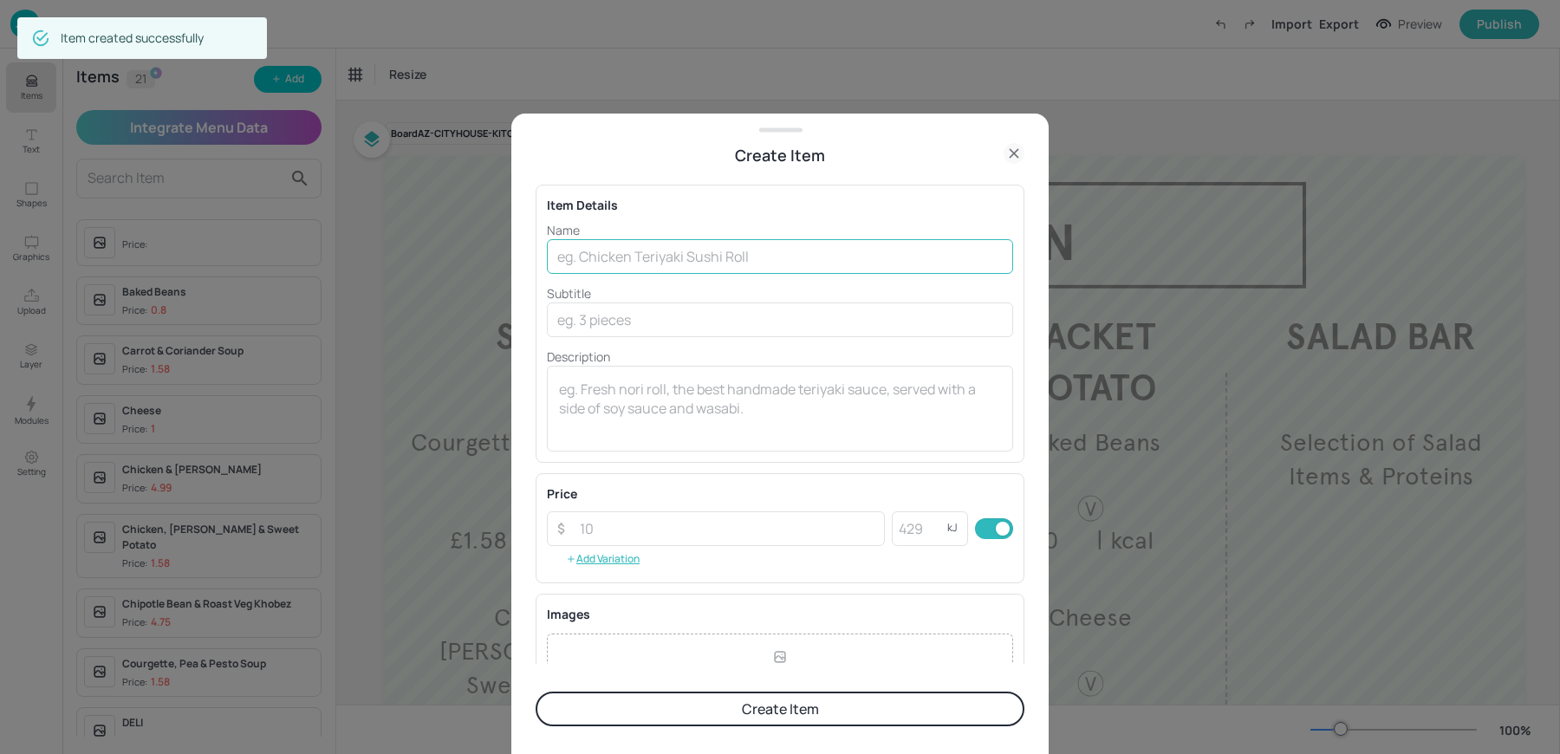
click at [645, 266] on input "text" at bounding box center [780, 256] width 466 height 35
paste input "Fusion Reuben£4.99"
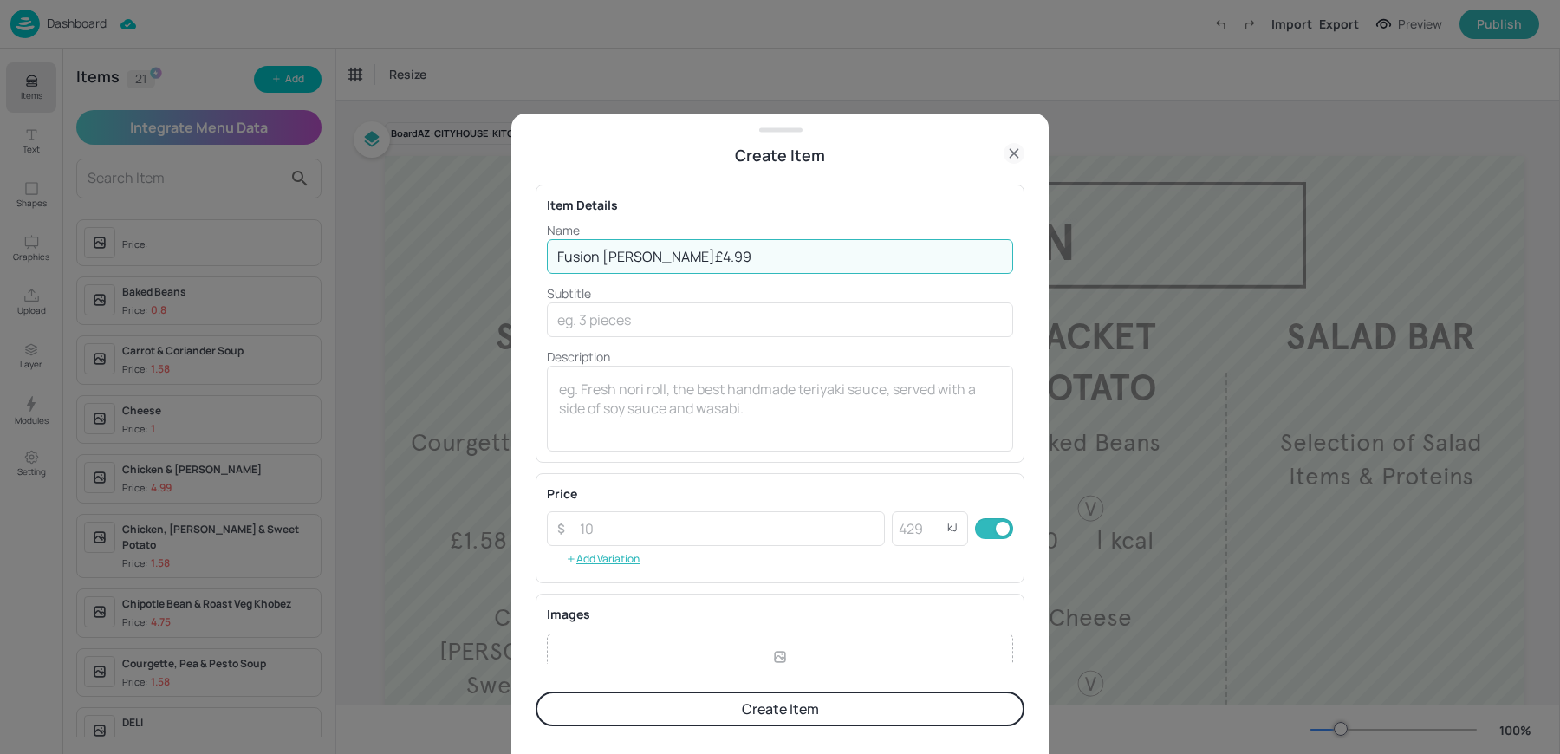
click at [650, 254] on input "Fusion Reuben£4.99" at bounding box center [780, 256] width 466 height 35
type input "Fusion Reuben"
click at [576, 516] on input "number" at bounding box center [726, 528] width 315 height 35
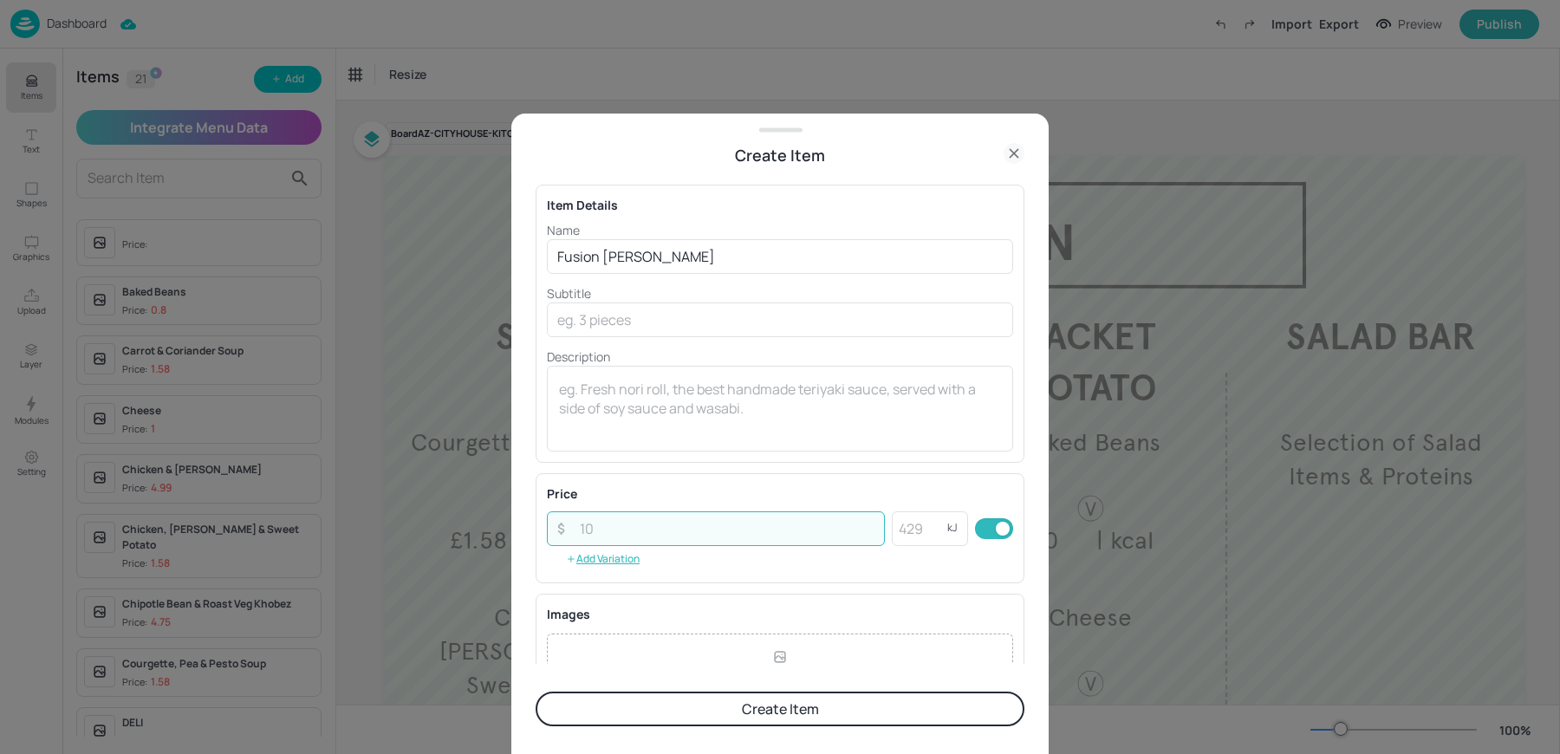
paste input "4.99"
type input "4.99"
click at [622, 408] on textarea at bounding box center [780, 408] width 442 height 57
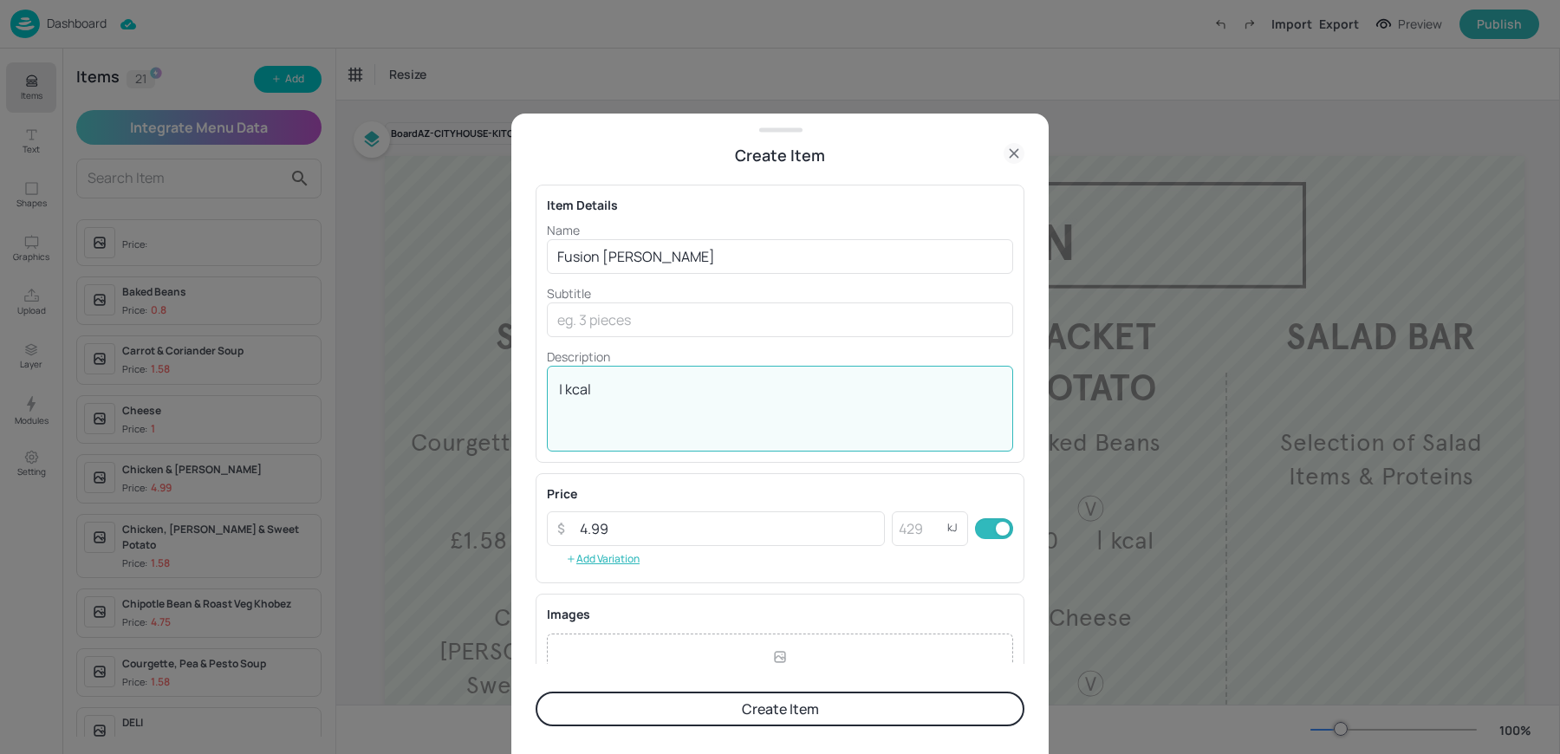
click at [737, 406] on textarea "| kcal" at bounding box center [780, 408] width 442 height 57
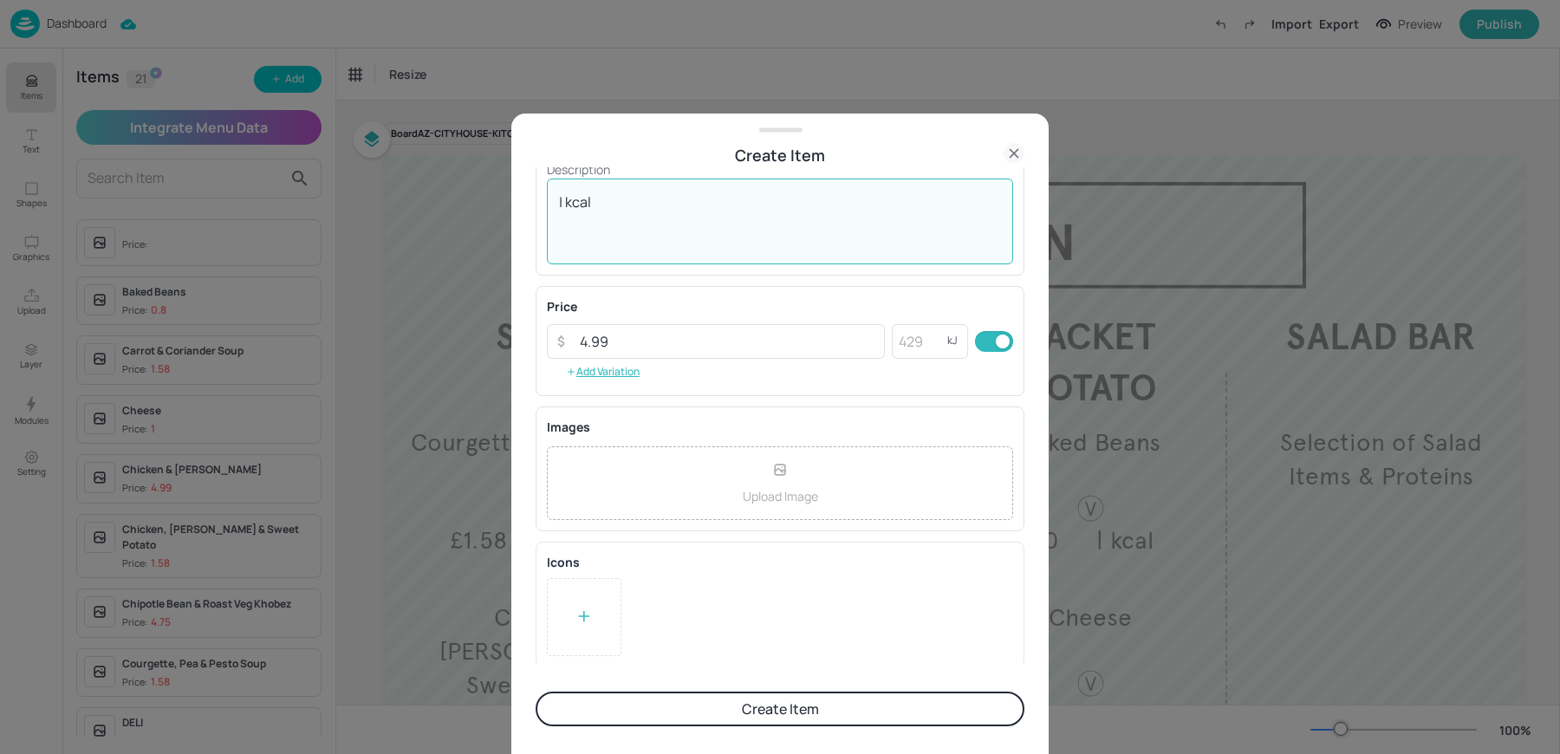
type textarea "| kcal"
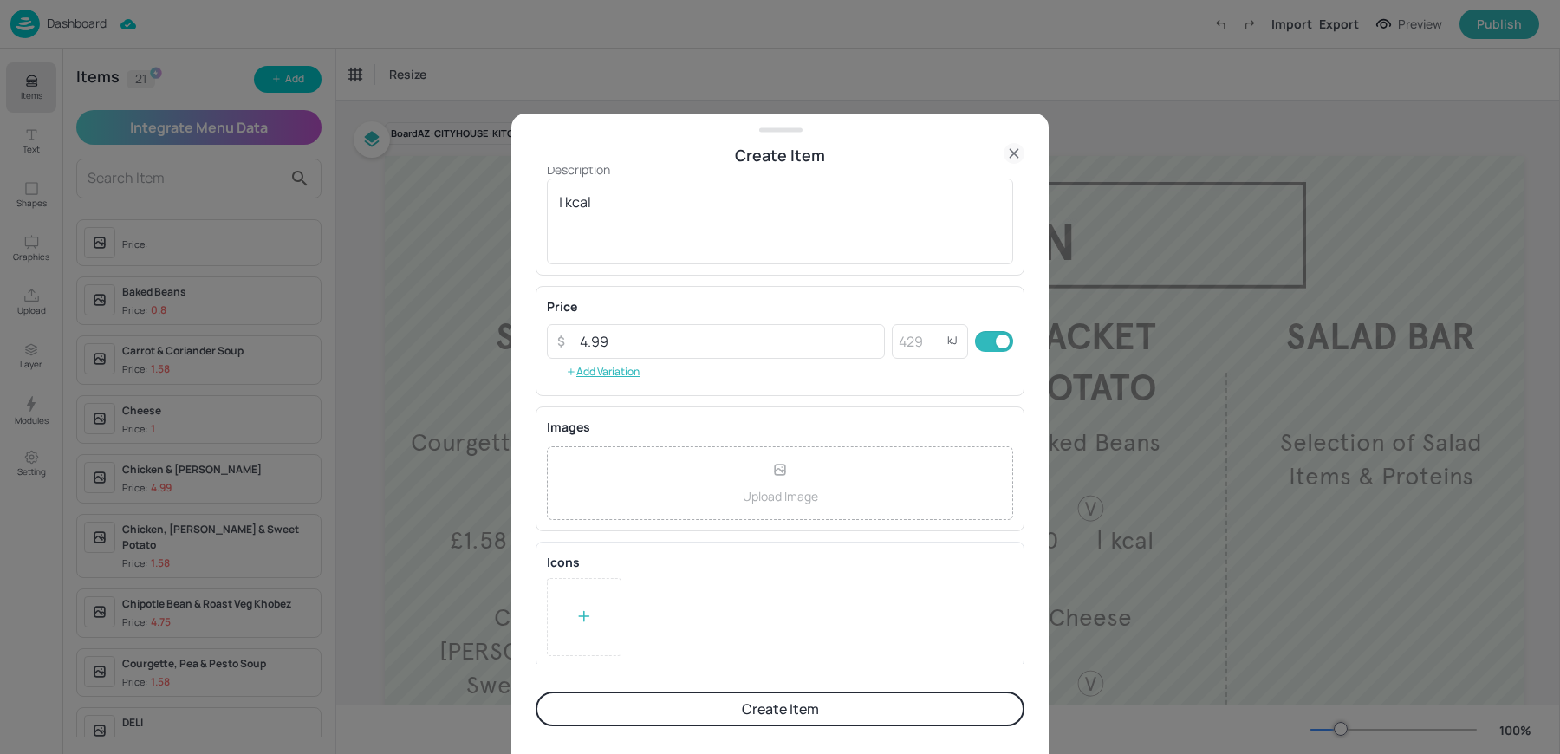
click at [704, 720] on button "Create Item" at bounding box center [780, 709] width 489 height 35
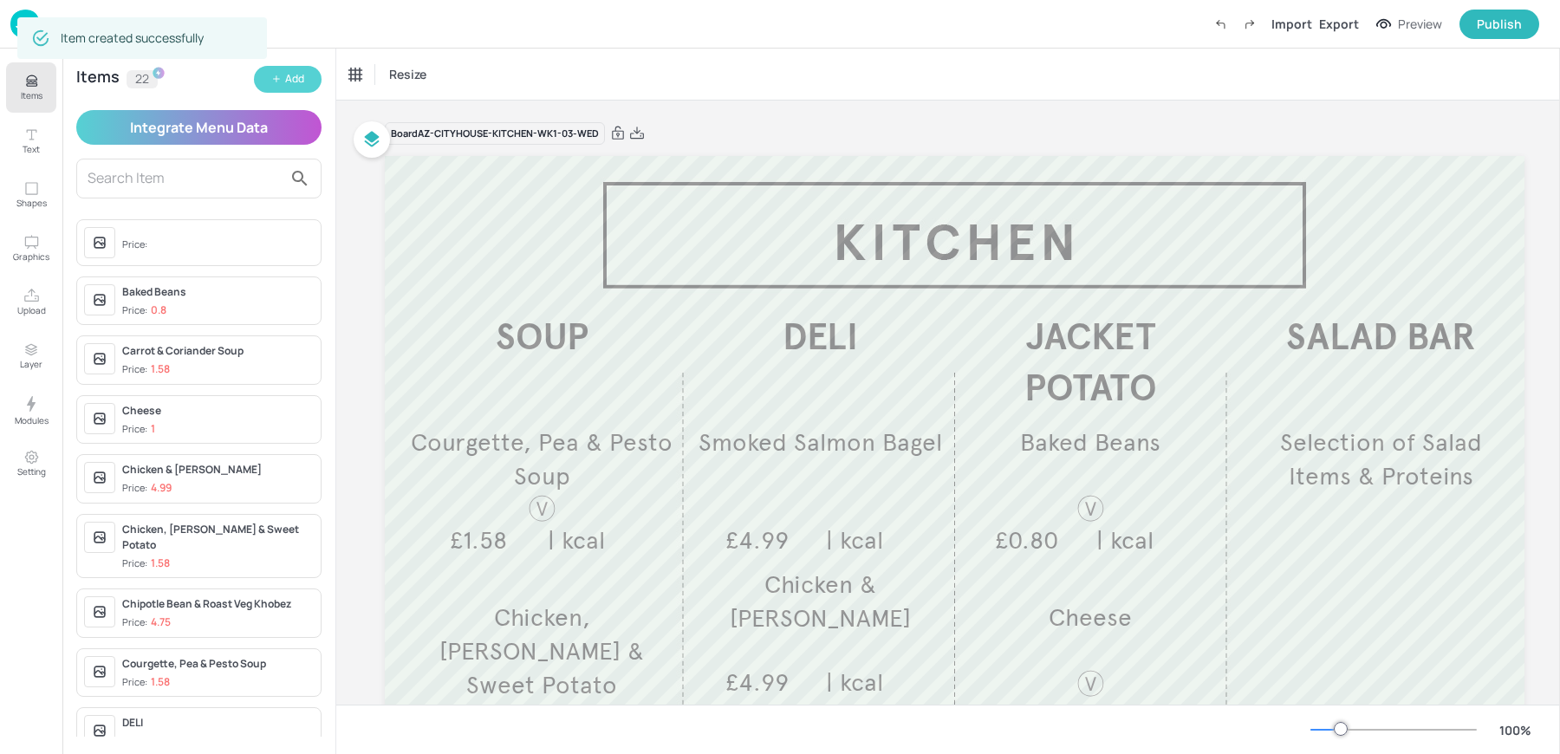
click at [266, 73] on button "Add" at bounding box center [288, 79] width 68 height 27
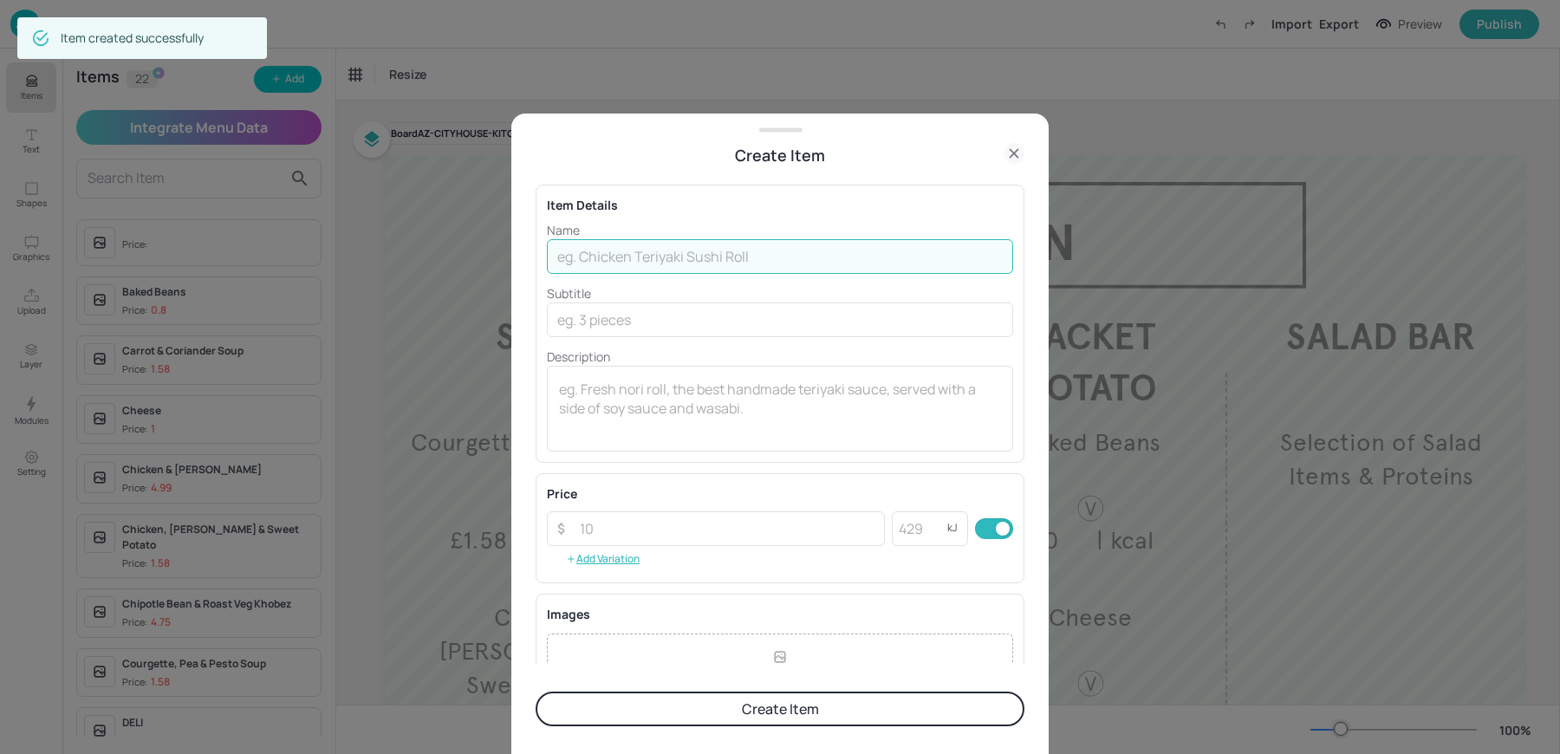
click at [700, 268] on input "text" at bounding box center [780, 256] width 466 height 35
paste input "Lebanese Halloumi £4.75"
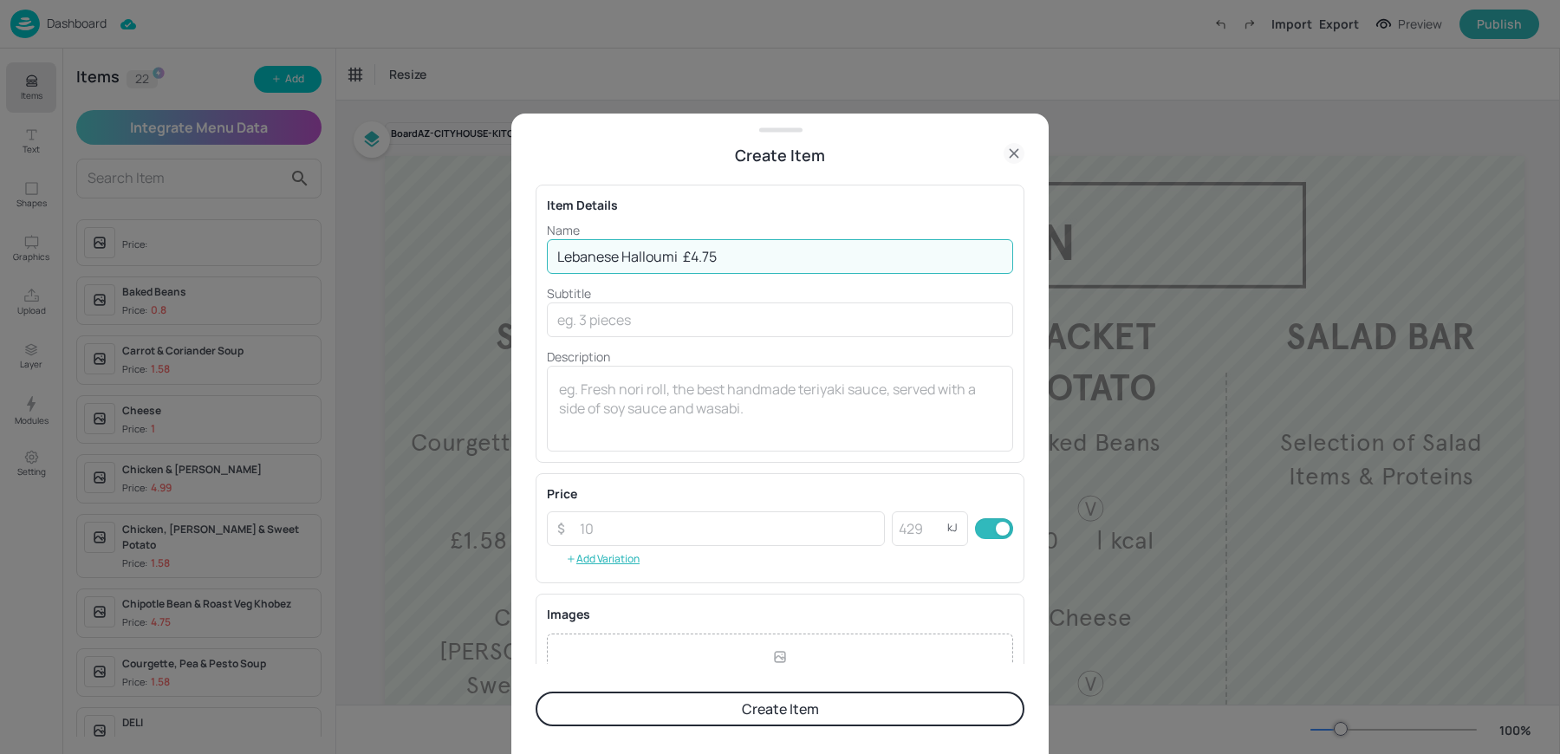
click at [683, 255] on input "Lebanese Halloumi £4.75" at bounding box center [780, 256] width 466 height 35
type input "Lebanese Halloumi"
click at [602, 518] on input "number" at bounding box center [726, 528] width 315 height 35
paste input "4.75"
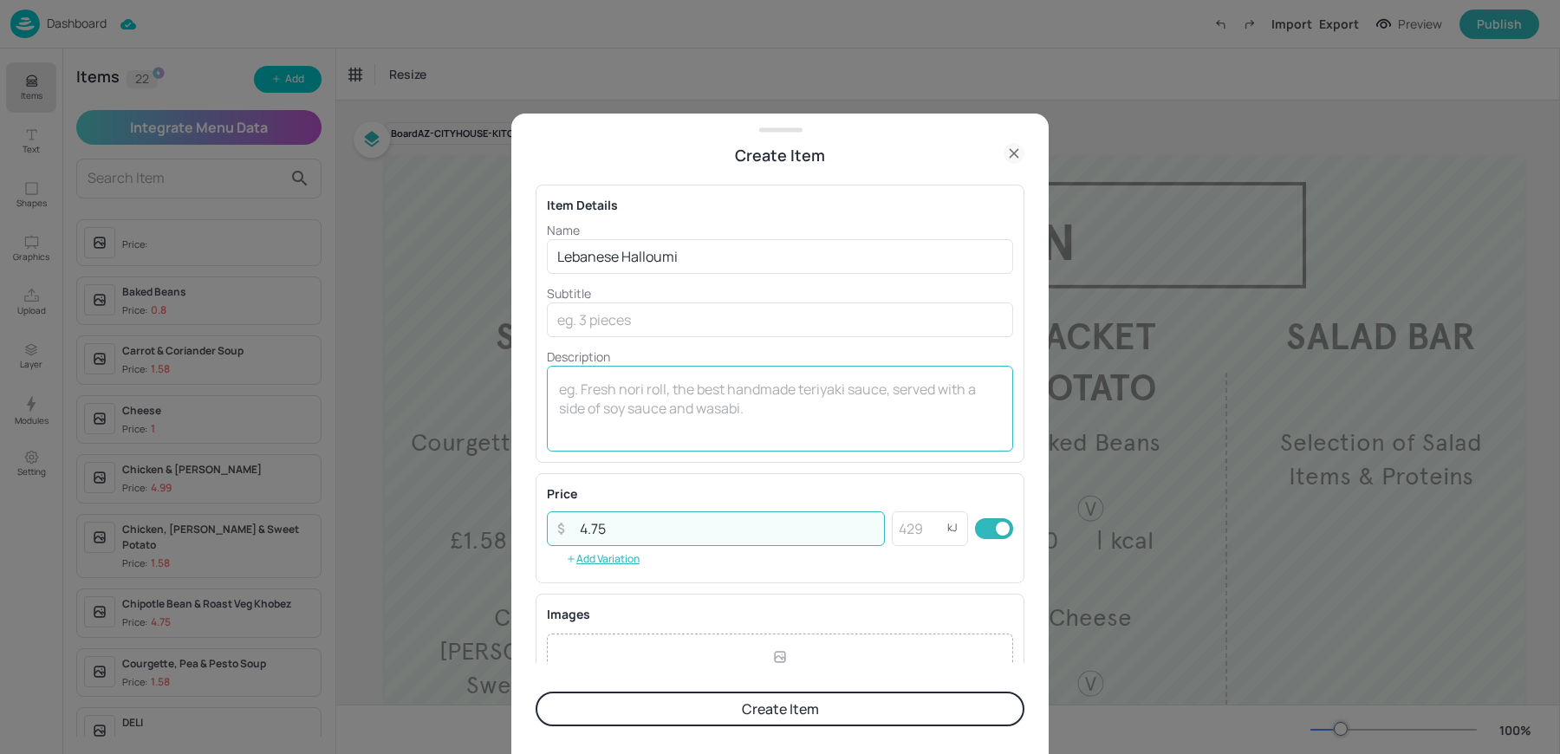
type input "4.75"
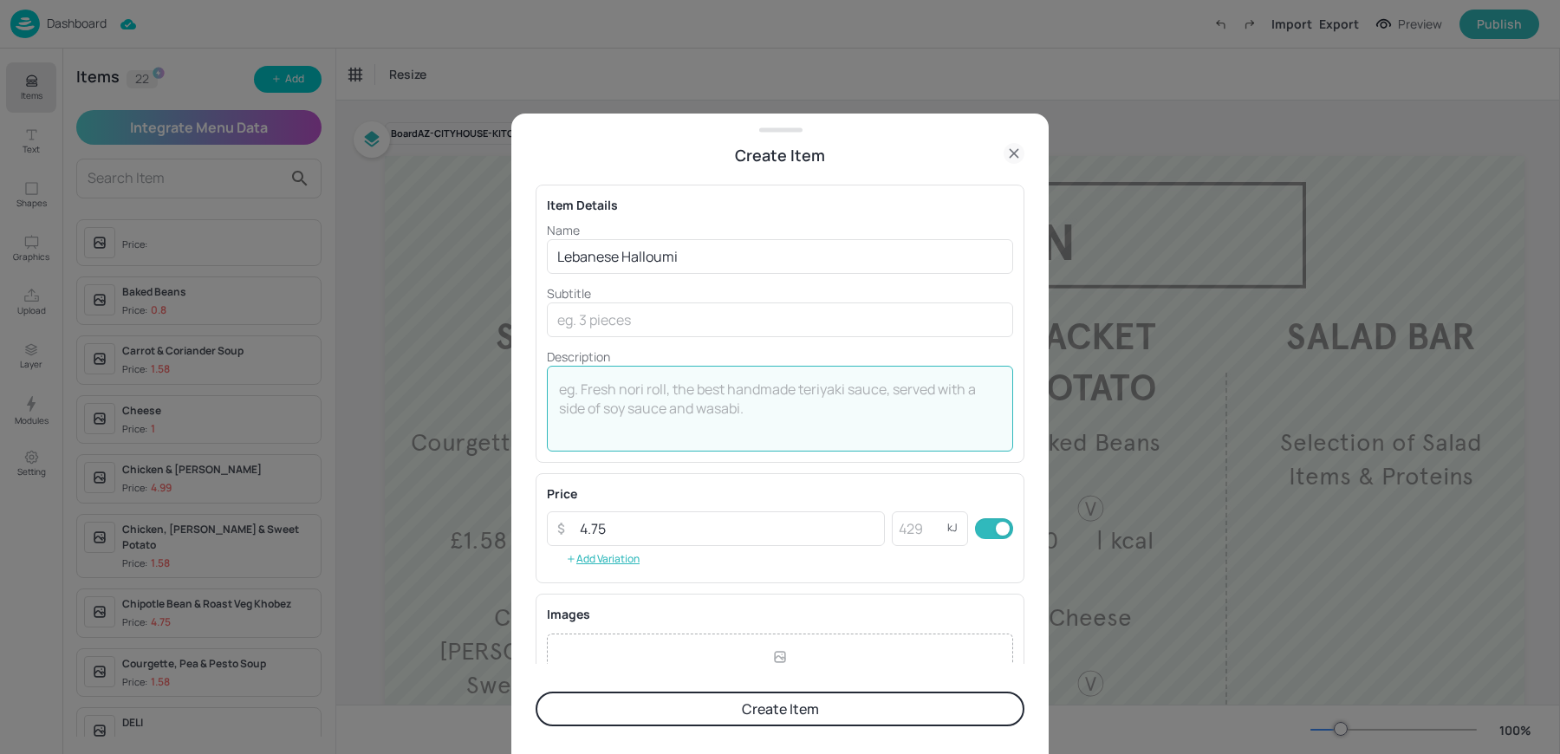
click at [588, 428] on textarea at bounding box center [780, 408] width 442 height 57
type textarea "\"
type textarea "| kcal"
click at [741, 439] on div "| kcal x ​" at bounding box center [780, 409] width 466 height 86
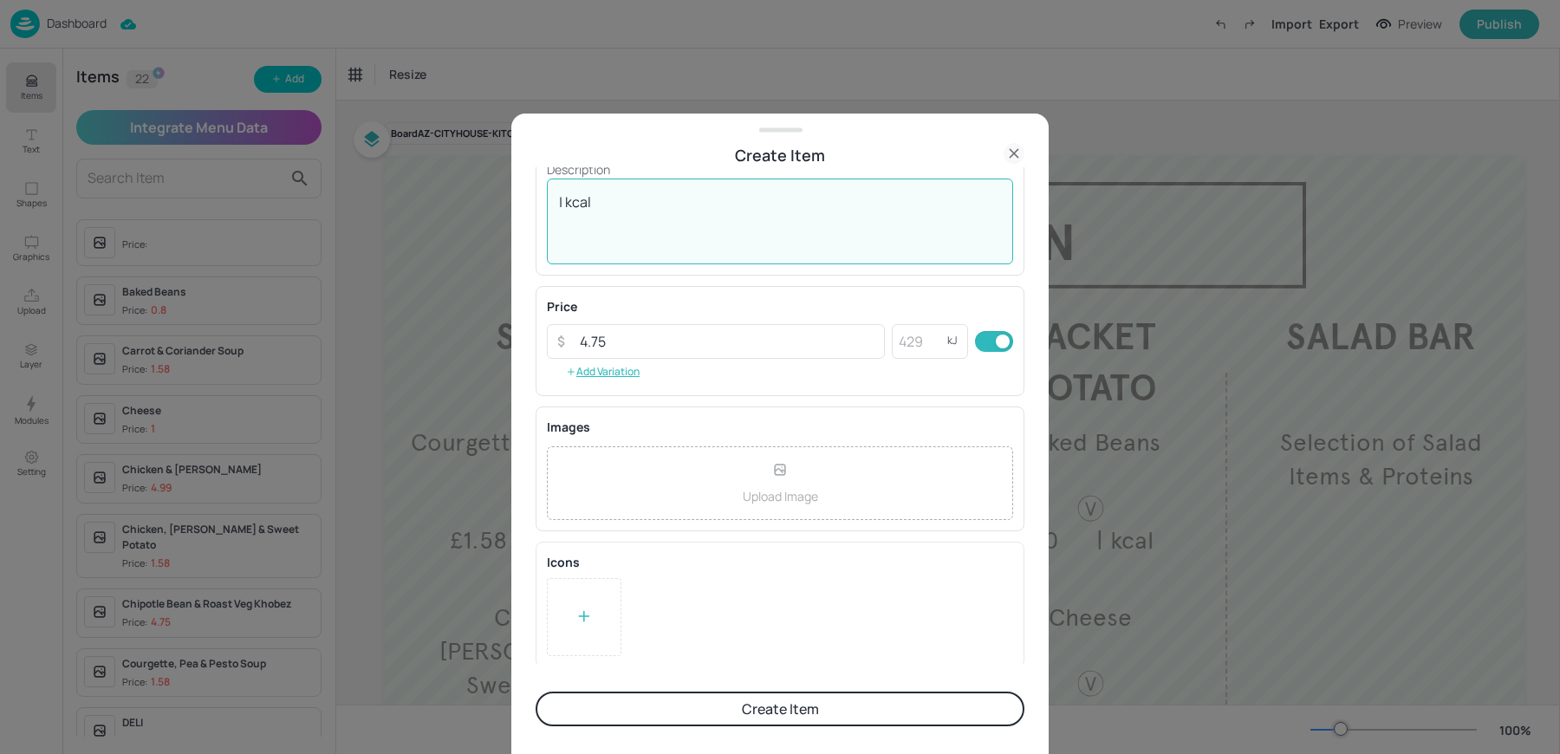
click at [582, 618] on icon at bounding box center [583, 615] width 17 height 17
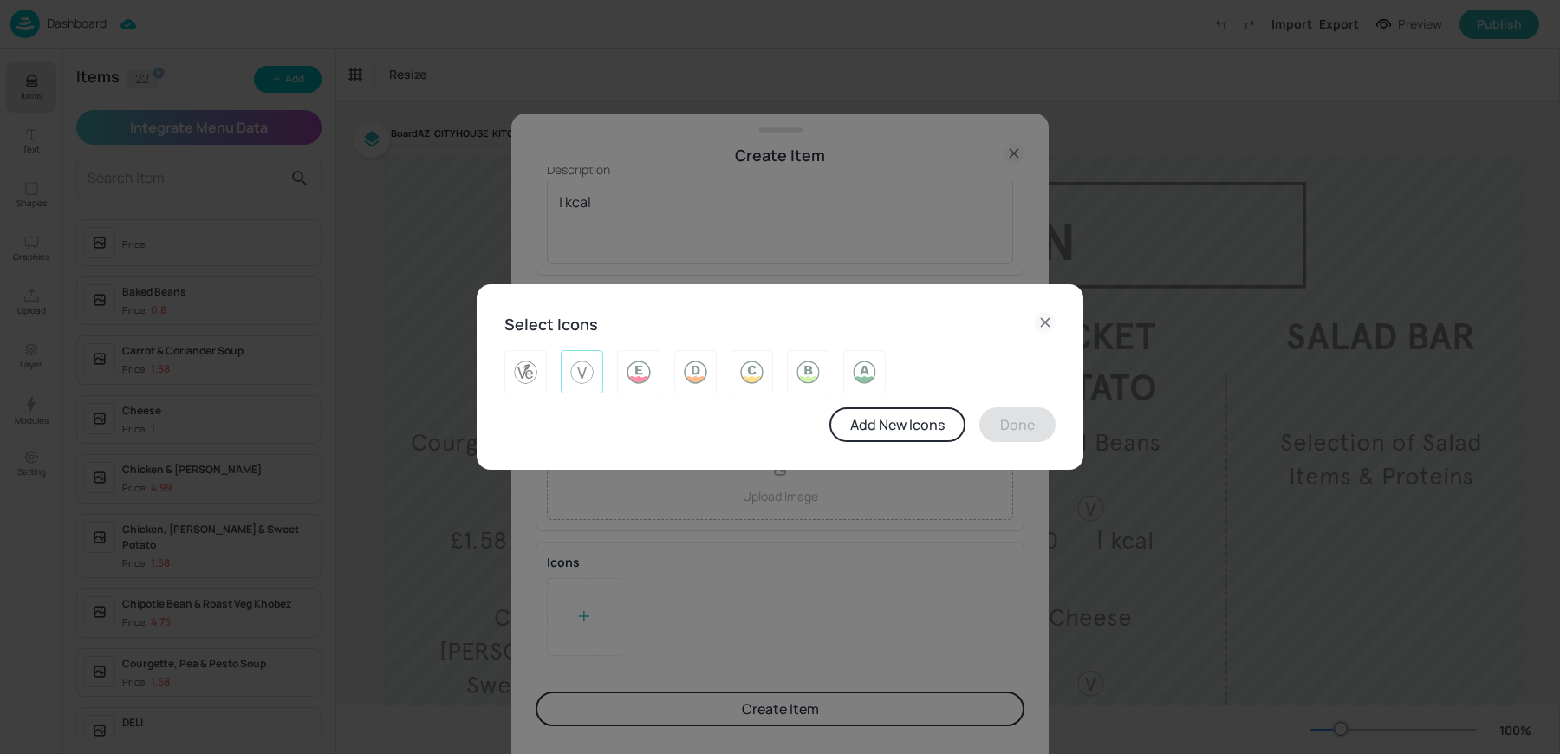
click at [586, 387] on div at bounding box center [582, 371] width 42 height 43
click at [1037, 429] on button "Done" at bounding box center [1017, 424] width 76 height 35
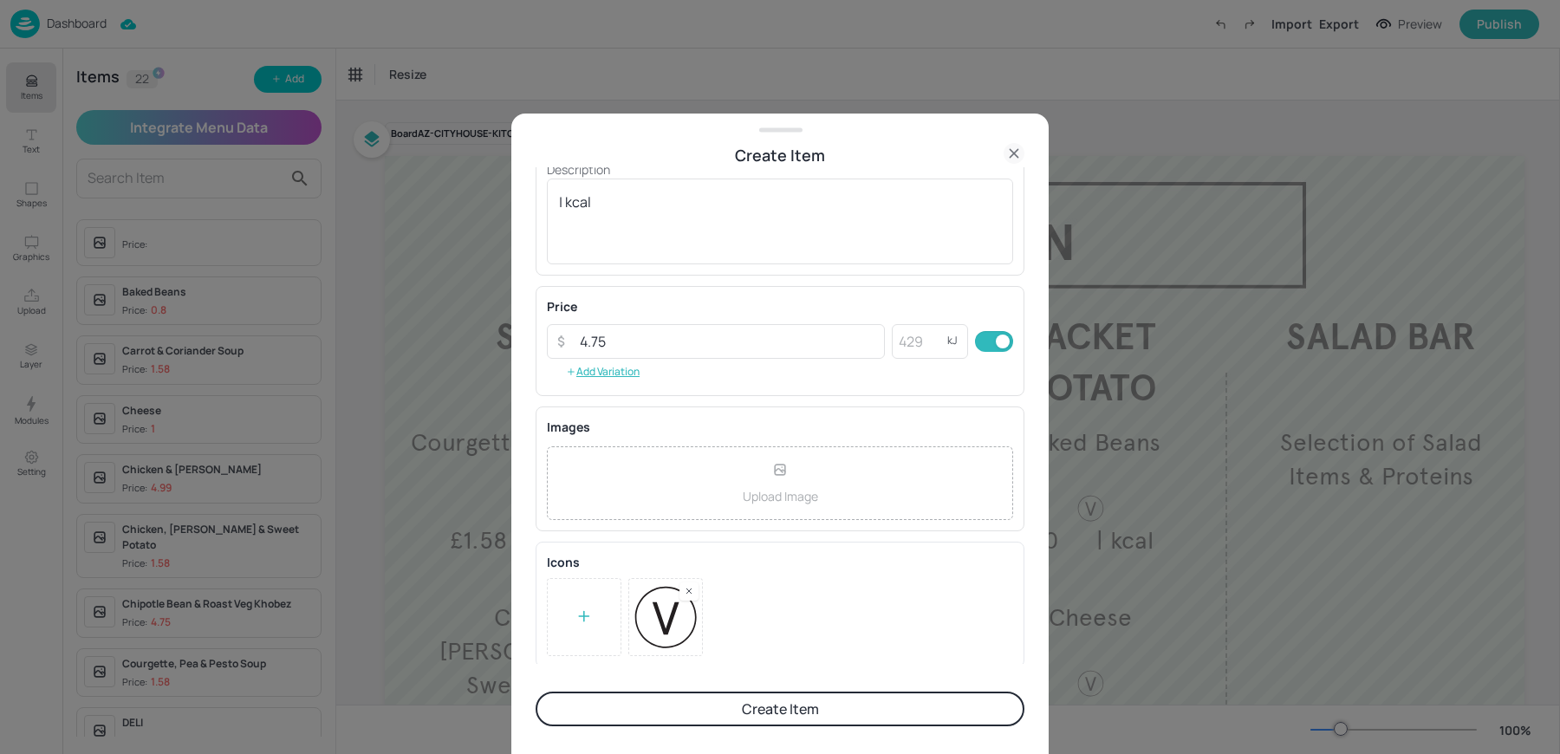
click at [707, 726] on form "Item Details Name Lebanese Halloumi ​ Subtitle ​ Description | kcal x ​ Price ​…" at bounding box center [780, 461] width 489 height 588
click at [687, 718] on button "Create Item" at bounding box center [780, 709] width 489 height 35
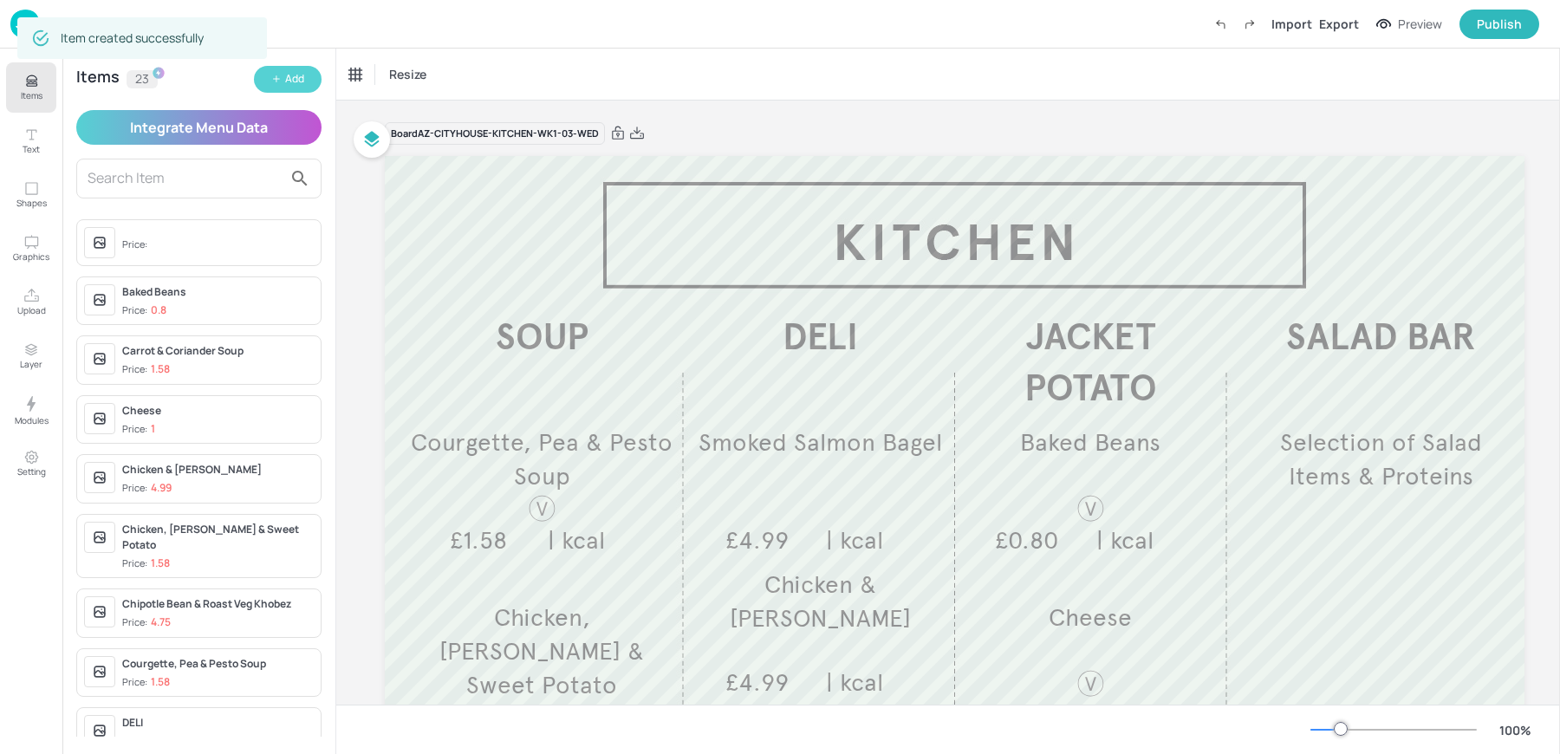
click at [279, 79] on icon "button" at bounding box center [277, 79] width 6 height 0
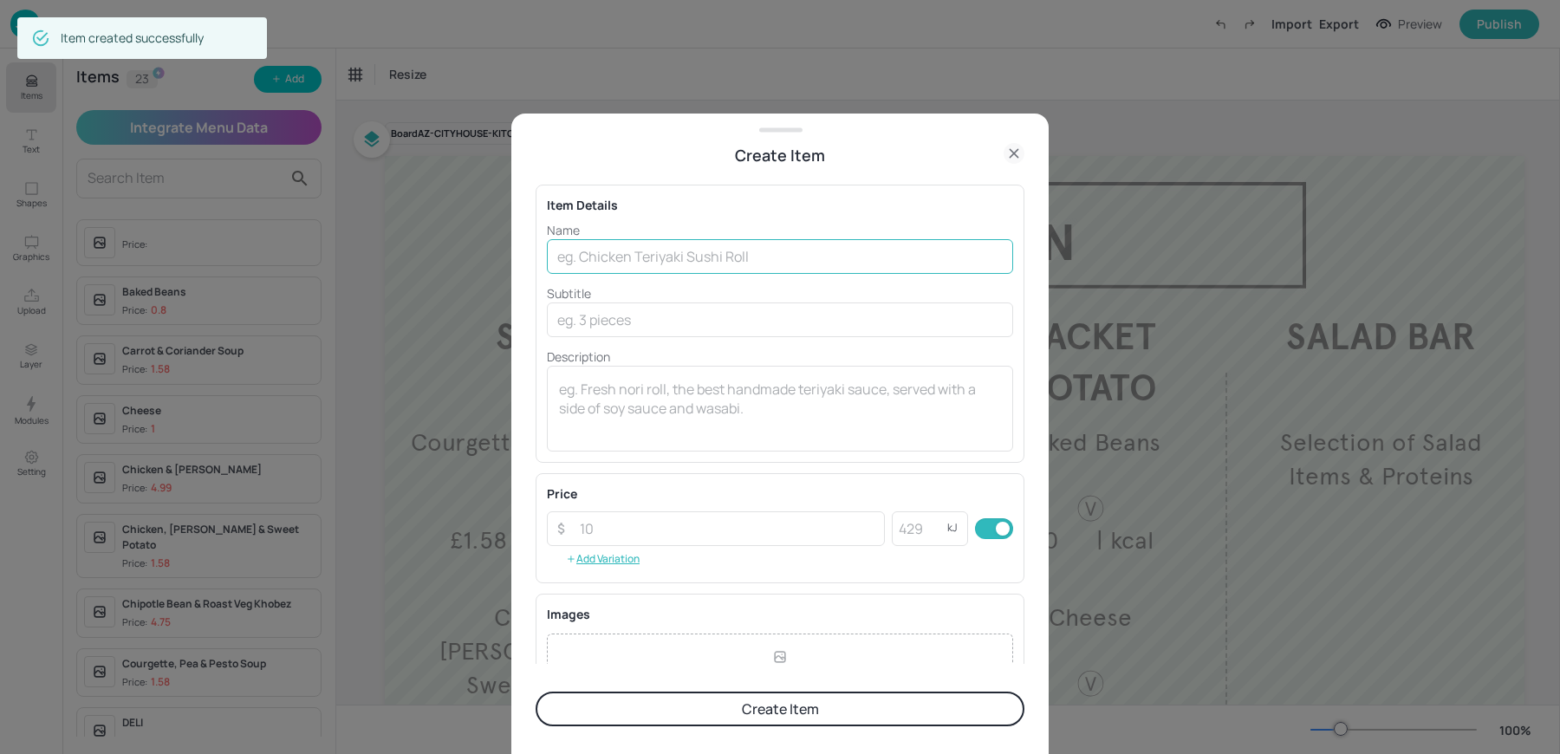
click at [689, 253] on input "text" at bounding box center [780, 256] width 466 height 35
paste input "Beef Chilli Corn Carne £1.00"
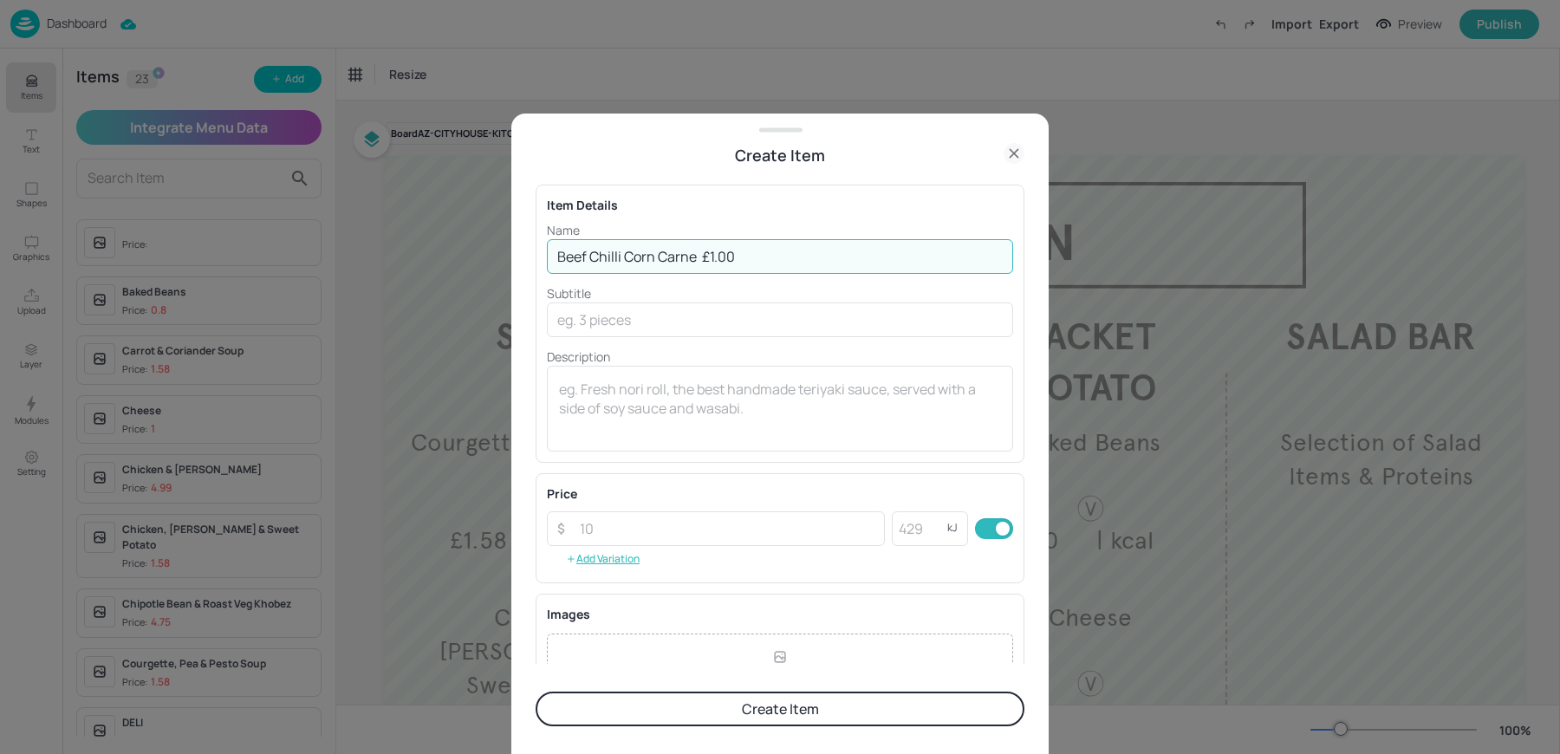
click at [704, 255] on input "Beef Chilli Corn Carne £1.00" at bounding box center [780, 256] width 466 height 35
type input "Beef Chilli Corn Carne"
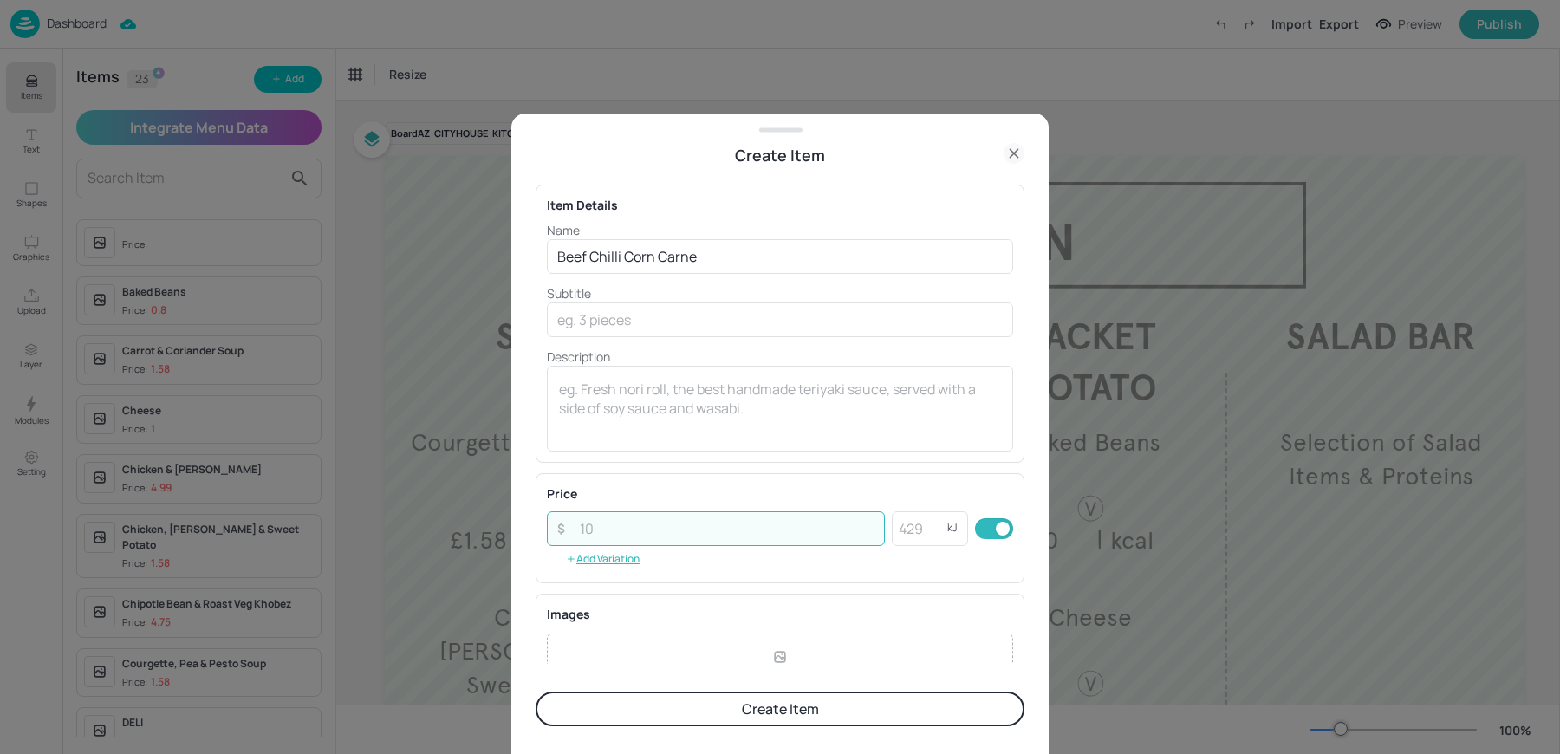
click at [603, 530] on input "number" at bounding box center [726, 528] width 315 height 35
paste input "1.00"
type input "1.00"
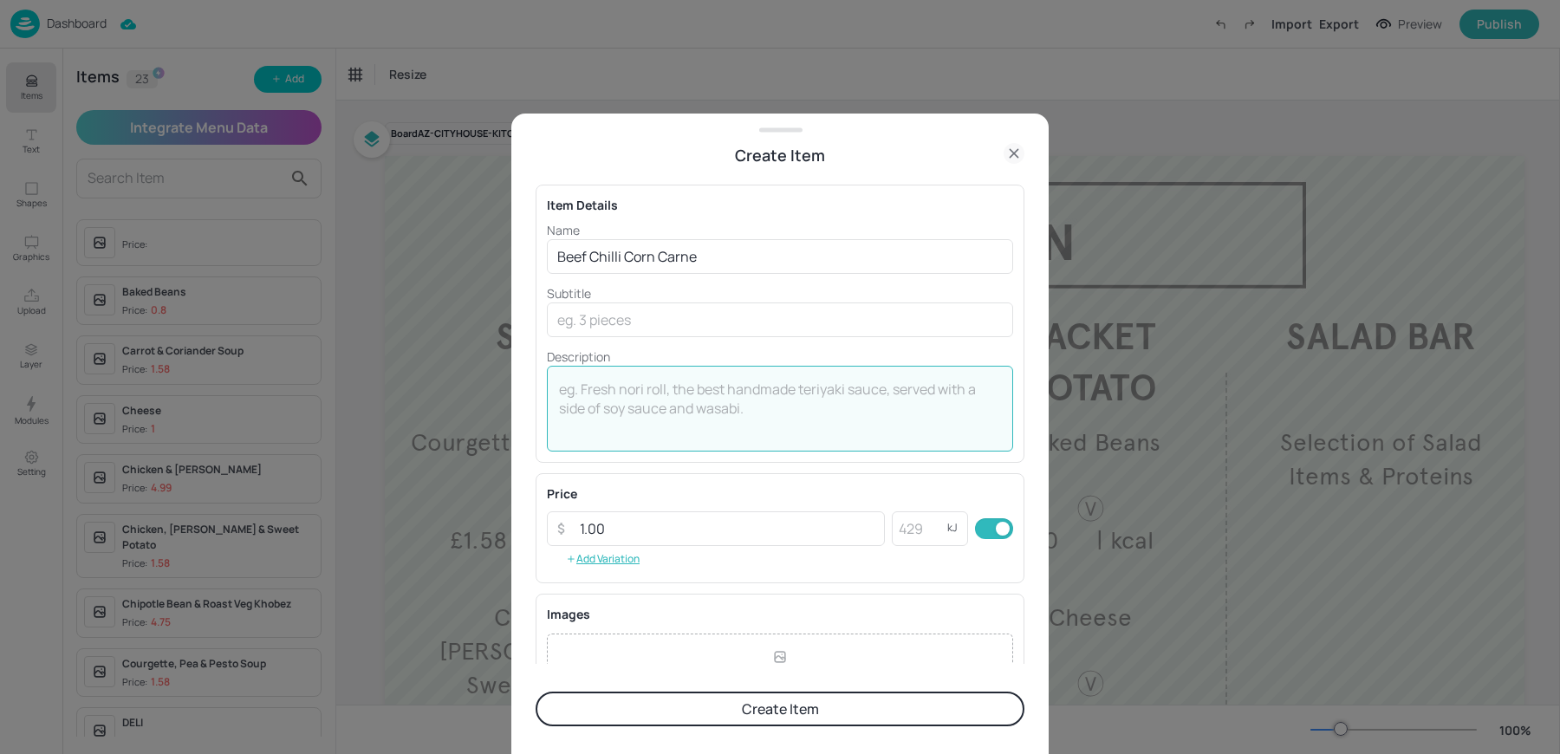
click at [601, 431] on textarea at bounding box center [780, 408] width 442 height 57
type textarea """
type textarea "| kcal"
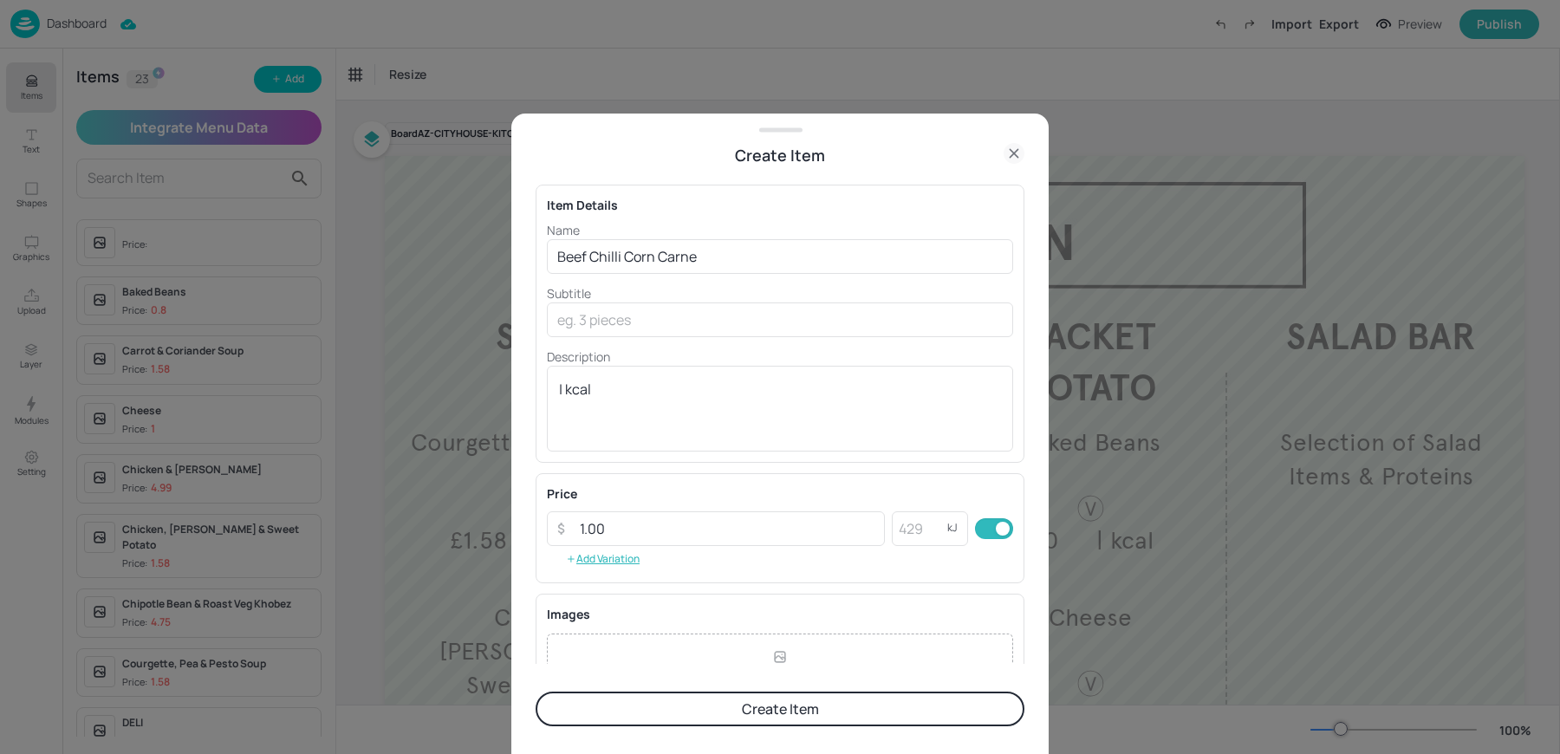
click at [628, 717] on button "Create Item" at bounding box center [780, 709] width 489 height 35
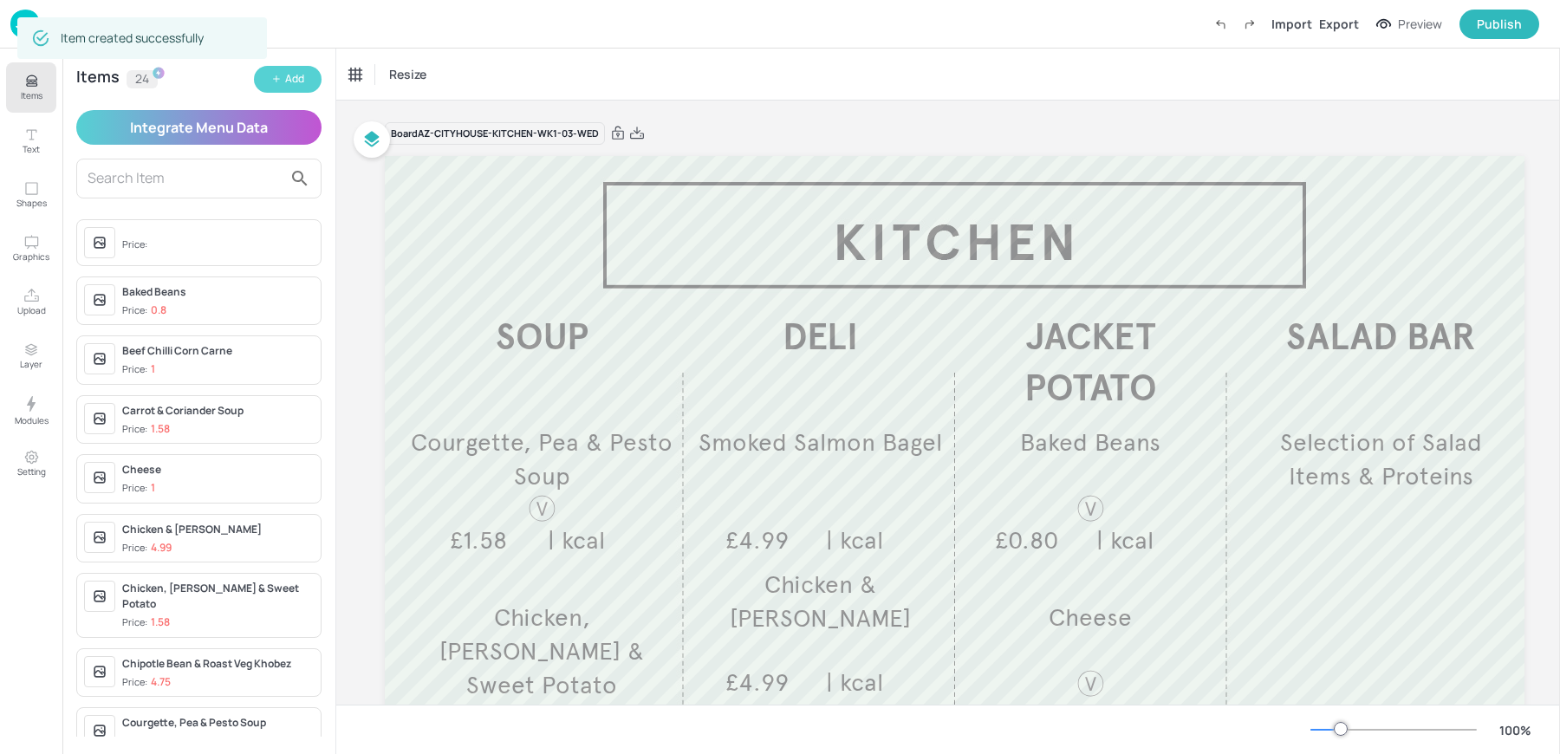
click at [282, 80] on button "Add" at bounding box center [288, 79] width 68 height 27
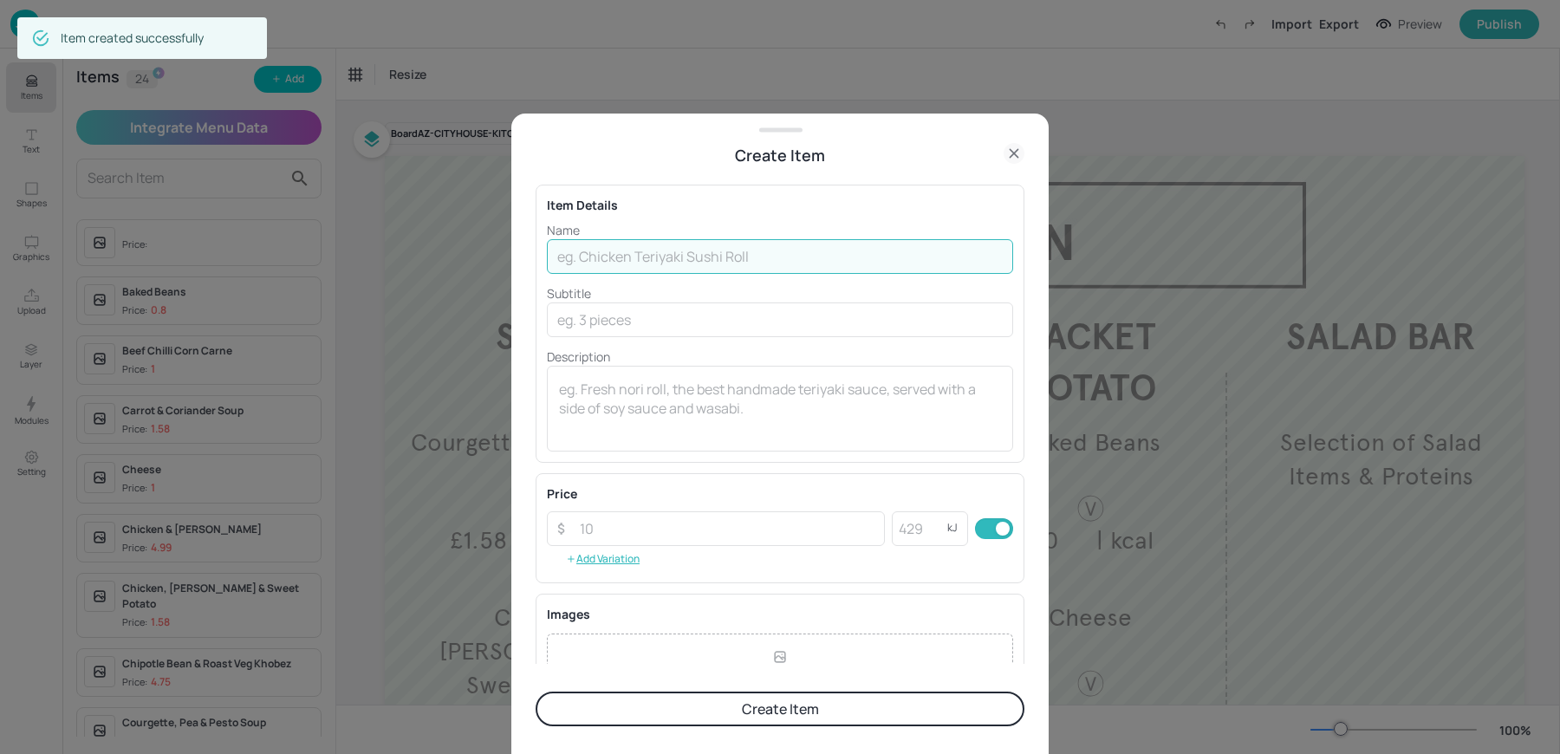
click at [691, 249] on input "text" at bounding box center [780, 256] width 466 height 35
paste input "Chicken Tikka £1.00"
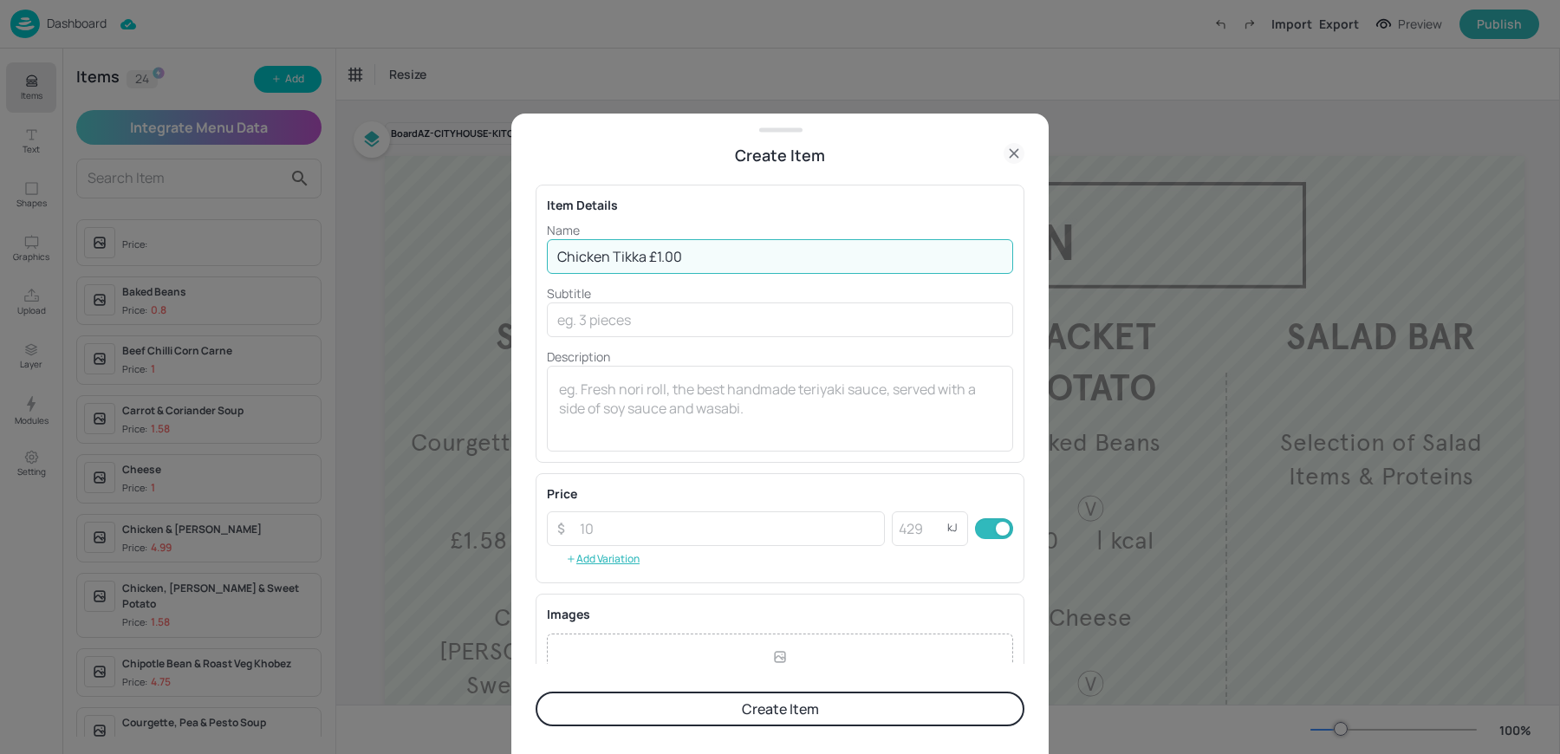
click at [649, 255] on input "Chicken Tikka £1.00" at bounding box center [780, 256] width 466 height 35
type input "Chicken Tikka"
click at [614, 536] on input "number" at bounding box center [726, 528] width 315 height 35
paste input "1.00"
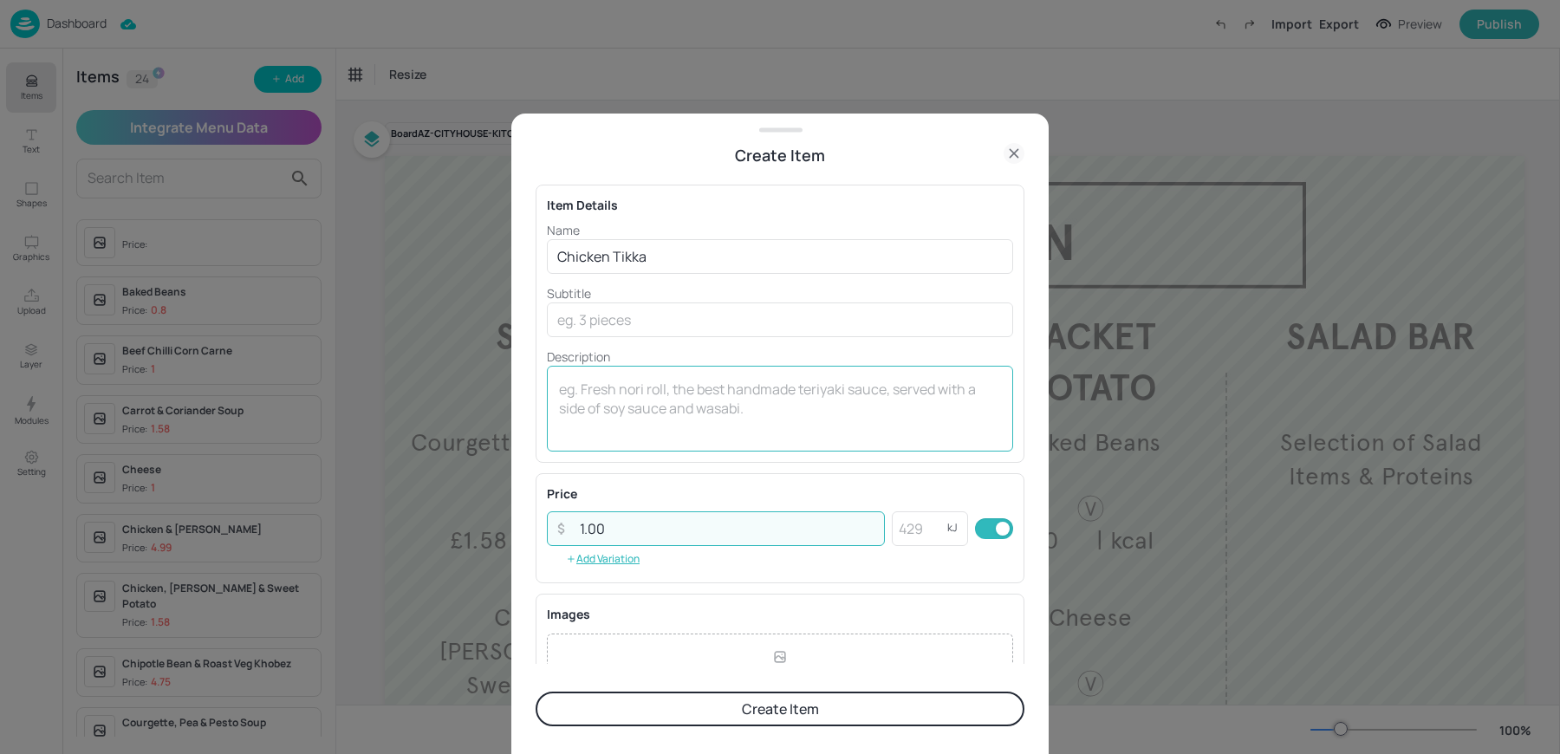
type input "1.00"
click at [586, 410] on textarea at bounding box center [780, 408] width 442 height 57
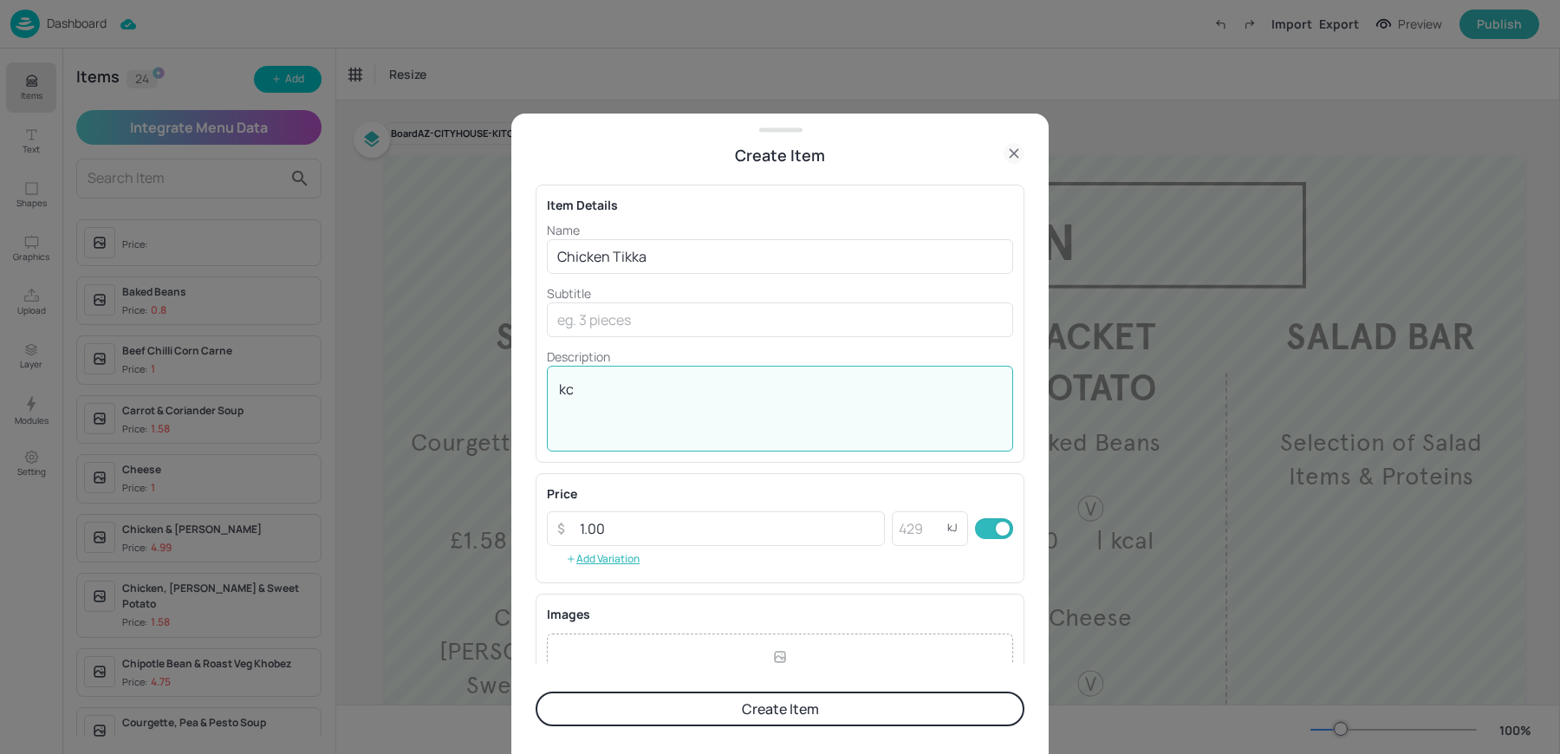
type textarea "k"
click at [676, 387] on textarea "| kcal" at bounding box center [780, 408] width 442 height 57
type textarea "| kcal"
click at [675, 711] on button "Create Item" at bounding box center [780, 709] width 489 height 35
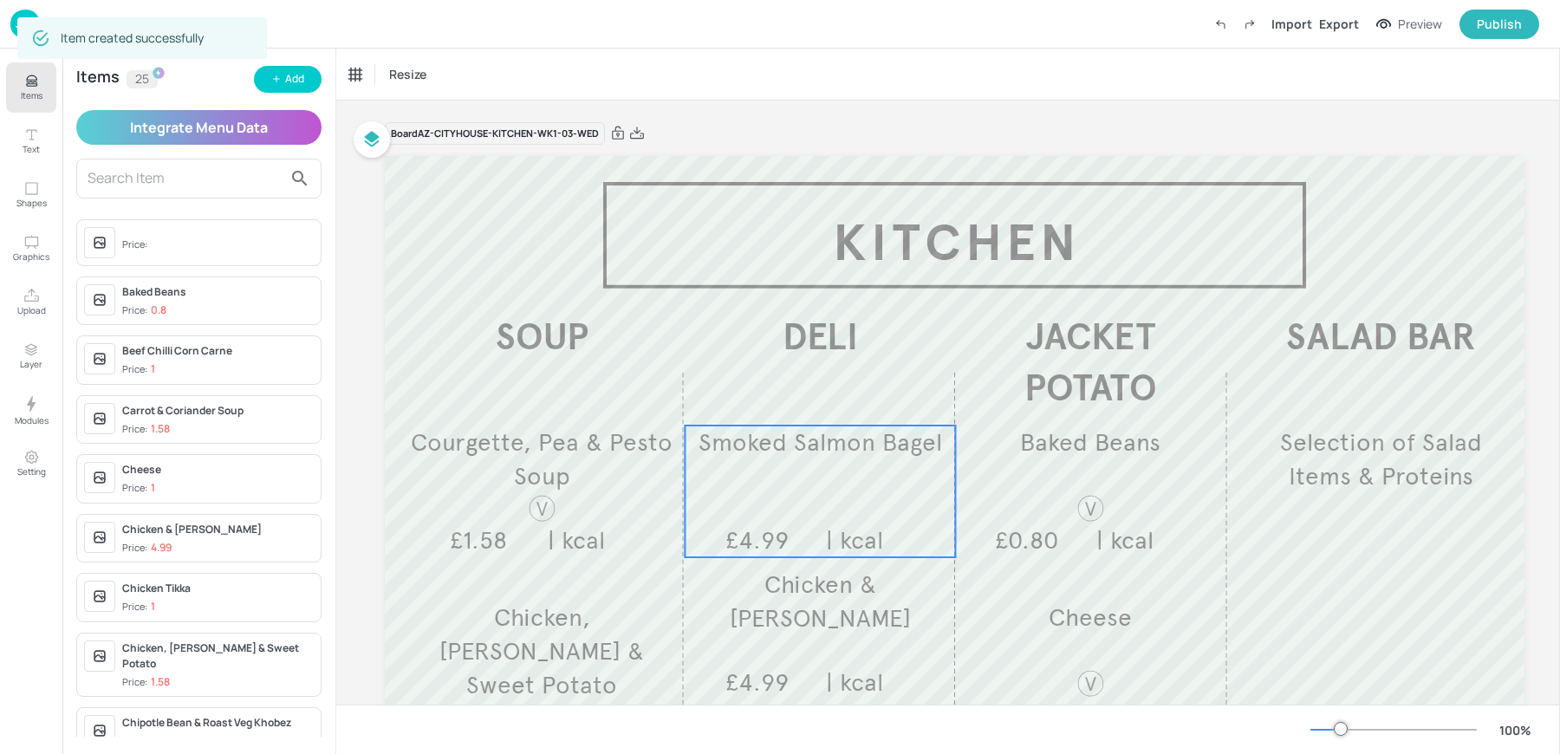
click at [863, 500] on div "Smoked Salmon Bagel £4.99 | kcal" at bounding box center [820, 492] width 270 height 132
click at [399, 75] on div "Smoked Salmon Bagel" at bounding box center [403, 75] width 108 height 16
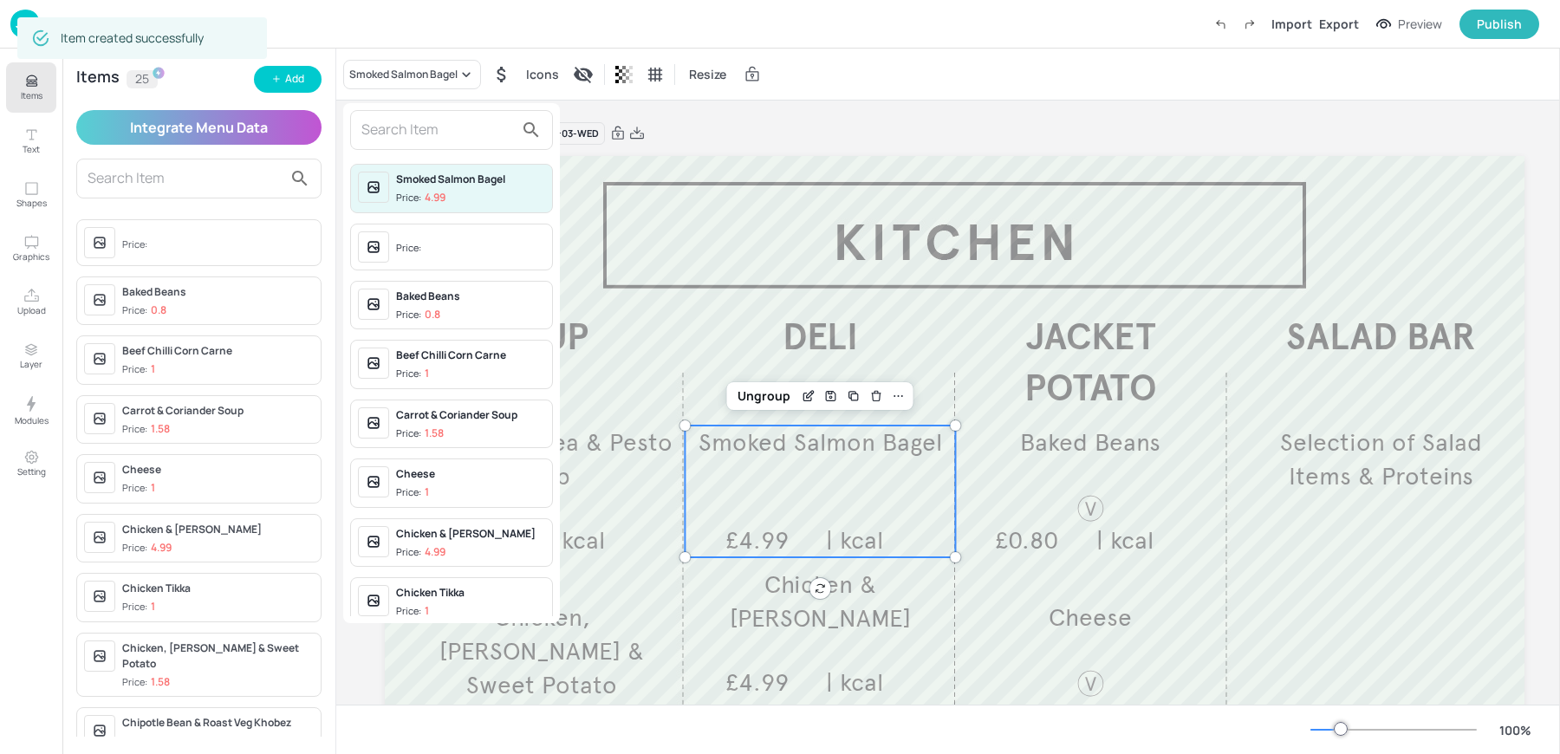
click at [415, 133] on input "text" at bounding box center [437, 130] width 153 height 28
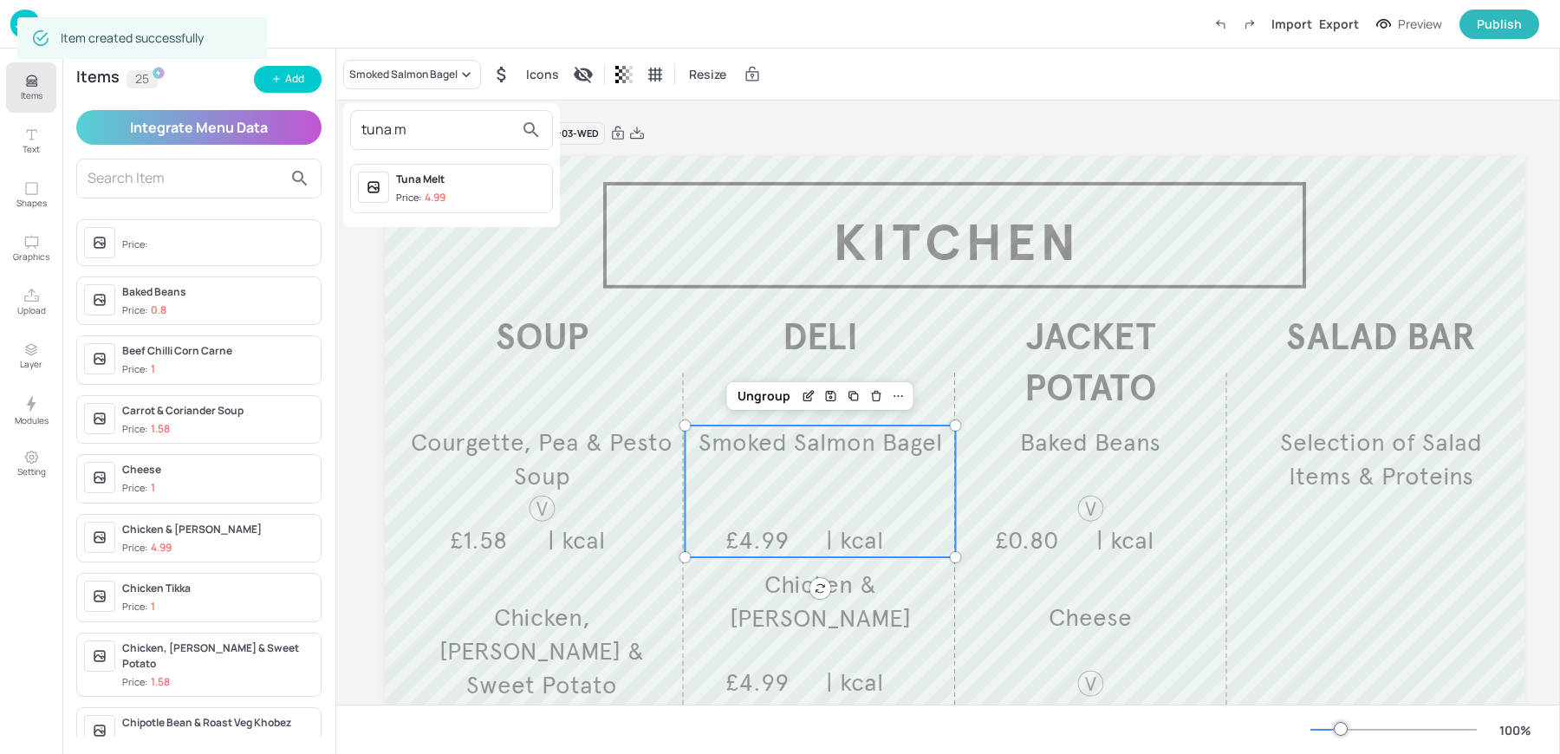
type input "tuna m"
click at [467, 191] on span "Price: 4.99" at bounding box center [470, 198] width 149 height 15
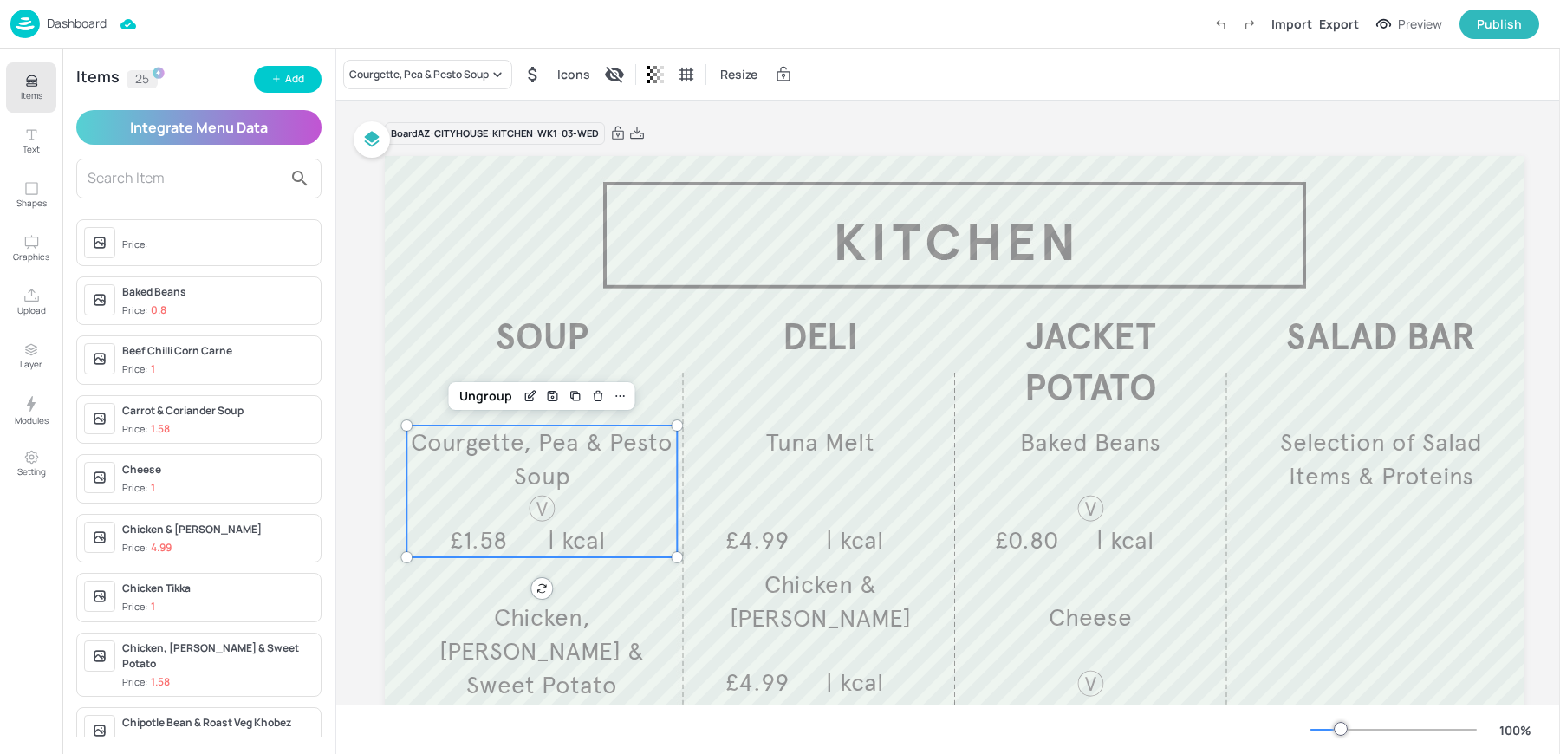
click at [562, 435] on span "Courgette, Pea & Pesto Soup" at bounding box center [542, 459] width 262 height 64
click at [411, 60] on div "Courgette, Pea & Pesto Soup Icons Resize" at bounding box center [578, 74] width 470 height 29
click at [368, 62] on div "Courgette, Pea & Pesto Soup" at bounding box center [427, 74] width 169 height 29
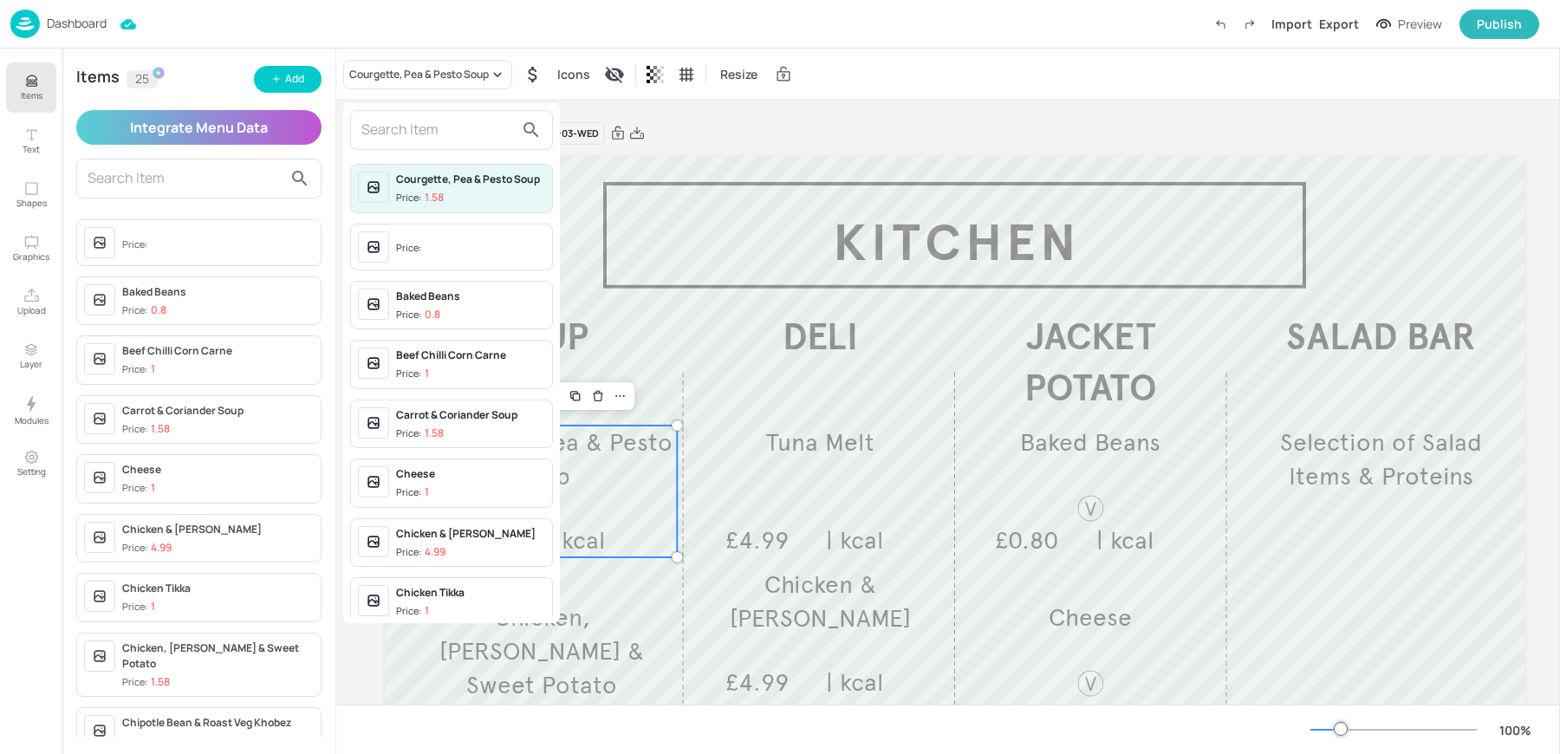
click at [387, 127] on input "text" at bounding box center [437, 130] width 153 height 28
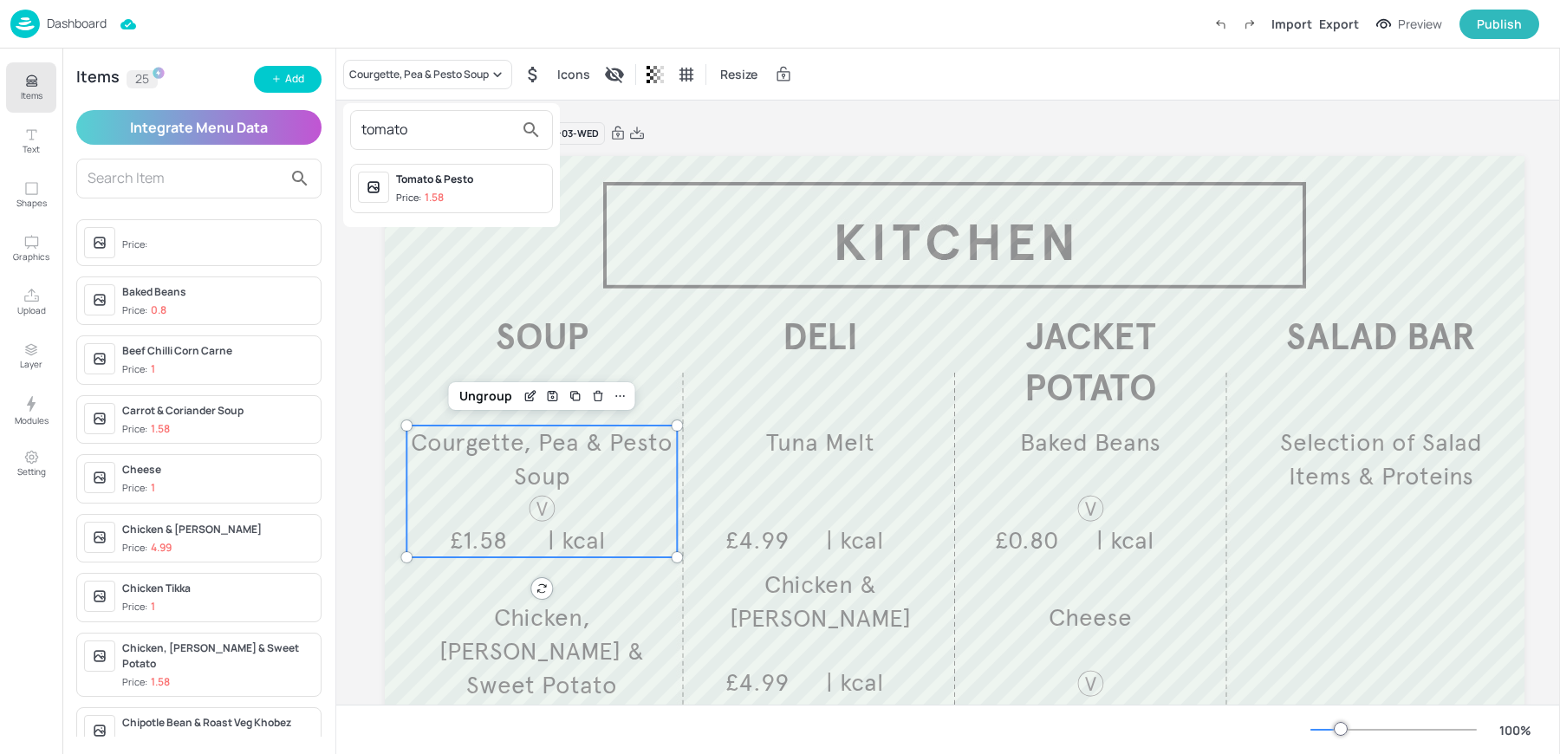
type input "tomato"
click at [421, 181] on div "Tomato & Pesto" at bounding box center [470, 180] width 149 height 16
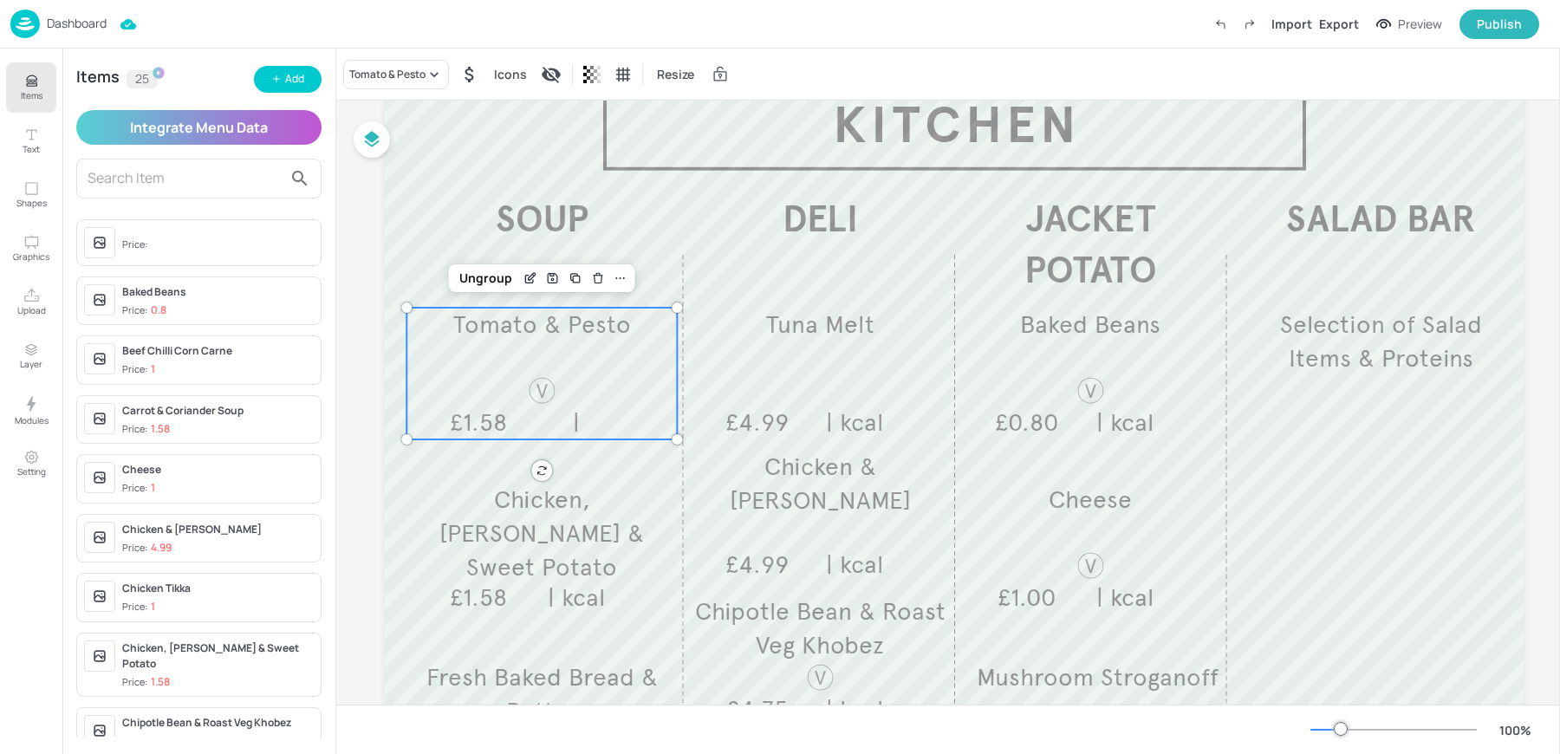
scroll to position [131, 0]
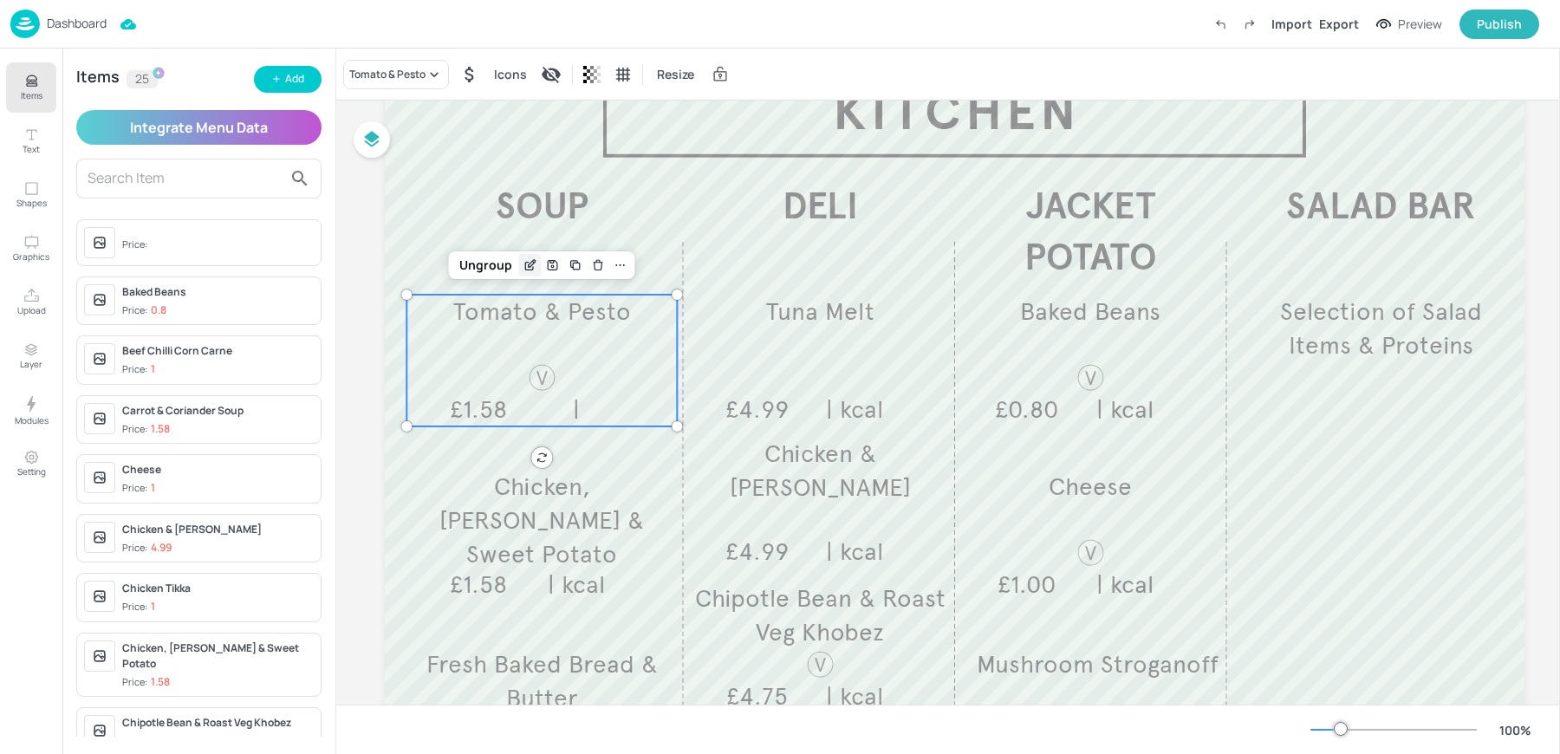
click at [529, 261] on icon "Edit Item" at bounding box center [530, 265] width 15 height 14
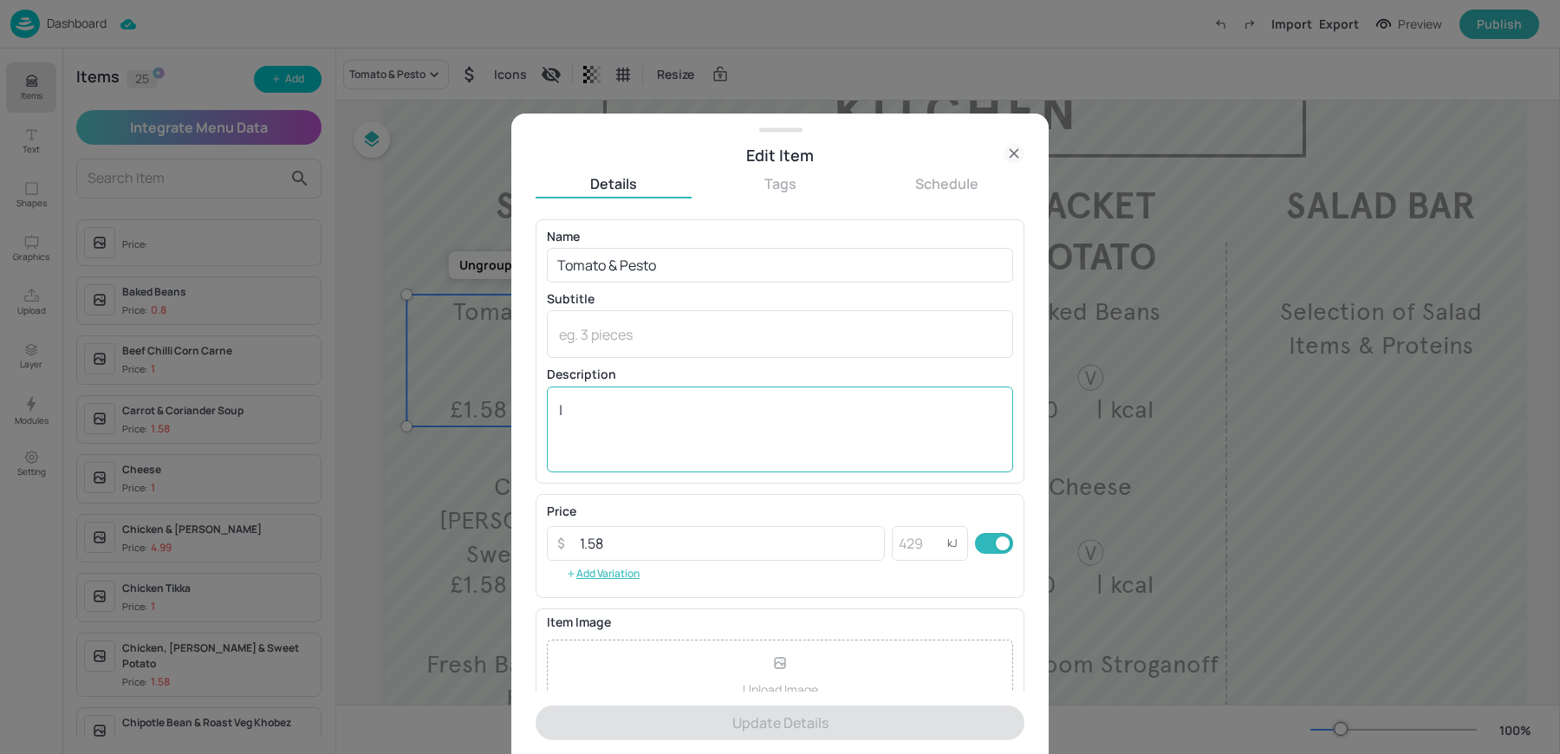
click at [642, 420] on textarea "|" at bounding box center [780, 428] width 442 height 57
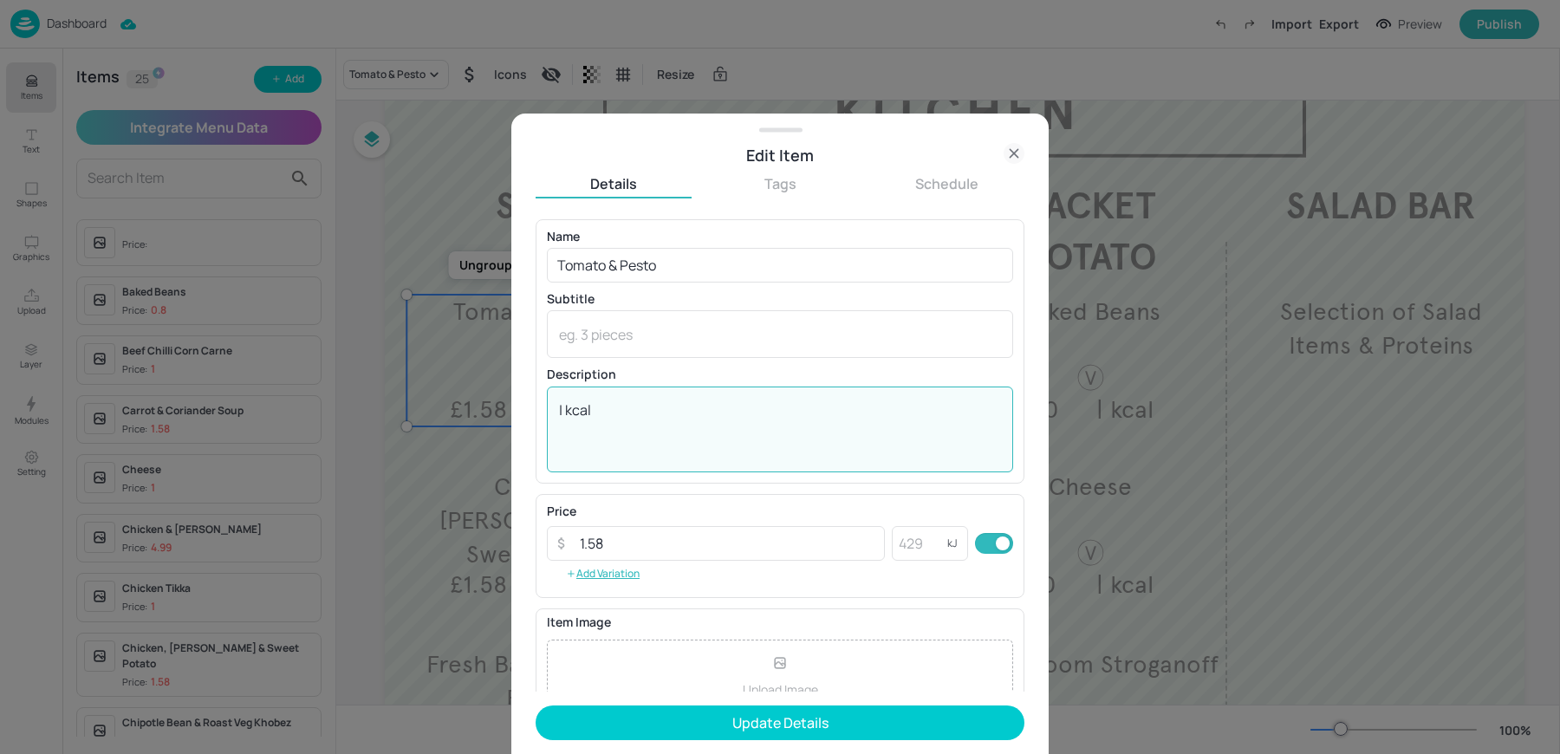
click at [642, 420] on textarea "| kcal" at bounding box center [780, 428] width 442 height 57
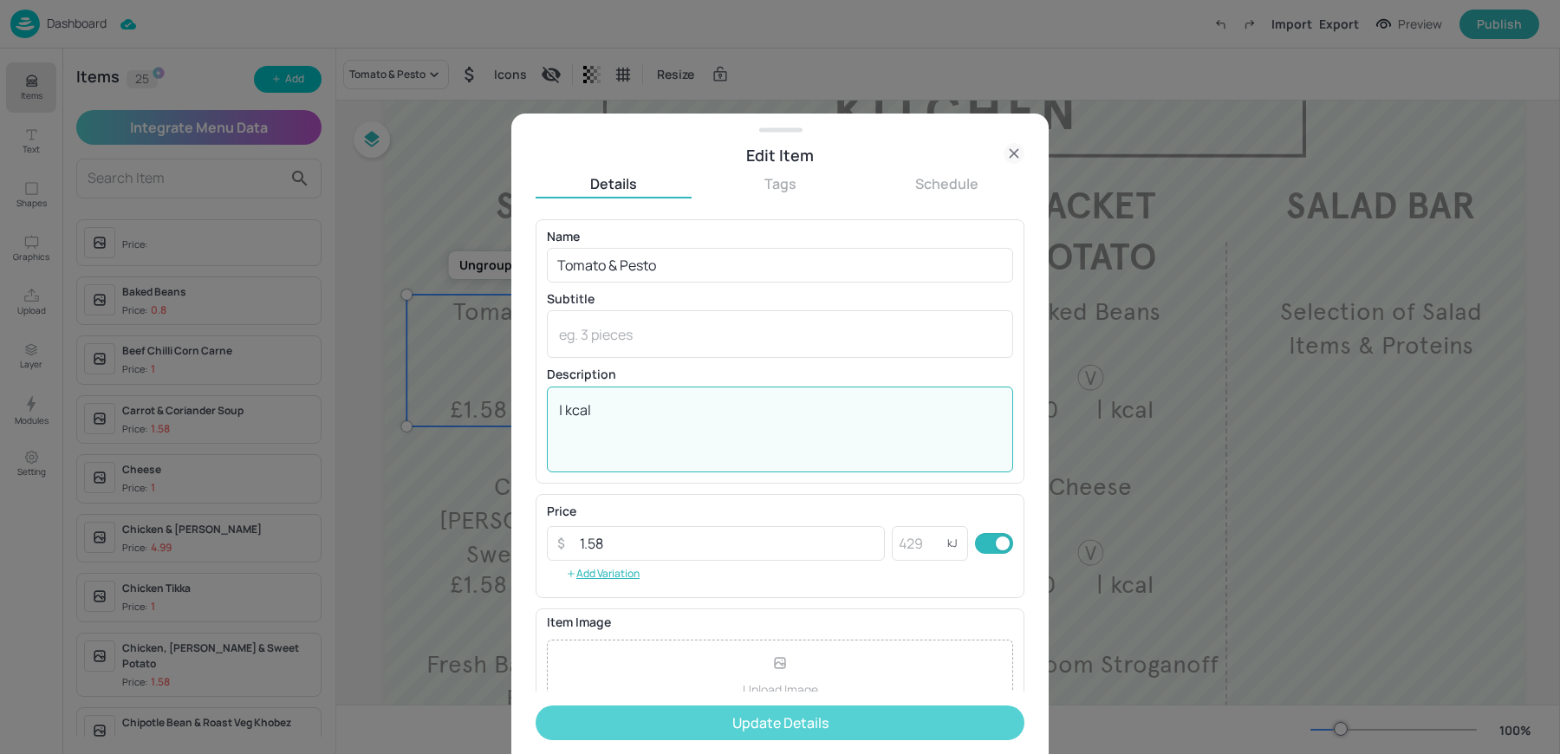
type textarea "| kcal"
click at [653, 726] on button "Update Details" at bounding box center [780, 722] width 489 height 35
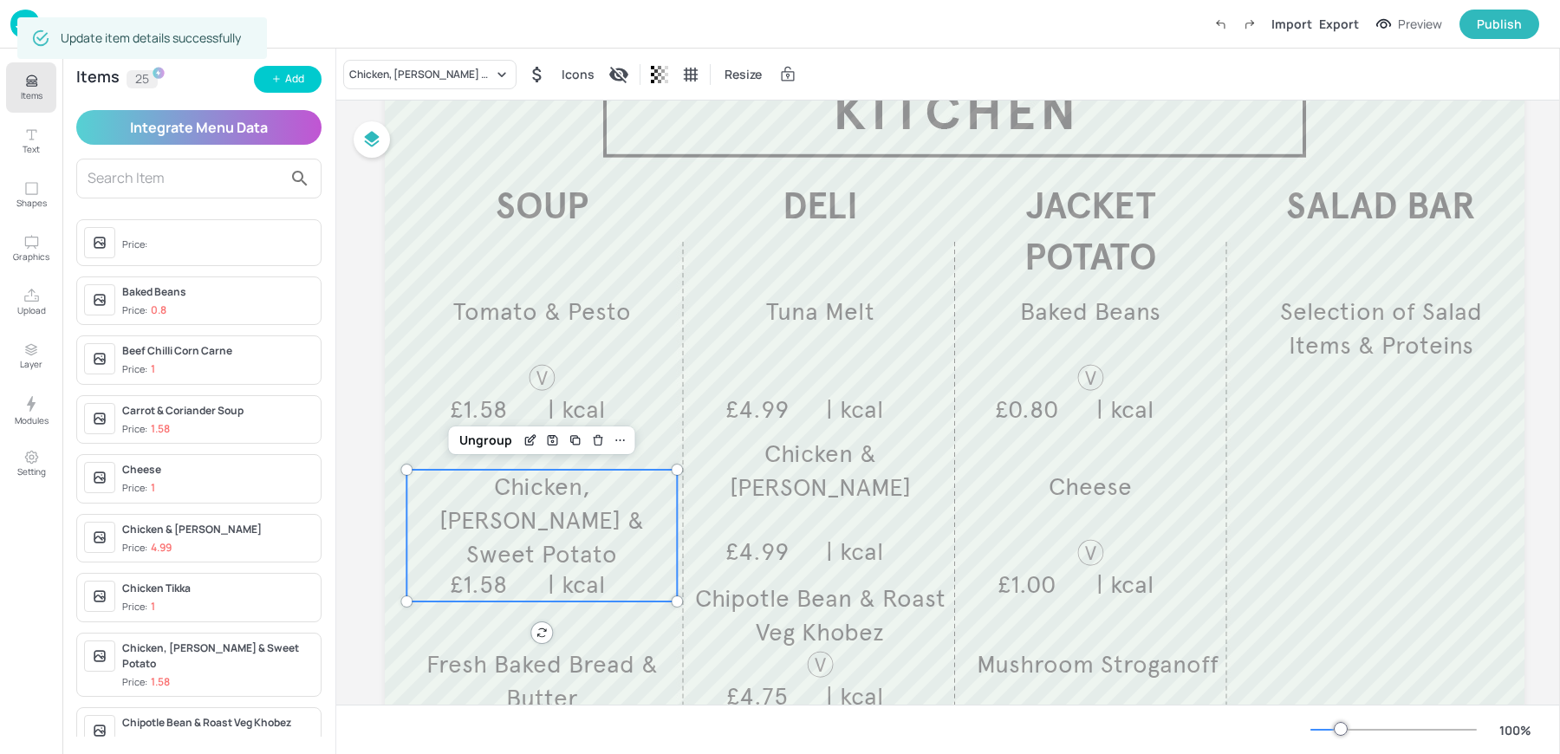
click at [504, 540] on div "Chicken, Curry & Sweet Potato £1.58 | kcal" at bounding box center [541, 536] width 270 height 132
click at [384, 62] on div "Chicken, Curry & Sweet Potato" at bounding box center [429, 74] width 173 height 29
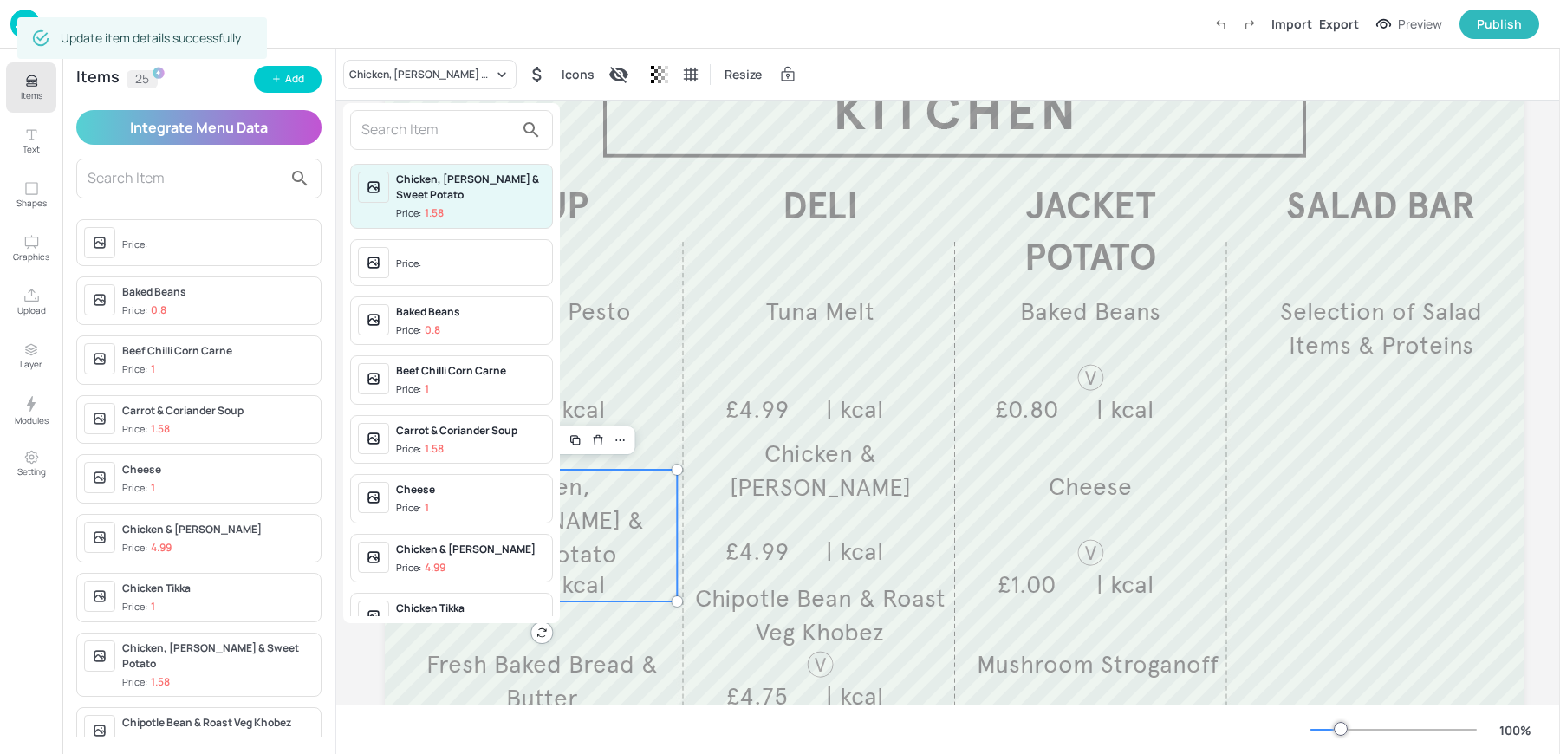
click at [393, 129] on input "text" at bounding box center [437, 130] width 153 height 28
click at [399, 234] on div "Chicken, Curry & Sweet Potato Price: 1.58 Price: Baked Beans Price: 0.8 Beef Ch…" at bounding box center [451, 386] width 217 height 459
click at [410, 262] on div "Price:" at bounding box center [410, 264] width 29 height 15
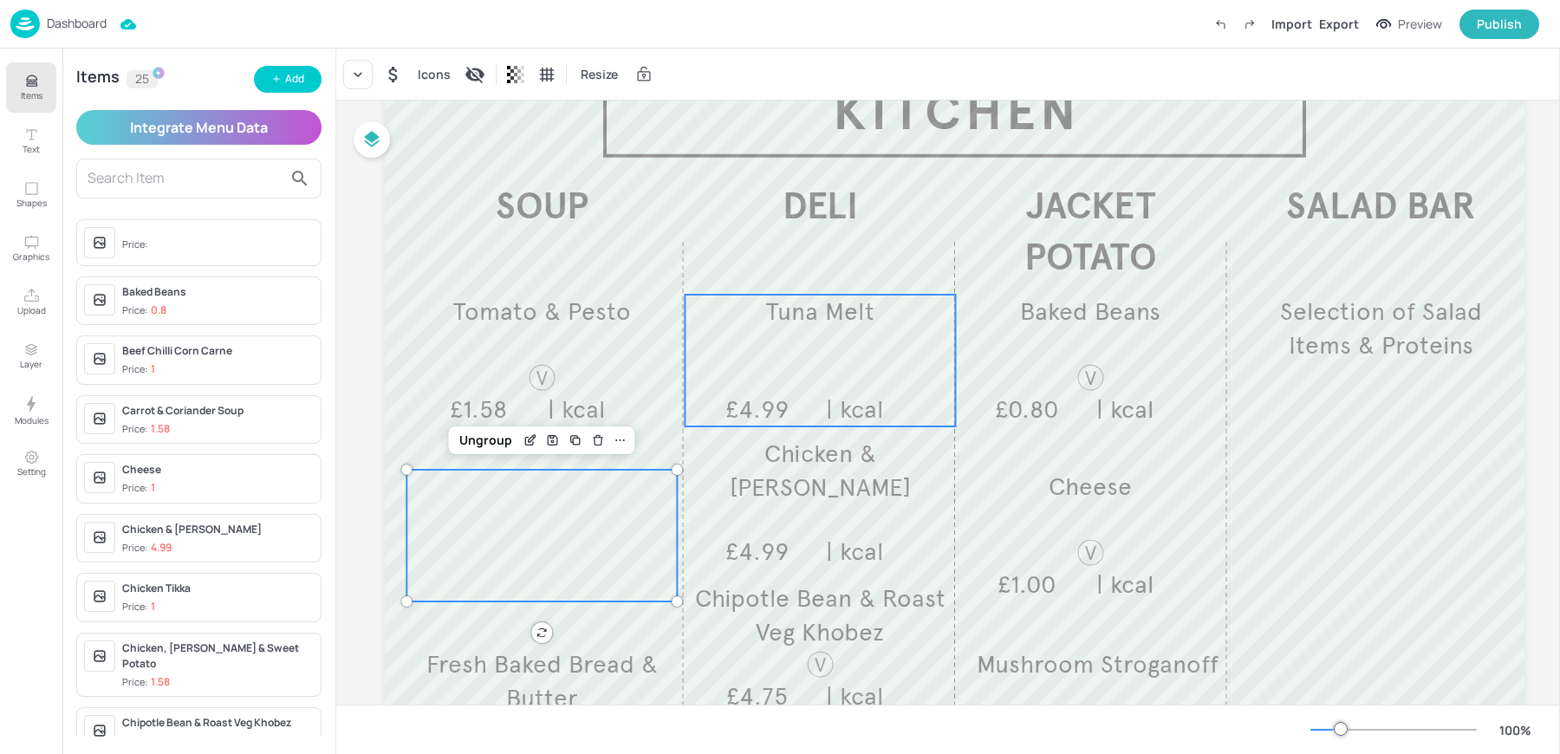
click at [791, 329] on div "Tuna Melt £4.99 | kcal" at bounding box center [820, 361] width 270 height 132
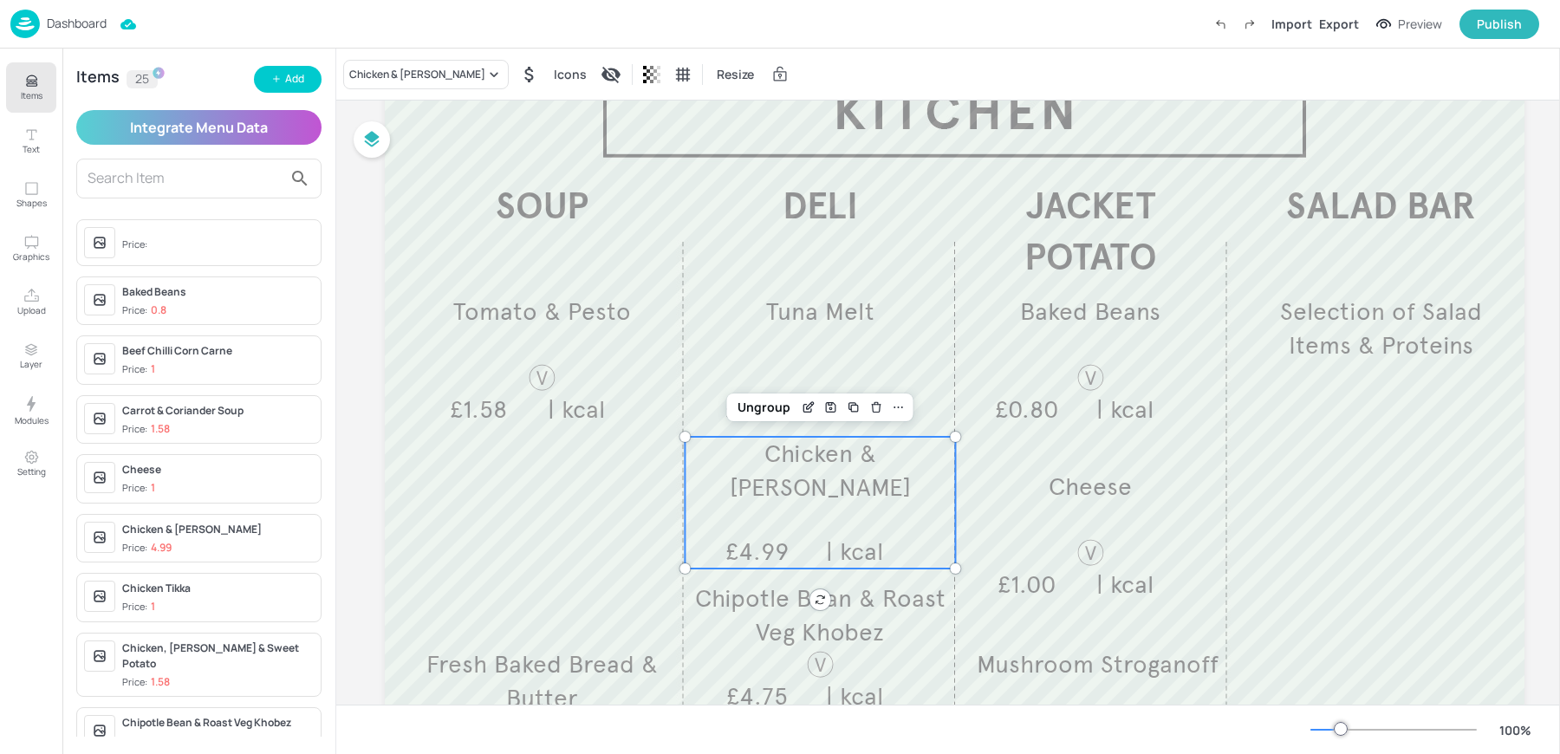
click at [777, 532] on div "Chicken & Bacon Caesar £4.99 | kcal" at bounding box center [820, 503] width 270 height 132
click at [381, 75] on div "Chicken & Bacon Caesar" at bounding box center [417, 75] width 136 height 16
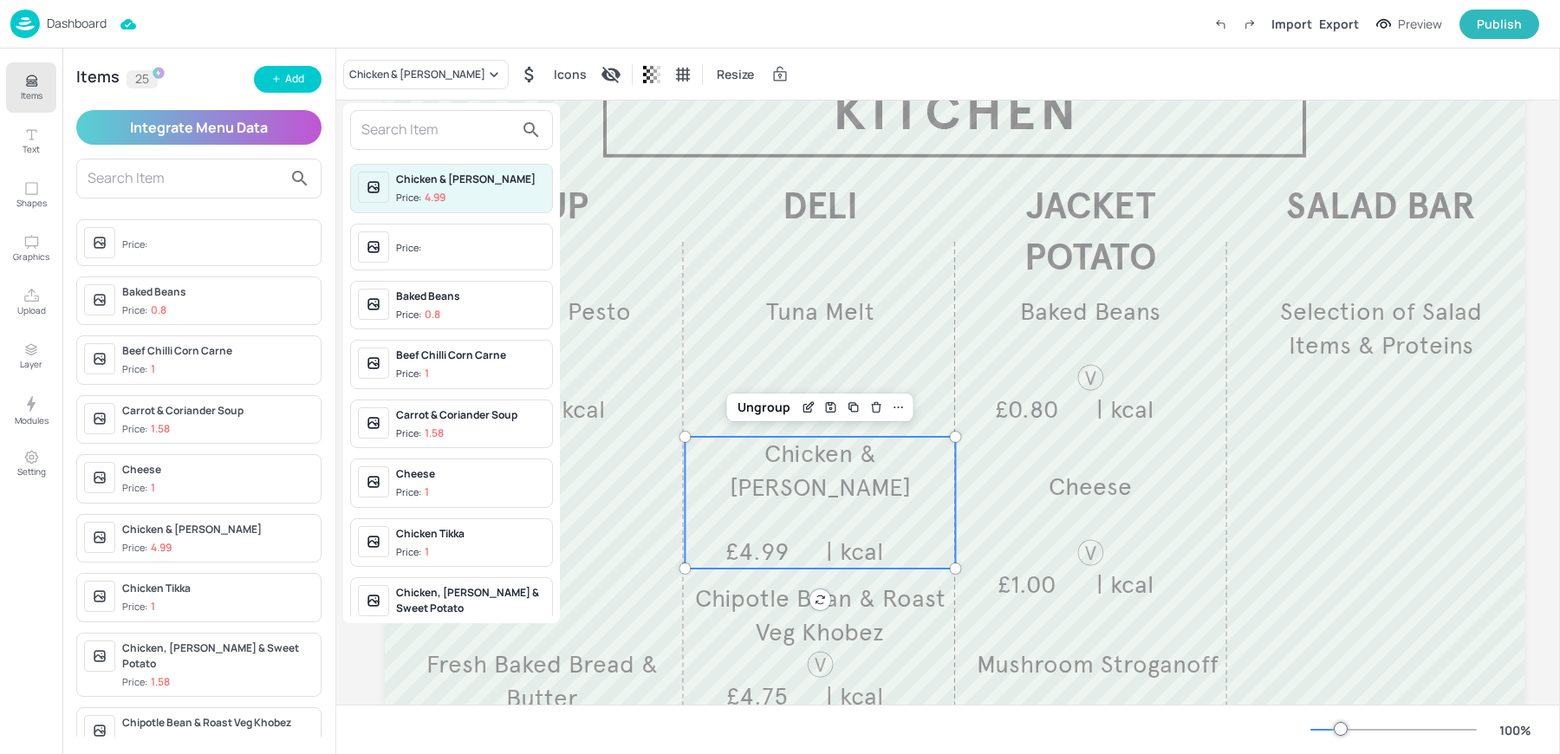
click at [434, 136] on input "text" at bounding box center [437, 130] width 153 height 28
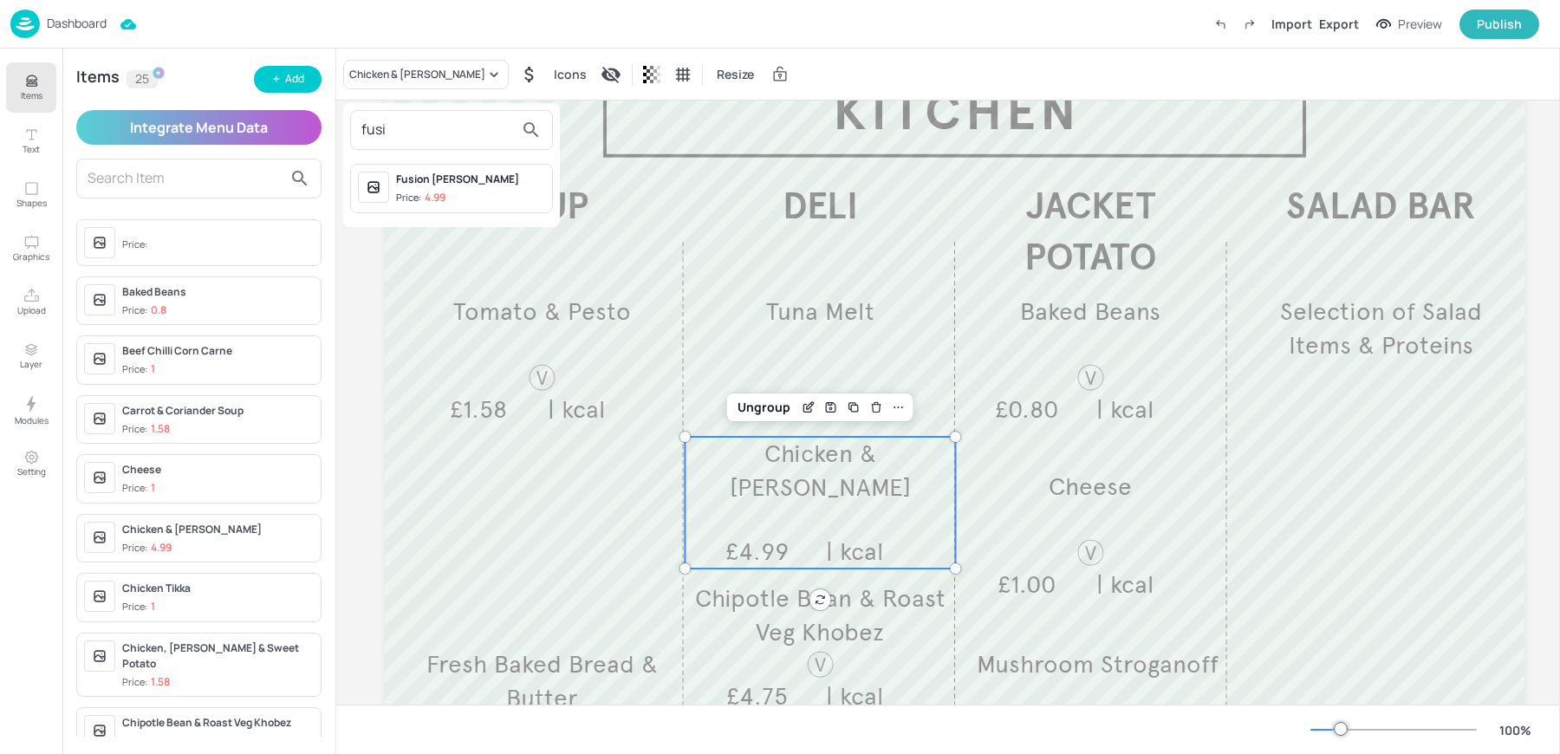
type input "fusi"
click at [451, 189] on div "Fusion Reuben Price: 4.99" at bounding box center [470, 189] width 149 height 34
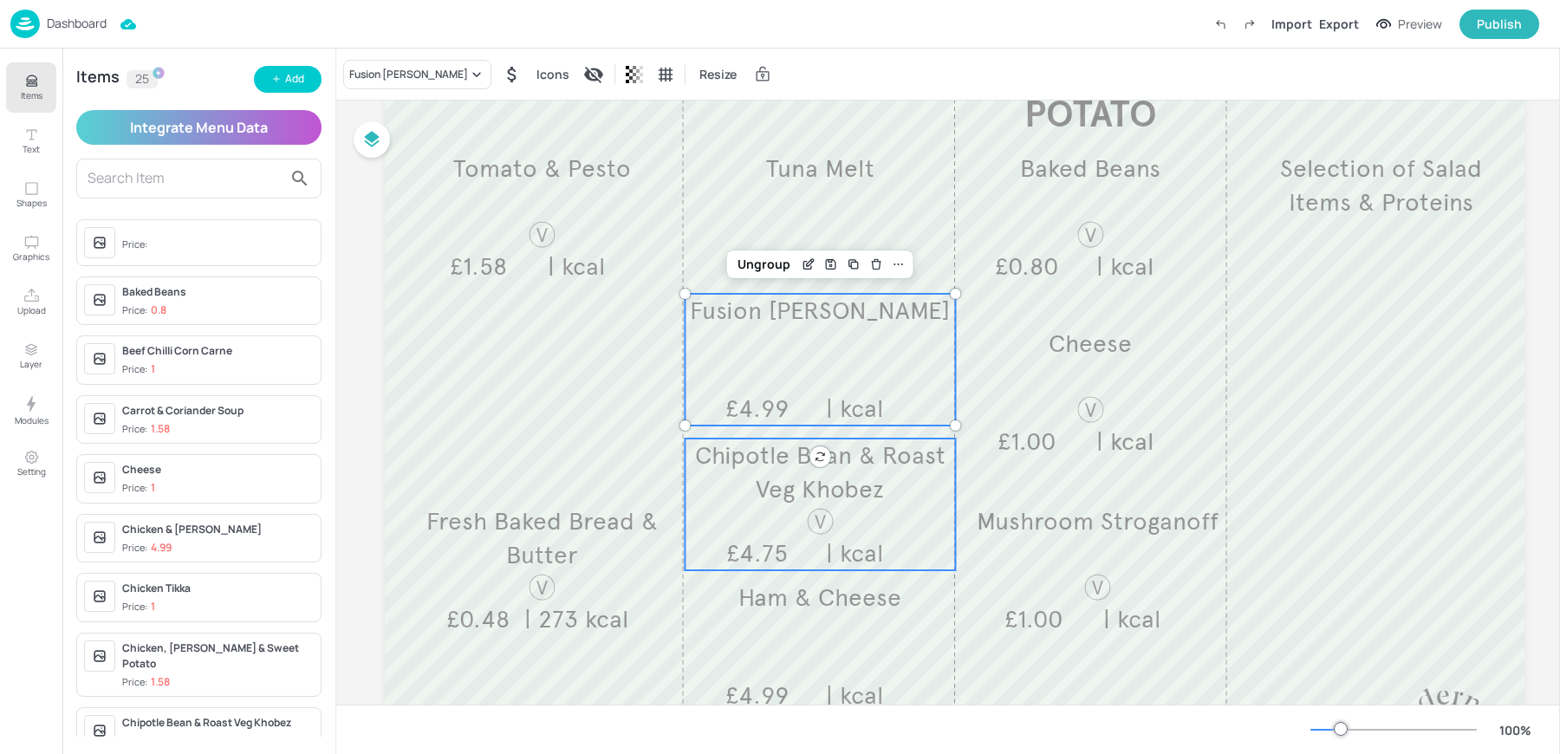
scroll to position [287, 0]
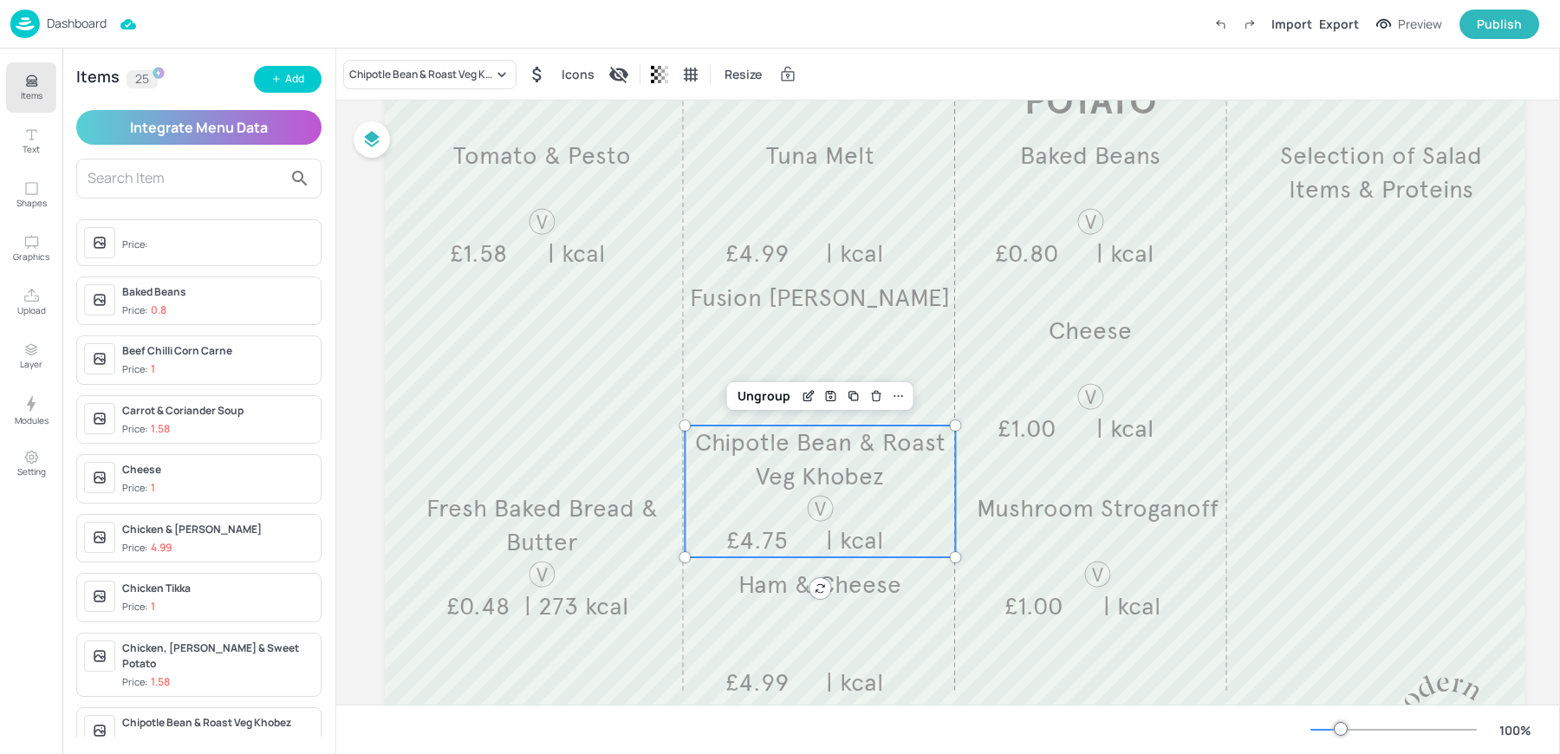
click at [744, 527] on span "£4.75" at bounding box center [757, 540] width 62 height 30
click at [407, 79] on div "Chipotle Bean & Roast Veg Khobez" at bounding box center [421, 75] width 144 height 16
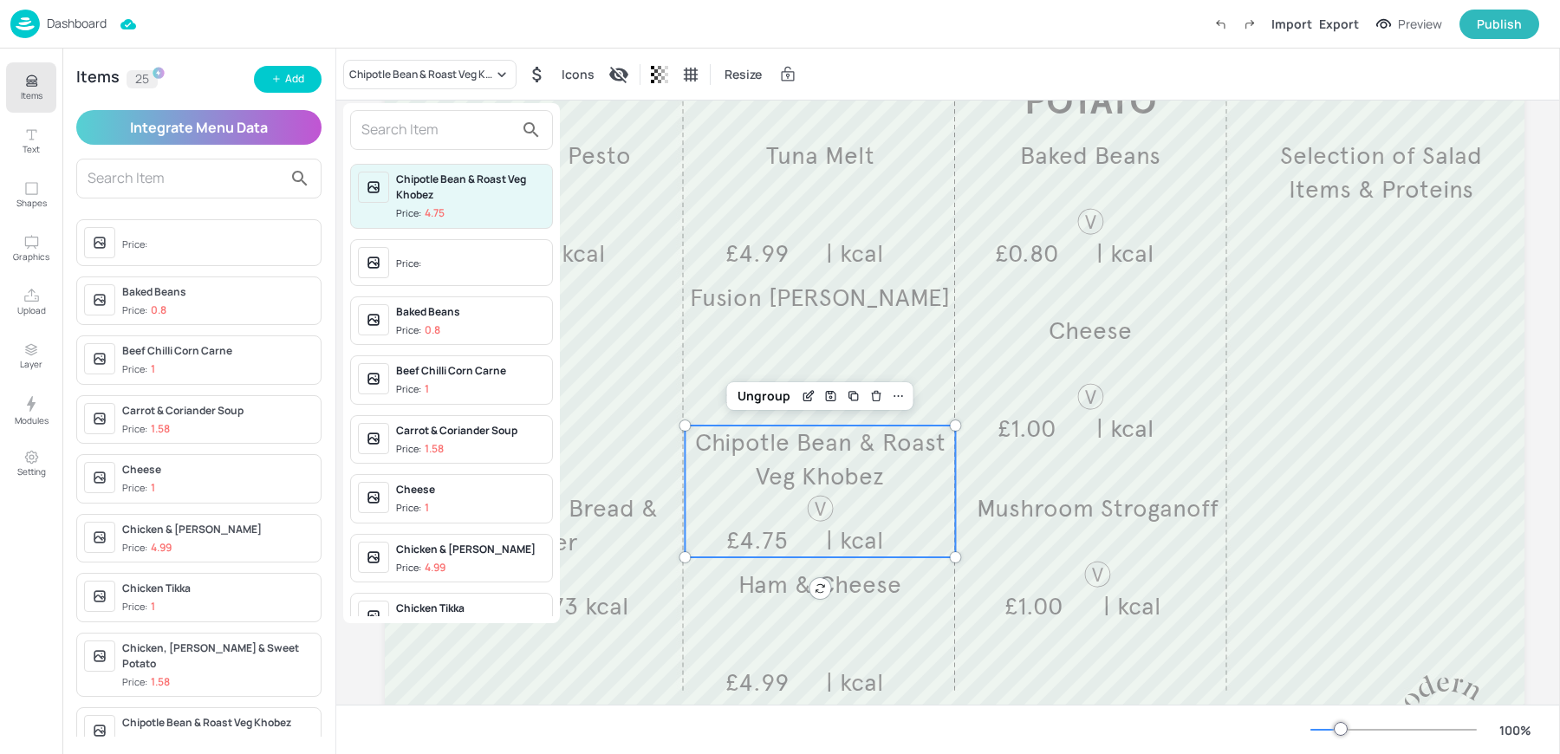
click at [403, 140] on input "text" at bounding box center [437, 130] width 153 height 28
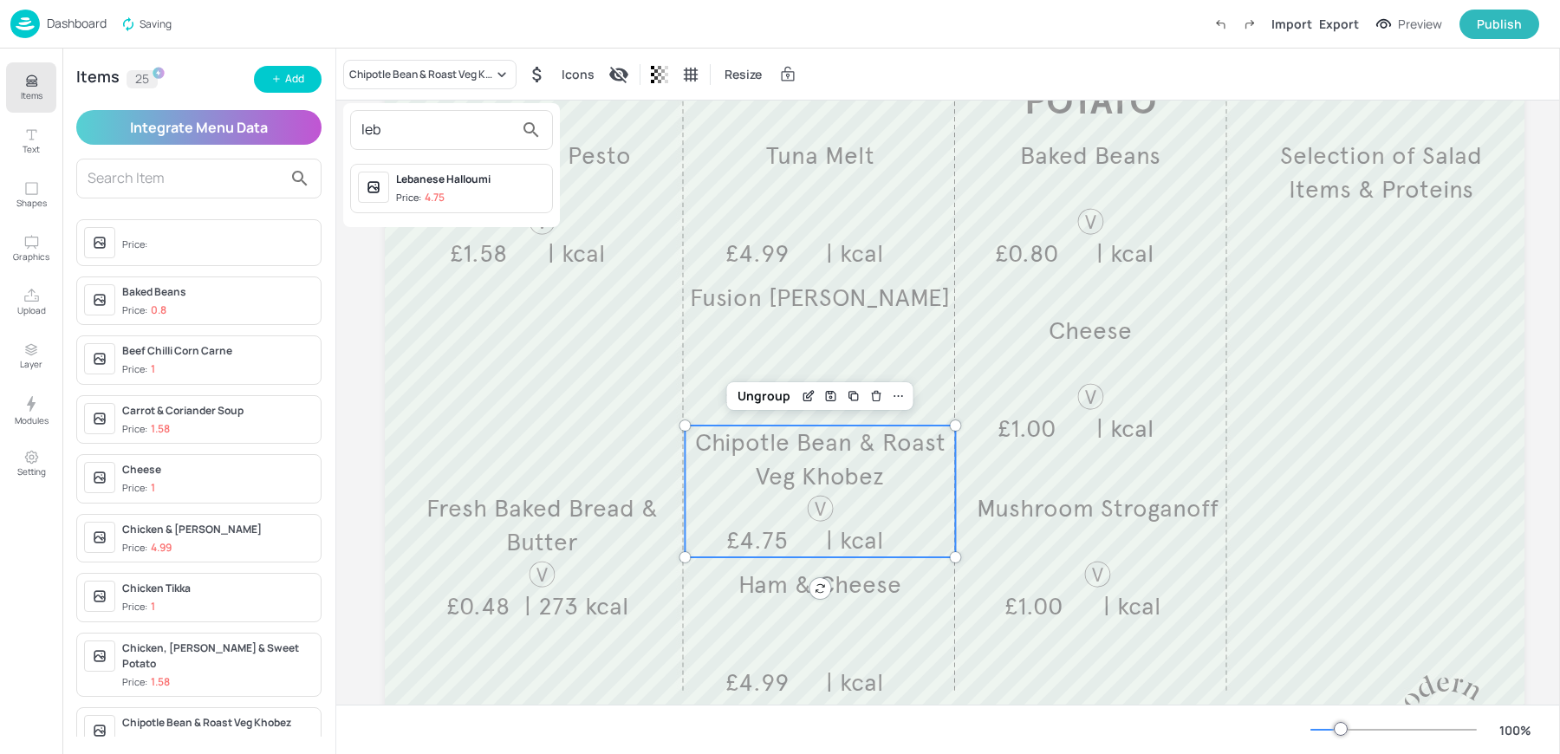
type input "leb"
click at [444, 179] on div "Lebanese Halloumi" at bounding box center [470, 180] width 149 height 16
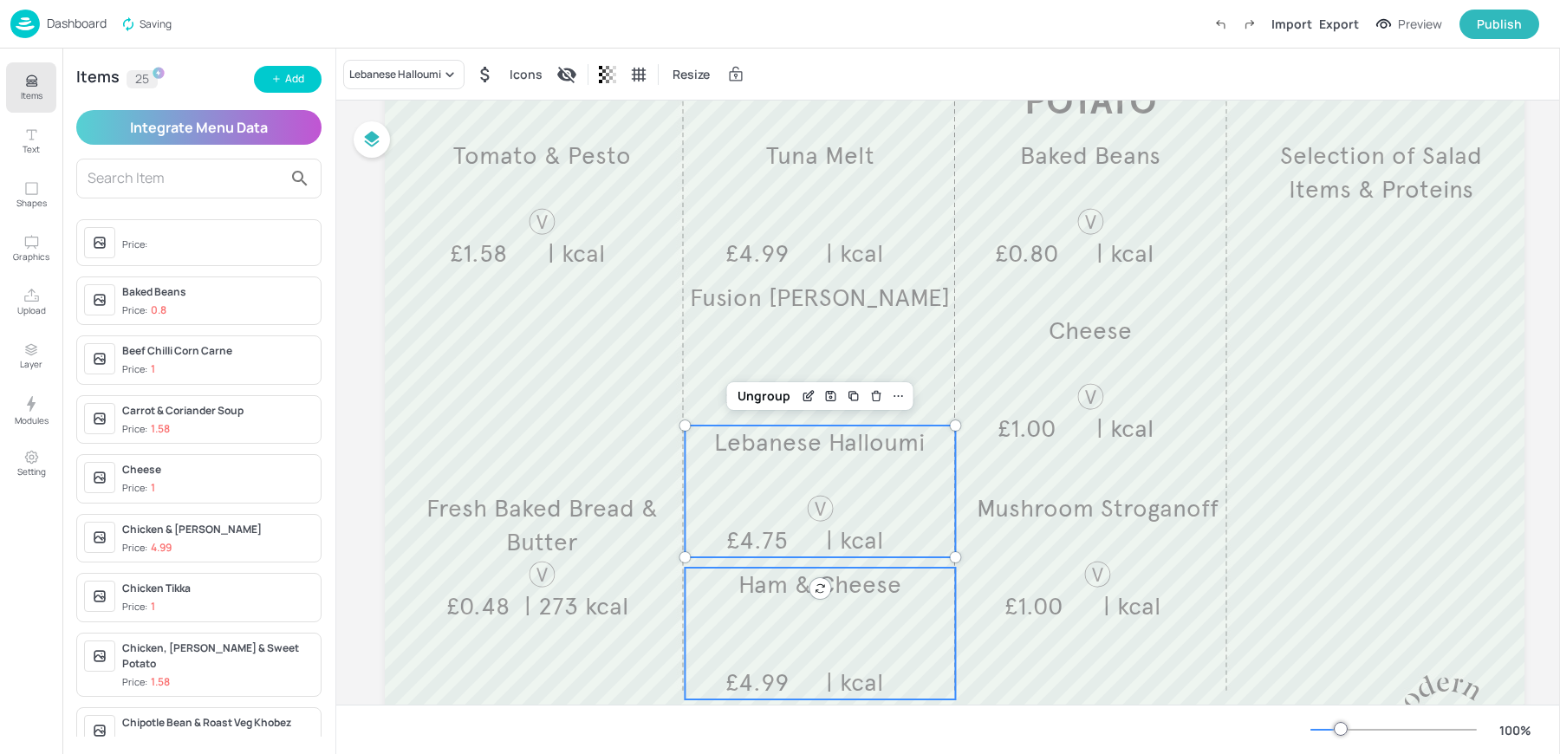
click at [764, 631] on div "Ham & Cheese £4.99 | kcal" at bounding box center [820, 634] width 270 height 132
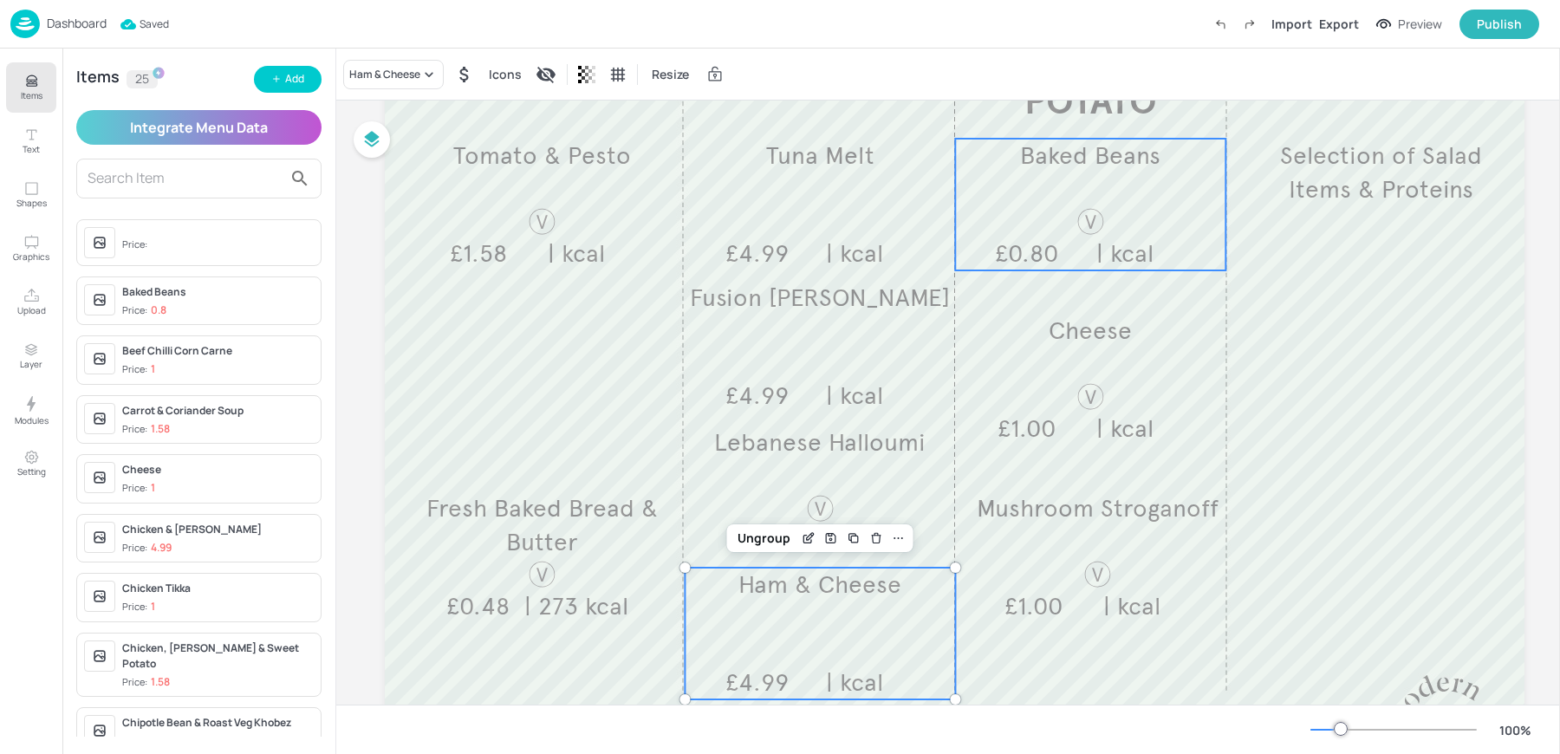
click at [1038, 262] on span "£0.80" at bounding box center [1026, 253] width 63 height 30
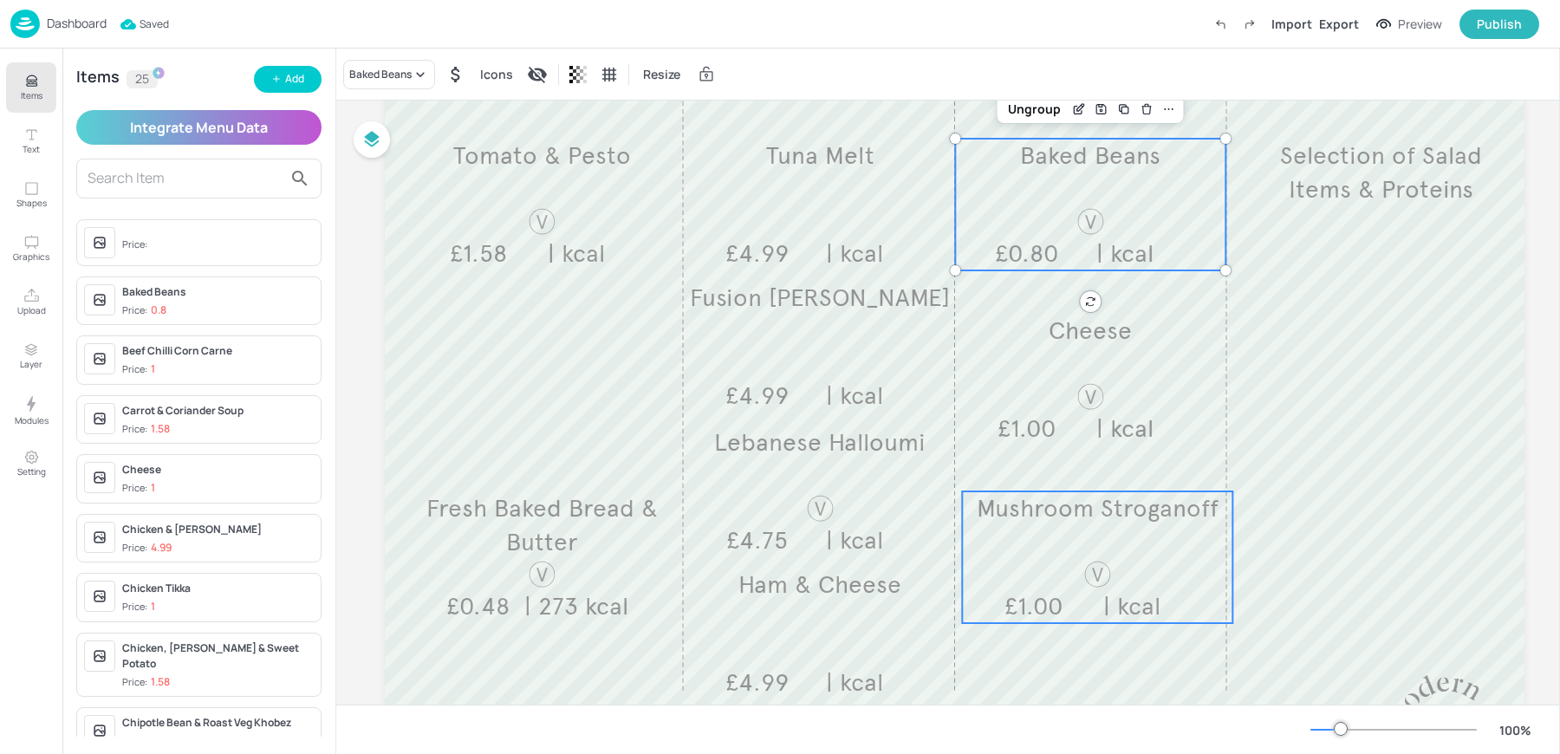
click at [1072, 607] on p "| kcal" at bounding box center [1132, 606] width 127 height 34
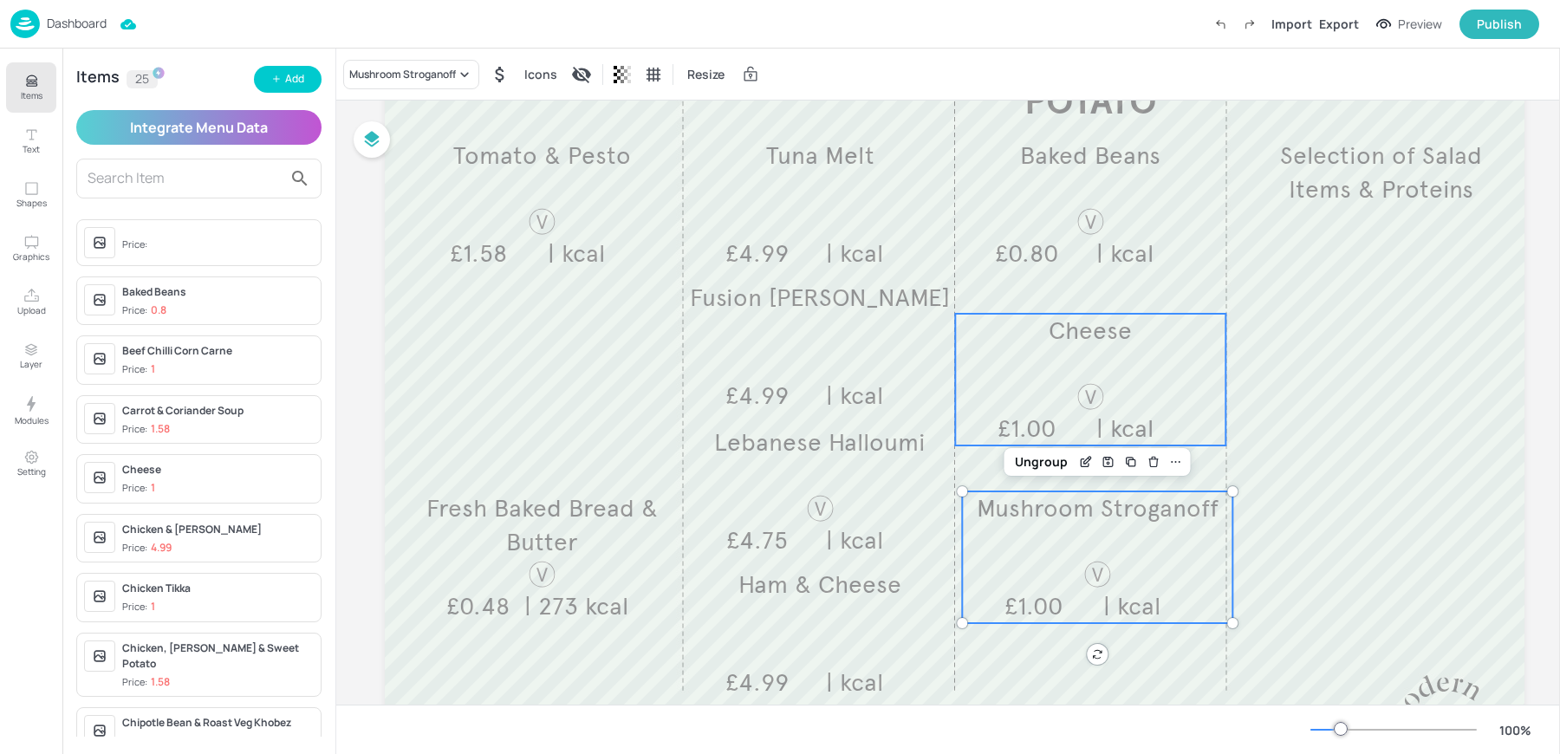
click at [1086, 374] on div "Cheese £1.00 | kcal" at bounding box center [1090, 380] width 270 height 132
click at [1206, 282] on div at bounding box center [1197, 284] width 23 height 23
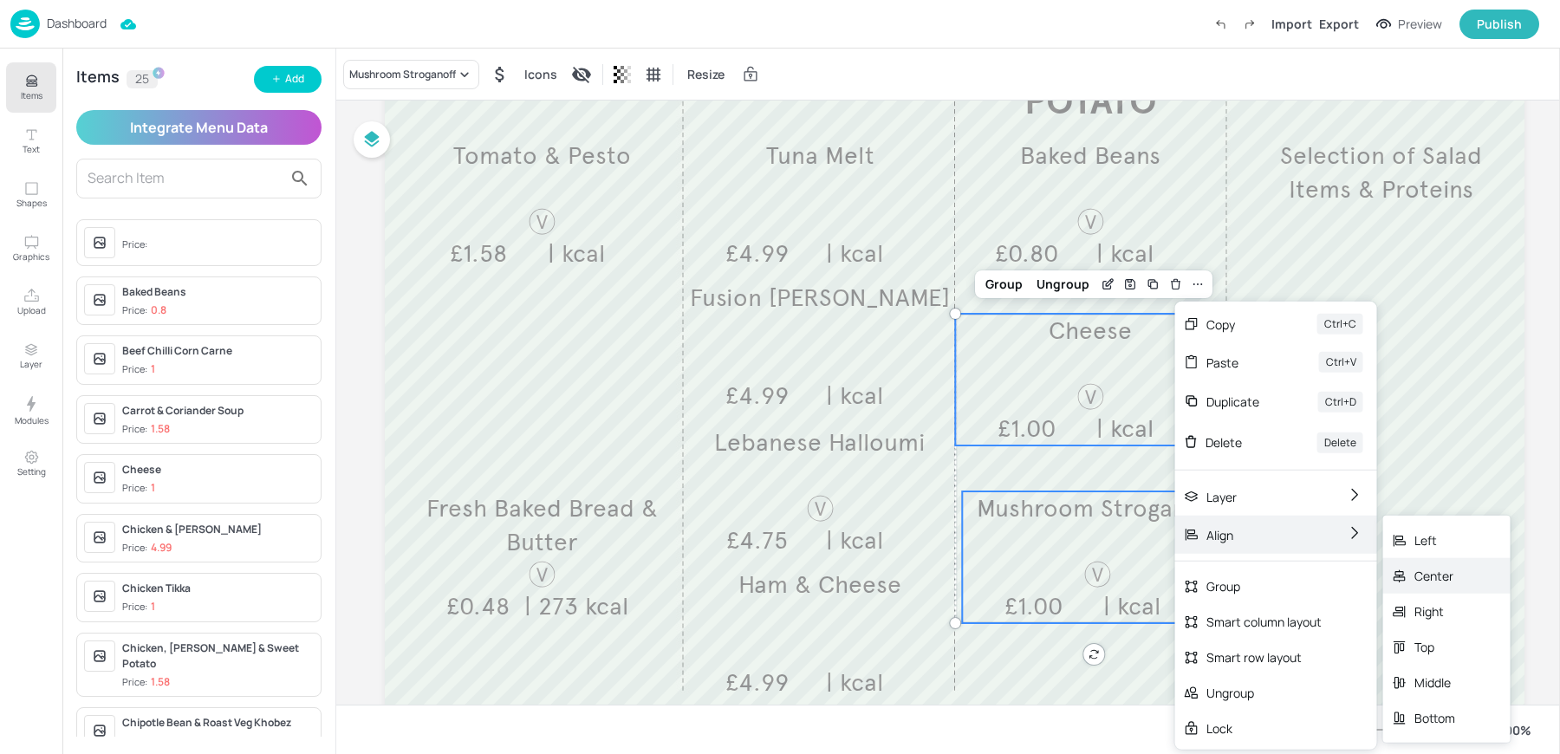
click at [1435, 577] on div "Center" at bounding box center [1434, 576] width 41 height 18
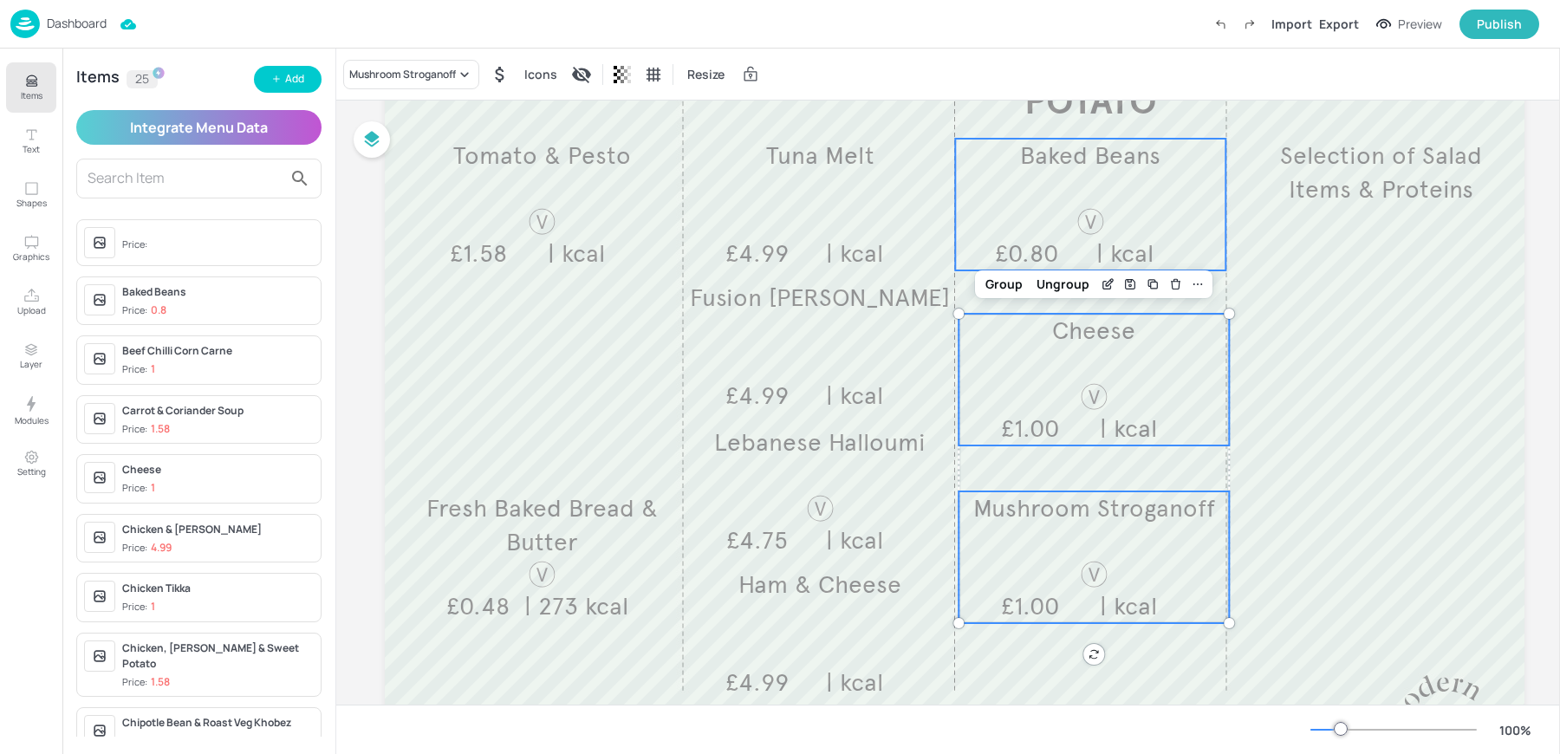
click at [1023, 233] on div "Baked Beans £0.80 | kcal" at bounding box center [1090, 205] width 270 height 132
click at [1022, 123] on p "JACKET POTATO" at bounding box center [1090, 76] width 210 height 102
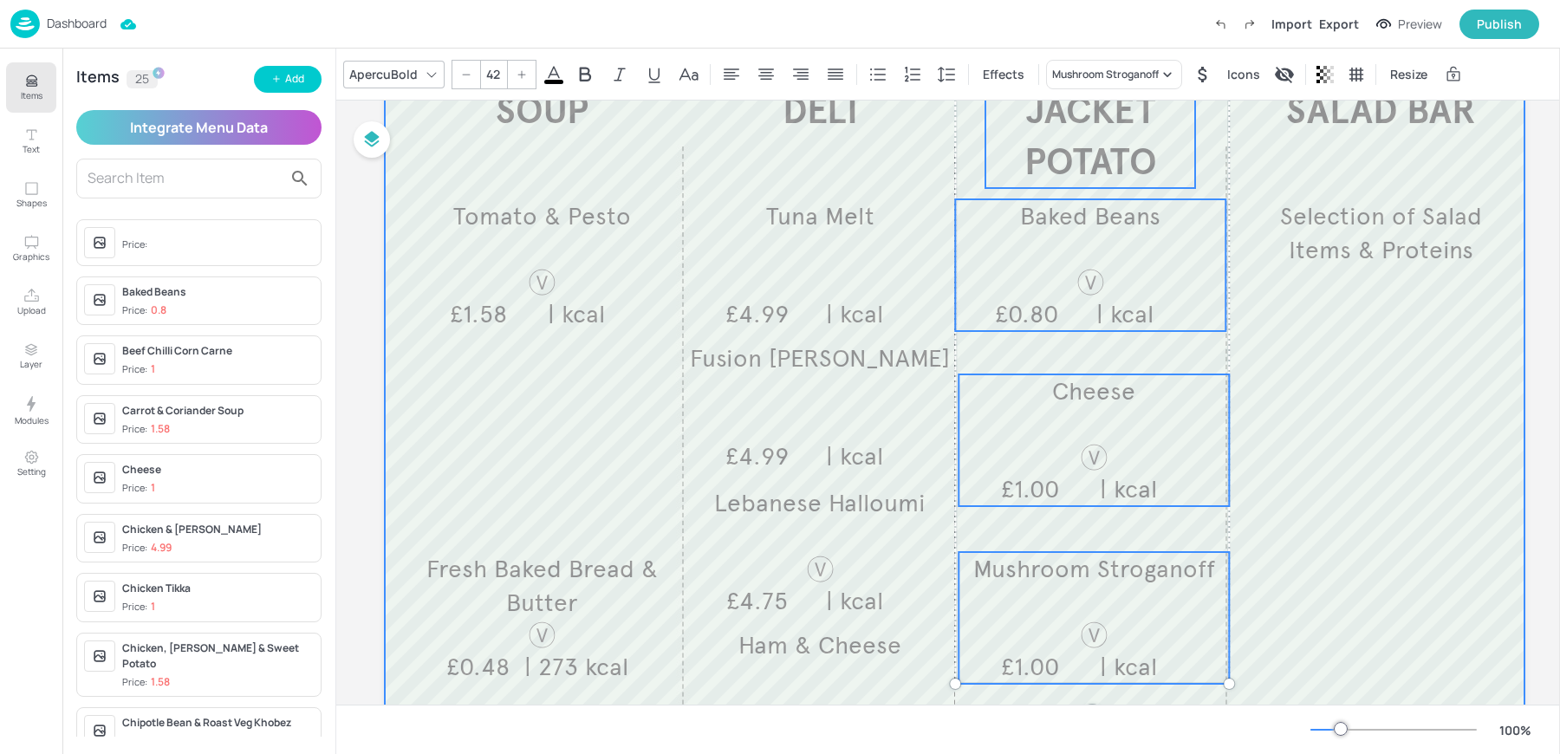
scroll to position [147, 0]
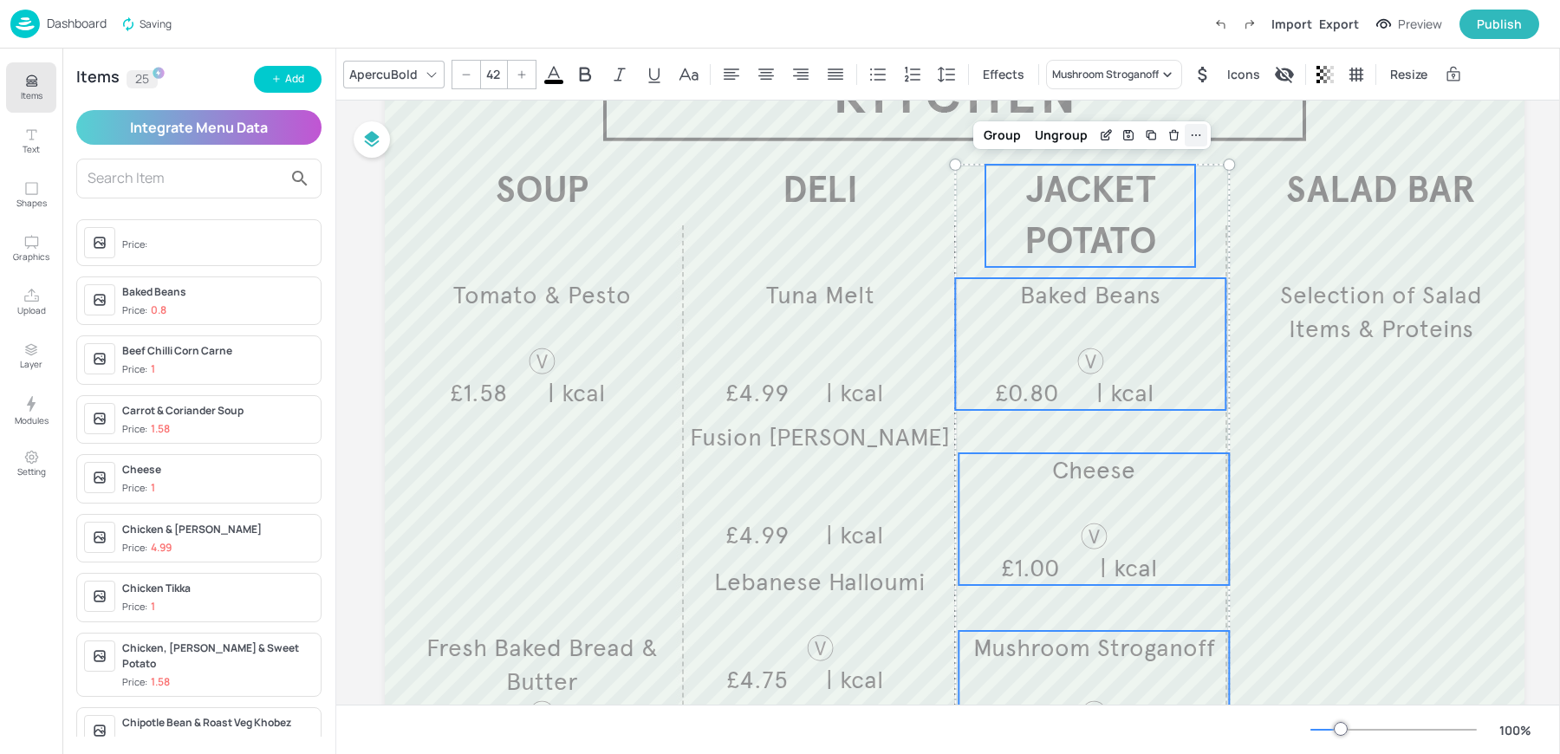
click at [1192, 136] on icon at bounding box center [1196, 135] width 14 height 14
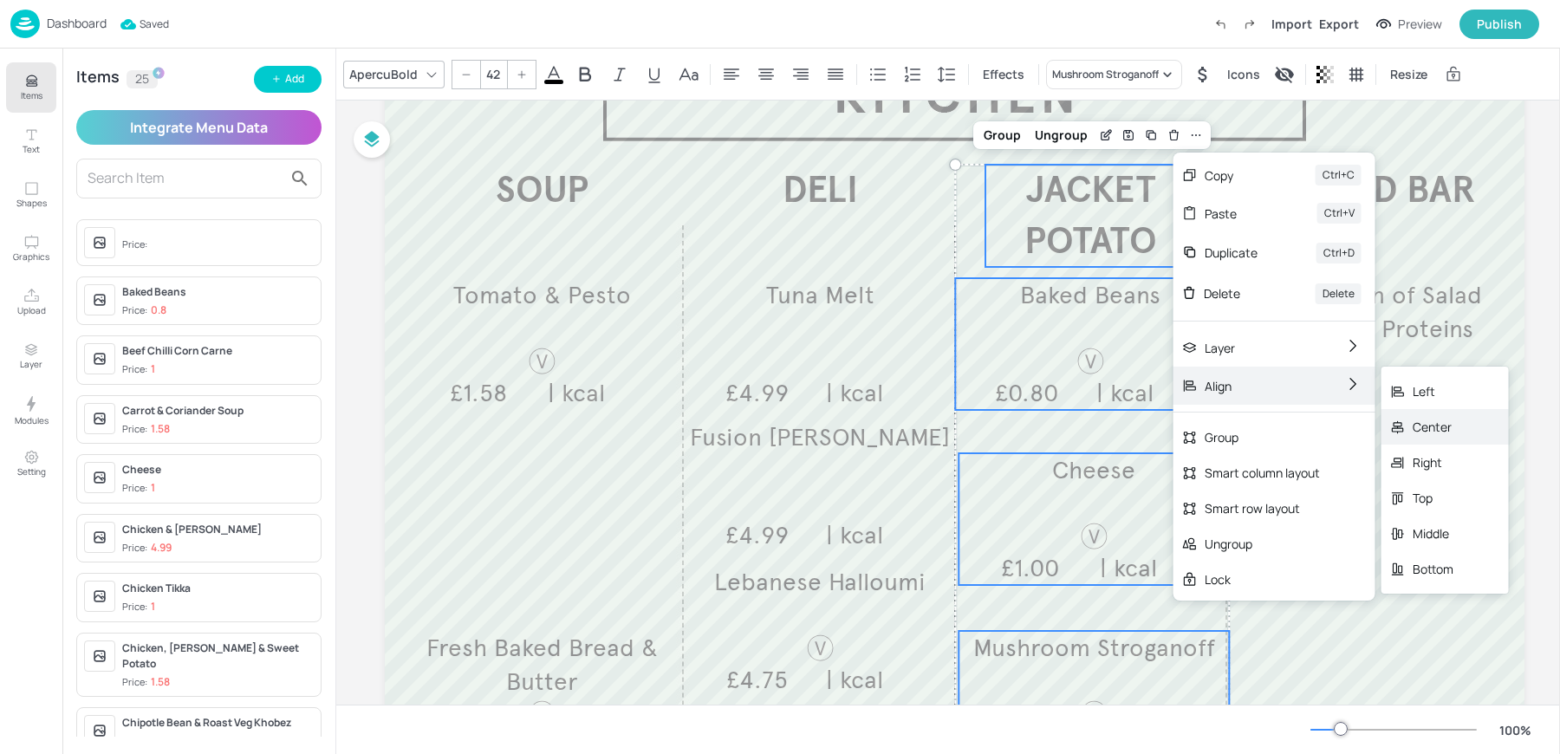
click at [1439, 418] on div "Center" at bounding box center [1433, 427] width 41 height 18
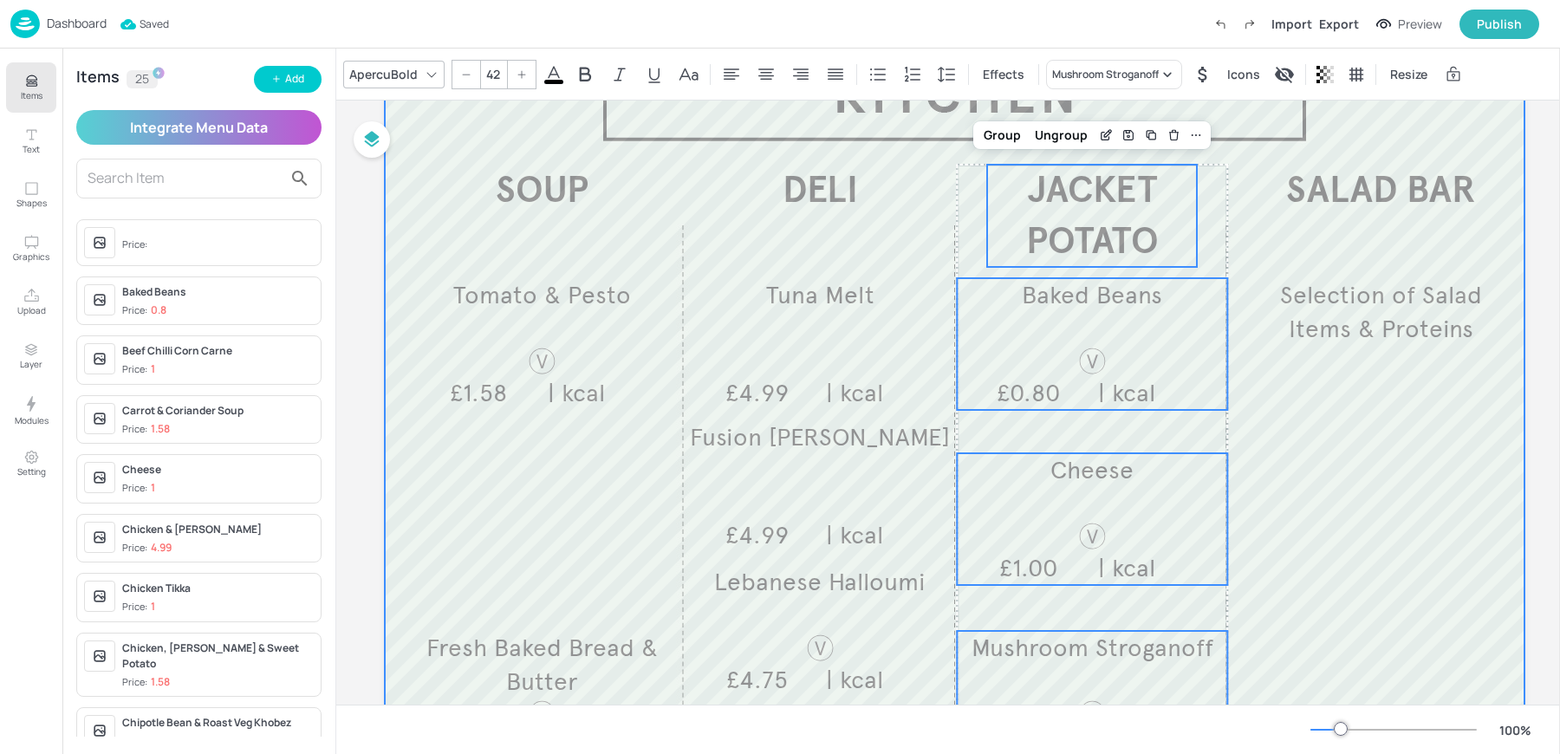
click at [1389, 442] on div at bounding box center [955, 477] width 1140 height 936
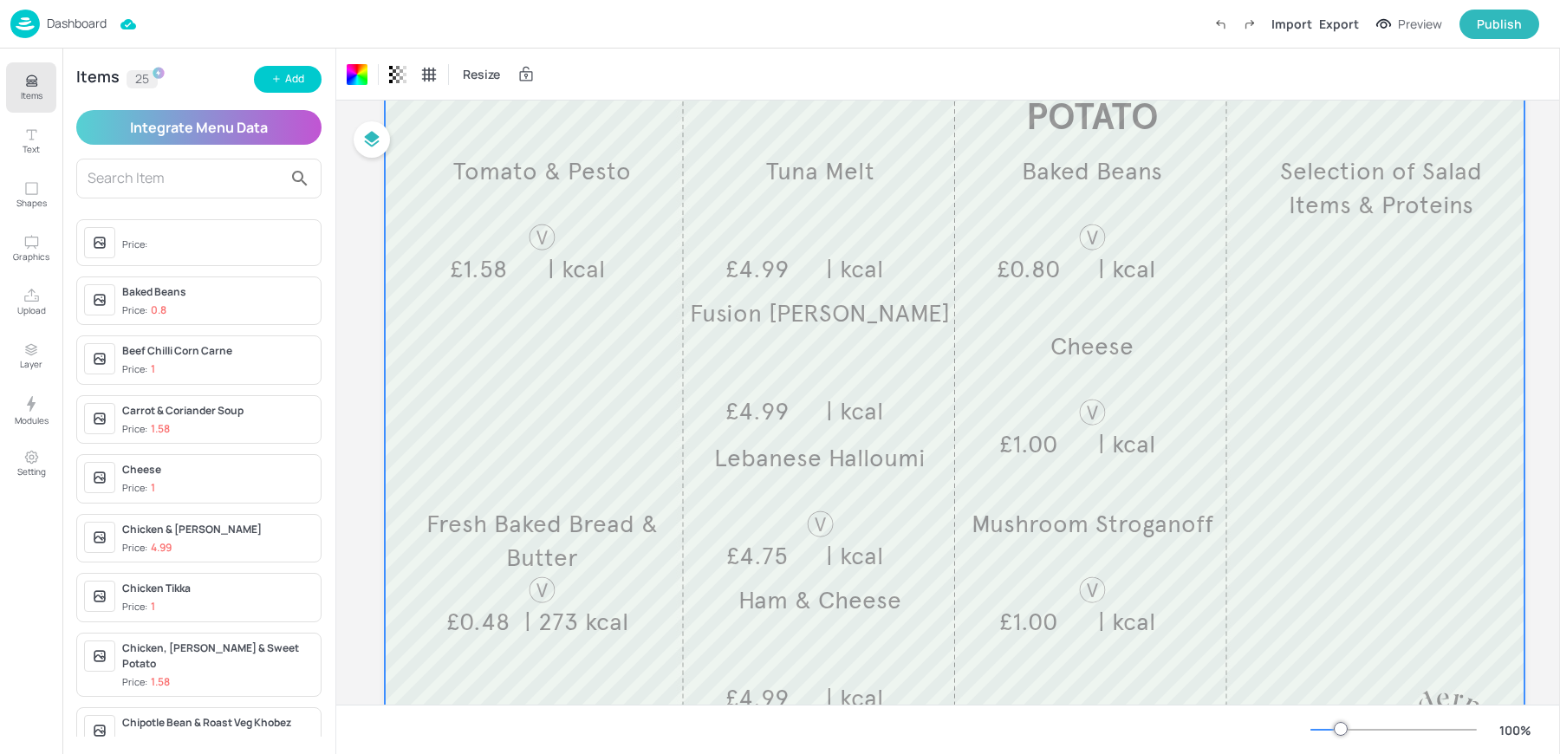
scroll to position [277, 0]
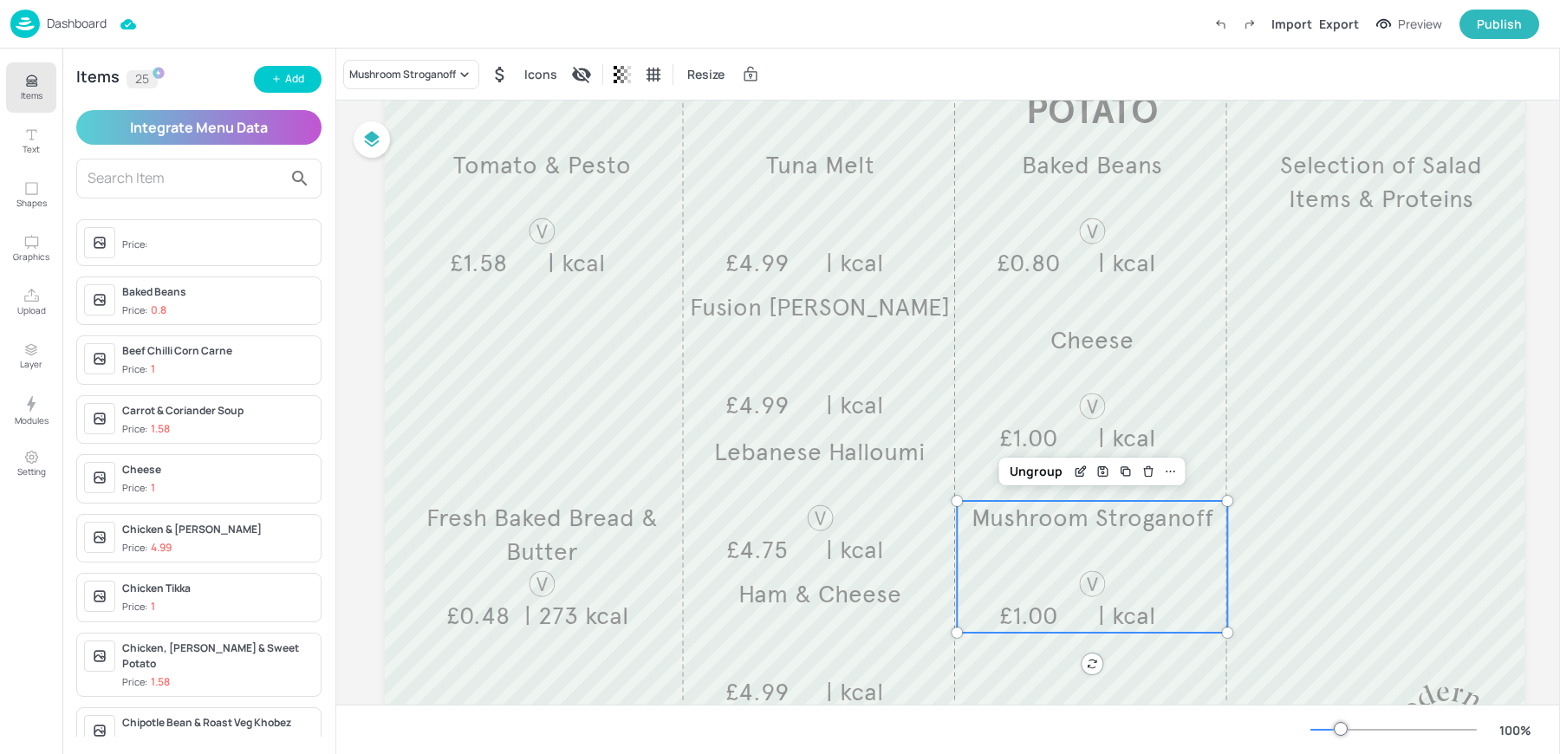
click at [1101, 563] on div "Mushroom Stroganoff £1.00 | kcal" at bounding box center [1092, 567] width 270 height 132
click at [413, 75] on div "Mushroom Stroganoff" at bounding box center [402, 75] width 107 height 16
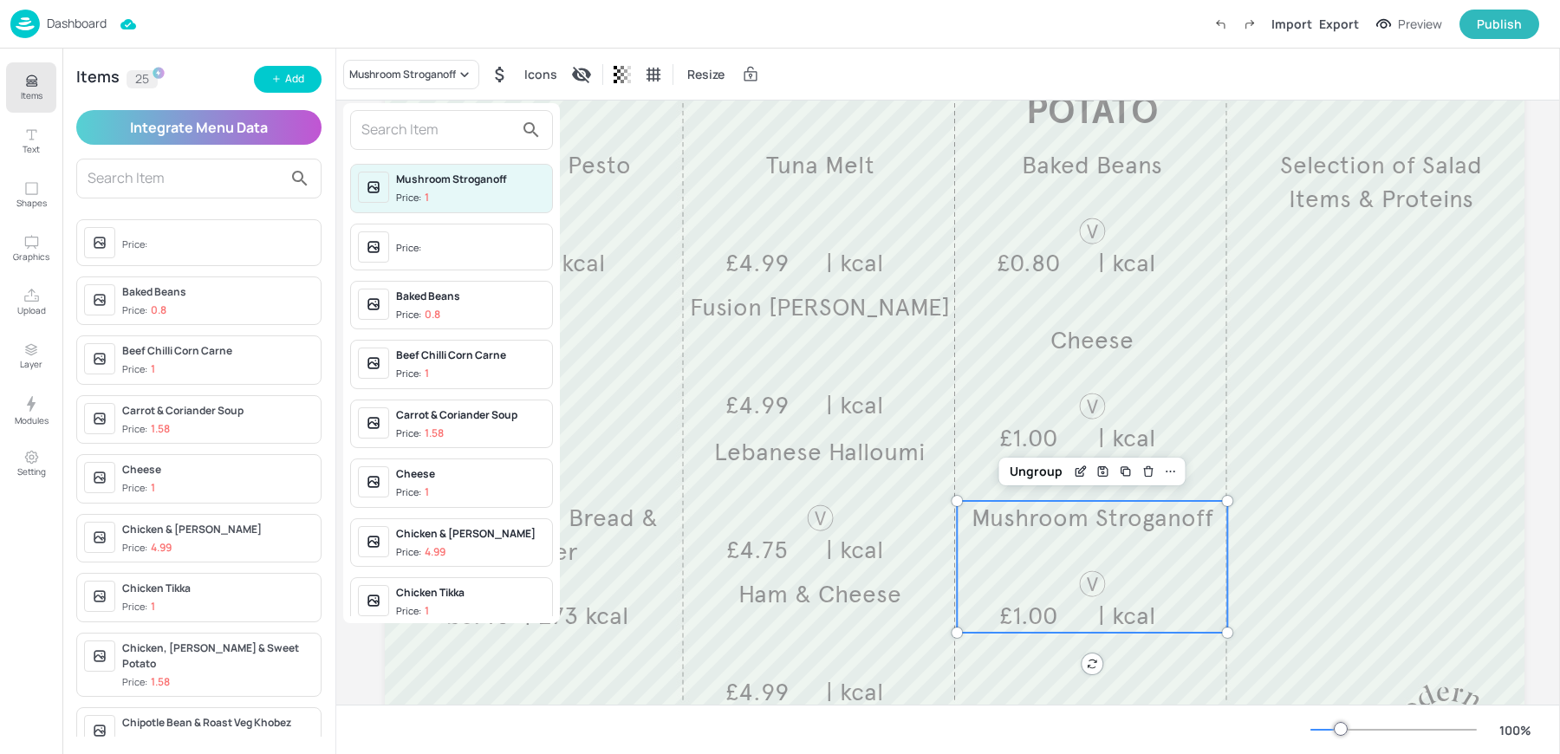
click at [420, 120] on input "text" at bounding box center [437, 130] width 153 height 28
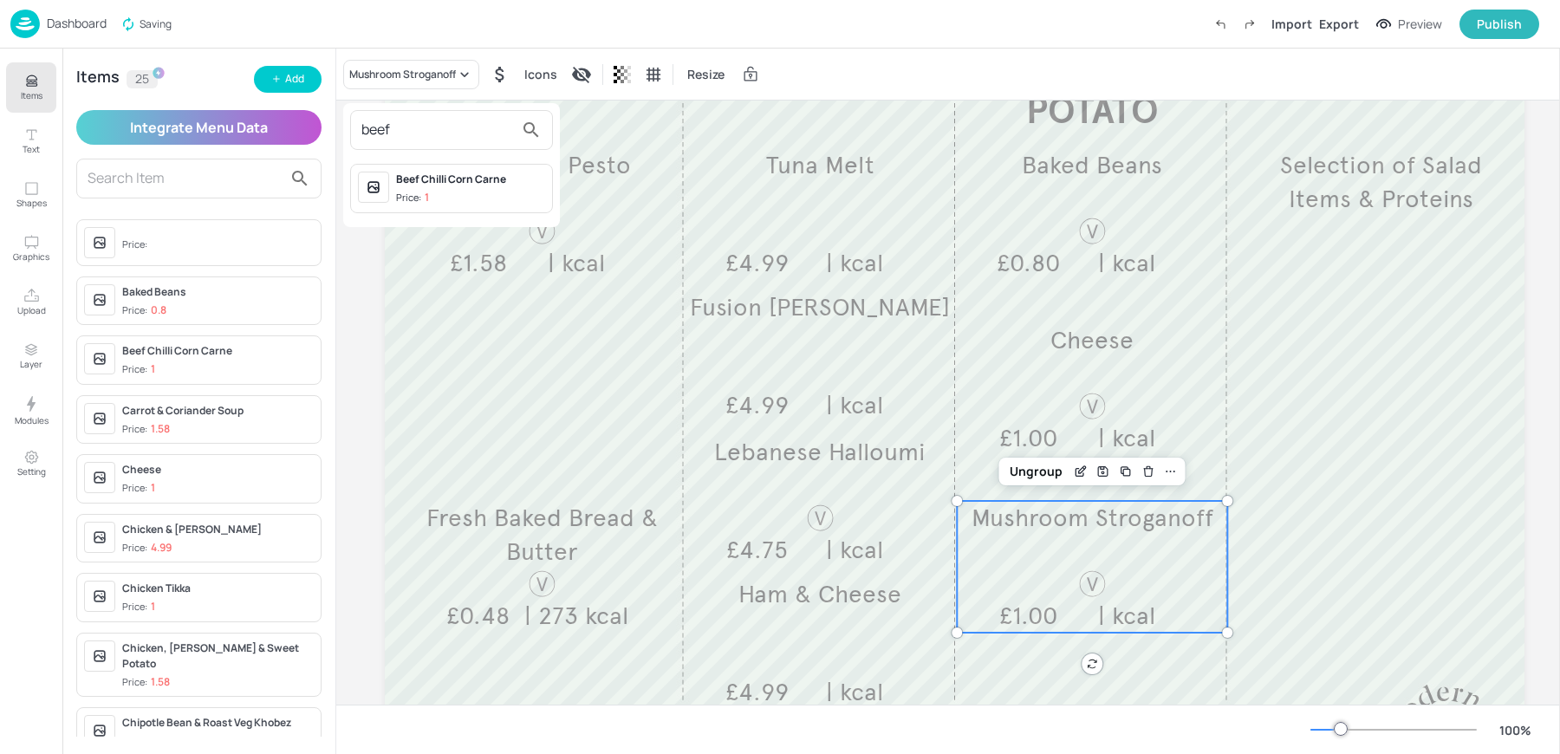
type input "beef"
click at [454, 186] on div "Beef Chilli Corn Carne Price: 1" at bounding box center [470, 189] width 149 height 34
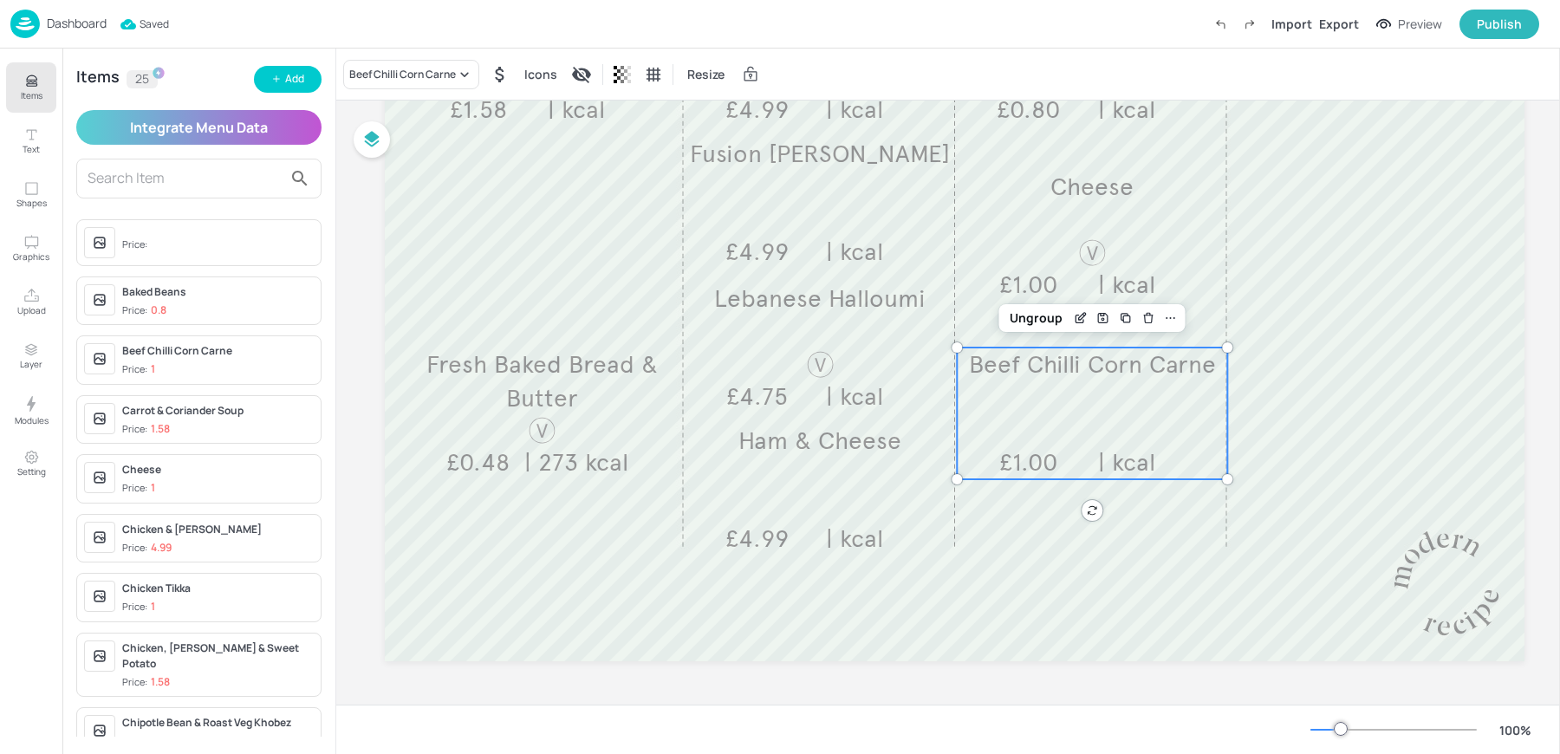
scroll to position [0, 0]
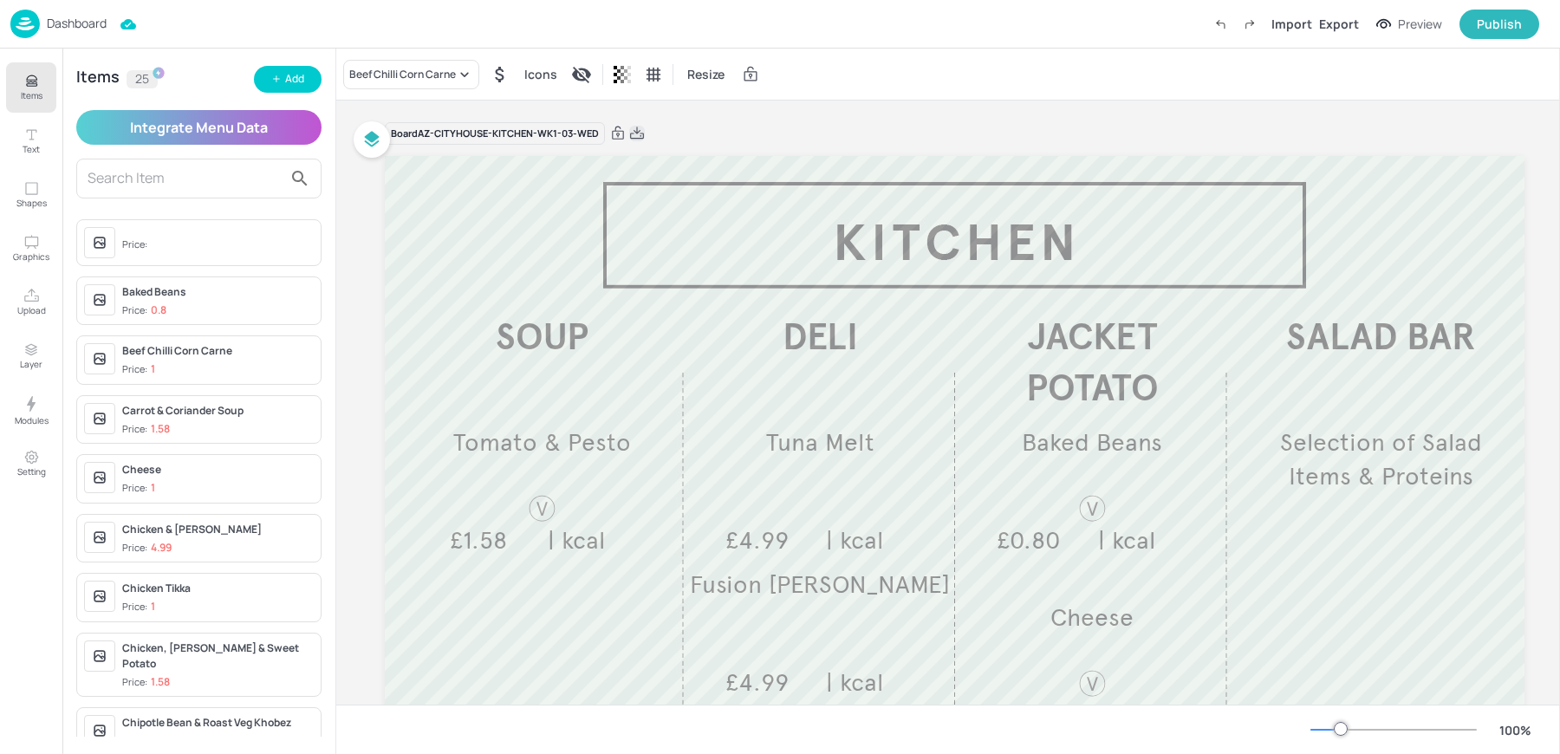
click at [634, 134] on icon at bounding box center [637, 133] width 16 height 17
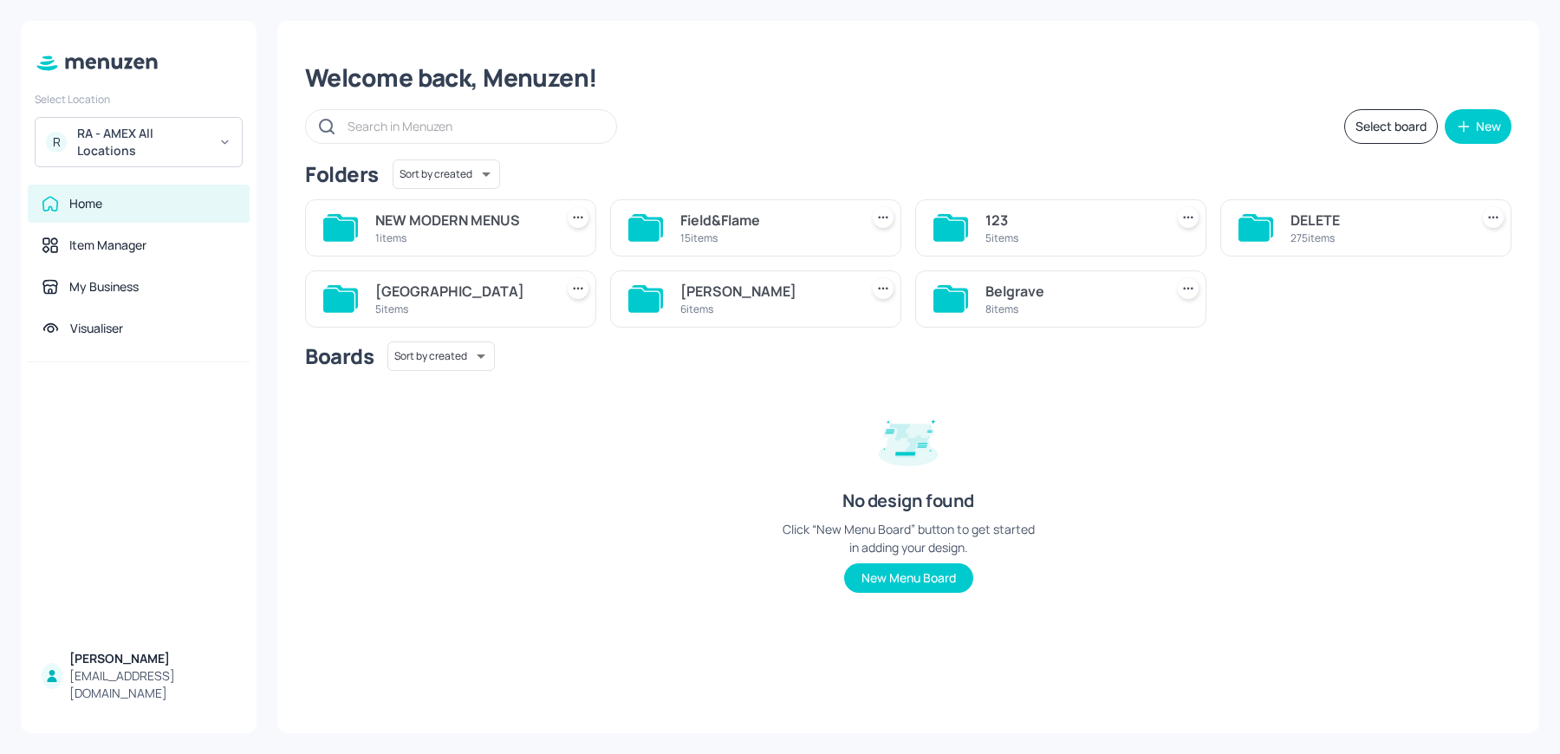
click at [750, 269] on div "[PERSON_NAME] St 6 items" at bounding box center [748, 292] width 305 height 71
click at [715, 293] on div "[PERSON_NAME]" at bounding box center [766, 291] width 172 height 21
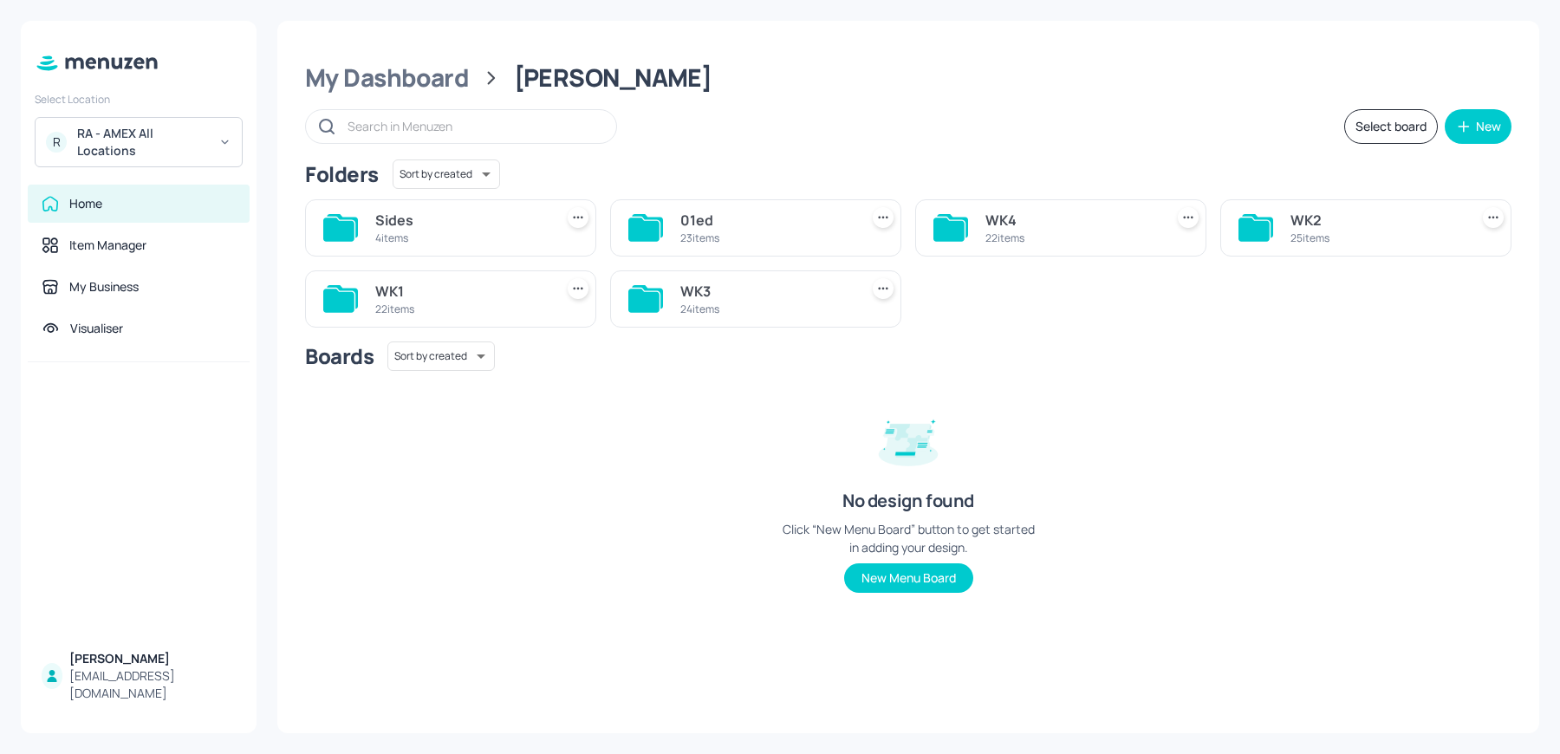
click at [1075, 240] on div "22 items" at bounding box center [1071, 238] width 172 height 15
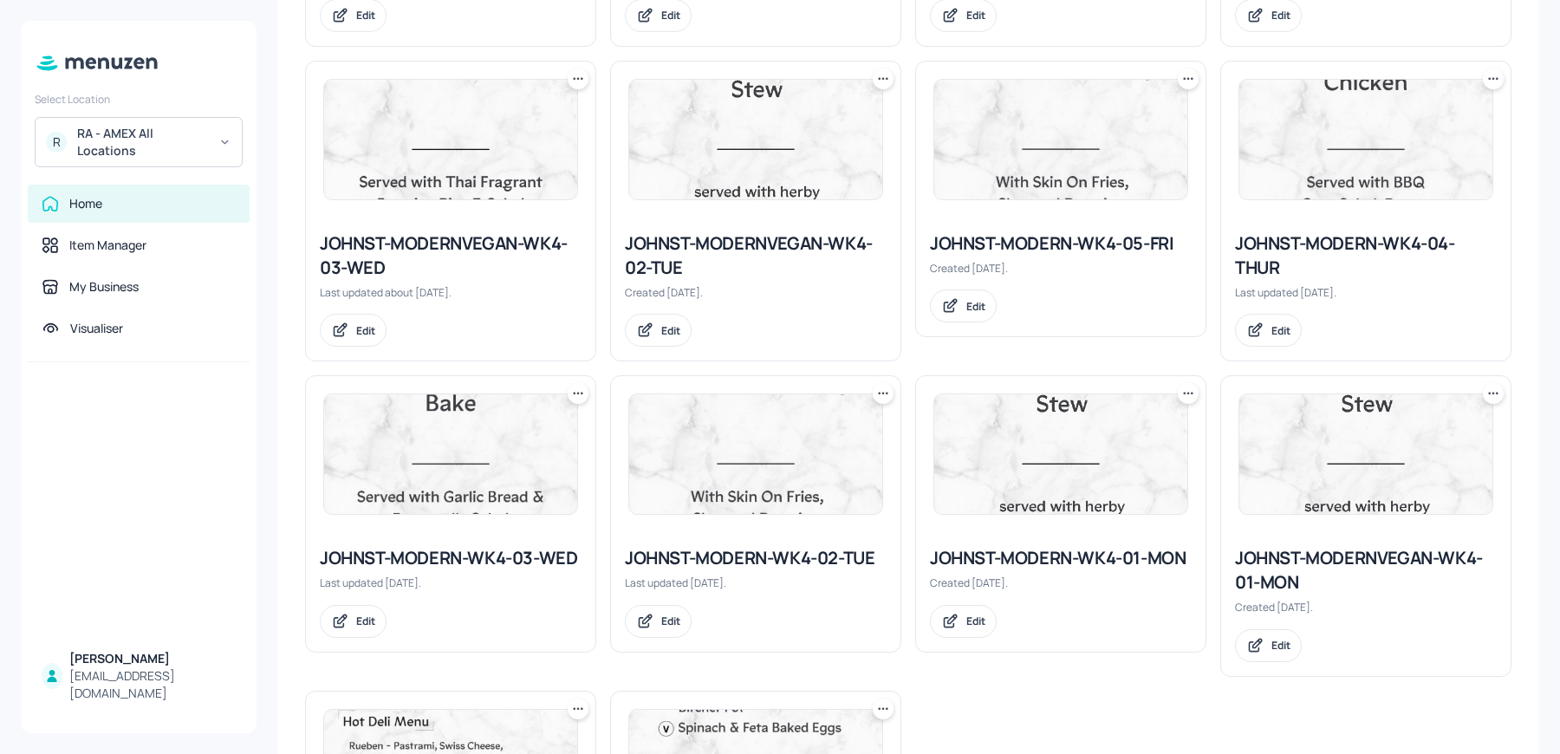
scroll to position [1375, 0]
click at [730, 562] on div "JOHNST-MODERN-WK4-02-TUE" at bounding box center [756, 559] width 262 height 24
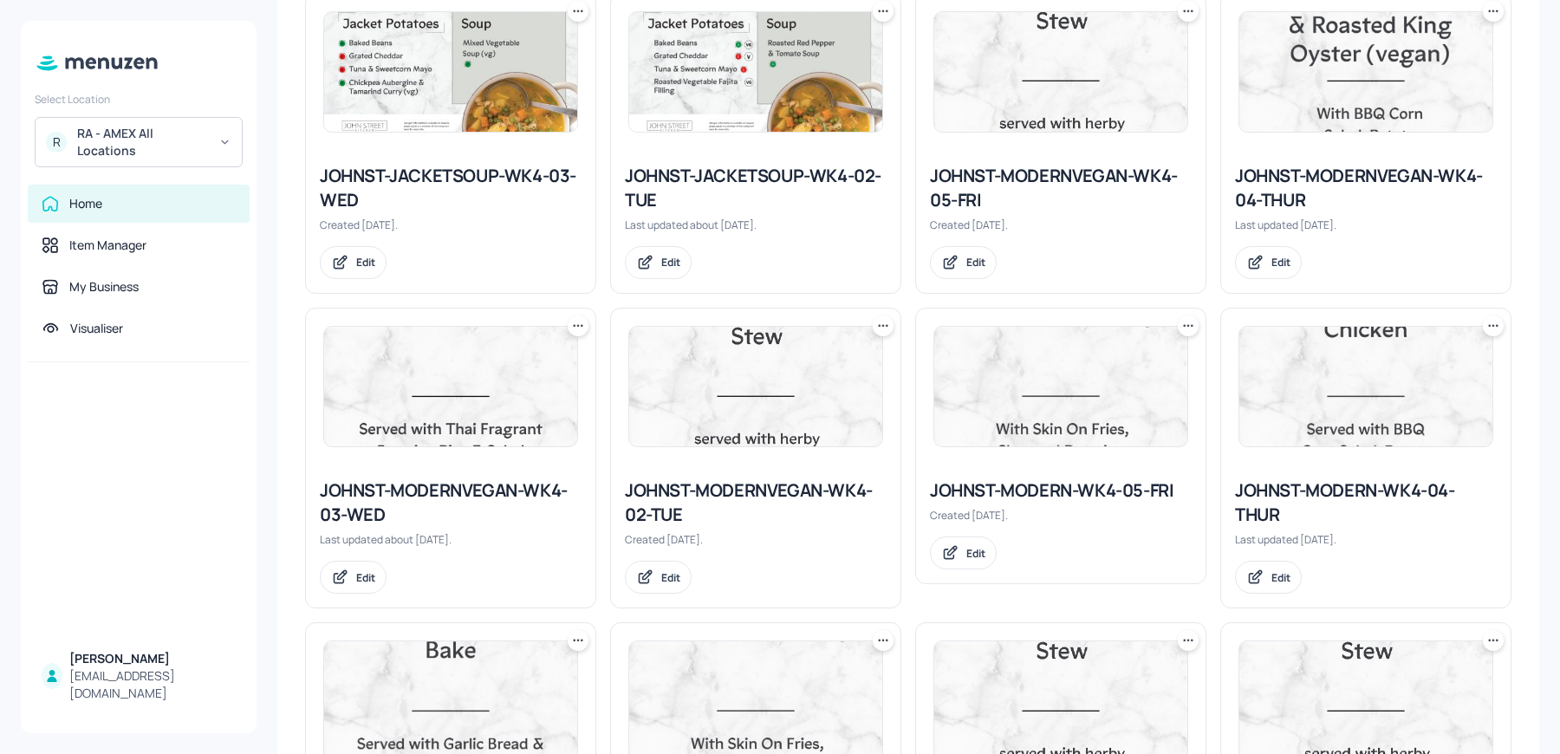
scroll to position [1134, 0]
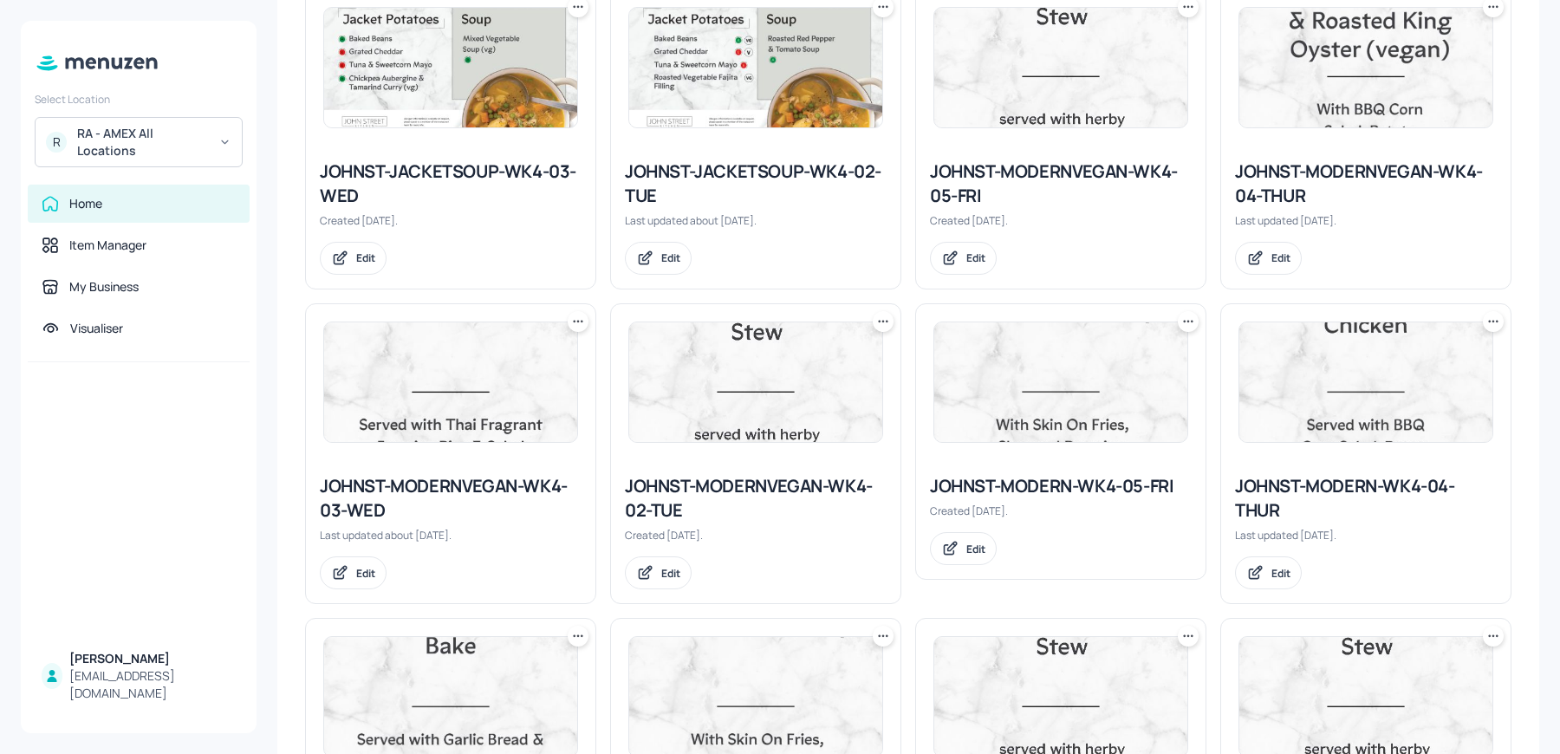
click at [1318, 491] on div "JOHNST-MODERN-WK4-04-THUR" at bounding box center [1366, 498] width 262 height 49
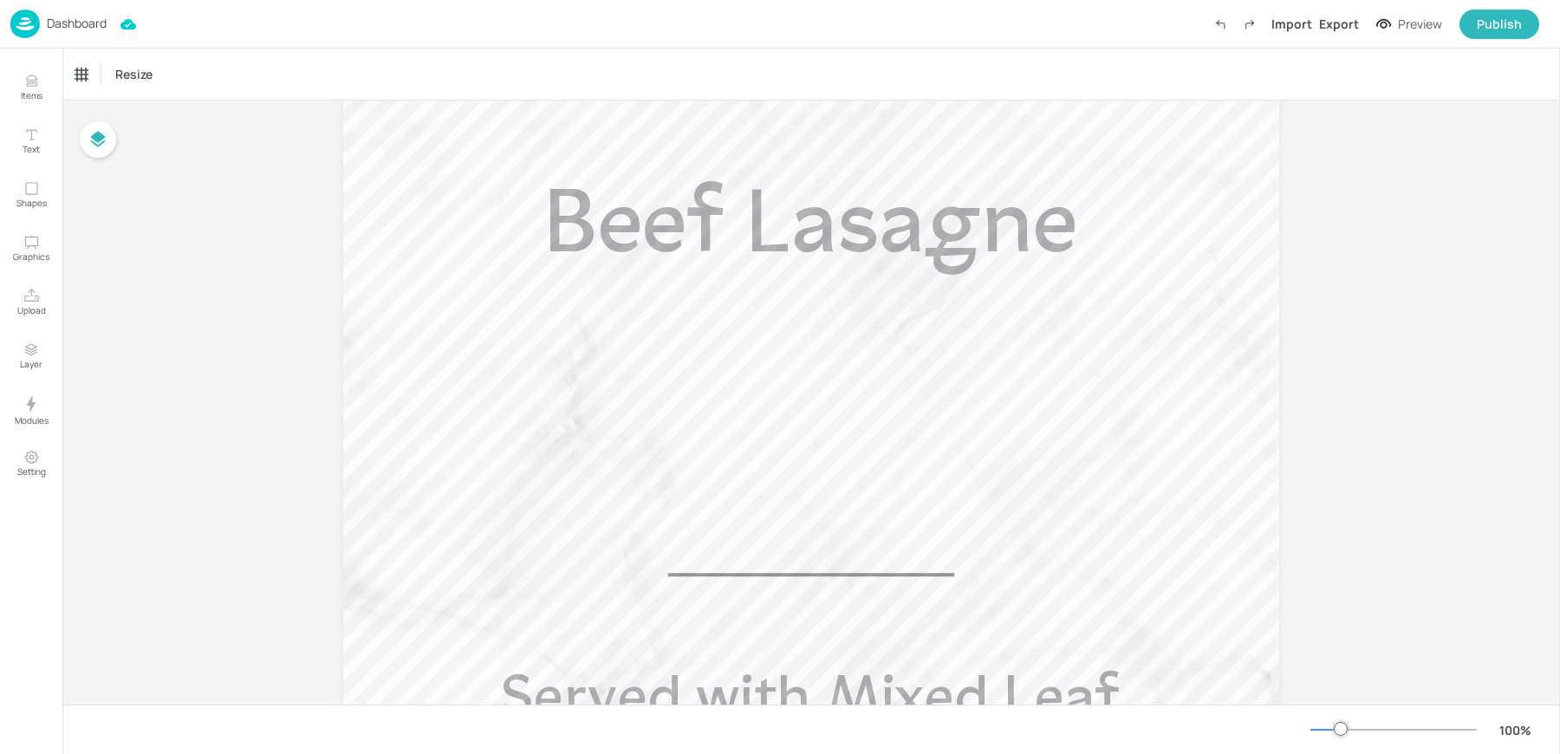
scroll to position [446, 0]
click at [687, 267] on span "Beef Lasagne" at bounding box center [810, 230] width 533 height 89
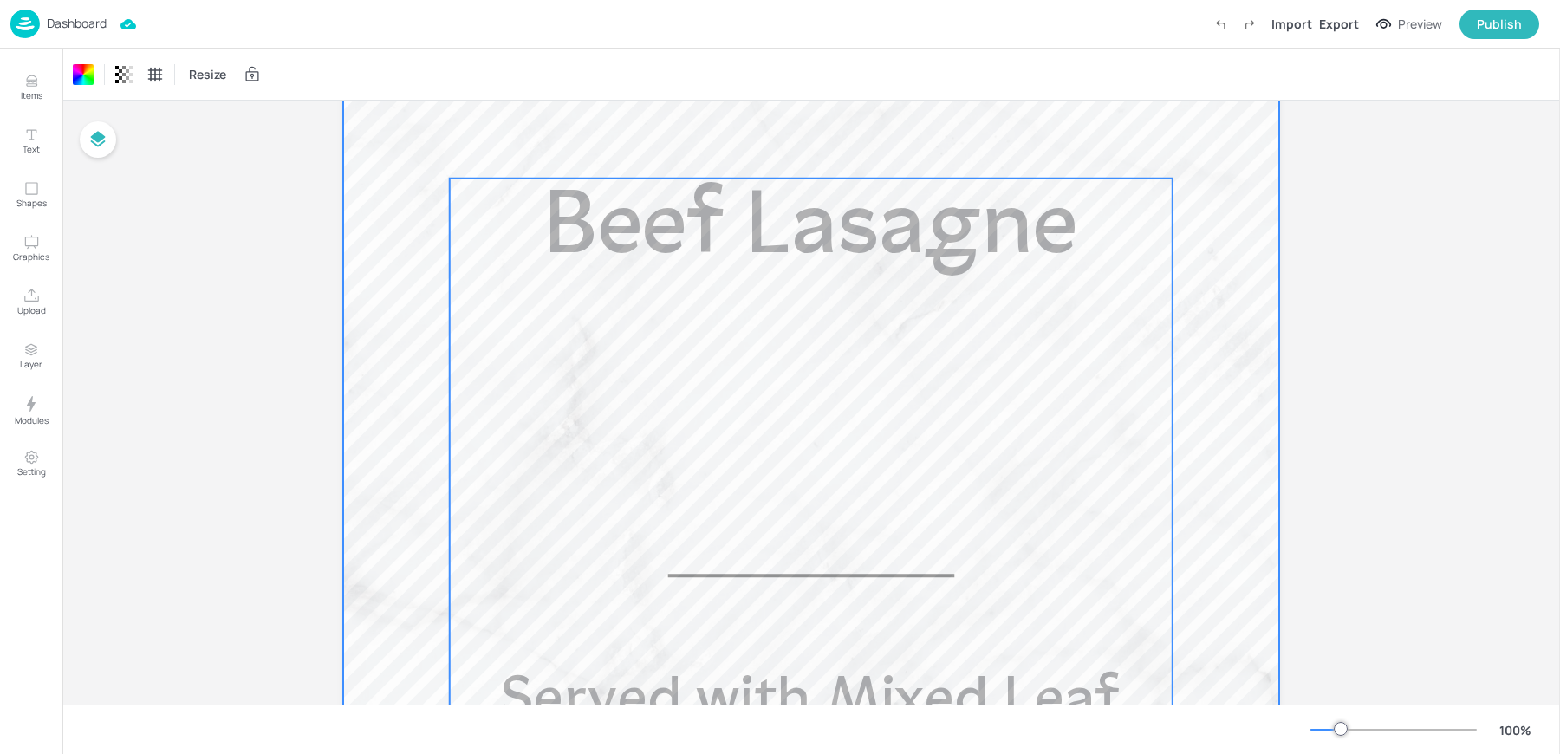
click at [695, 231] on span "Beef Lasagne" at bounding box center [810, 230] width 533 height 89
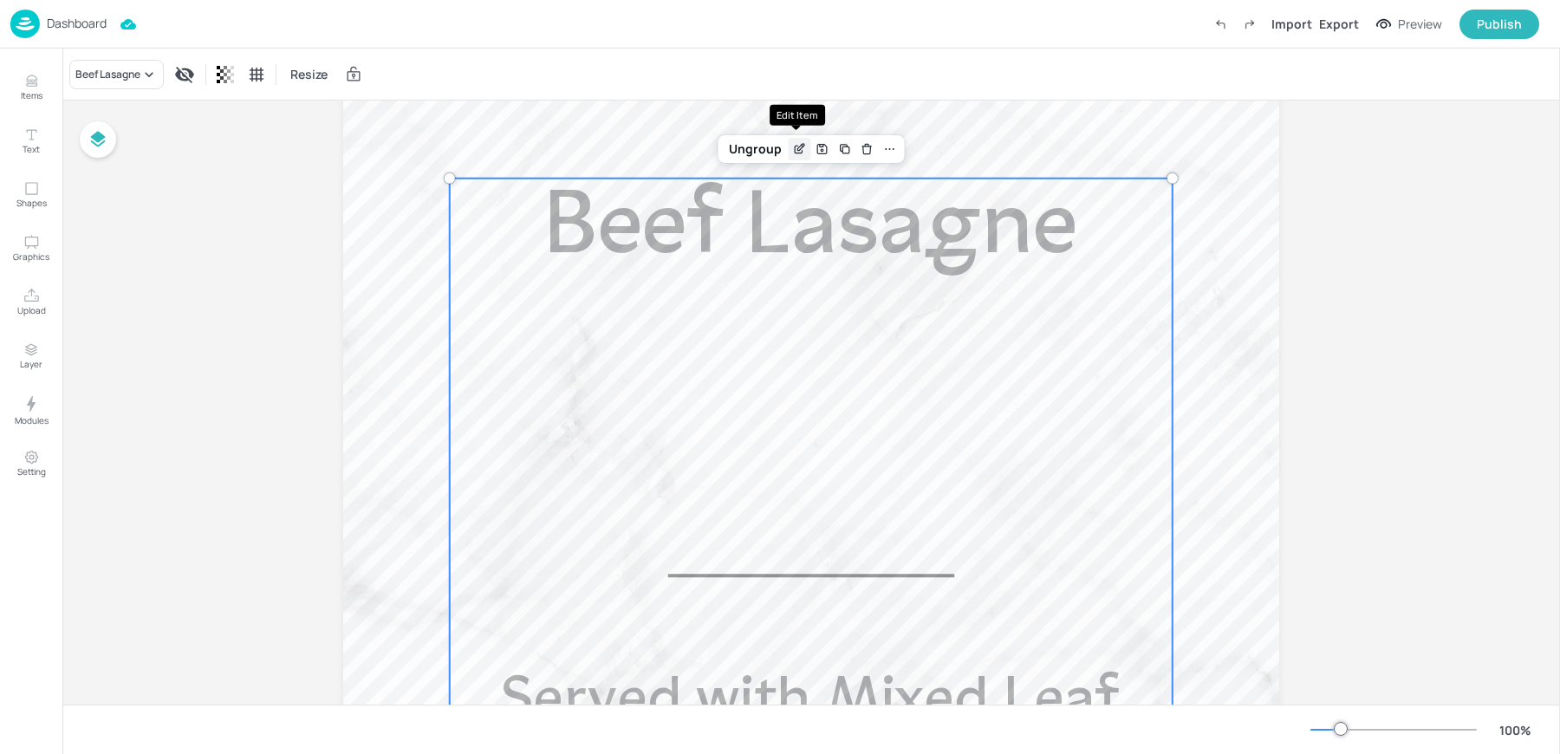
click at [795, 146] on icon "Edit Item" at bounding box center [799, 149] width 15 height 14
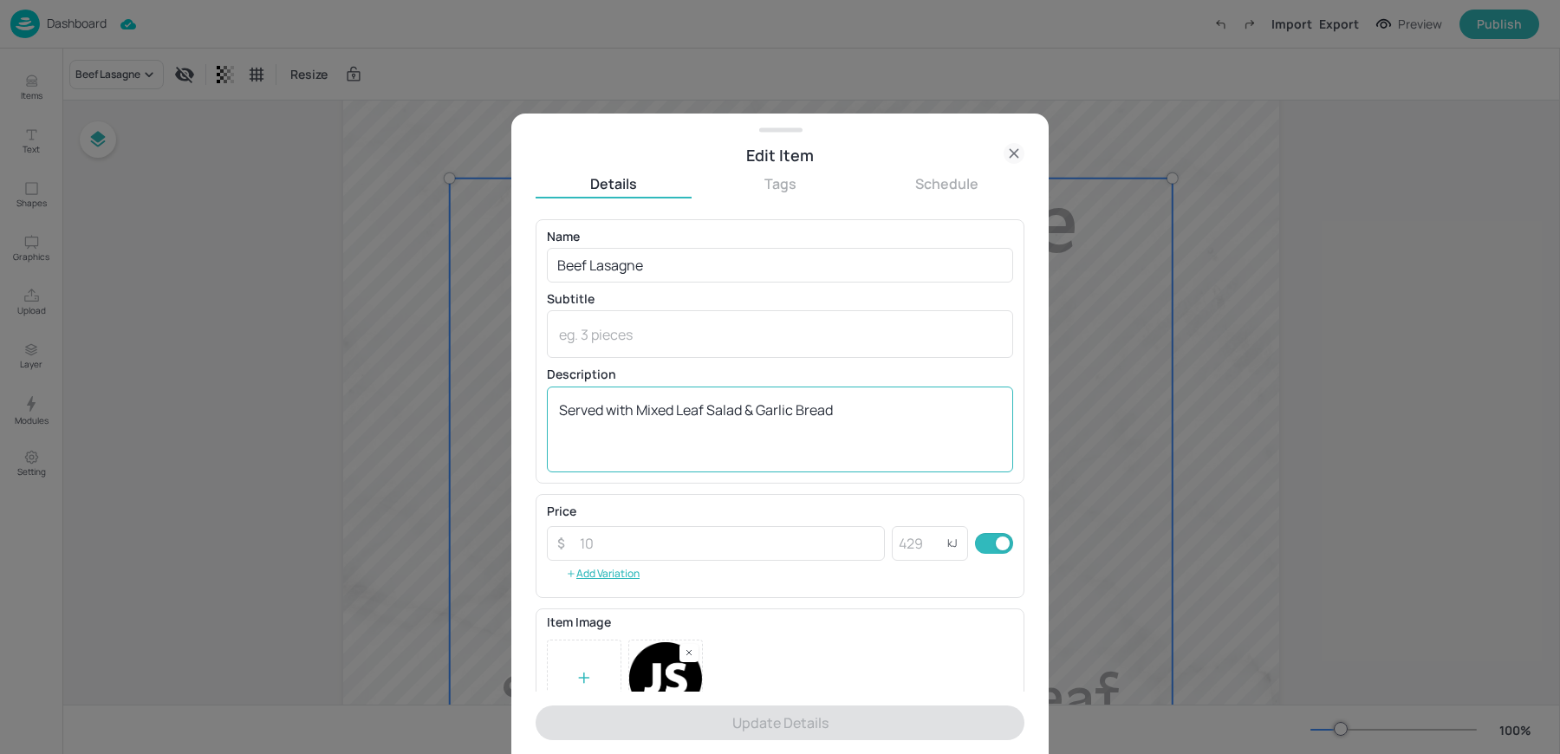
click at [778, 405] on textarea "Served with Mixed Leaf Salad & Garlic Bread" at bounding box center [780, 428] width 442 height 57
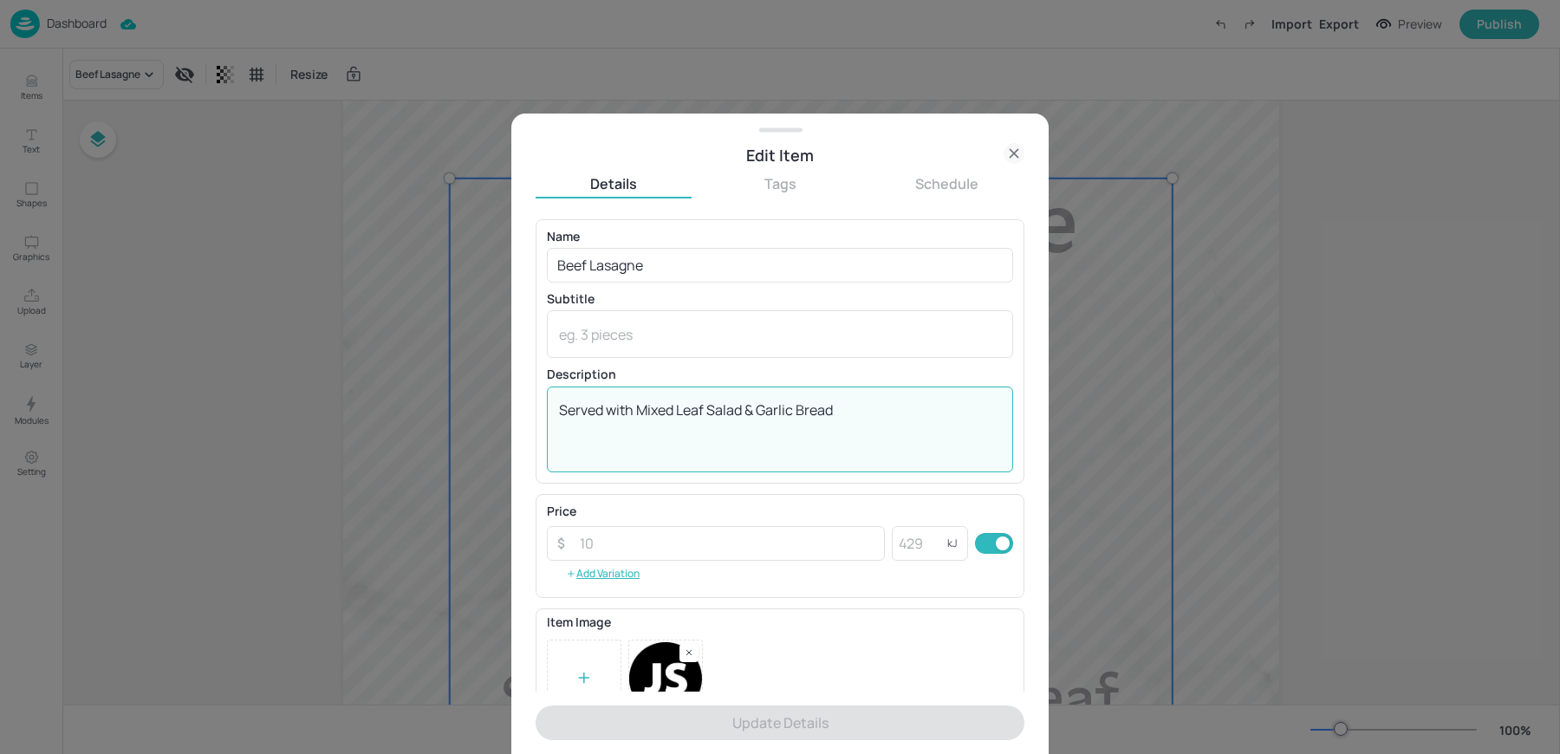
click at [778, 405] on textarea "Served with Mixed Leaf Salad & Garlic Bread" at bounding box center [780, 428] width 442 height 57
click at [1007, 148] on icon at bounding box center [1014, 153] width 21 height 21
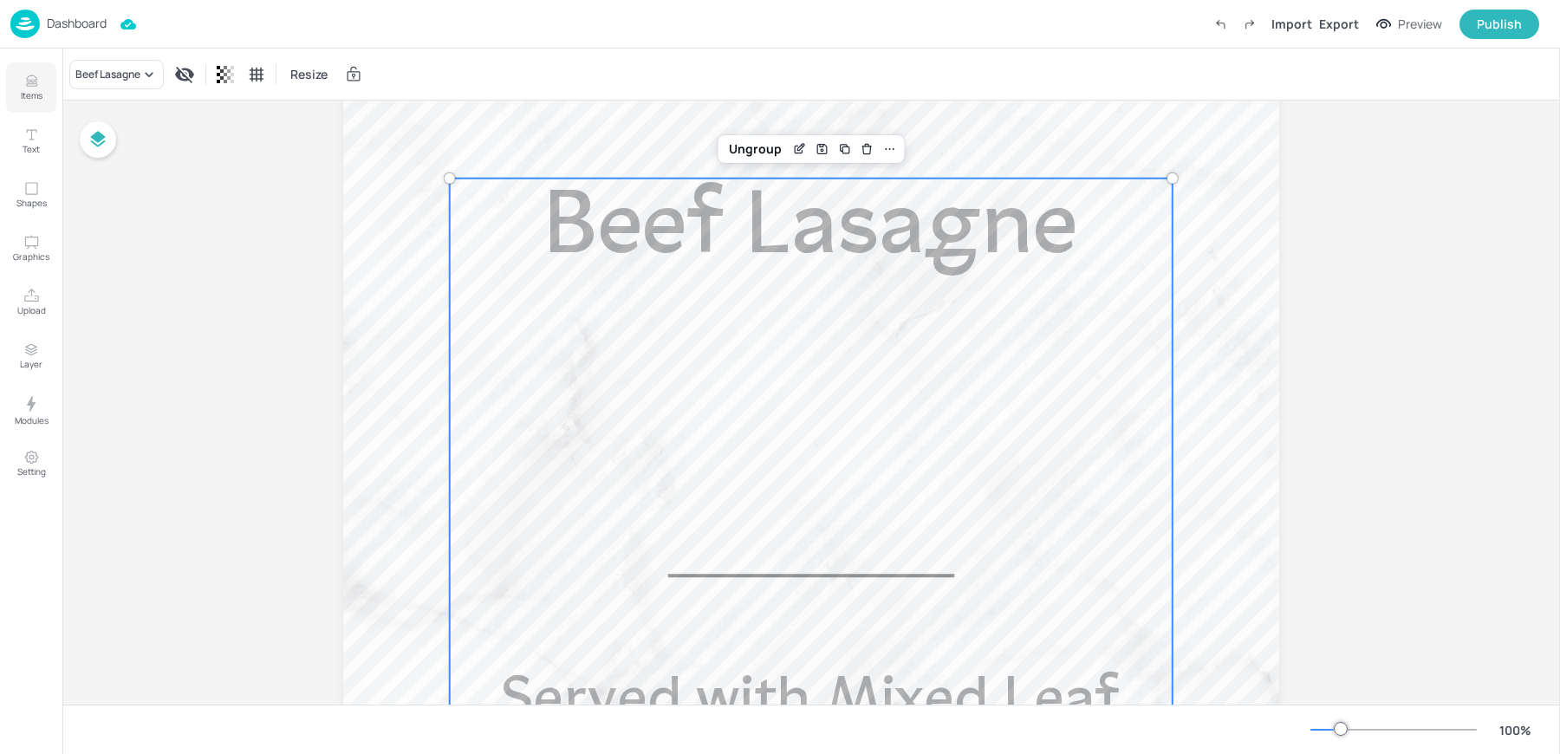
click at [40, 85] on button "Items" at bounding box center [31, 87] width 50 height 50
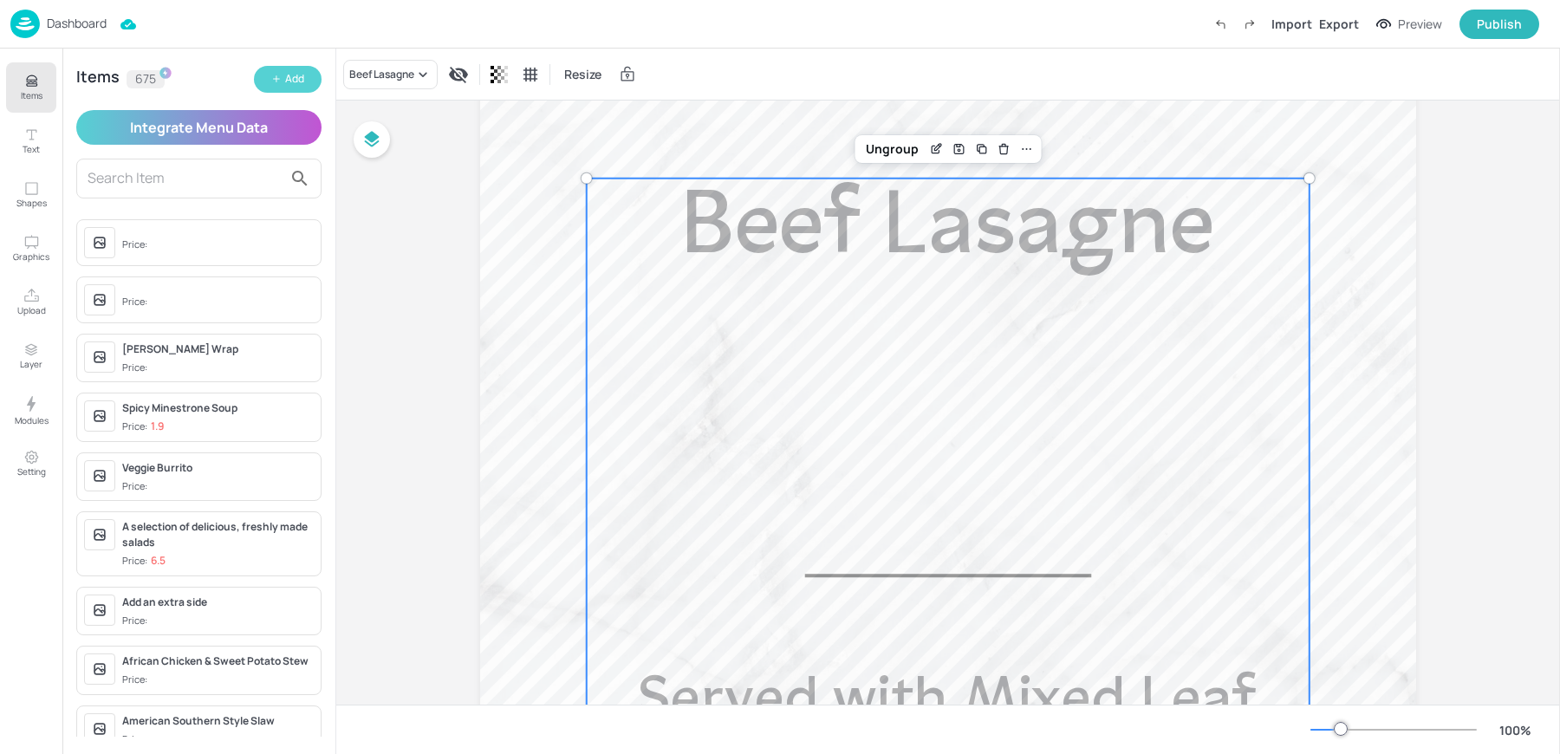
click at [306, 92] on button "Add" at bounding box center [288, 79] width 68 height 27
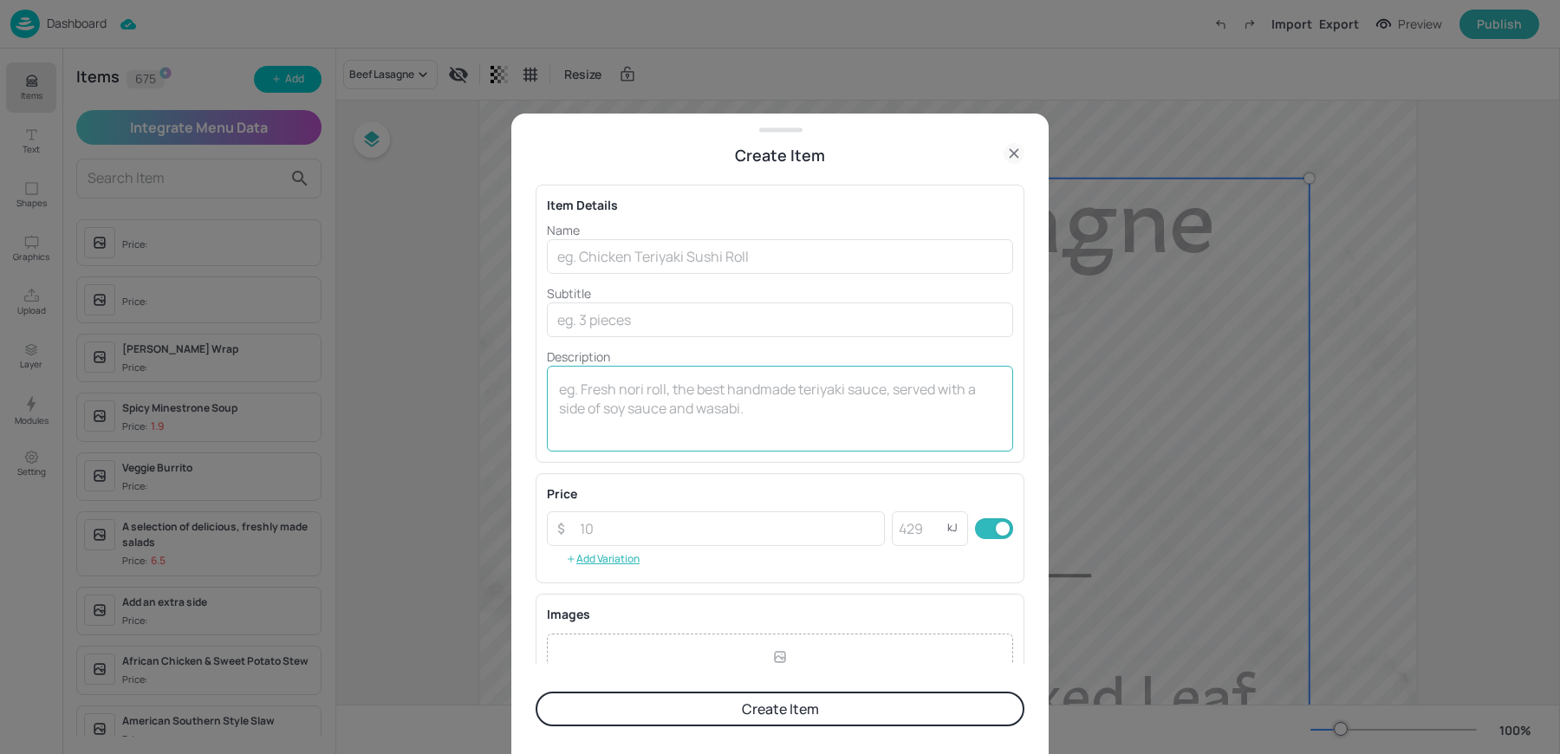
click at [739, 418] on textarea at bounding box center [780, 408] width 442 height 57
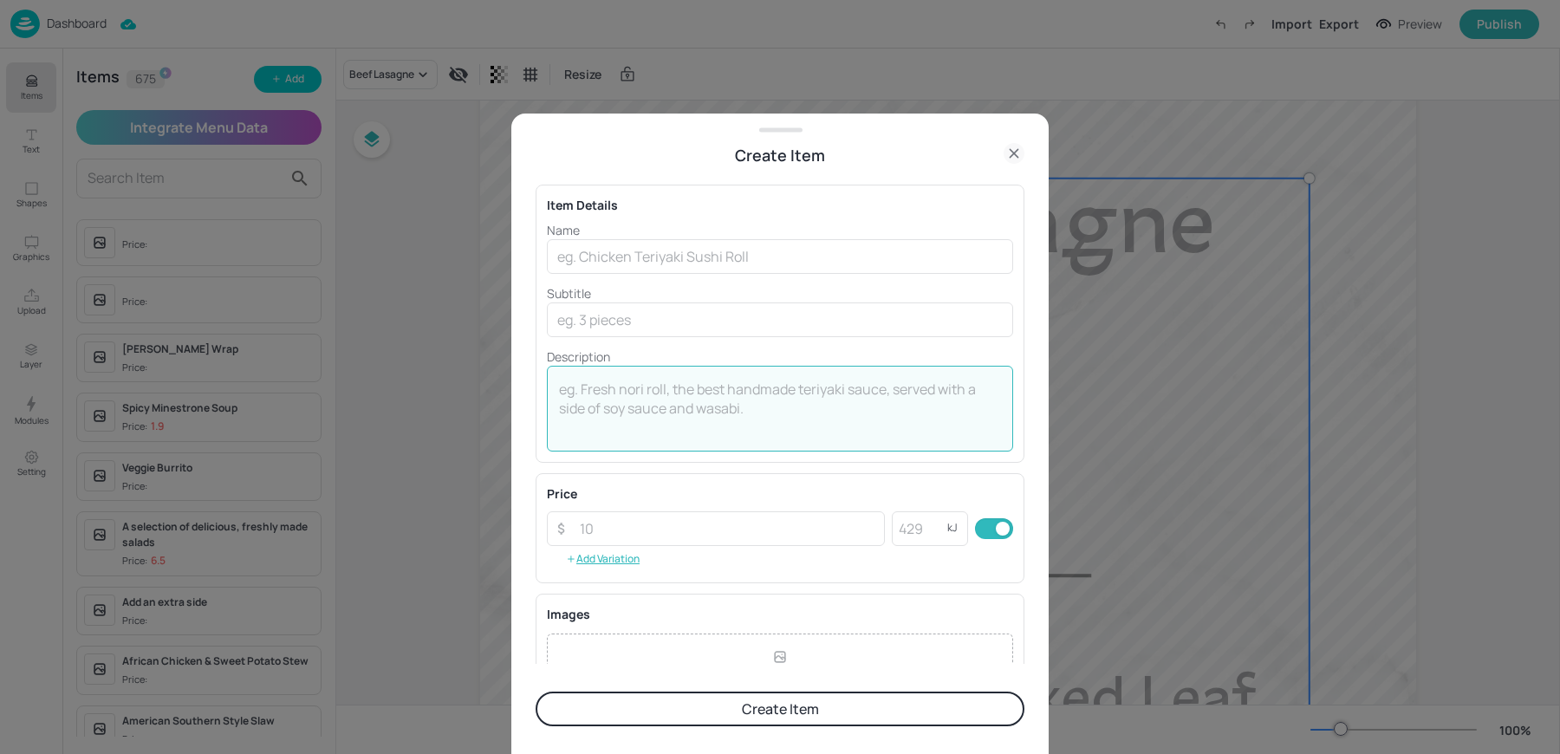
paste textarea "Served with Mixed Leaf Salad & Garlic Bread"
type textarea "Served with Mixed Leaf Salad & Garlic Bread"
click at [689, 254] on input "text" at bounding box center [780, 256] width 466 height 35
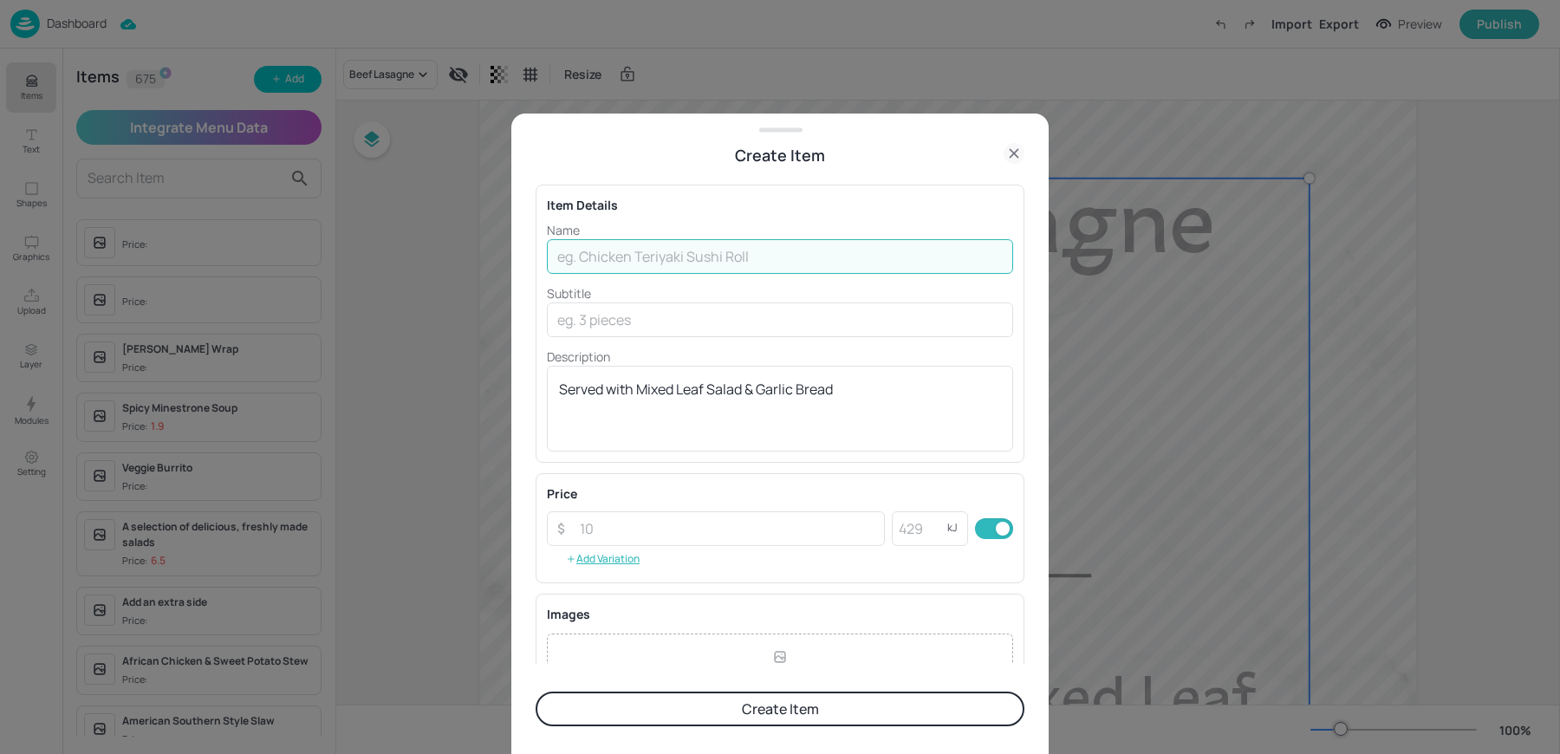
paste input "Beef Ragu Pasta Bake"
type input "Beef Ragu Pasta Bake"
click at [672, 218] on div "Item Details Name Beef Ragu Pasta Bake ​ Subtitle ​ Description Served with Mix…" at bounding box center [780, 324] width 489 height 278
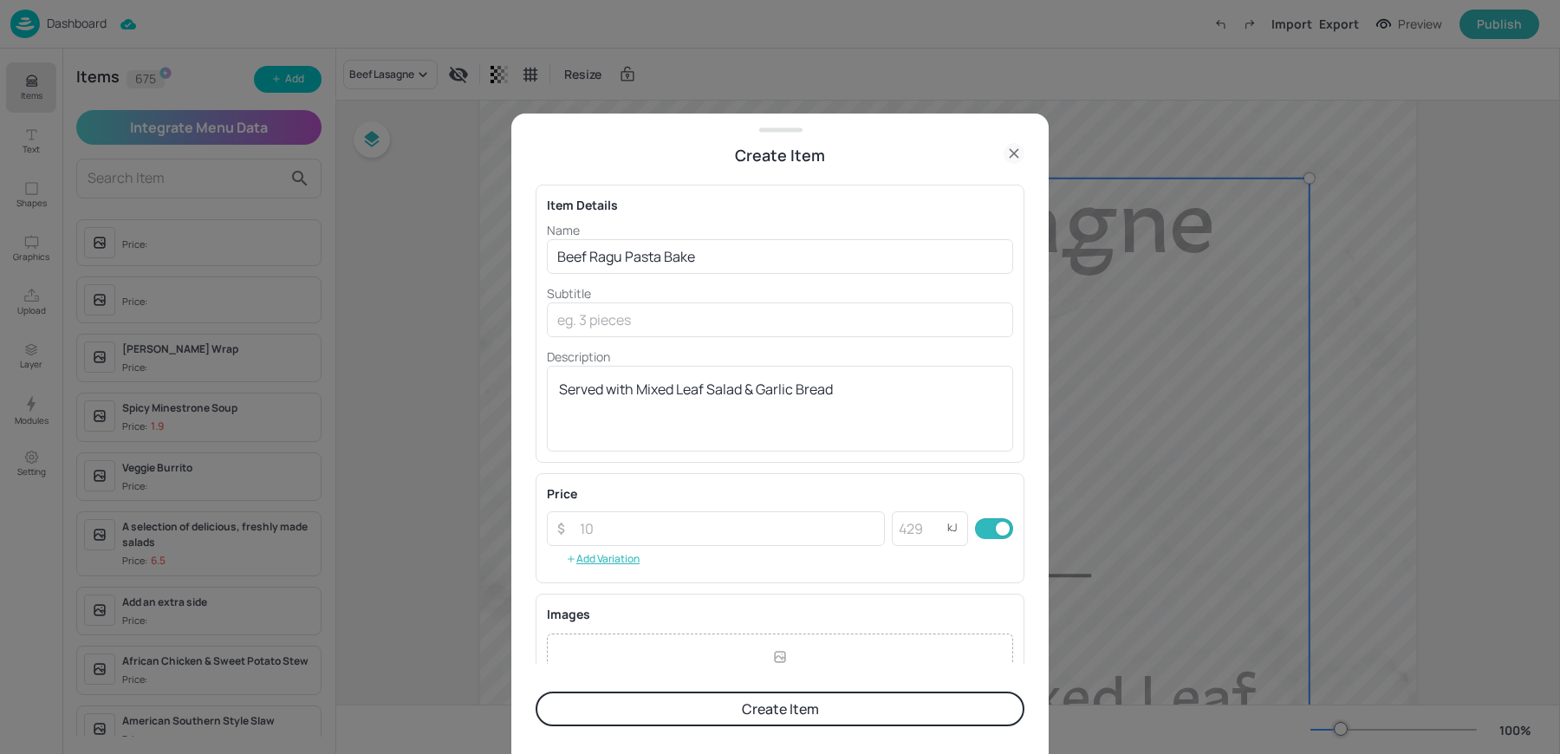
scroll to position [187, 0]
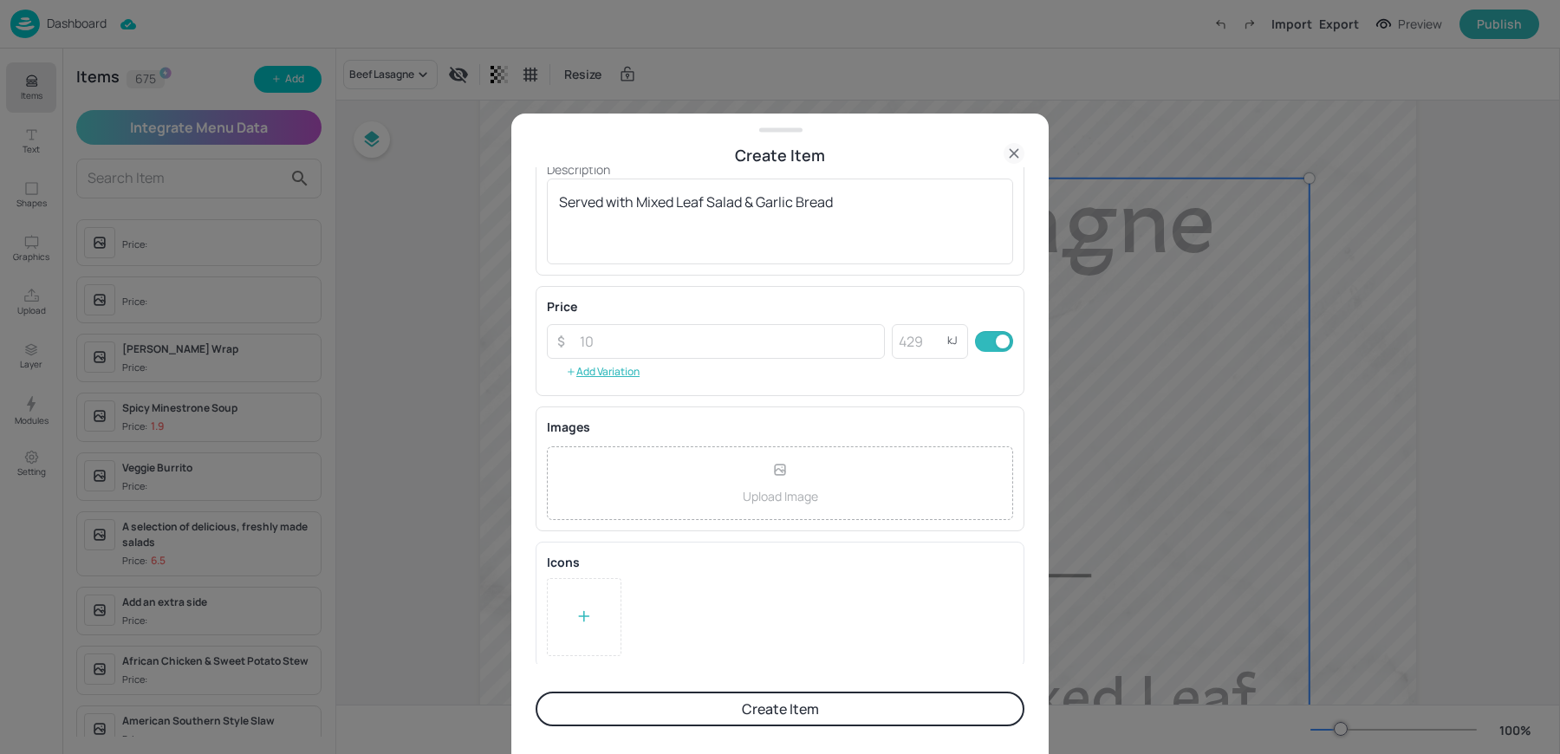
click at [611, 610] on div at bounding box center [584, 617] width 75 height 78
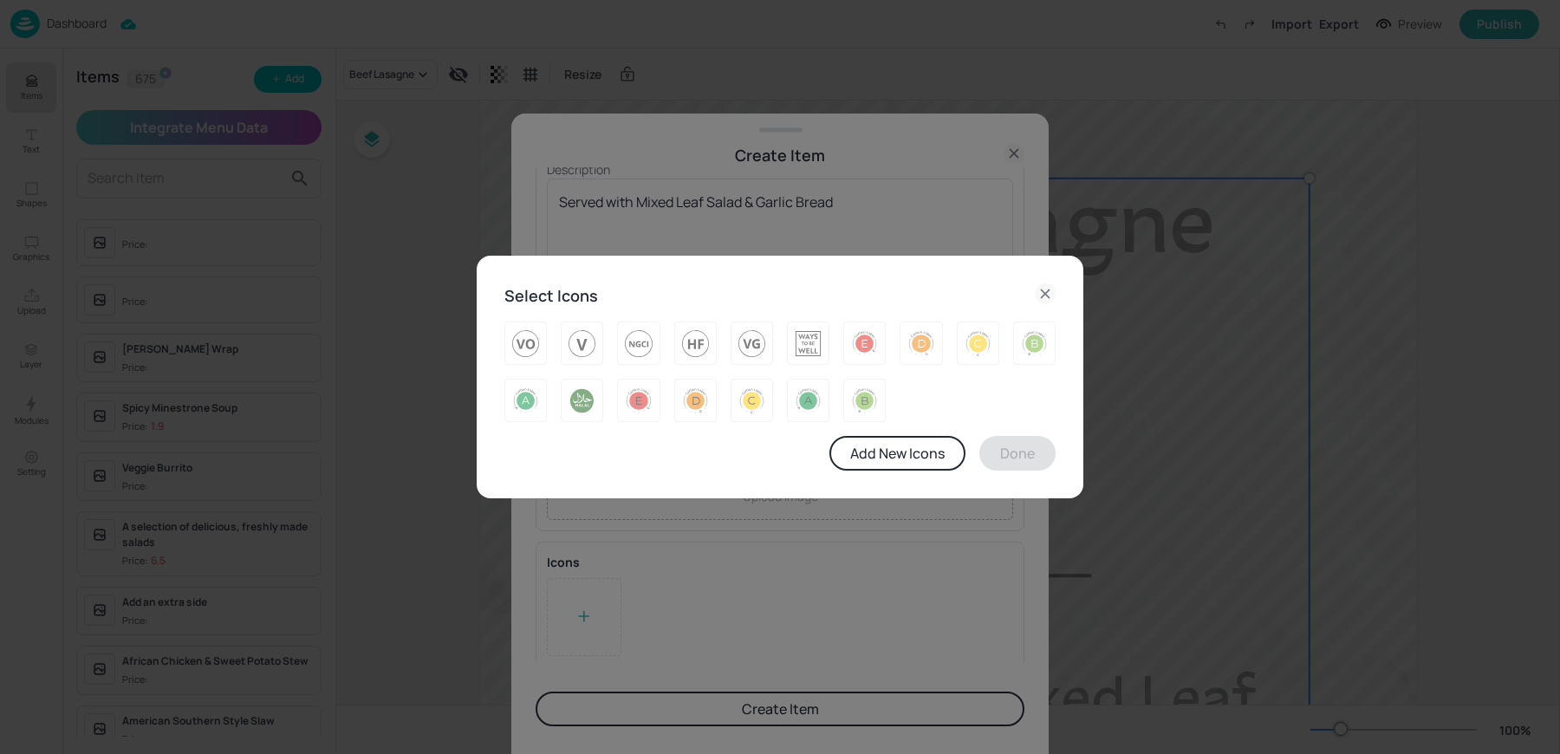
click at [1037, 293] on icon at bounding box center [1045, 293] width 21 height 21
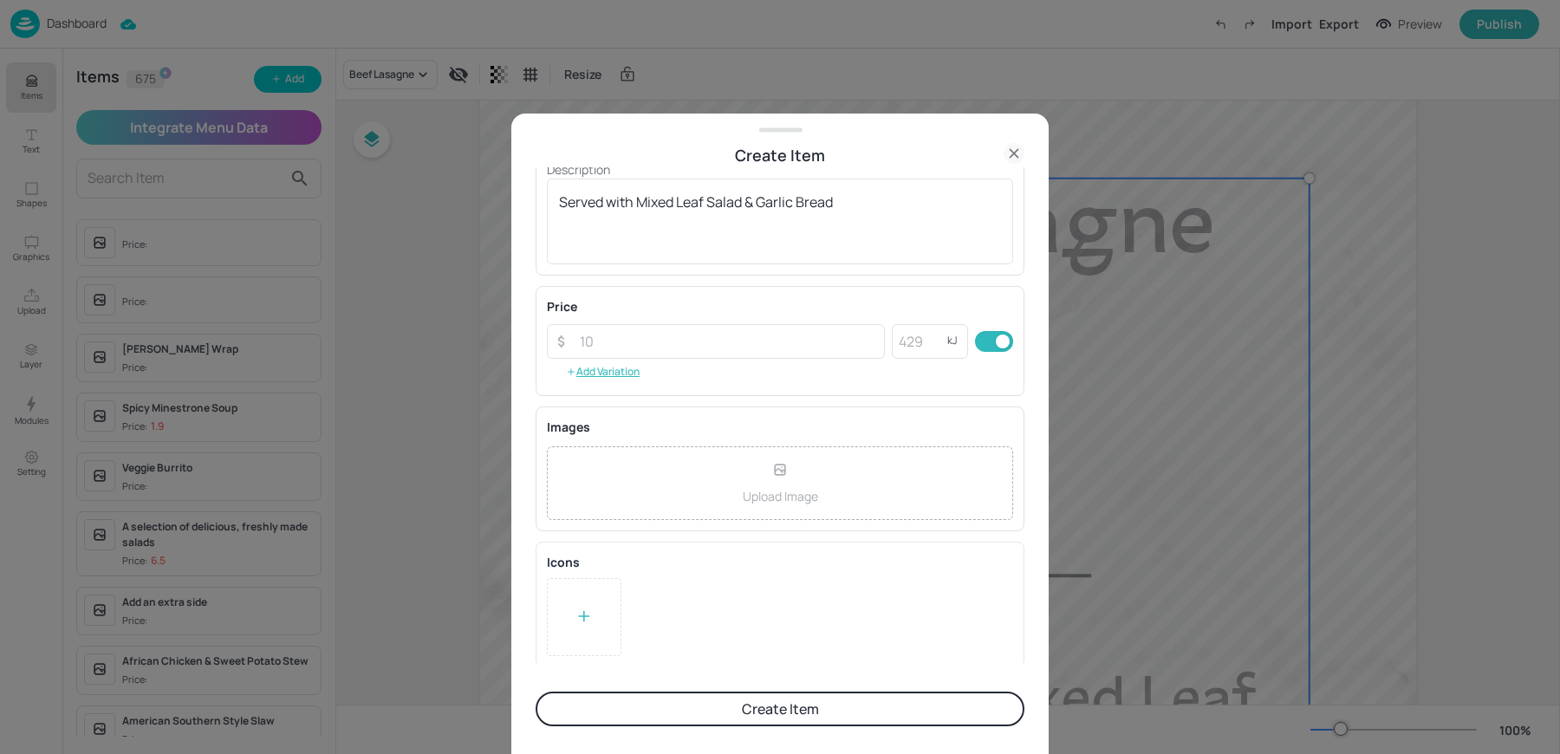
click at [715, 709] on button "Create Item" at bounding box center [780, 709] width 489 height 35
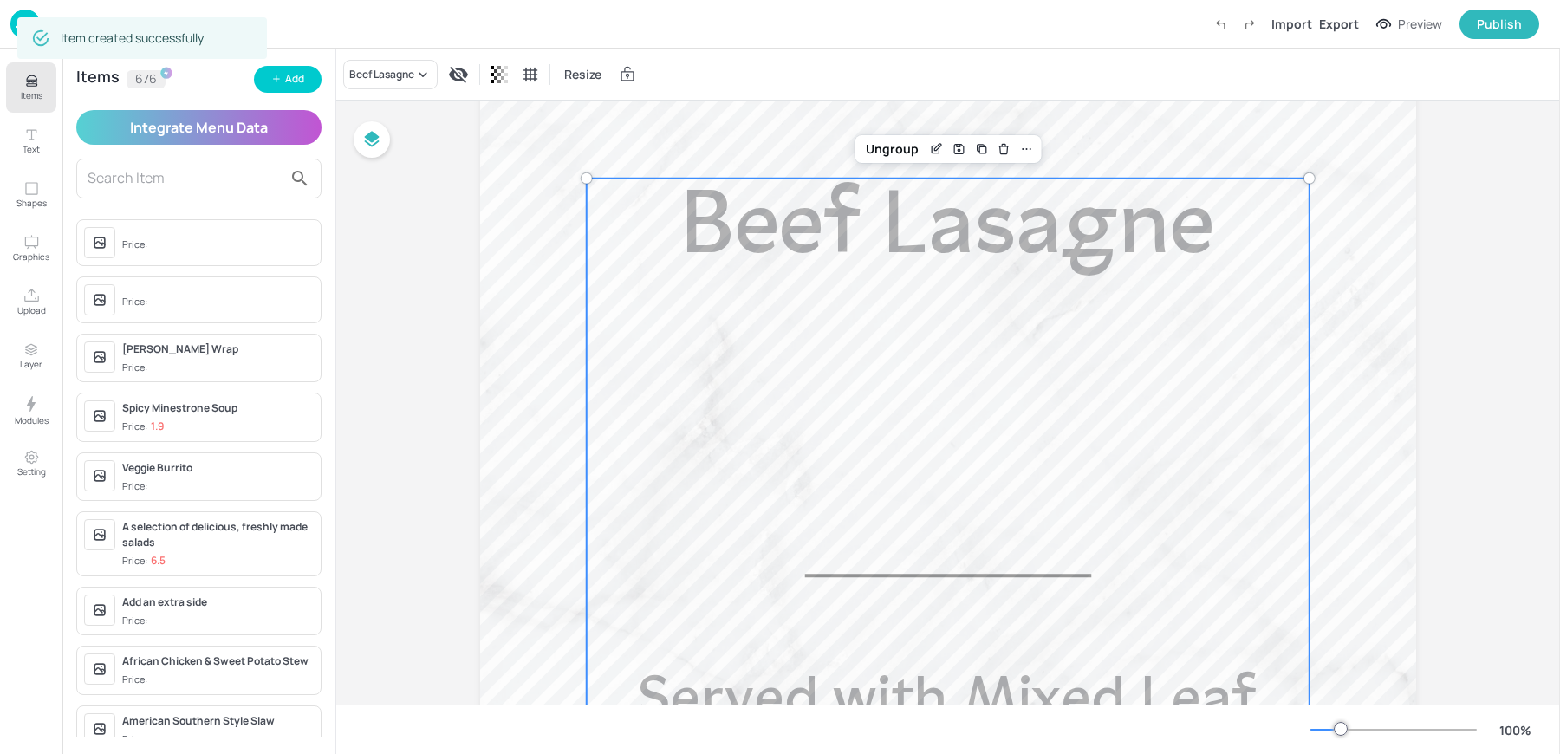
click at [379, 62] on div "Beef Lasagne" at bounding box center [390, 74] width 94 height 29
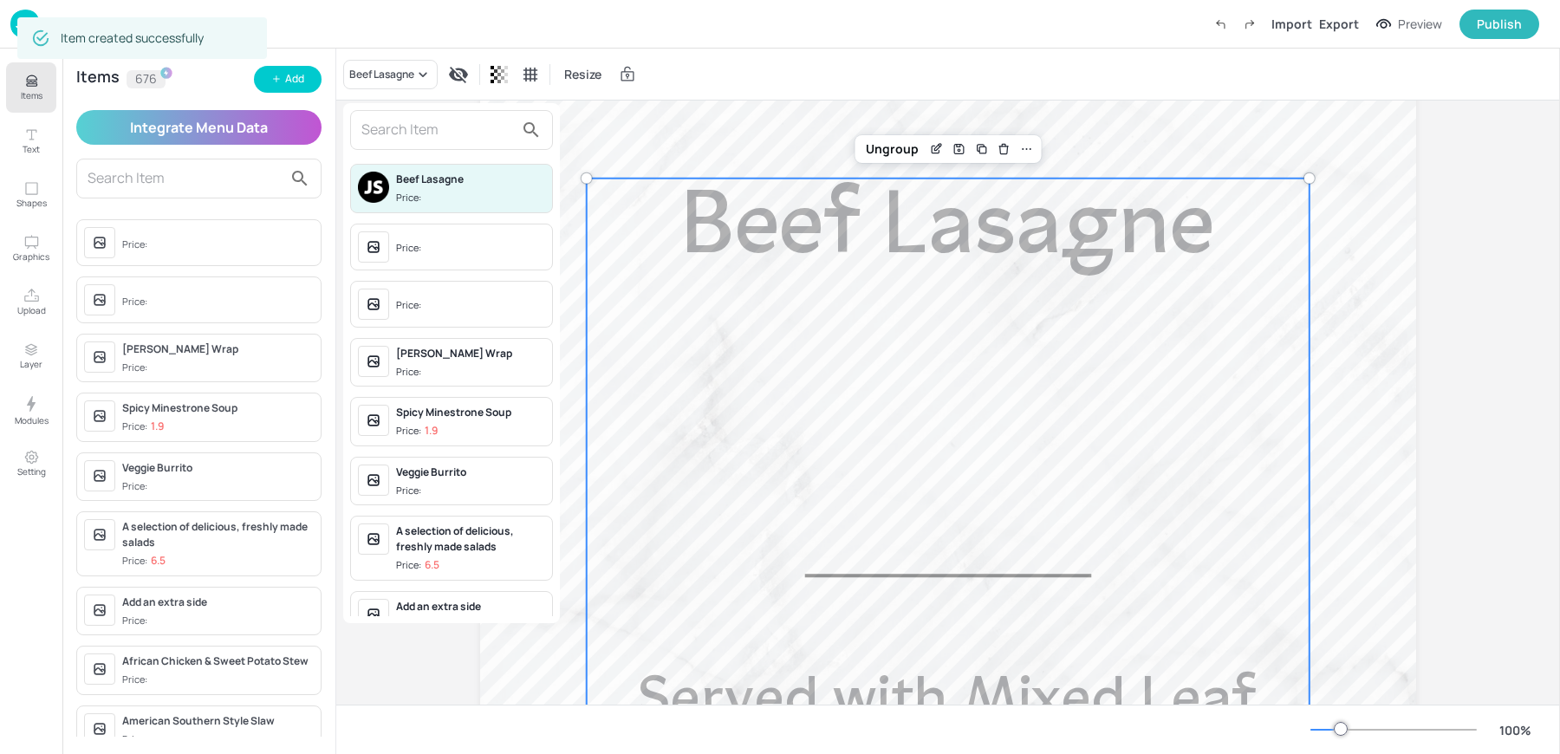
click at [379, 62] on div at bounding box center [780, 377] width 1560 height 754
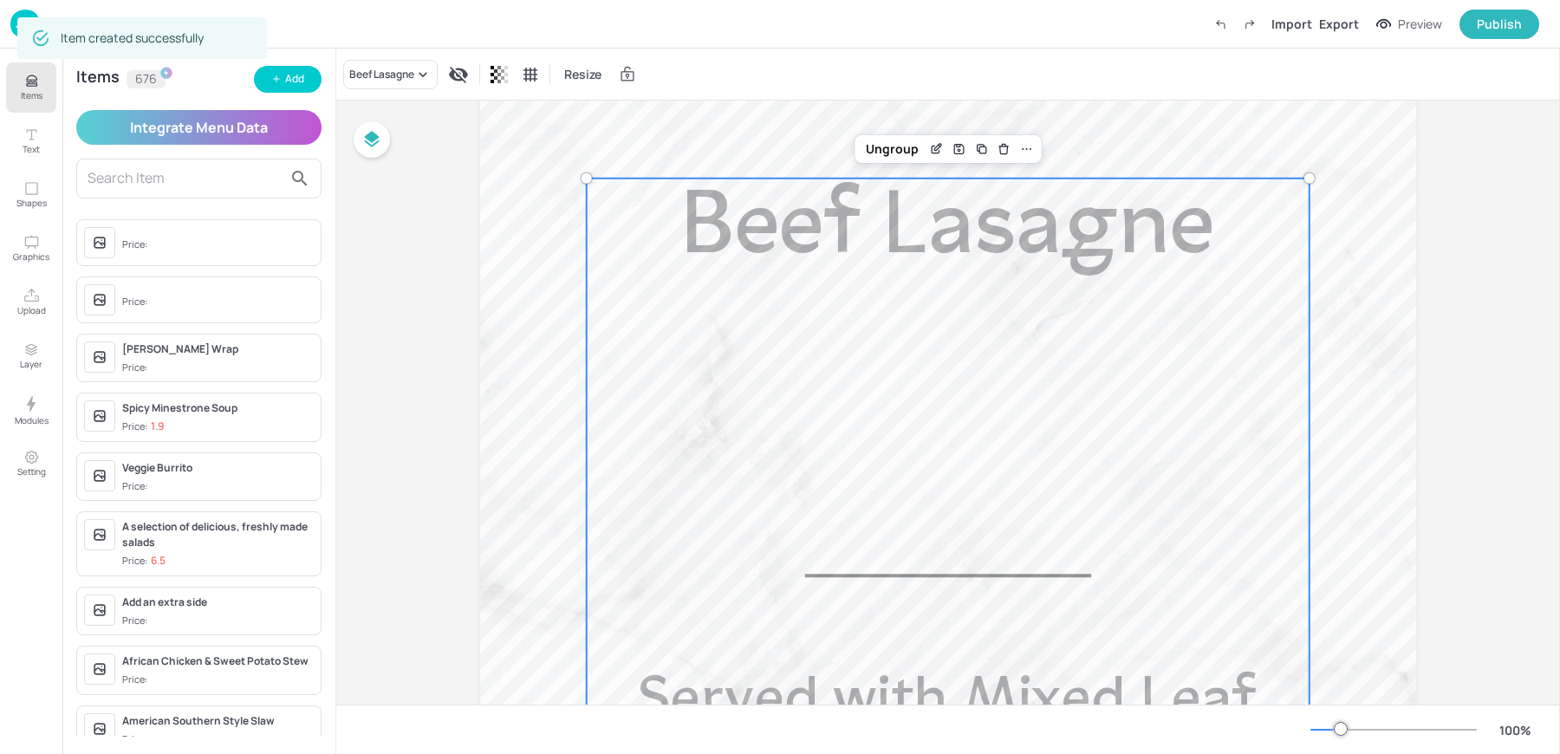
click at [389, 90] on div "Beef Lasagne Resize" at bounding box center [948, 74] width 1224 height 51
click at [385, 87] on div "Beef Lasagne" at bounding box center [390, 74] width 94 height 29
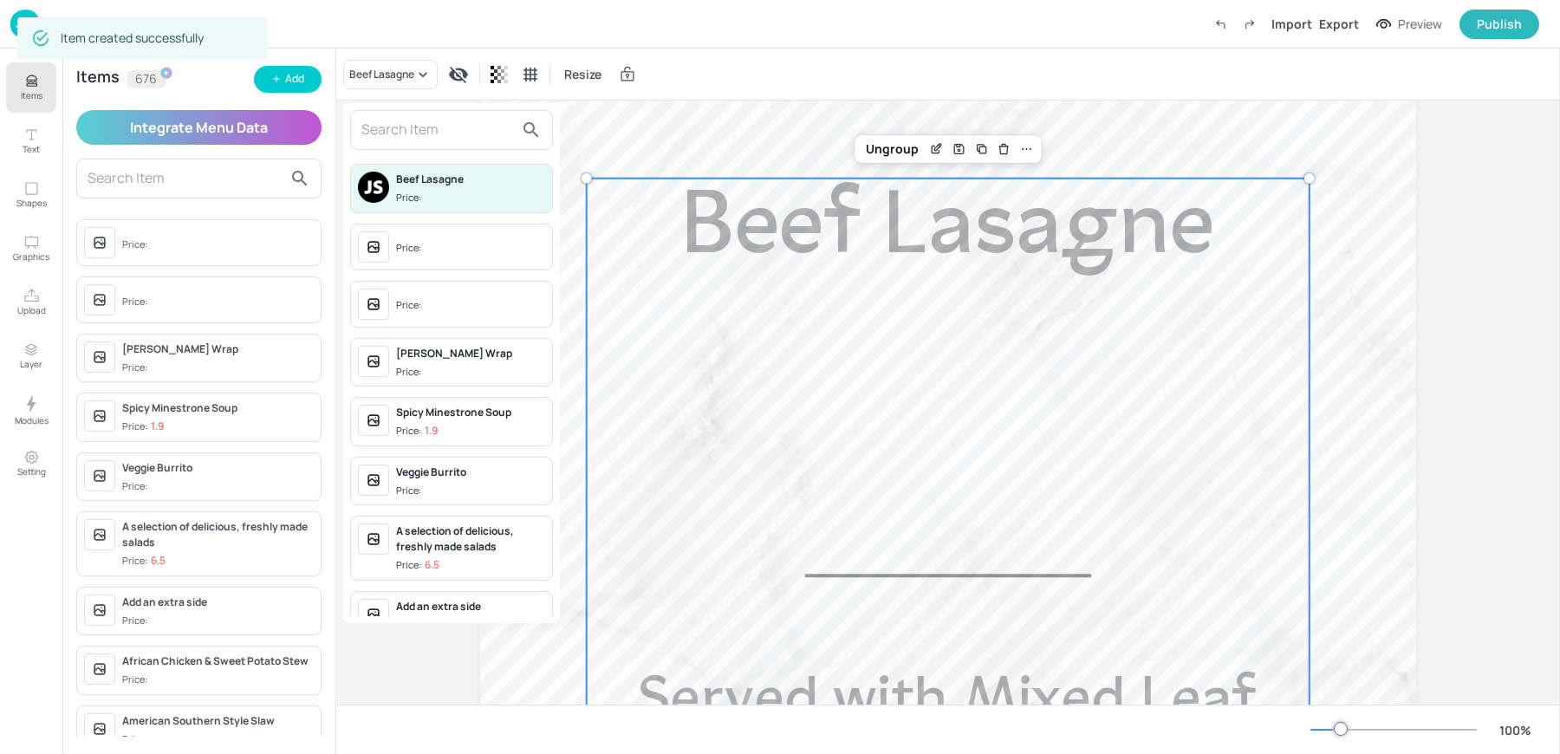
click at [400, 121] on input "text" at bounding box center [437, 130] width 153 height 28
paste input "Beef Ragu Pasta Bake"
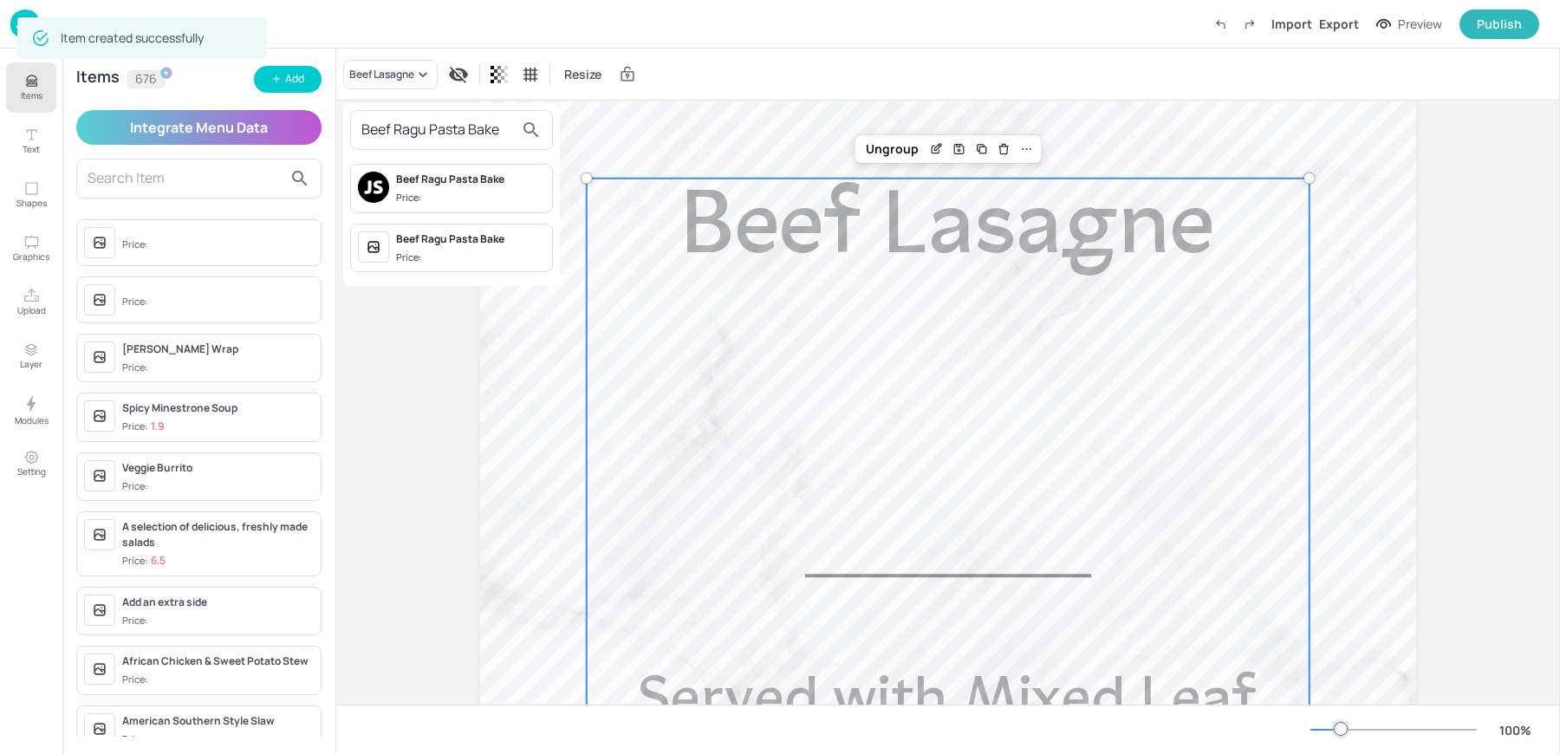
type input "Beef Ragu Pasta Bake"
click at [432, 191] on span "Price:" at bounding box center [470, 198] width 149 height 15
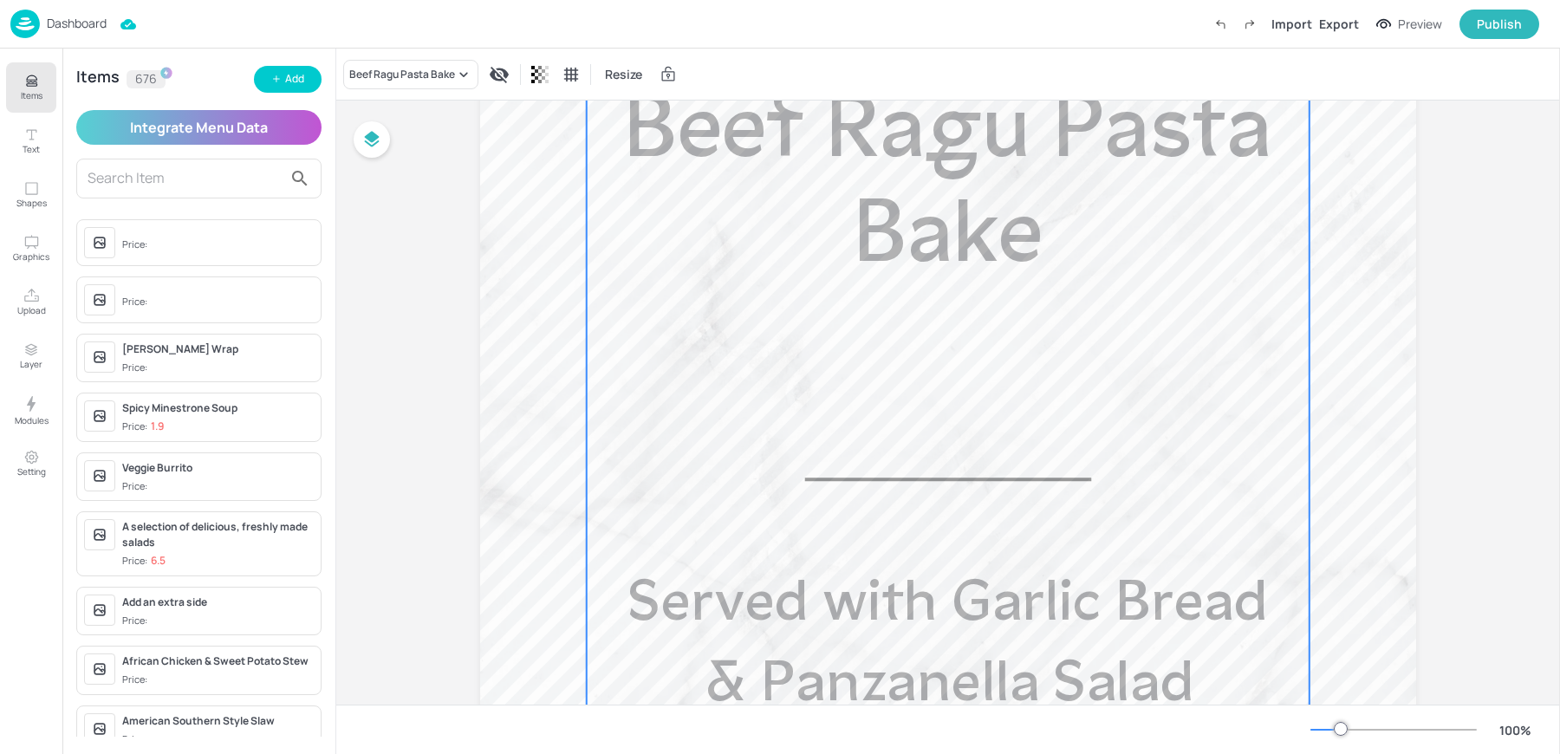
scroll to position [520, 0]
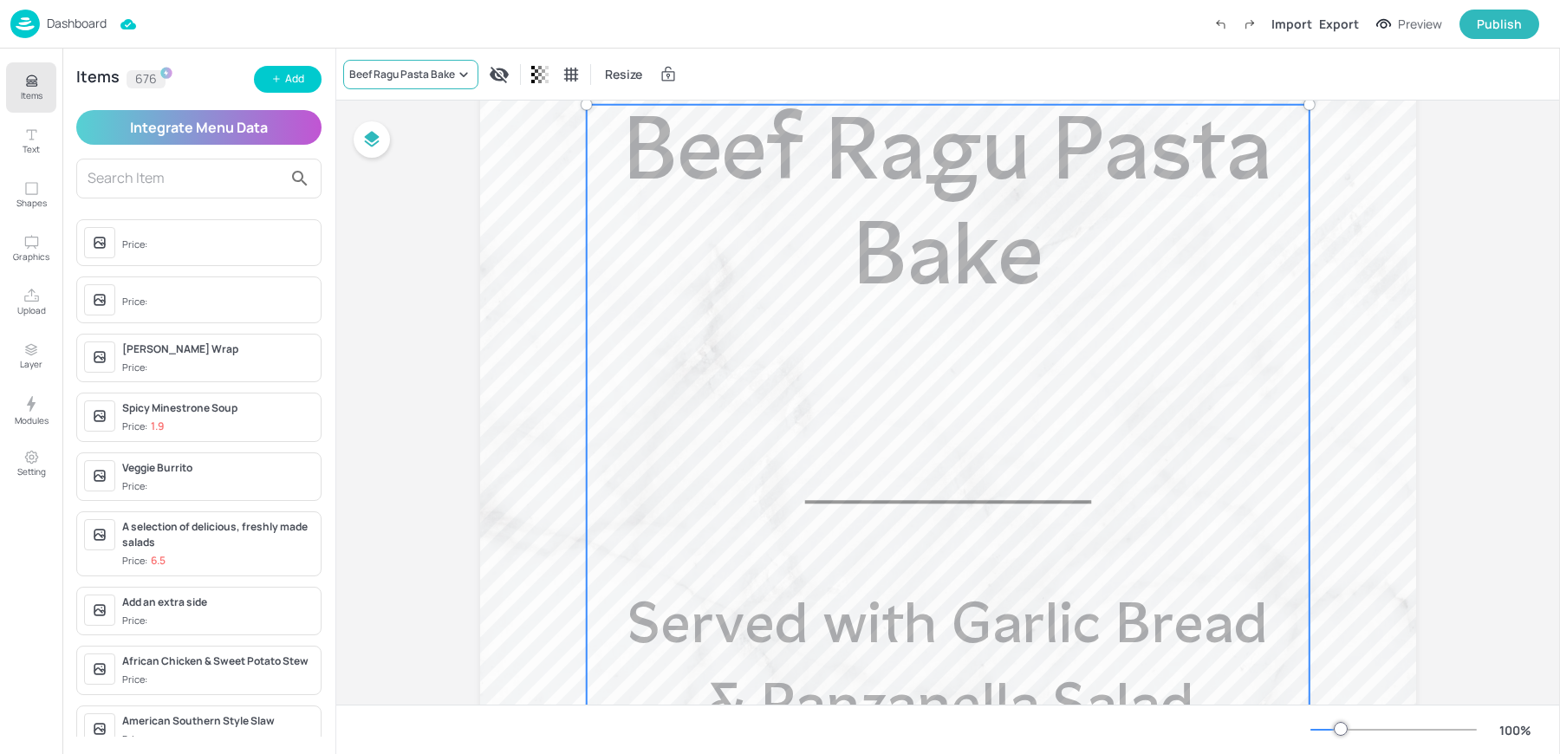
click at [423, 81] on div "Beef Ragu Pasta Bake" at bounding box center [402, 75] width 106 height 16
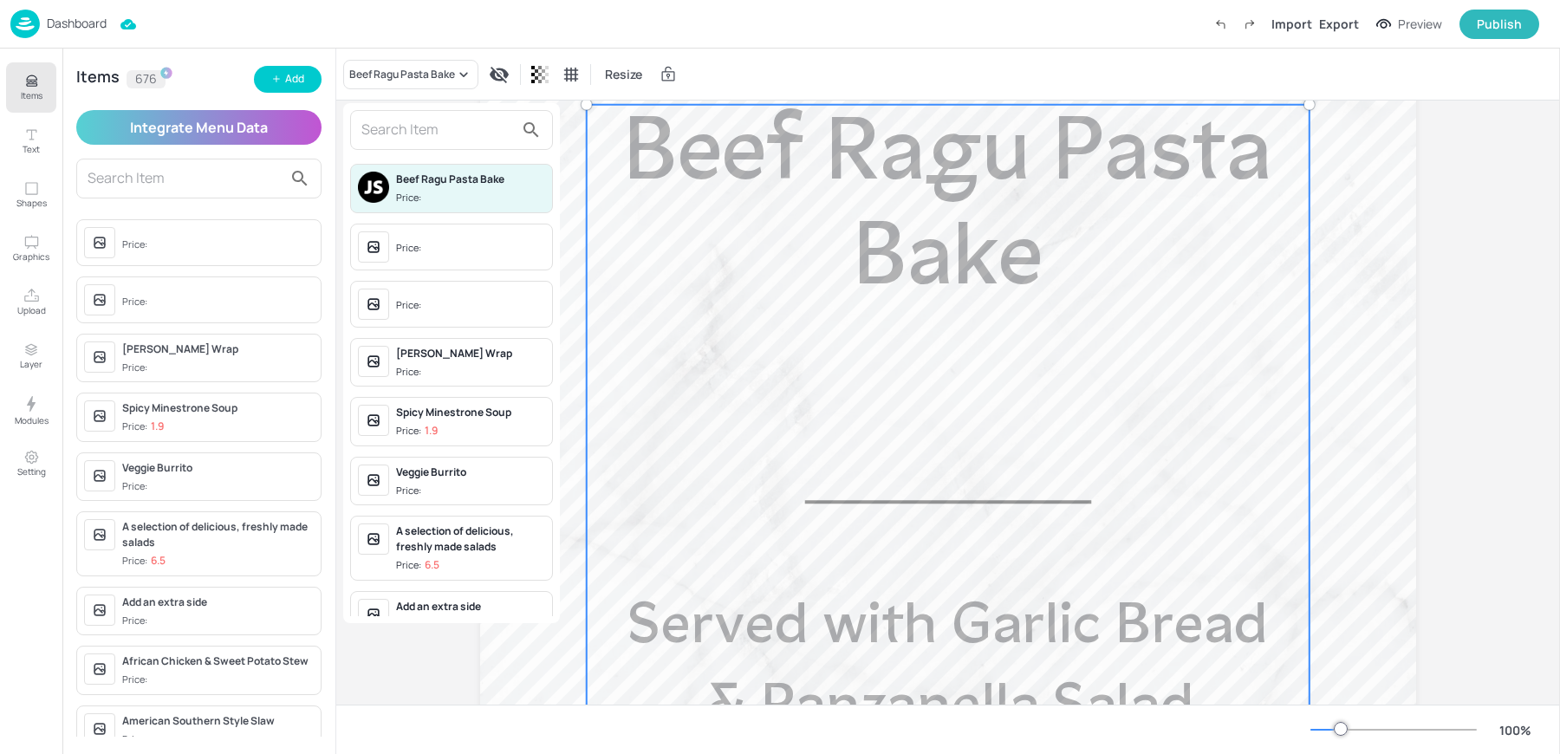
click at [408, 136] on input "text" at bounding box center [437, 130] width 153 height 28
paste input "Beef Ragu Pasta Bake"
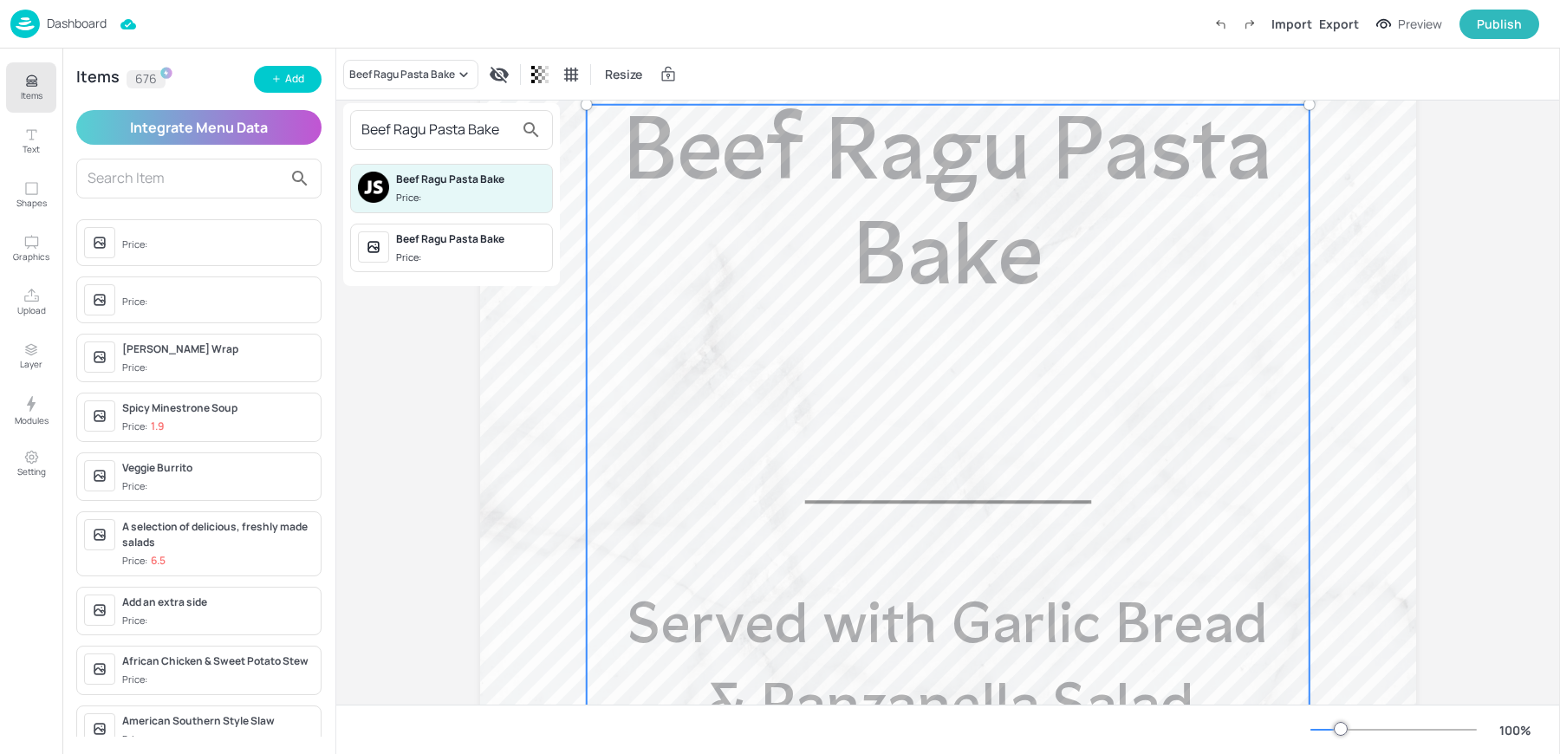
type input "Beef Ragu Pasta Bake"
click at [401, 241] on div "Beef Ragu Pasta Bake" at bounding box center [470, 239] width 149 height 16
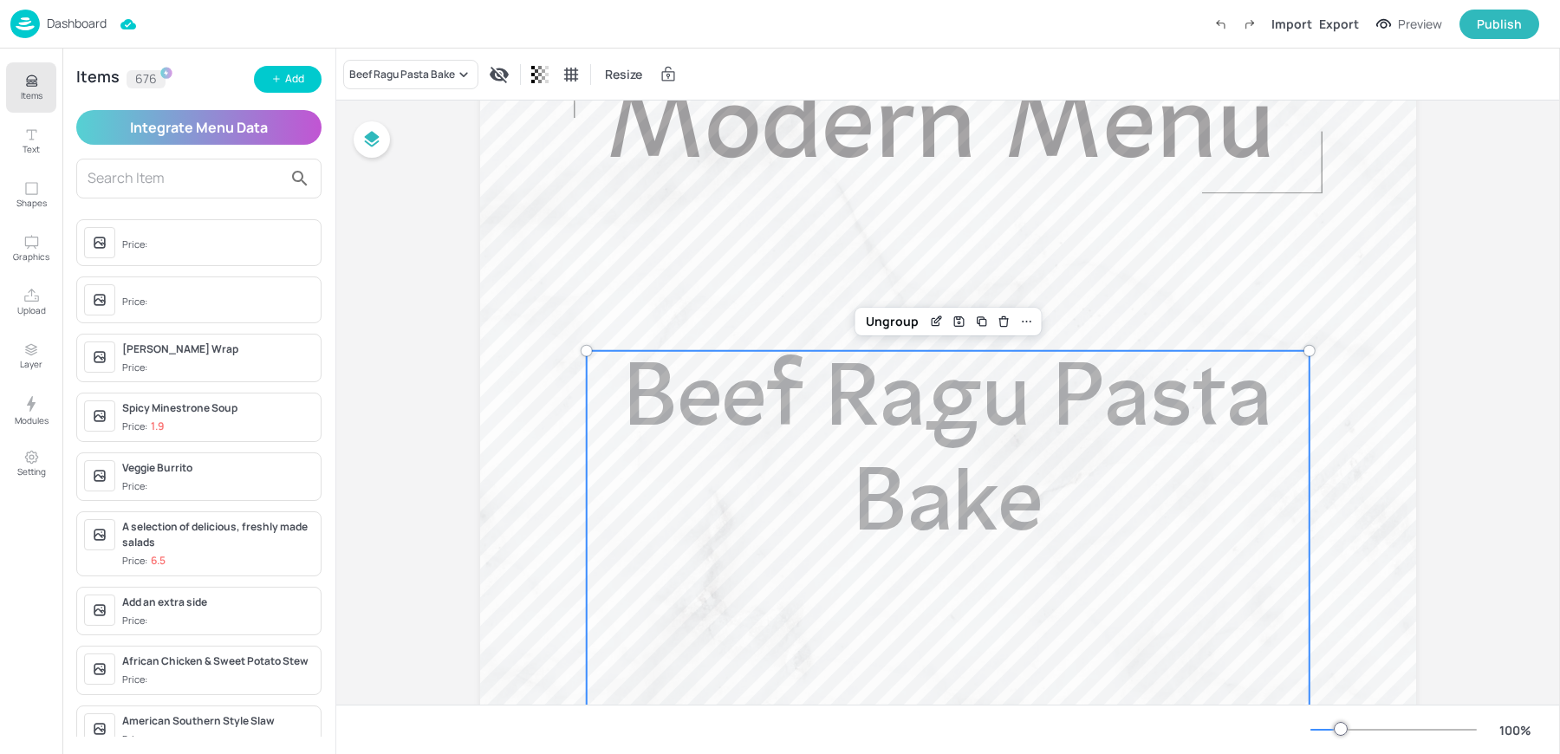
scroll to position [0, 0]
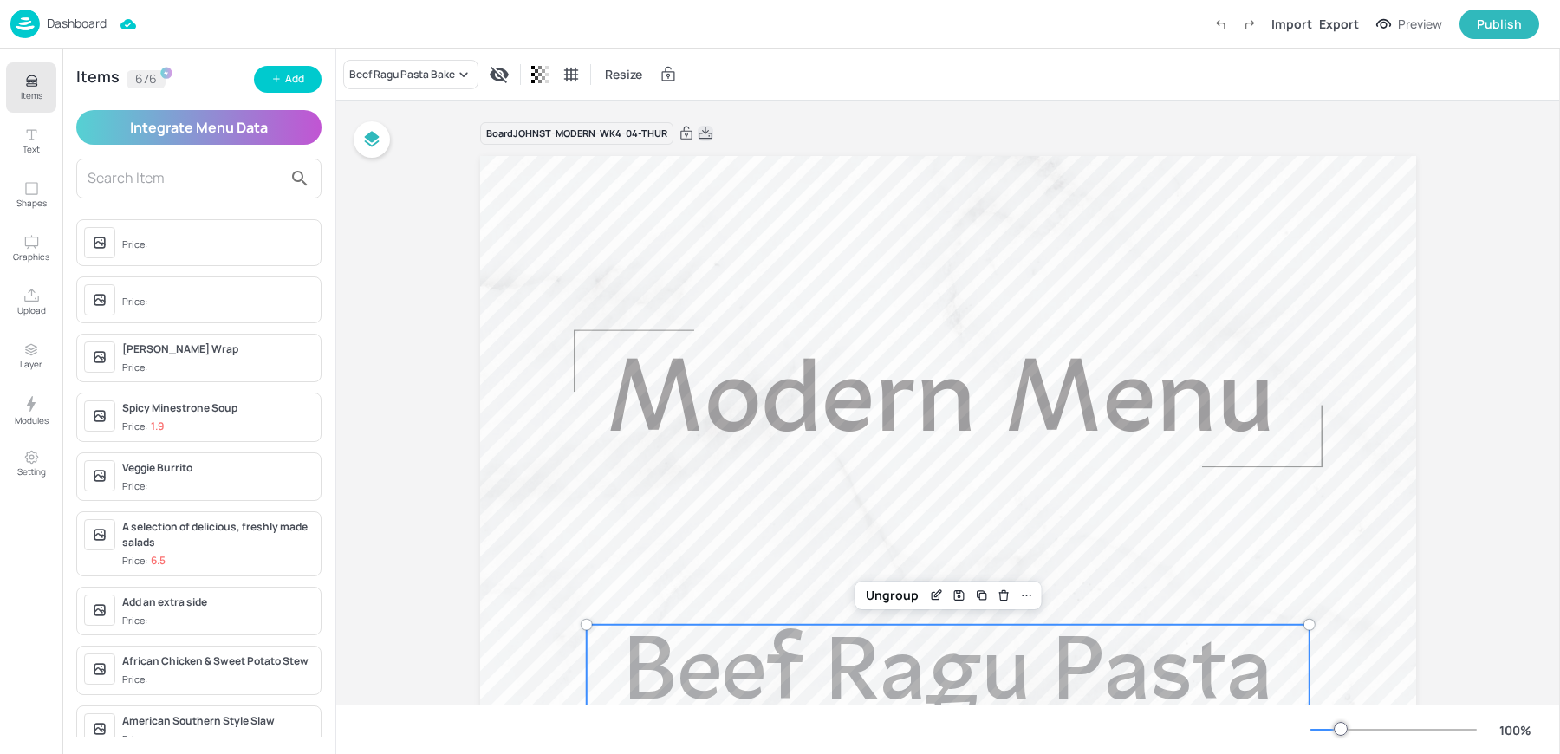
click at [703, 133] on icon at bounding box center [705, 133] width 14 height 12
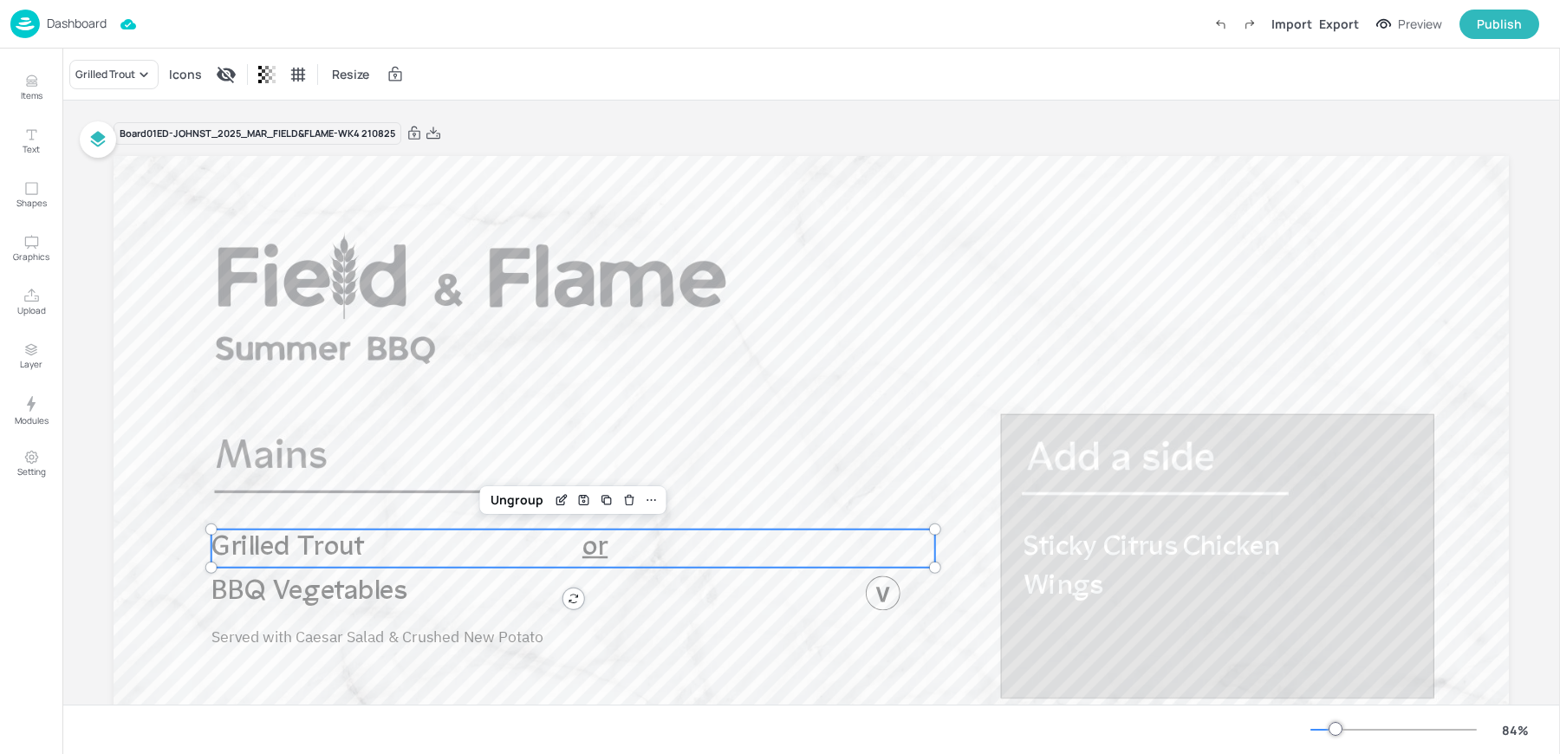
click at [305, 553] on span "Grilled Trout" at bounding box center [287, 548] width 153 height 29
click at [118, 75] on div "Grilled Trout" at bounding box center [105, 75] width 60 height 16
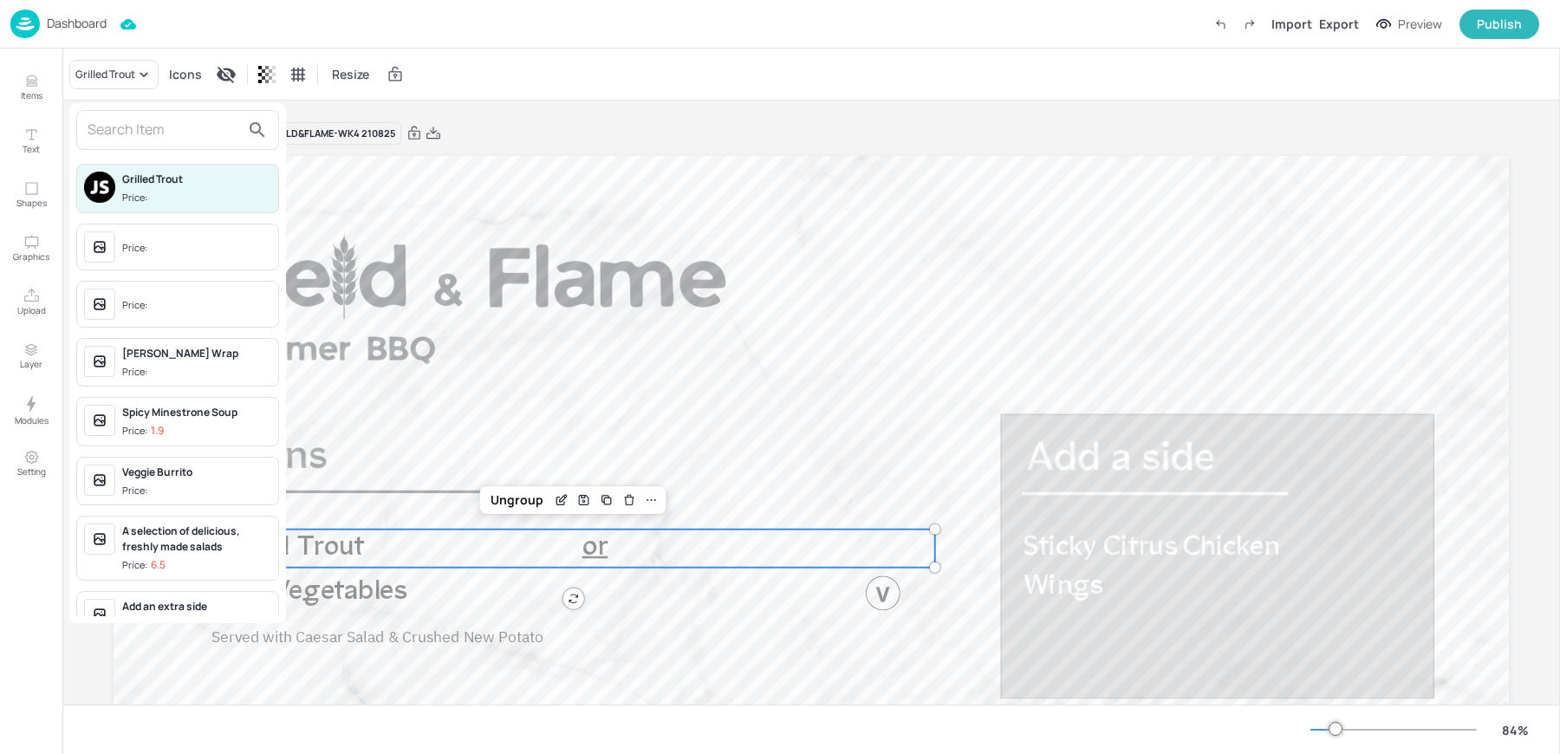
click at [112, 136] on input "text" at bounding box center [164, 130] width 153 height 28
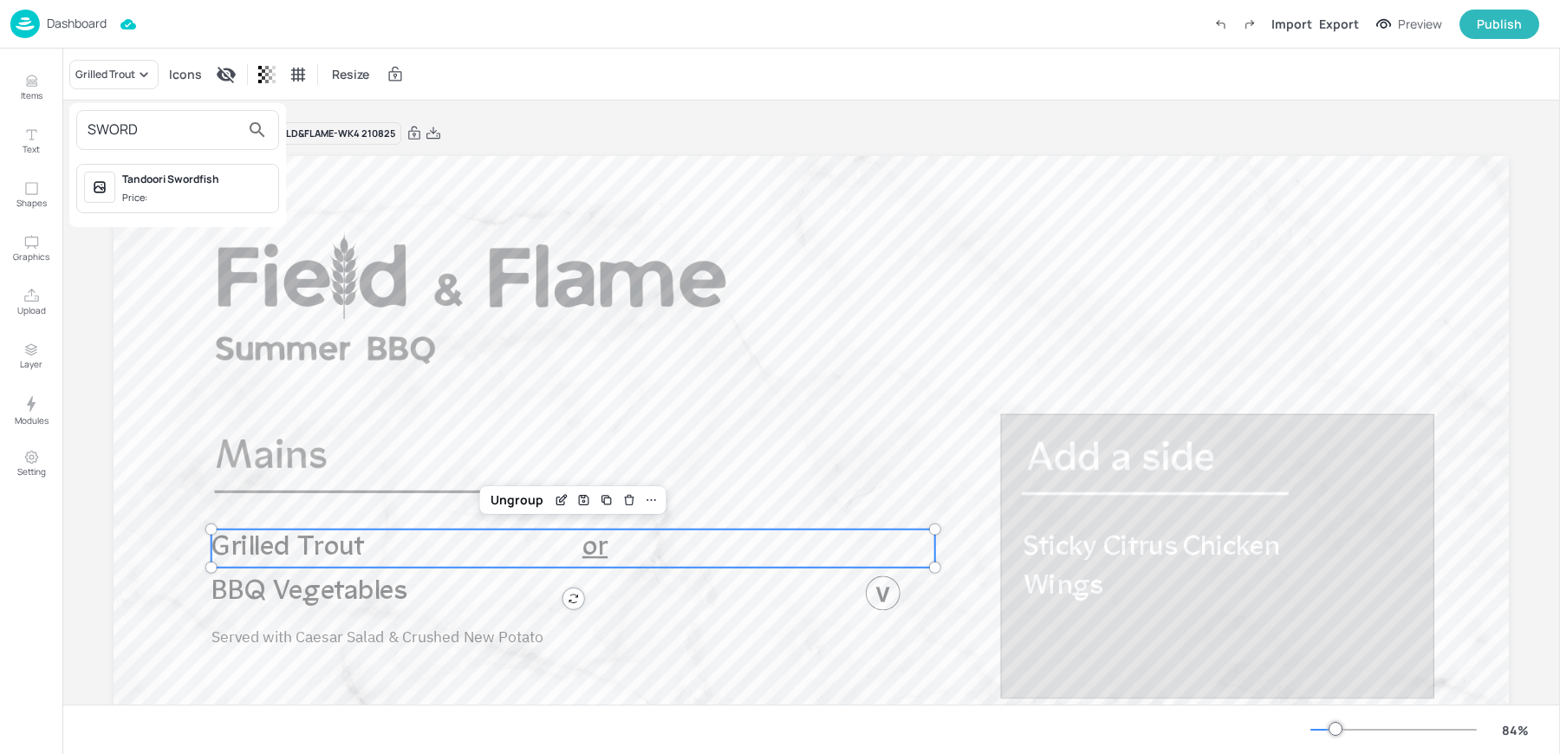
type input "SWORD"
click at [23, 93] on div at bounding box center [780, 377] width 1560 height 754
click at [35, 83] on icon "Items" at bounding box center [31, 81] width 16 height 16
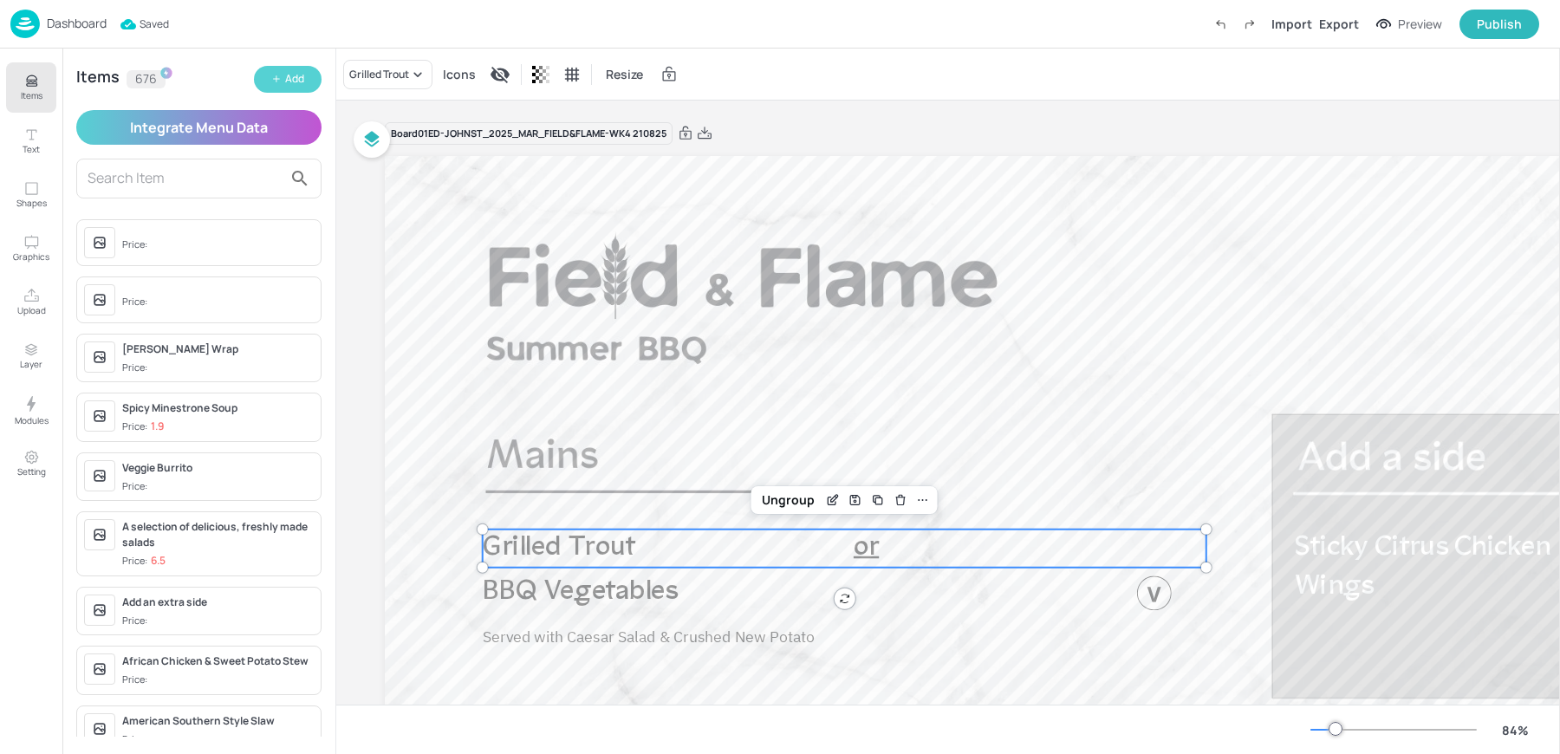
click at [266, 76] on button "Add" at bounding box center [288, 79] width 68 height 27
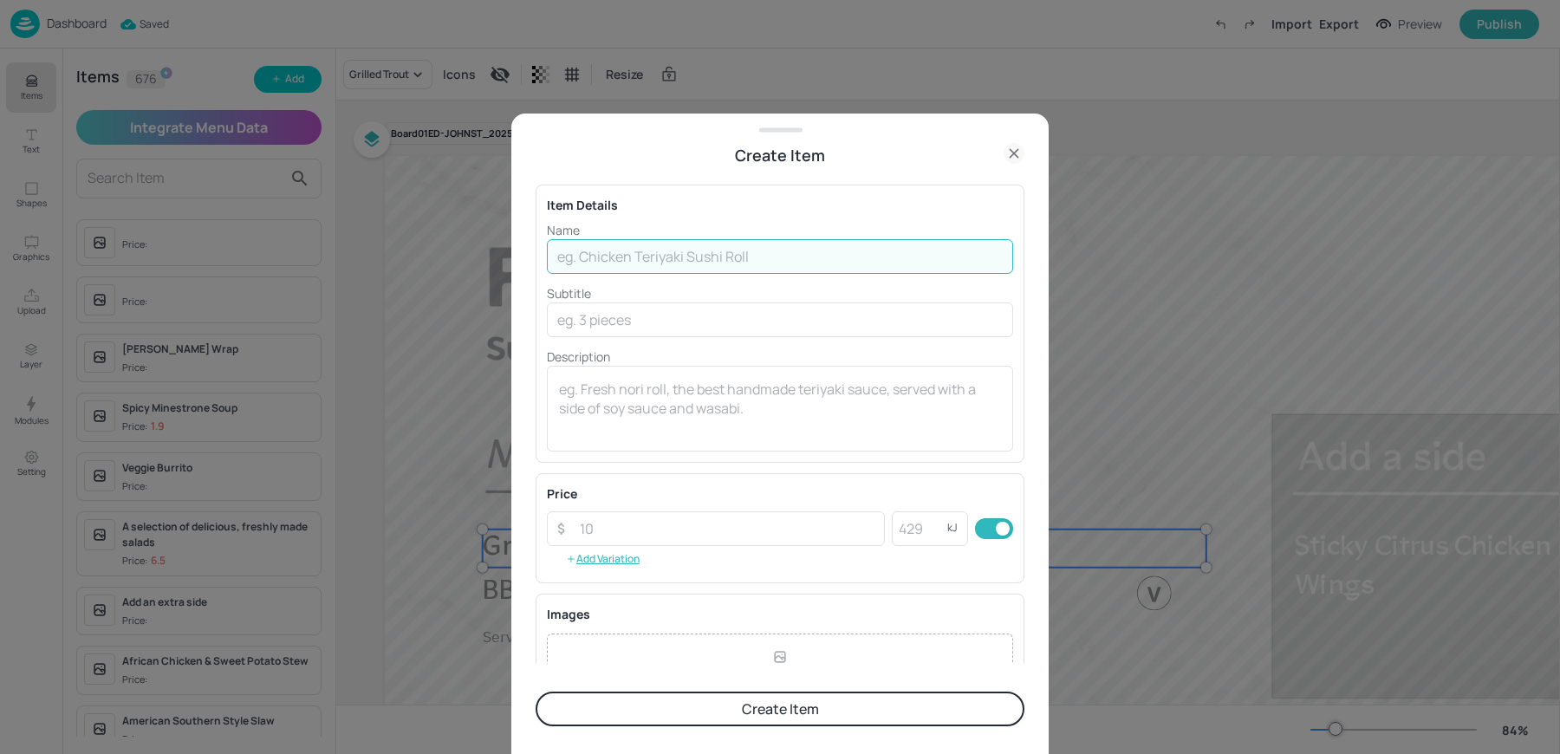
click at [668, 256] on input "text" at bounding box center [780, 256] width 466 height 35
type input "Swordfish Steak"
click at [800, 722] on button "Create Item" at bounding box center [780, 709] width 489 height 35
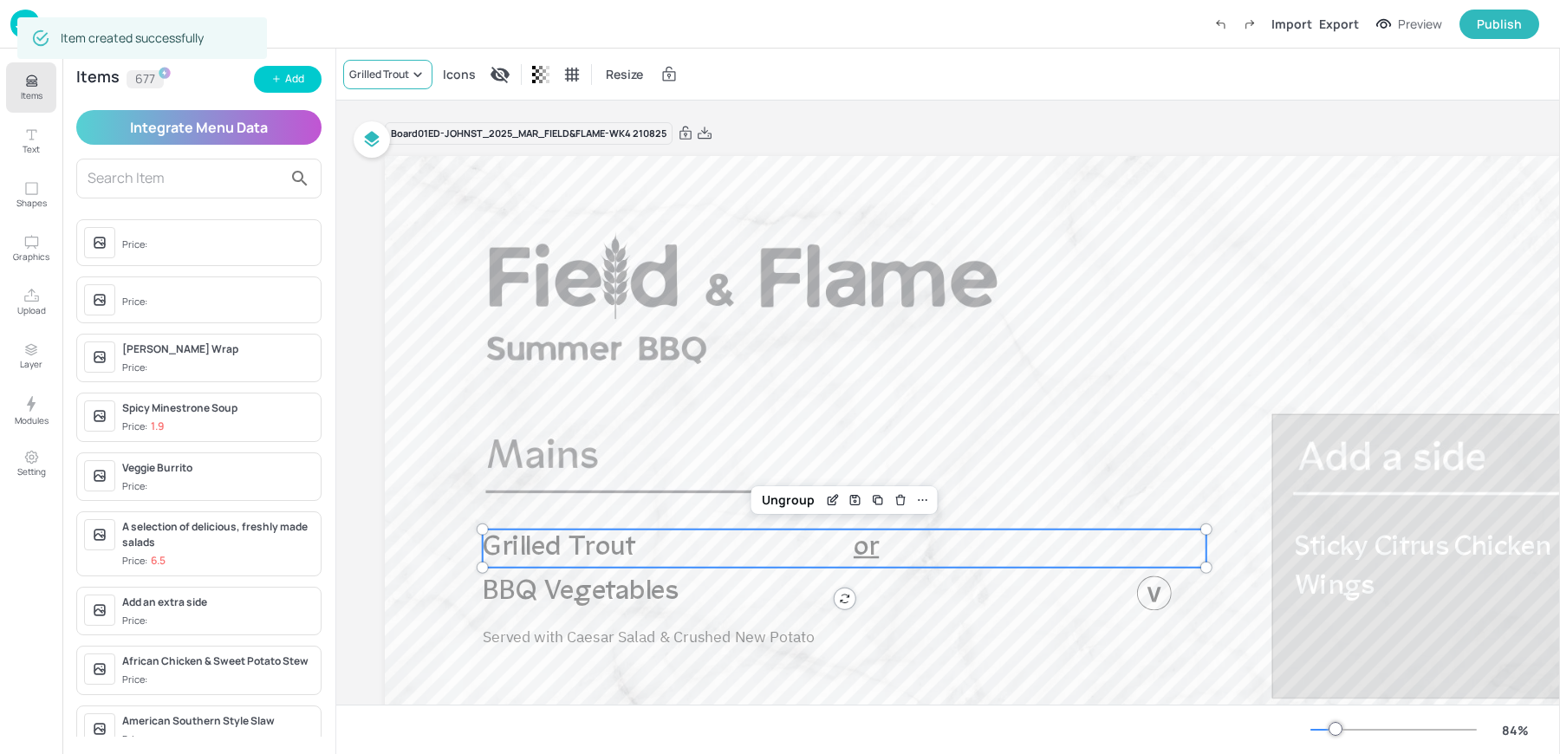
click at [354, 73] on div "Grilled Trout" at bounding box center [379, 75] width 60 height 16
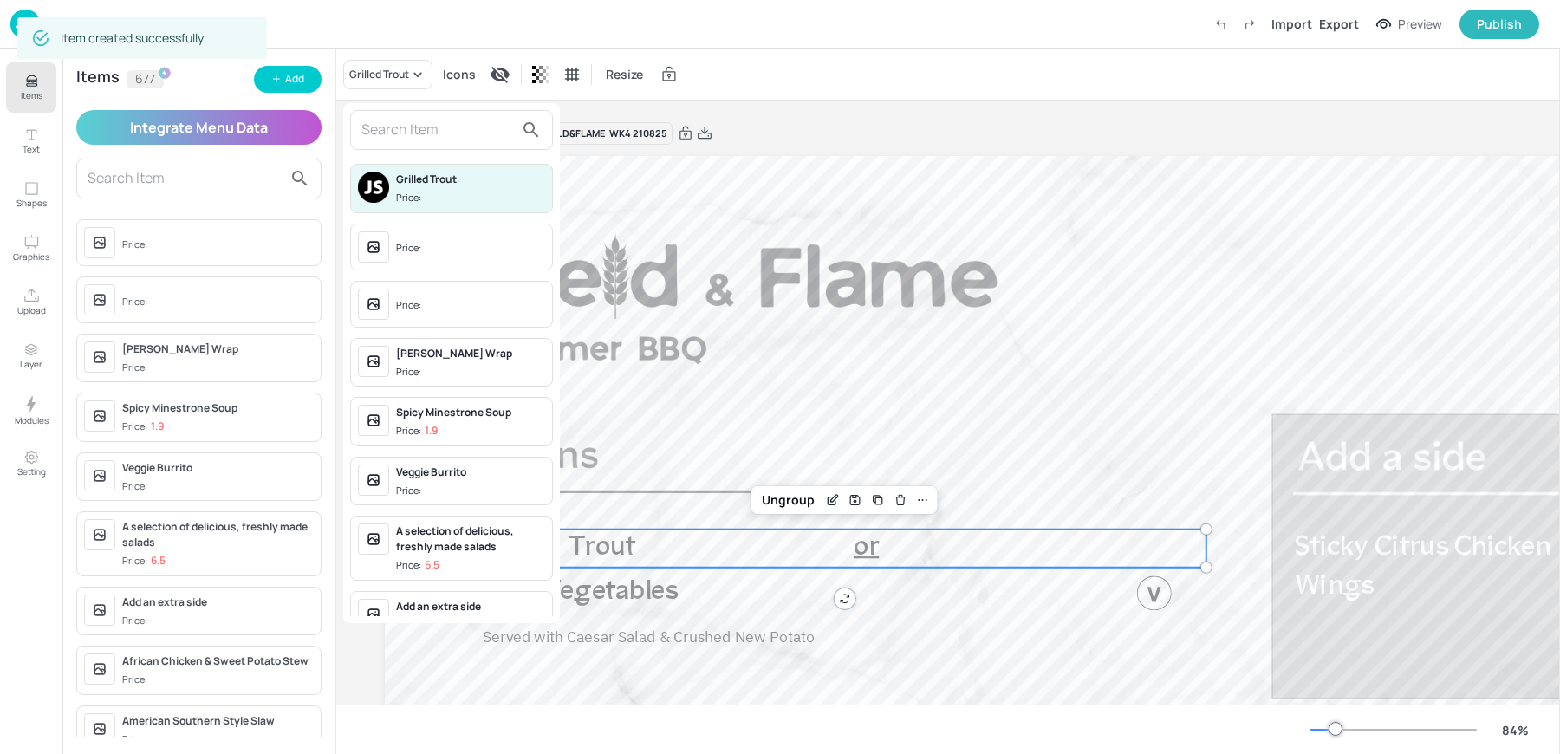
click at [406, 137] on input "text" at bounding box center [437, 130] width 153 height 28
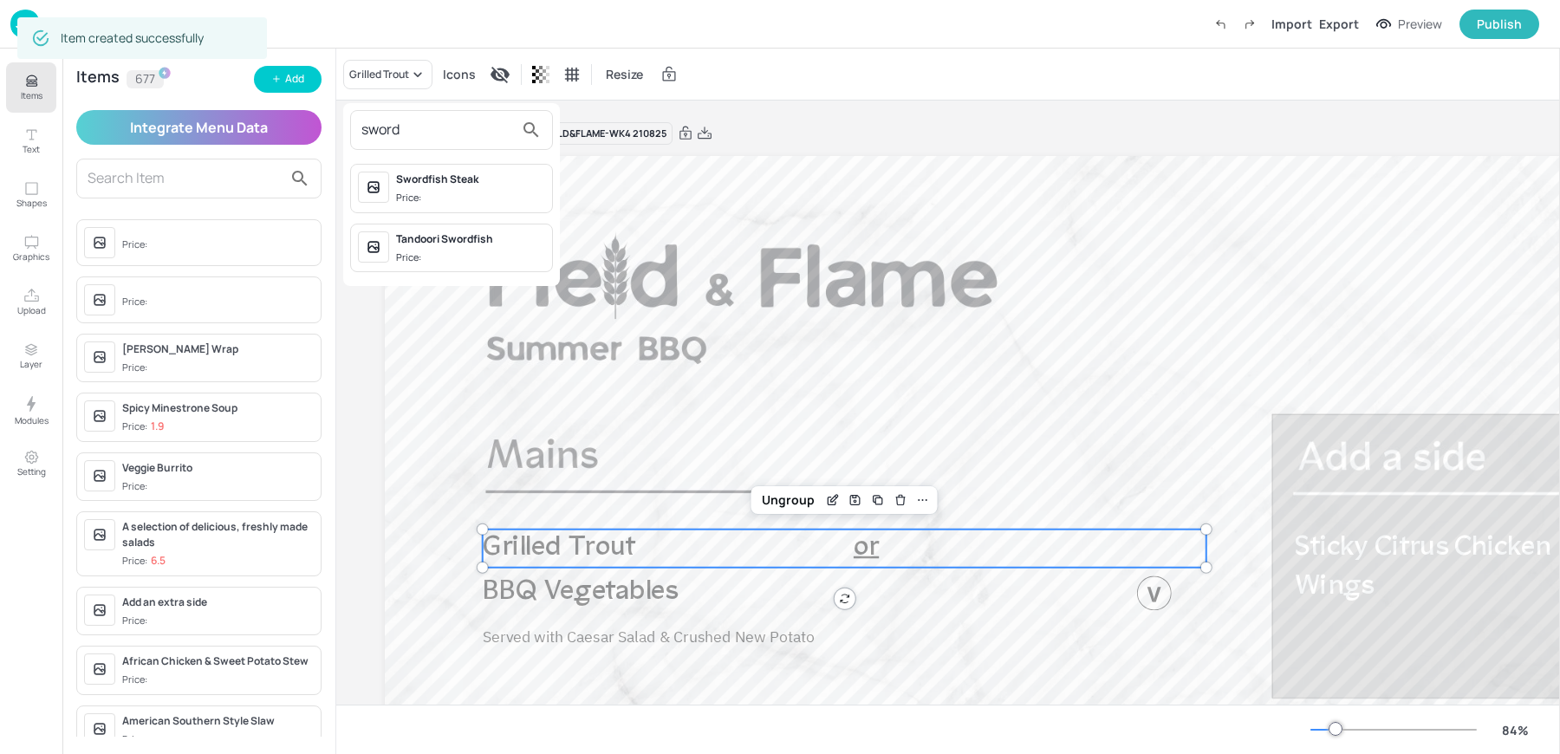
type input "sword"
click at [458, 194] on span "Price:" at bounding box center [470, 198] width 149 height 15
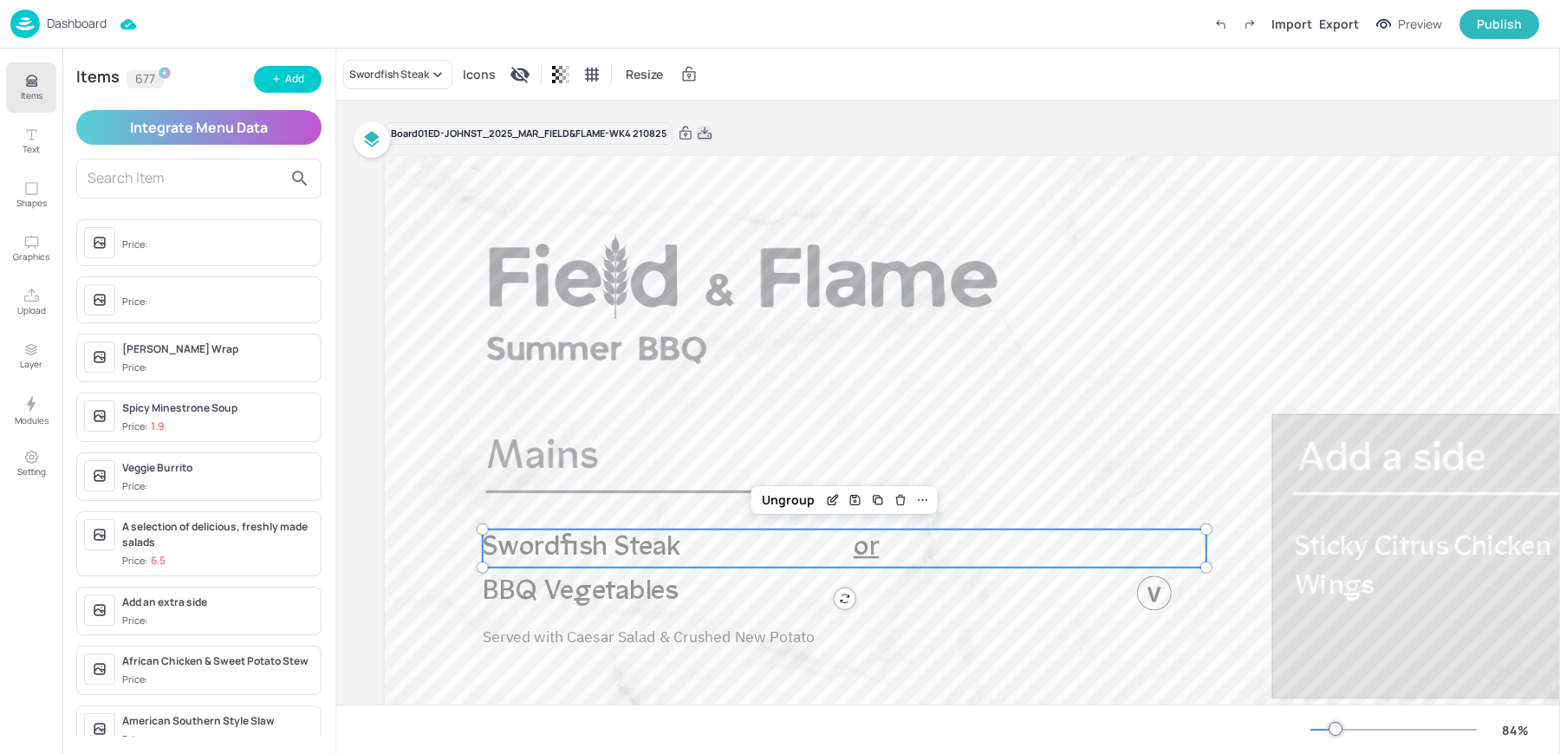
click at [700, 133] on icon at bounding box center [705, 133] width 16 height 17
